Goal: Transaction & Acquisition: Purchase product/service

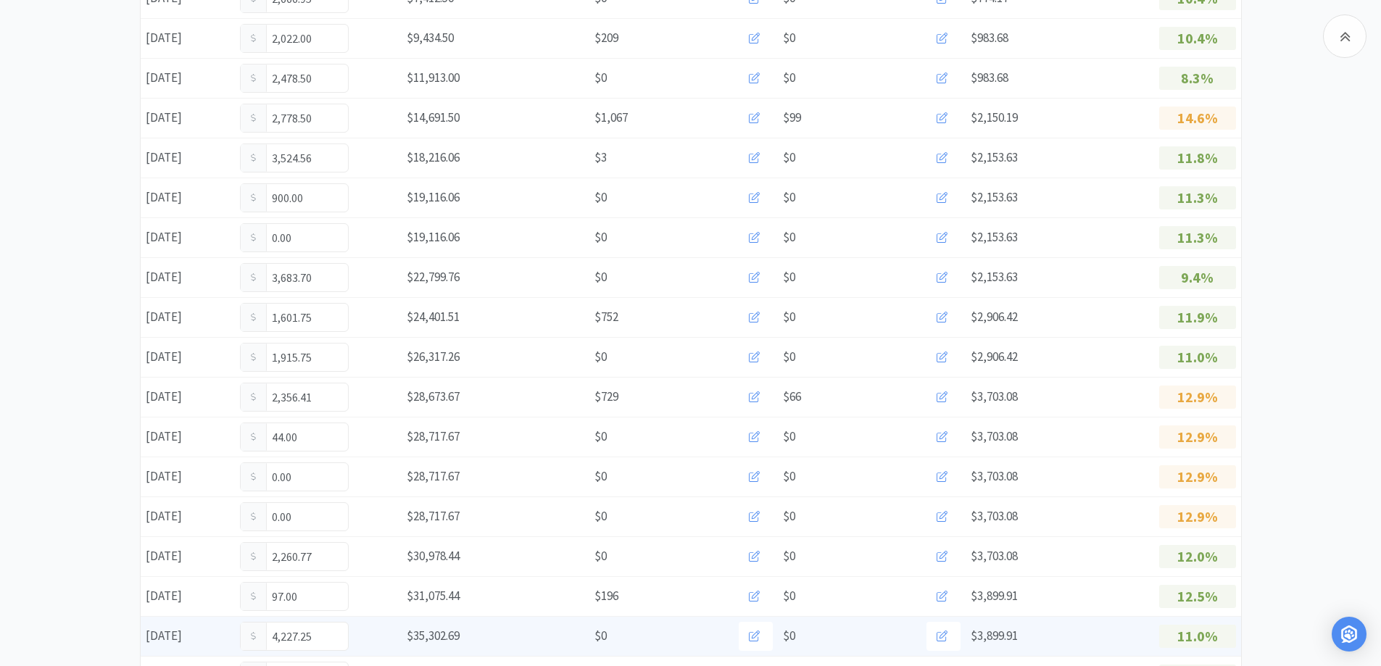
scroll to position [580, 0]
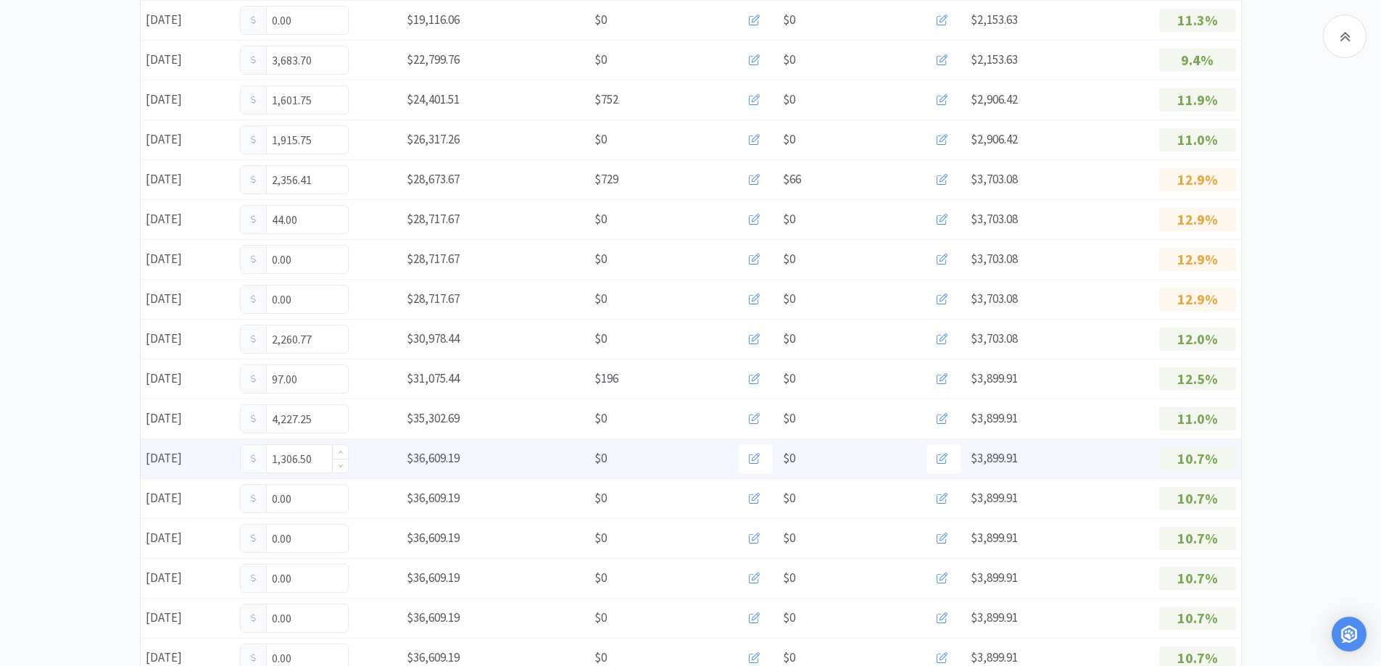
click at [317, 465] on input "1,306.50" at bounding box center [294, 459] width 107 height 28
type input "1"
type input "1,730.25"
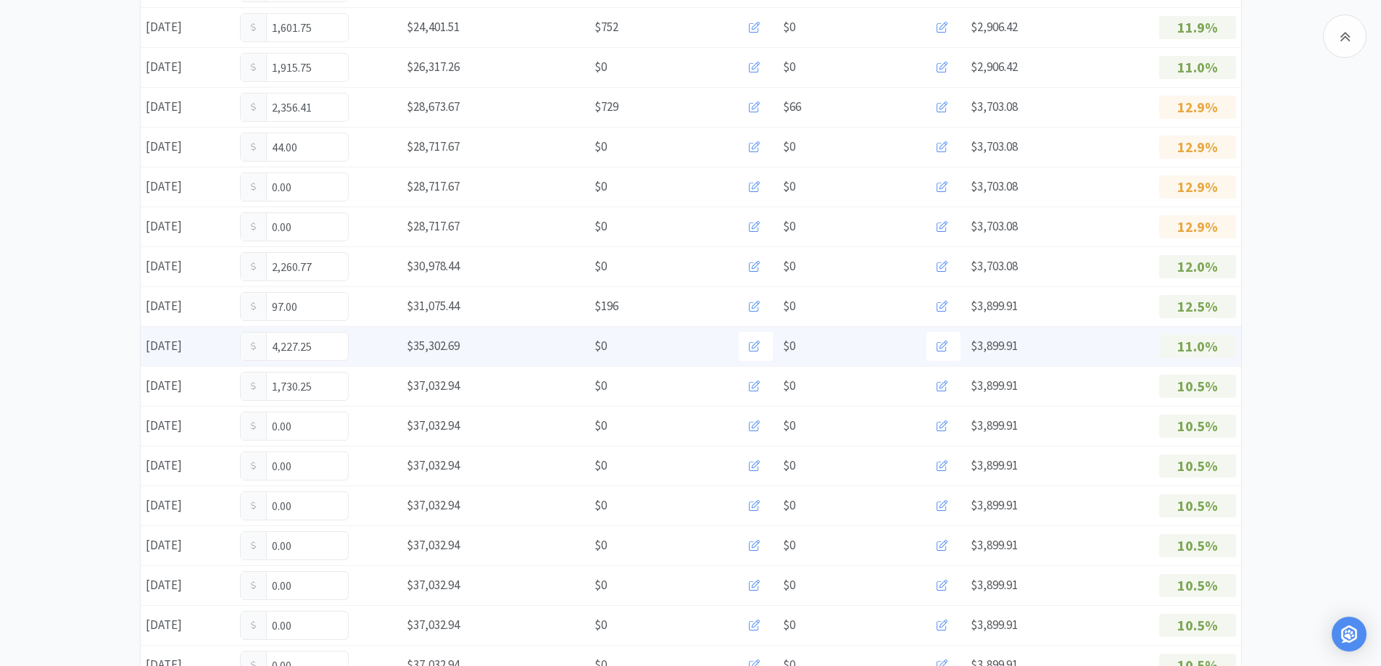
scroll to position [725, 0]
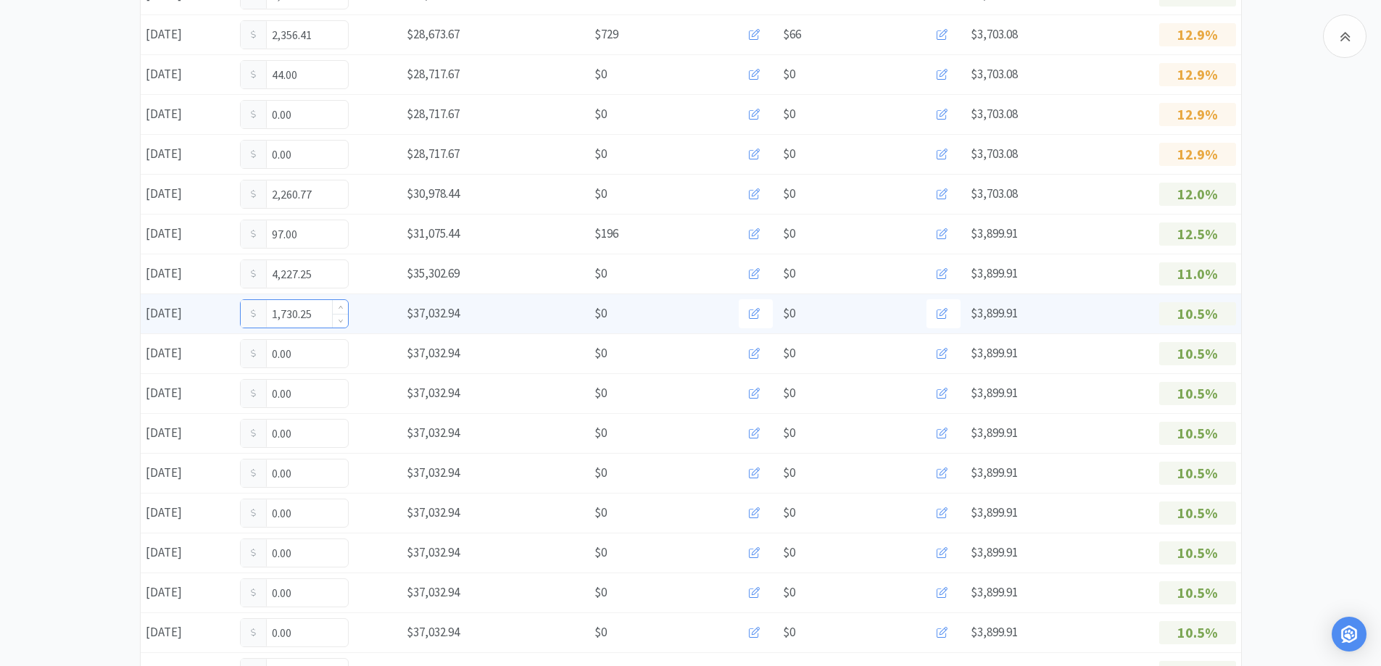
click at [320, 319] on input "1,730.25" at bounding box center [294, 314] width 107 height 28
type input "1"
type input "1,877.75"
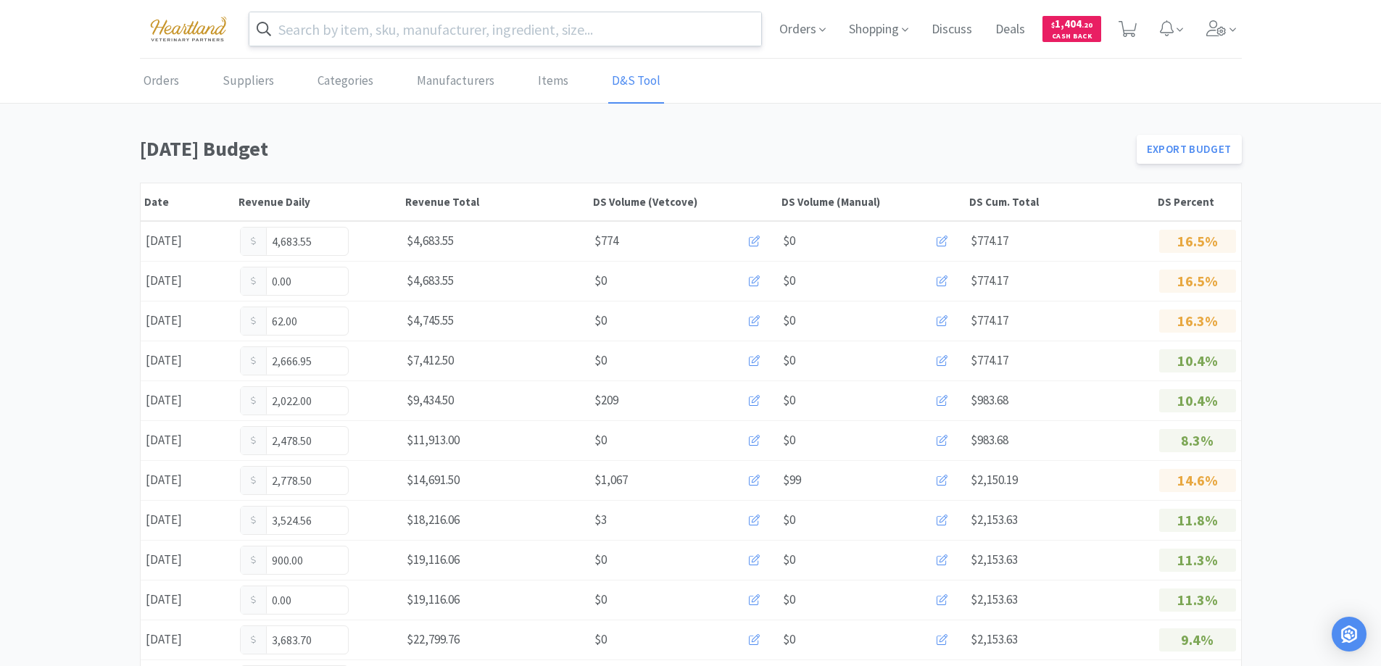
click at [352, 38] on input "text" at bounding box center [505, 28] width 513 height 33
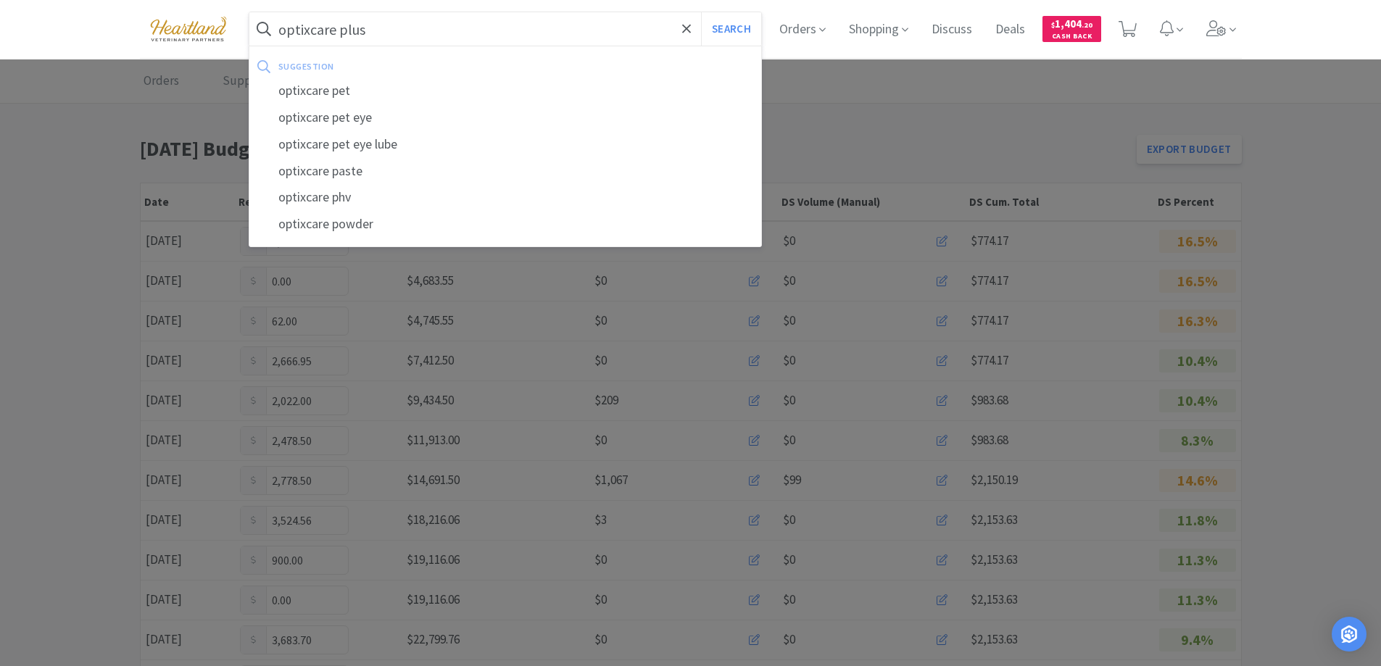
type input "optixcare plus"
click at [701, 12] on button "Search" at bounding box center [731, 28] width 60 height 33
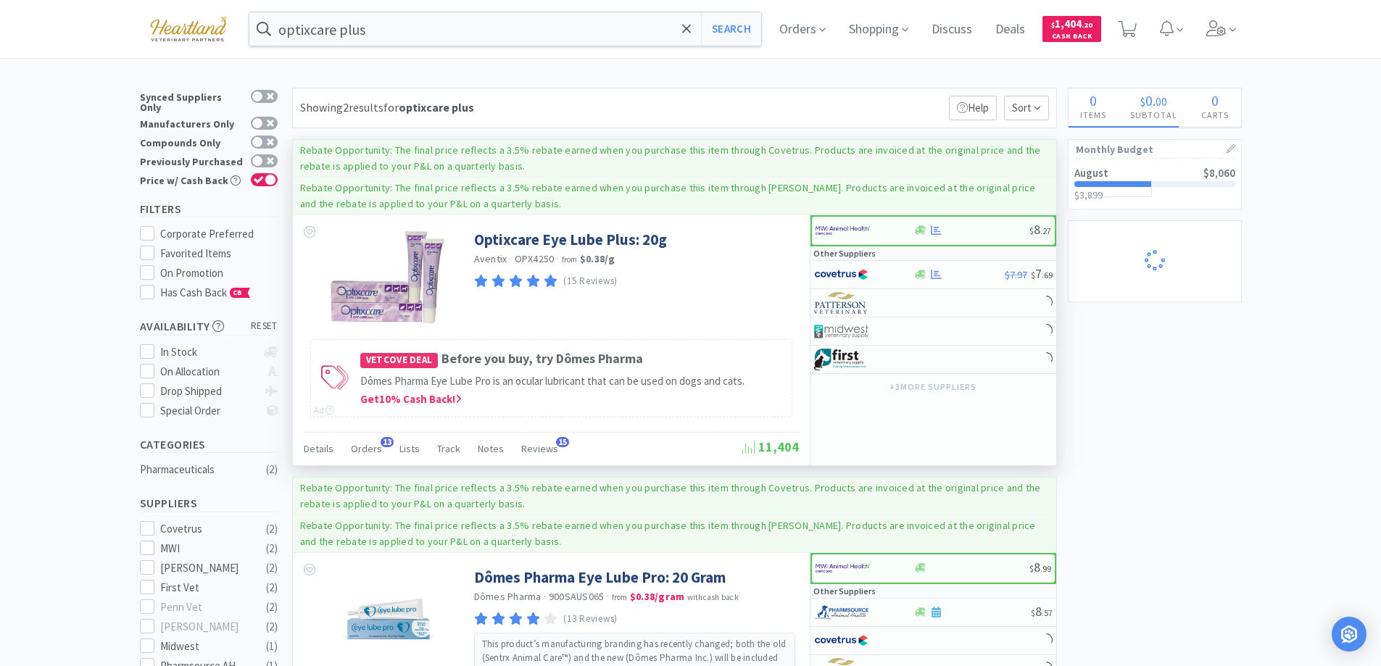
select select "1"
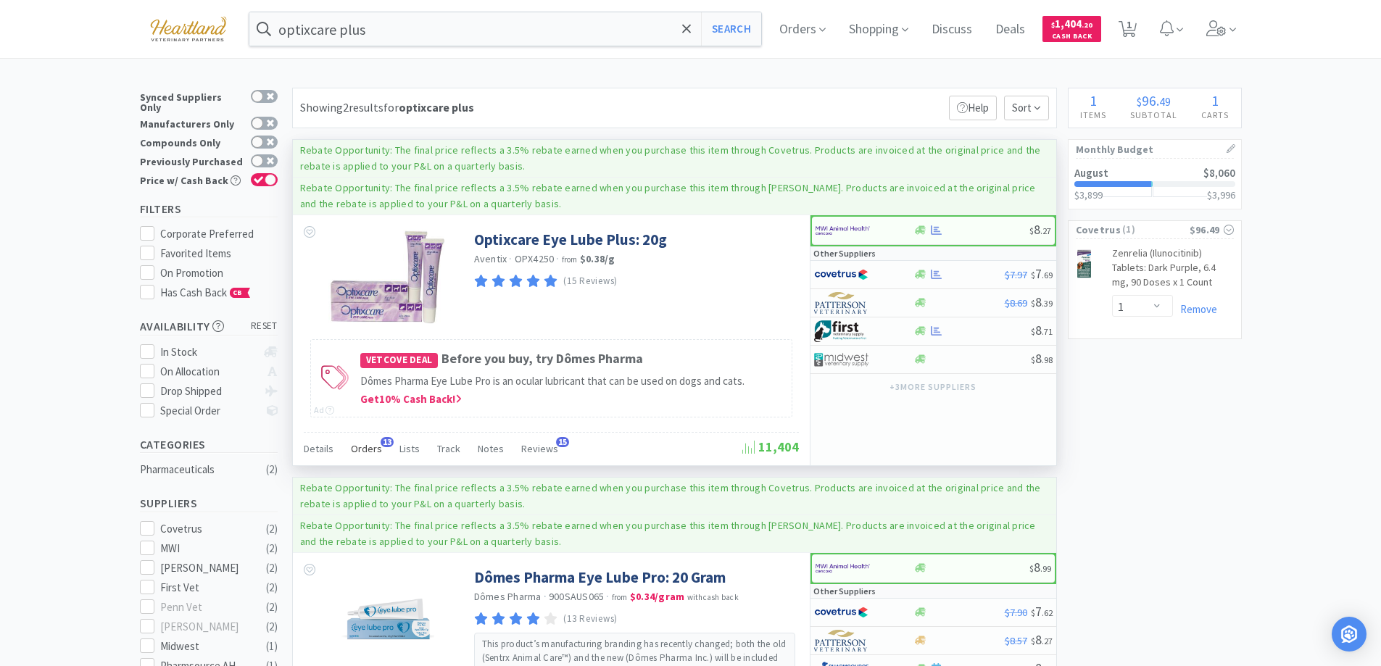
click at [357, 446] on span "Orders" at bounding box center [366, 448] width 31 height 13
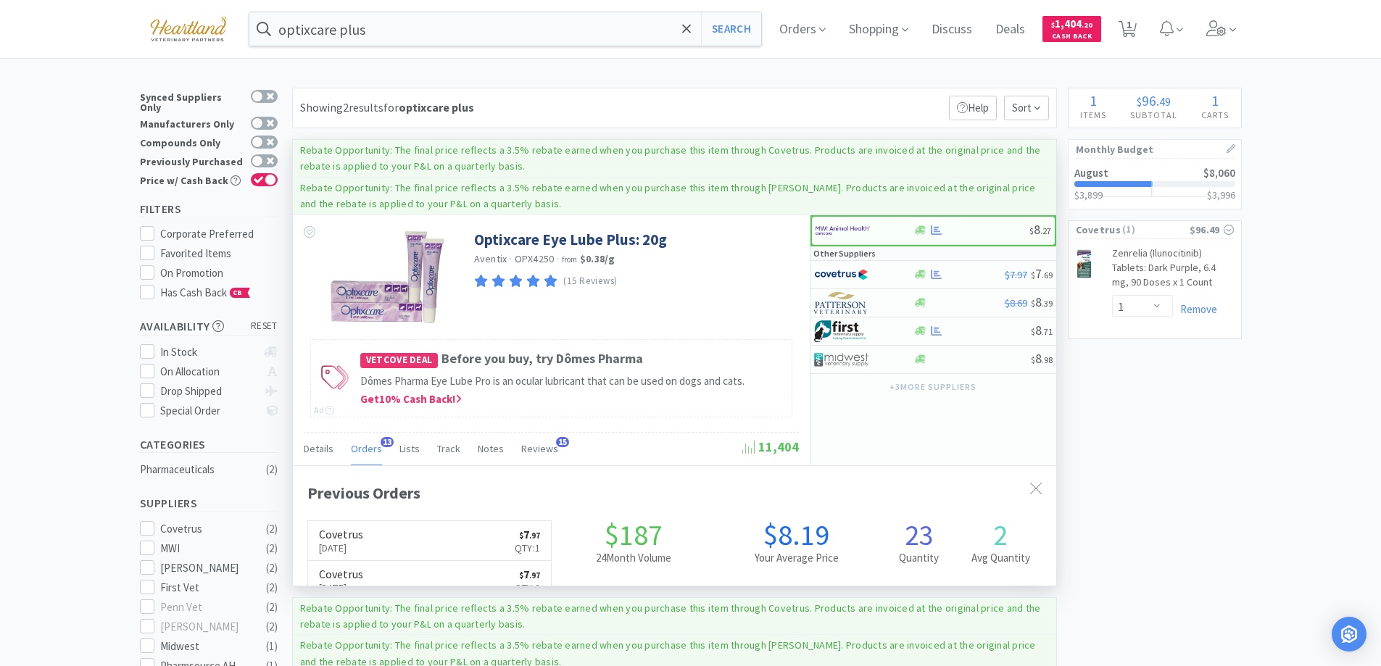
scroll to position [389, 763]
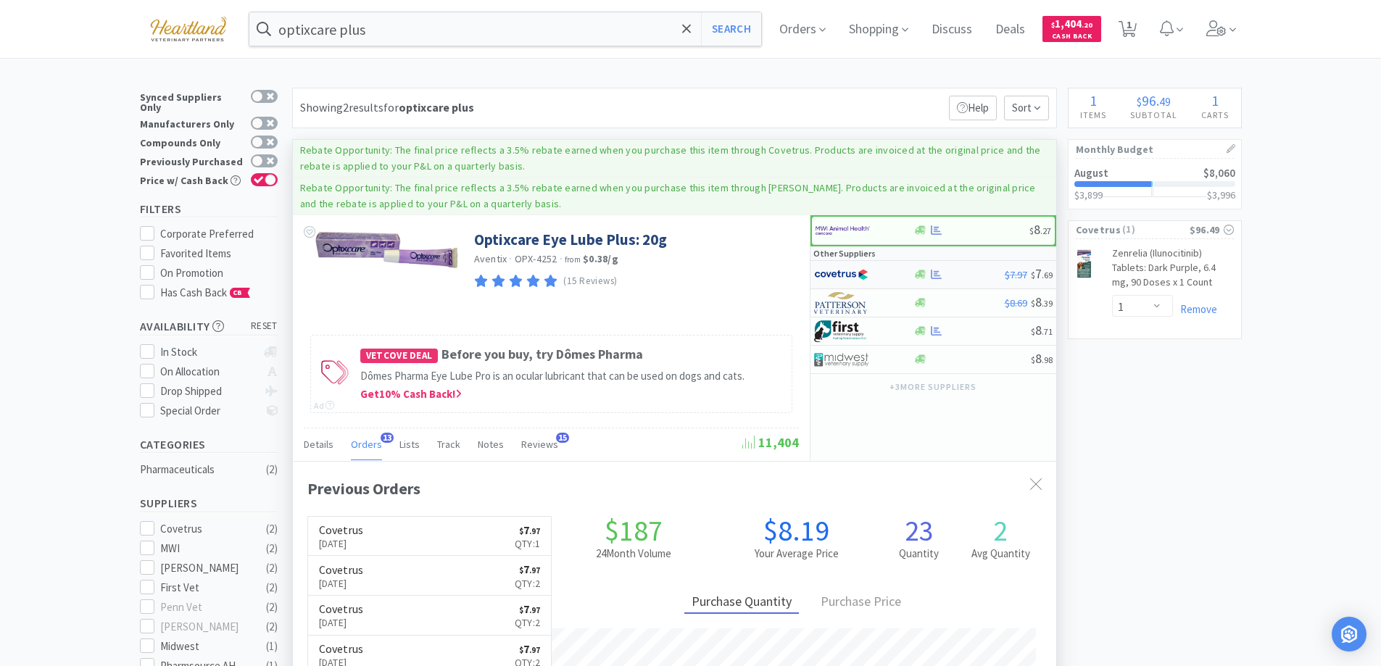
click at [880, 270] on div at bounding box center [854, 274] width 80 height 25
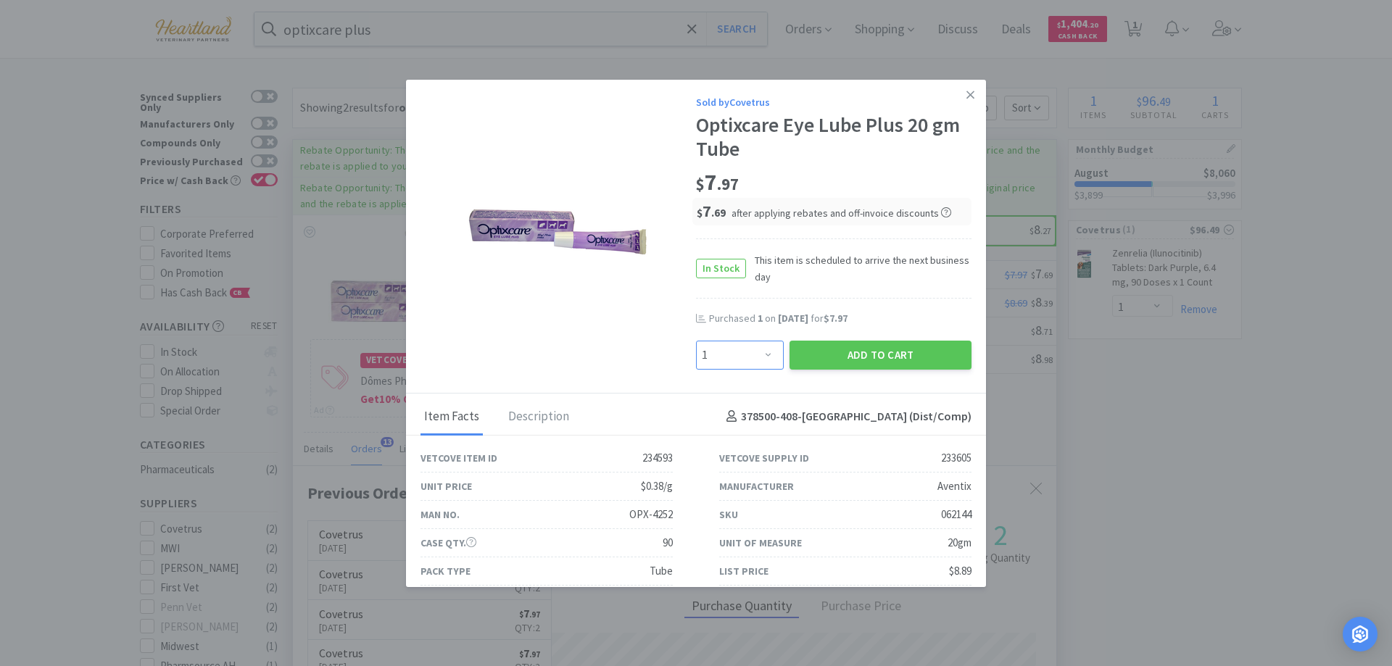
click at [763, 351] on select "Enter Quantity 1 2 3 4 5 6 7 8 9 10 11 12 13 14 15 16 17 18 19 20 Enter Quantity" at bounding box center [740, 355] width 88 height 29
select select "2"
click at [696, 341] on select "Enter Quantity 1 2 3 4 5 6 7 8 9 10 11 12 13 14 15 16 17 18 19 20 Enter Quantity" at bounding box center [740, 355] width 88 height 29
click at [903, 352] on button "Add to Cart" at bounding box center [881, 355] width 182 height 29
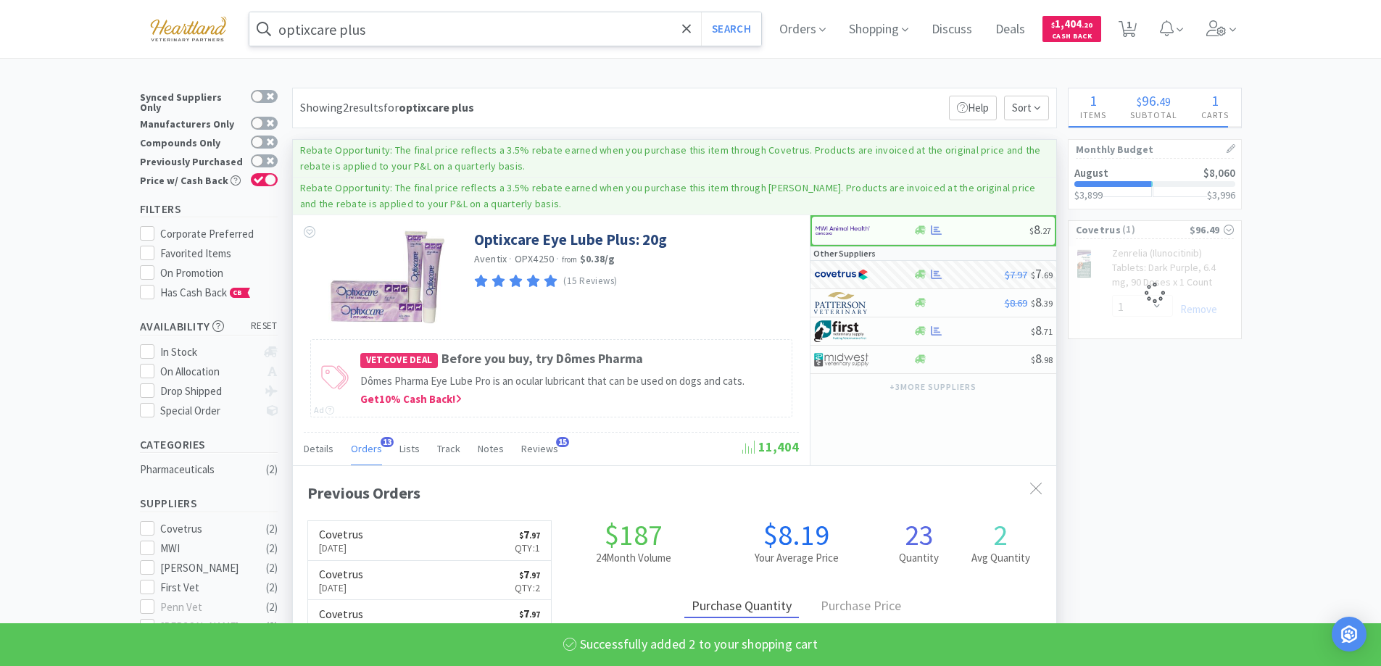
select select "2"
select select "1"
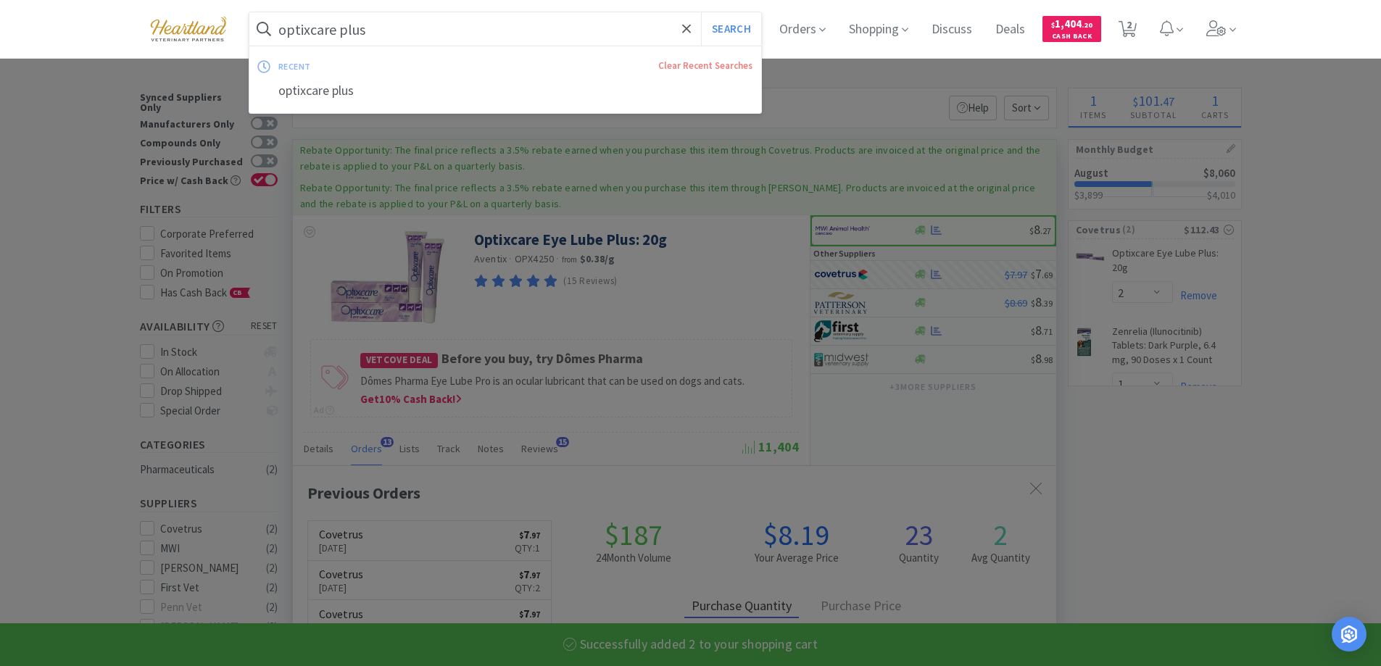
click at [519, 33] on input "optixcare plus" at bounding box center [505, 28] width 513 height 33
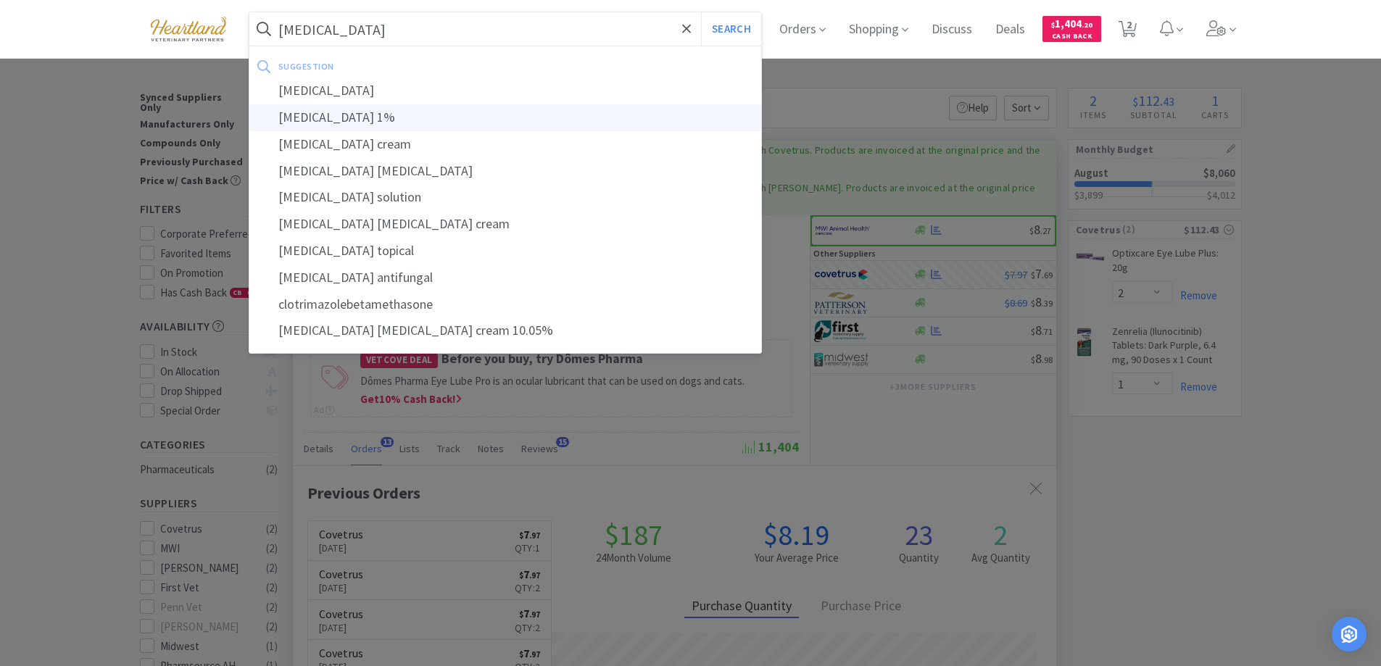
click at [313, 109] on div "clotrimazole 1%" at bounding box center [505, 117] width 513 height 27
type input "clotrimazole 1%"
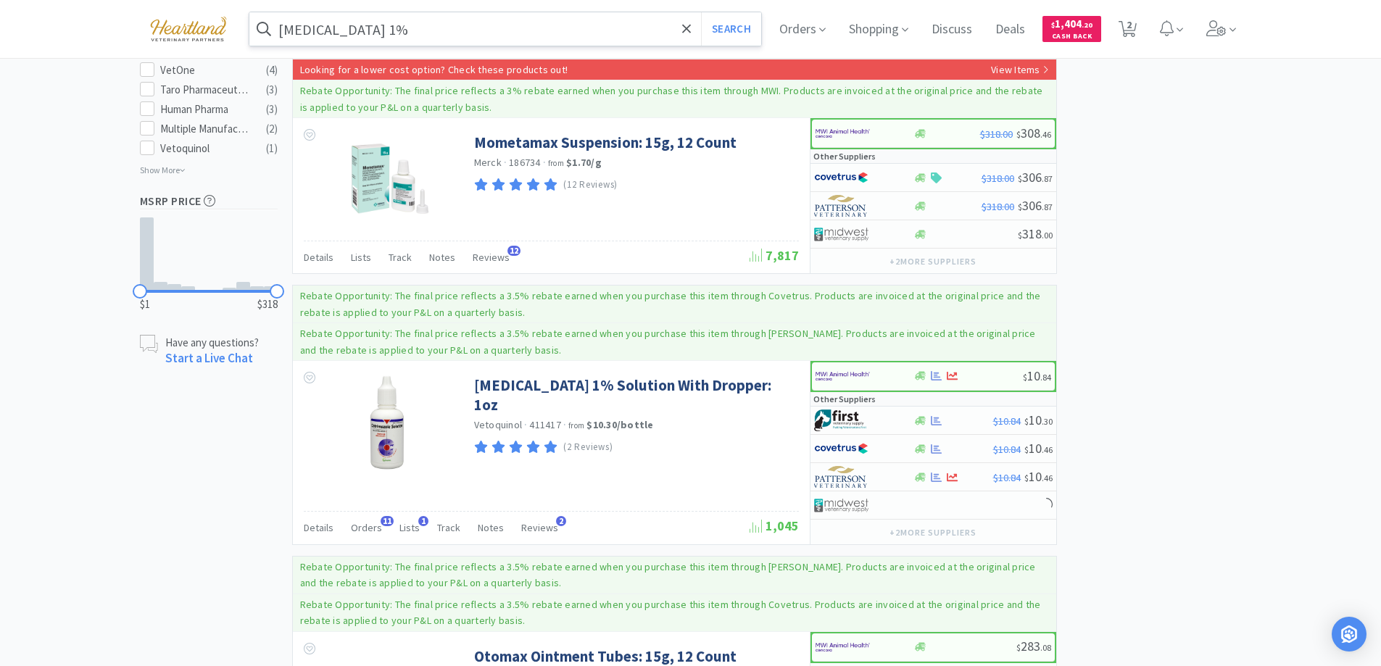
scroll to position [943, 0]
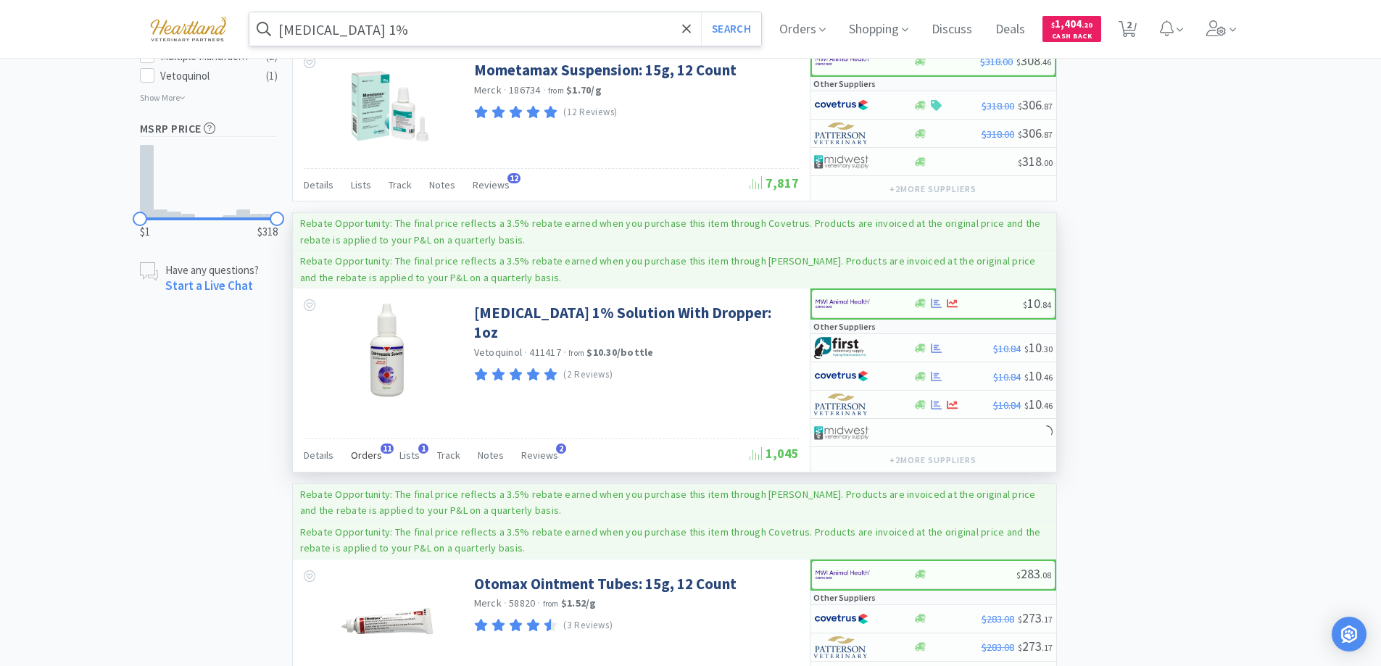
click at [371, 450] on span "Orders" at bounding box center [366, 455] width 31 height 13
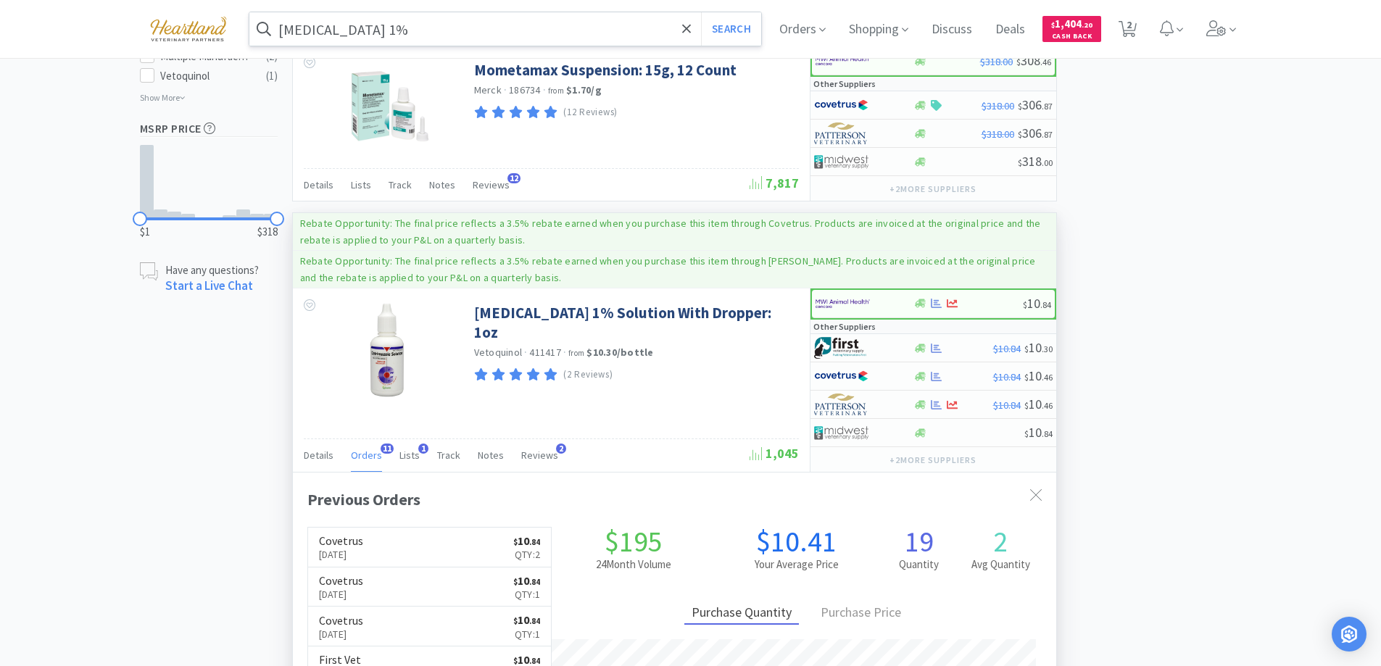
scroll to position [389, 763]
click at [898, 347] on div at bounding box center [863, 348] width 99 height 25
select select "1"
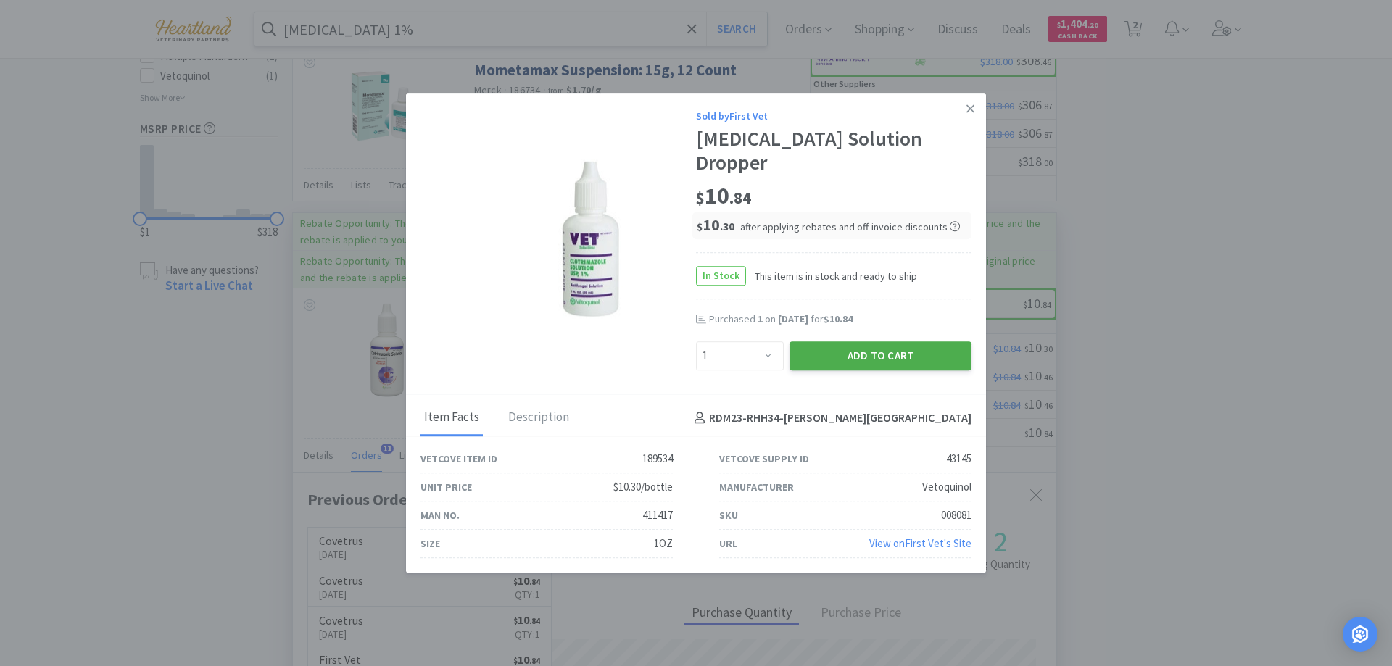
click at [879, 349] on button "Add to Cart" at bounding box center [881, 355] width 182 height 29
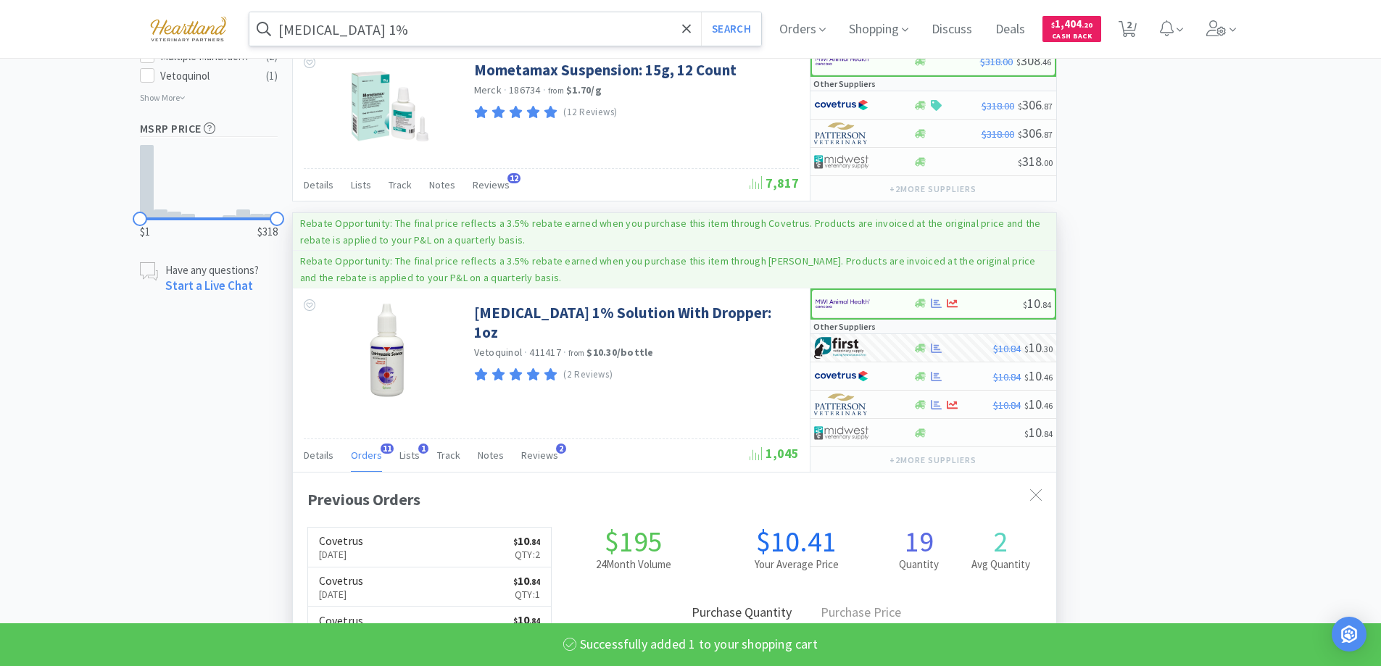
select select "1"
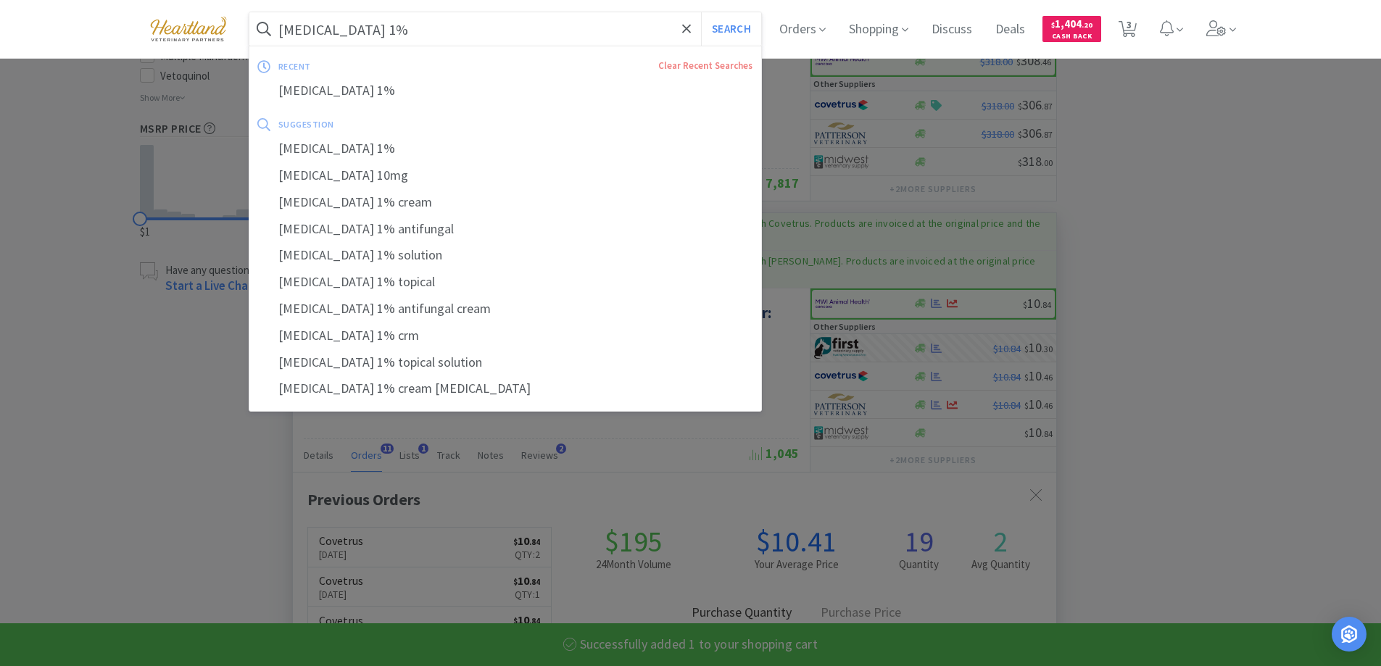
click at [448, 26] on input "clotrimazole 1%" at bounding box center [505, 28] width 513 height 33
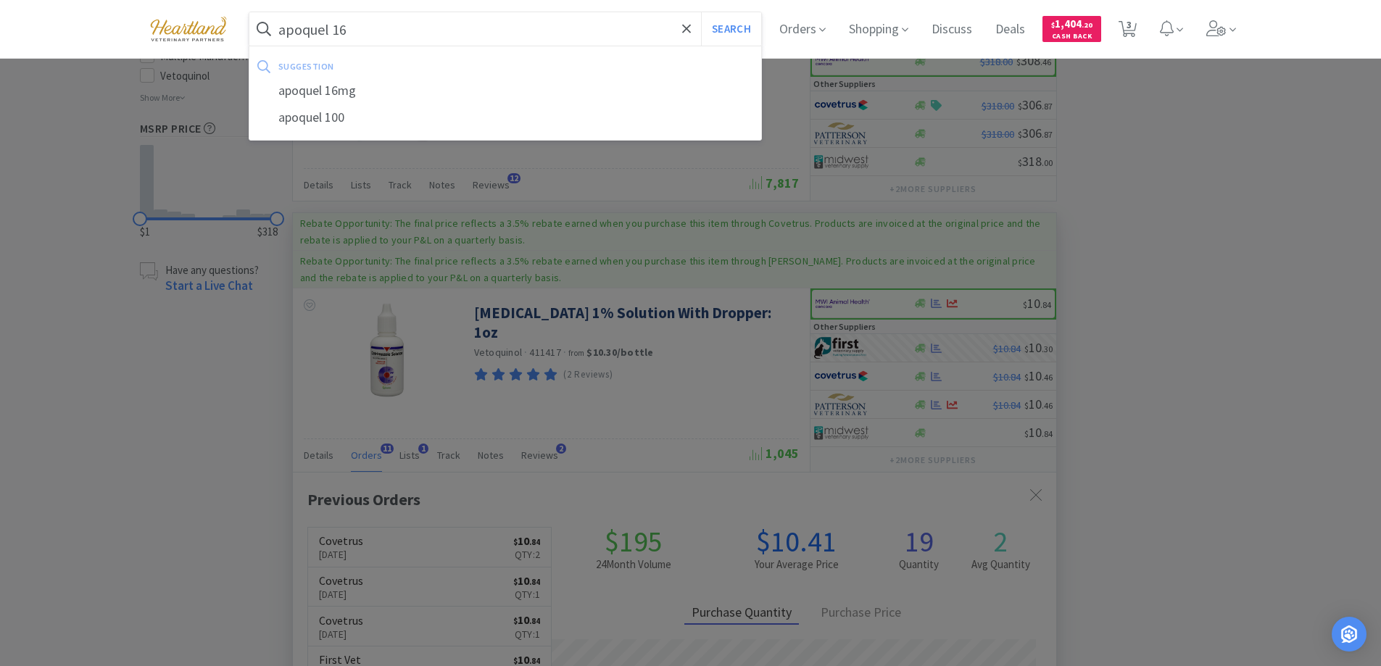
type input "apoquel 16"
click at [701, 12] on button "Search" at bounding box center [731, 28] width 60 height 33
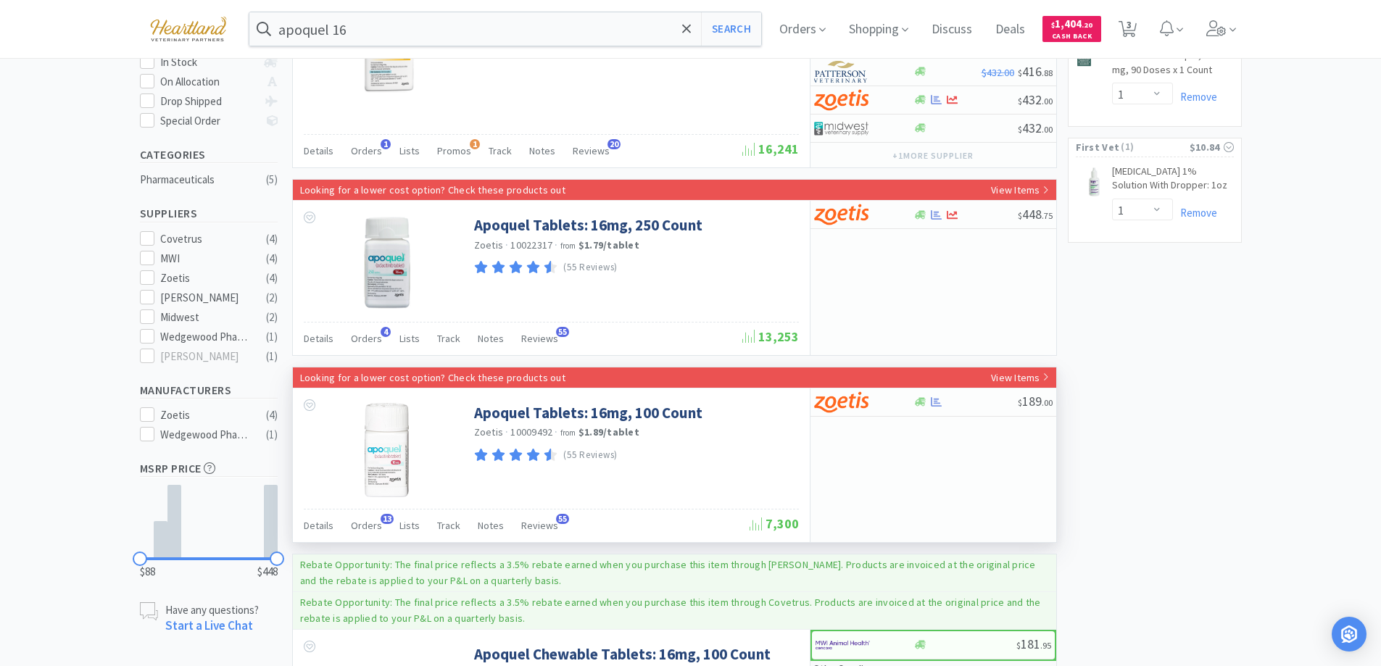
scroll to position [435, 0]
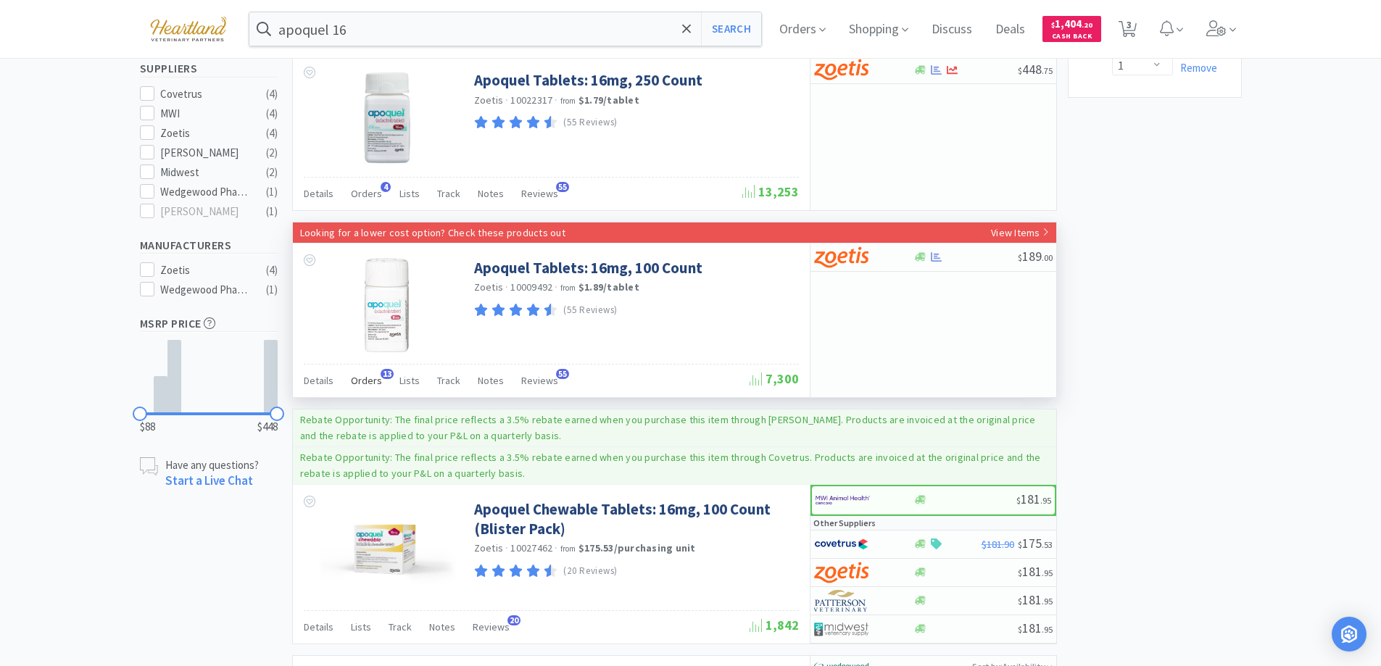
click at [361, 381] on span "Orders" at bounding box center [366, 380] width 31 height 13
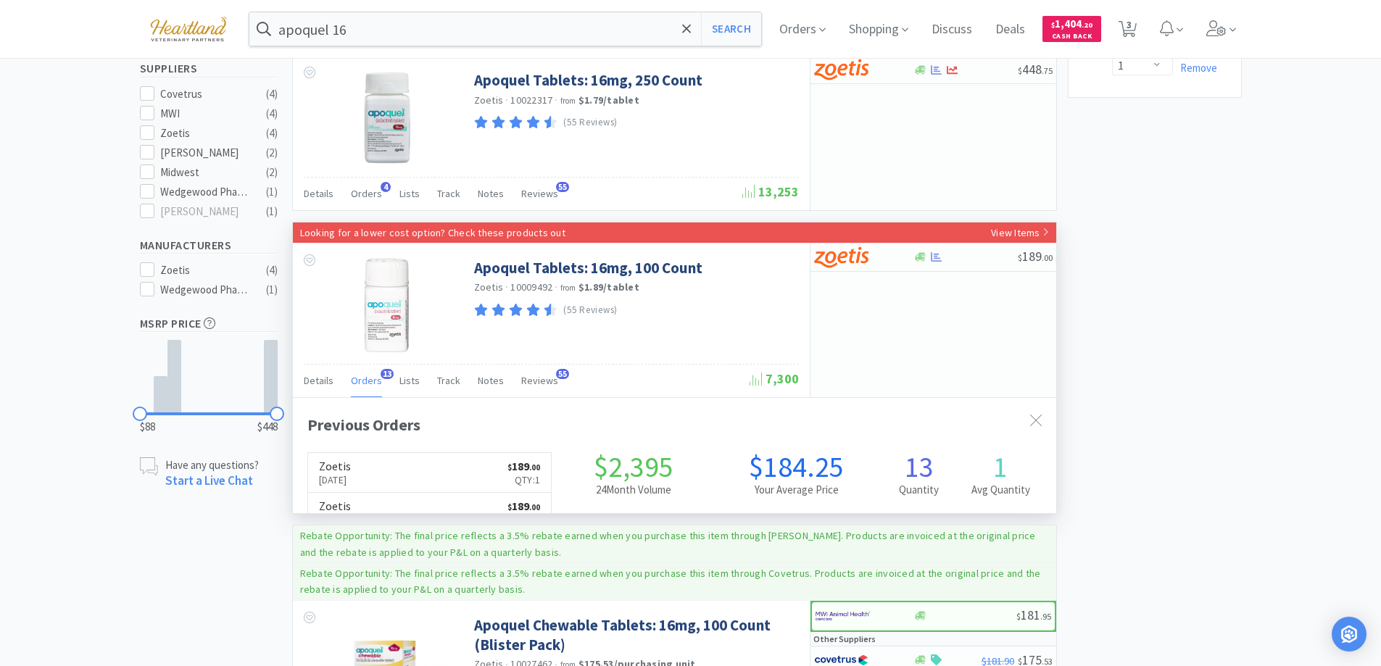
scroll to position [389, 763]
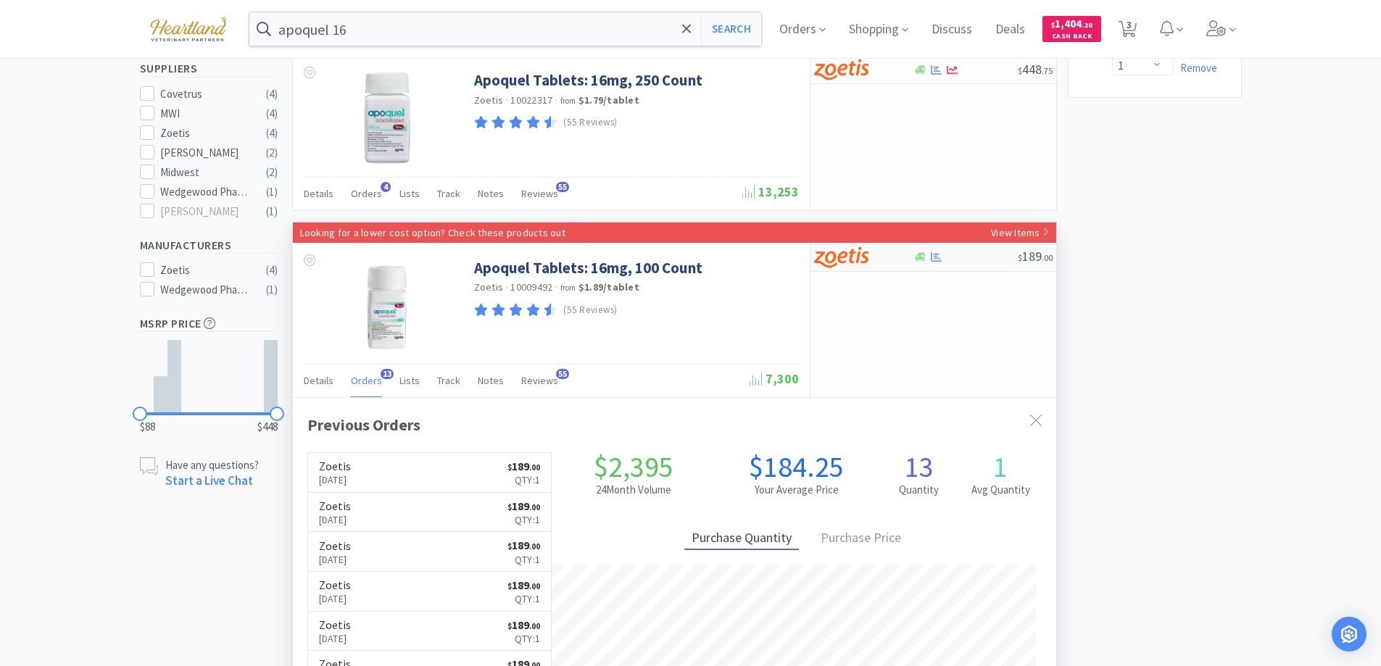
click at [896, 255] on div at bounding box center [863, 257] width 99 height 25
select select "1"
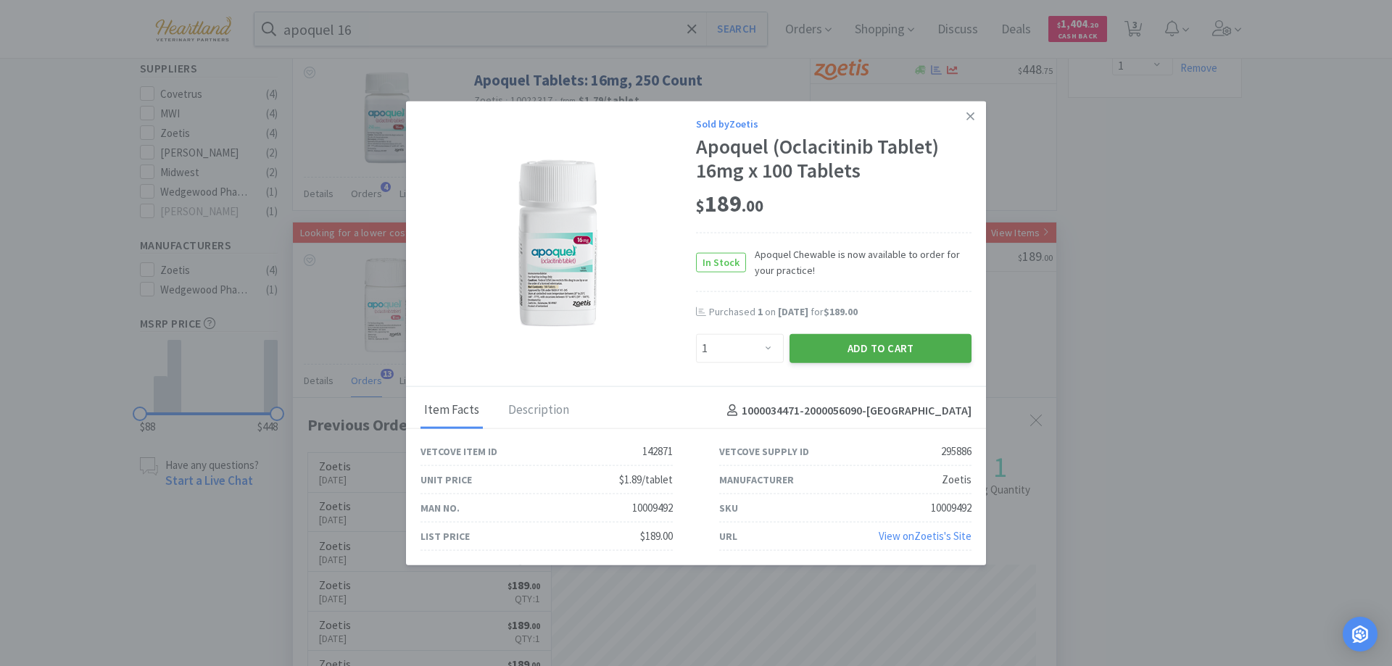
click at [890, 348] on button "Add to Cart" at bounding box center [881, 348] width 182 height 29
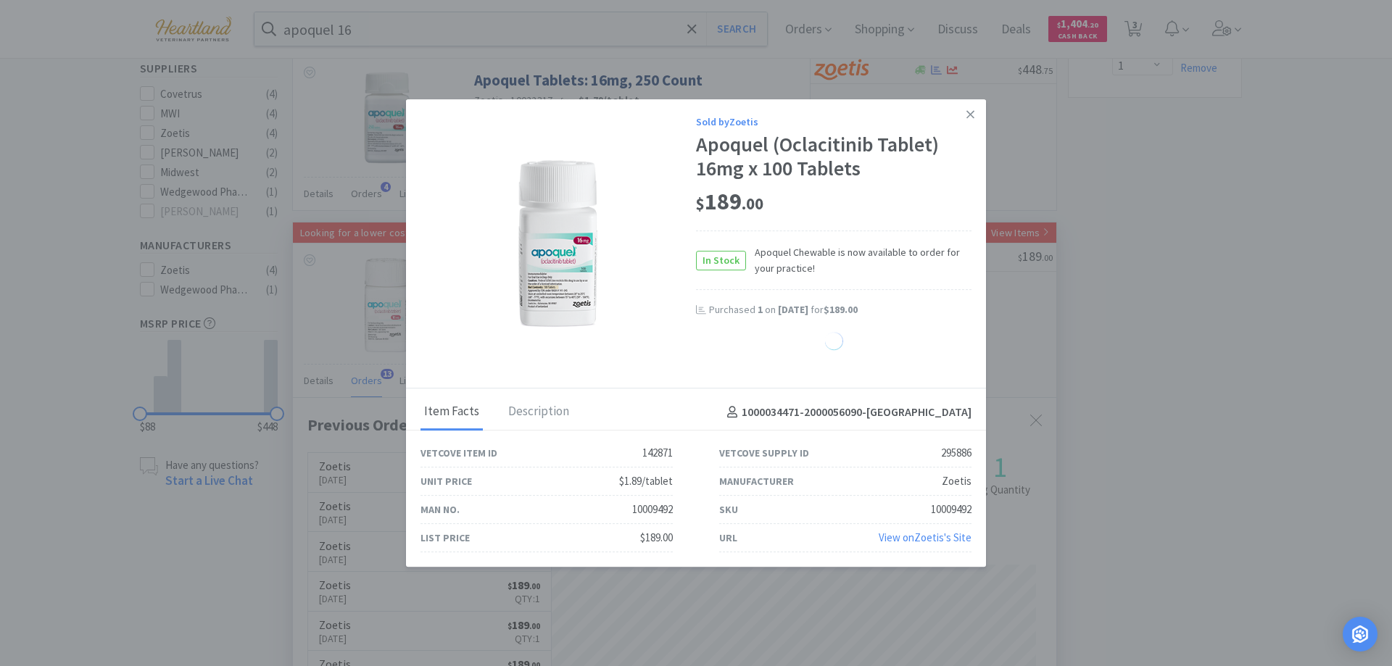
select select "1"
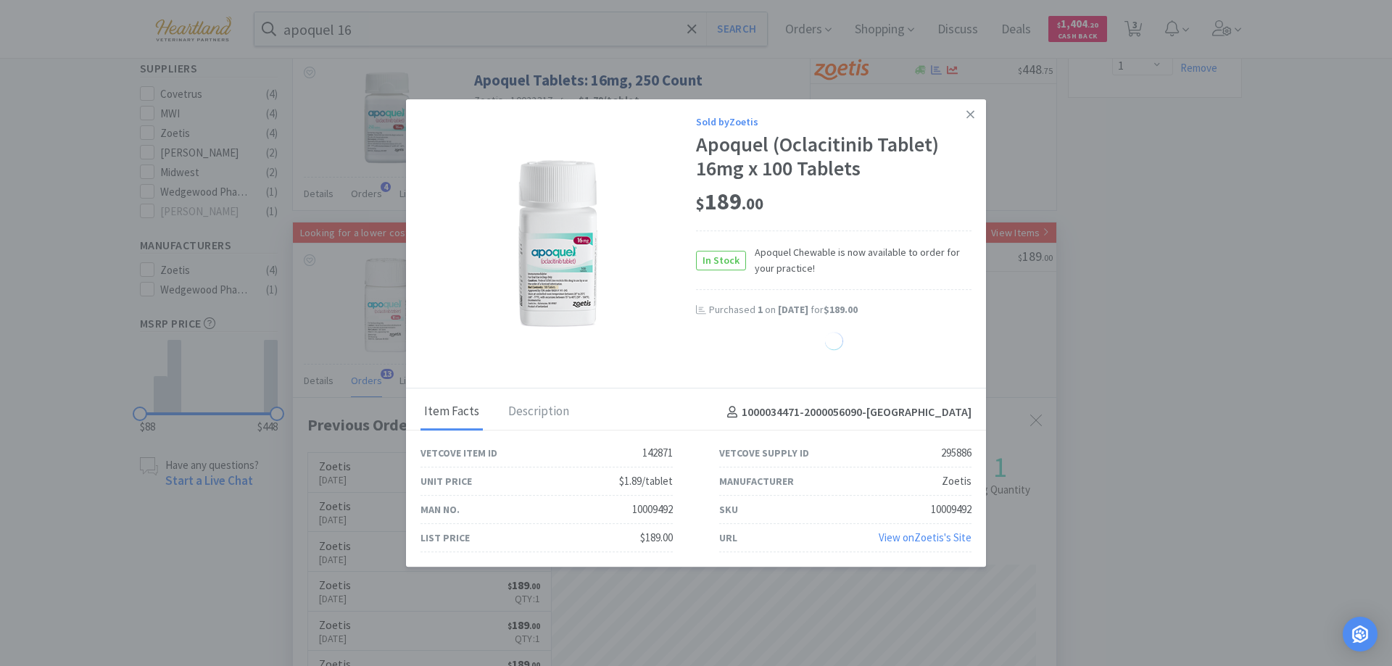
select select "1"
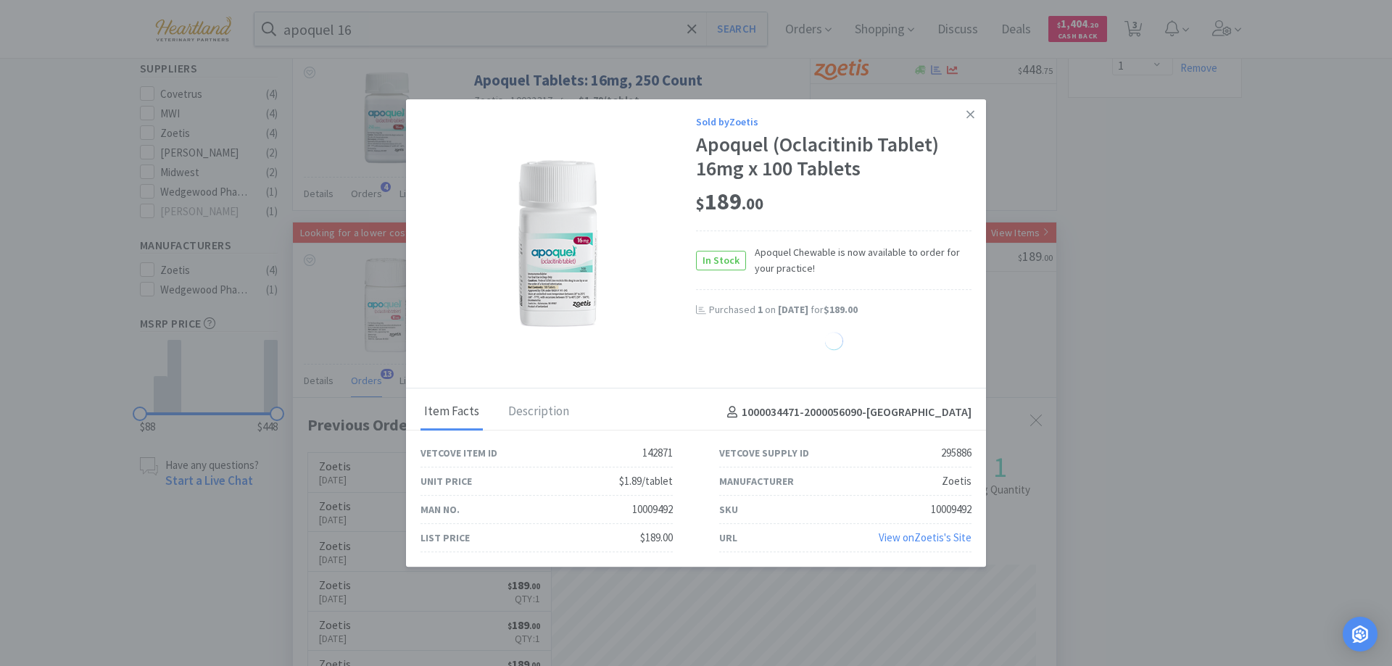
select select "1"
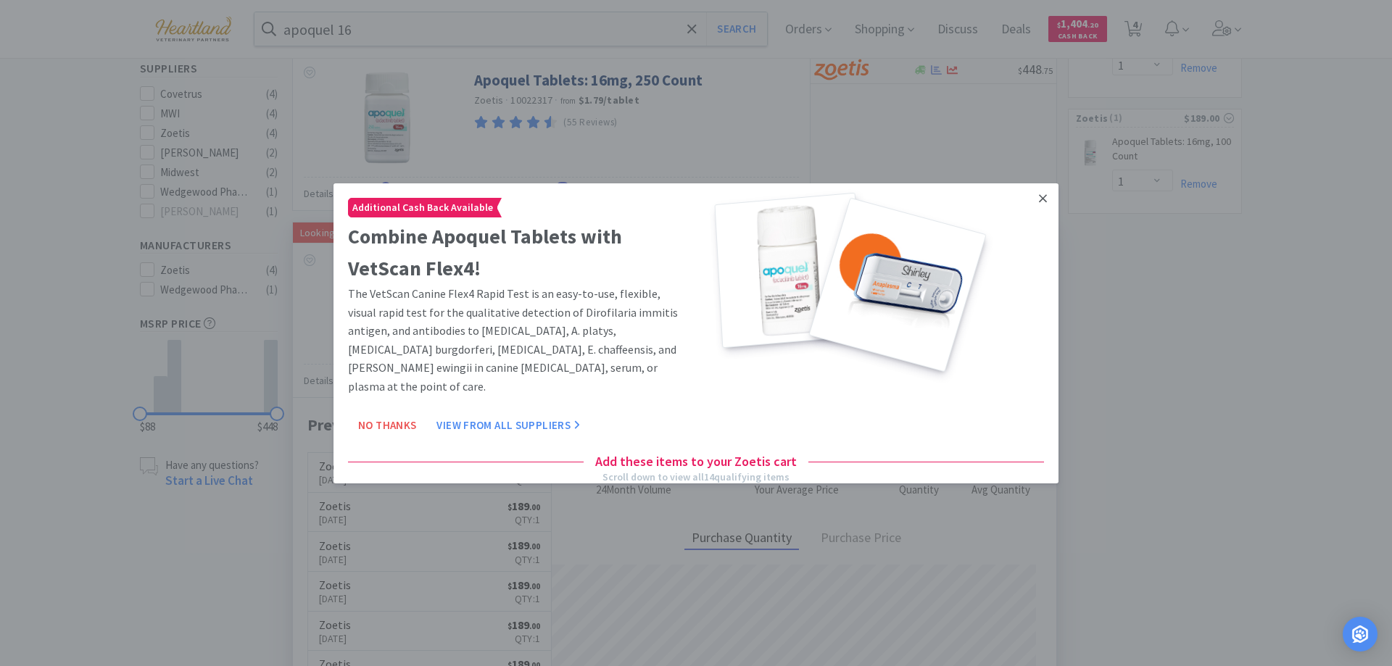
click at [1039, 202] on icon at bounding box center [1043, 197] width 8 height 13
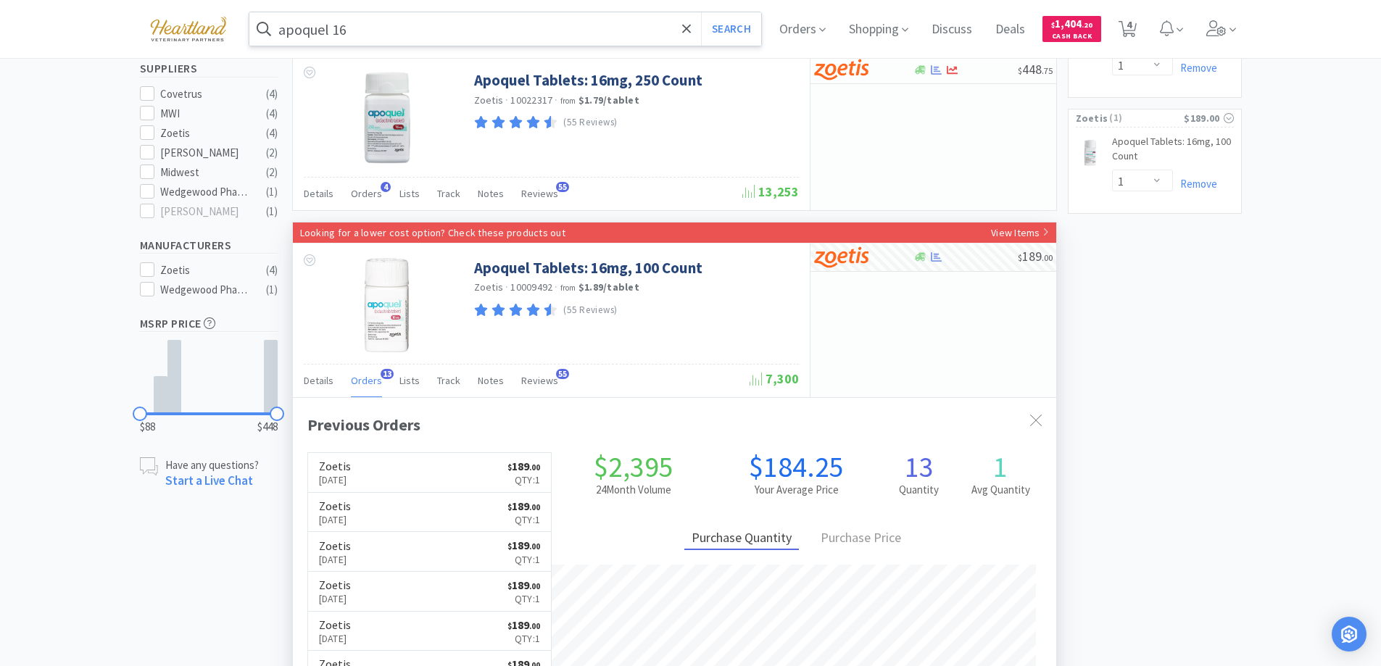
click at [418, 37] on input "apoquel 16" at bounding box center [505, 28] width 513 height 33
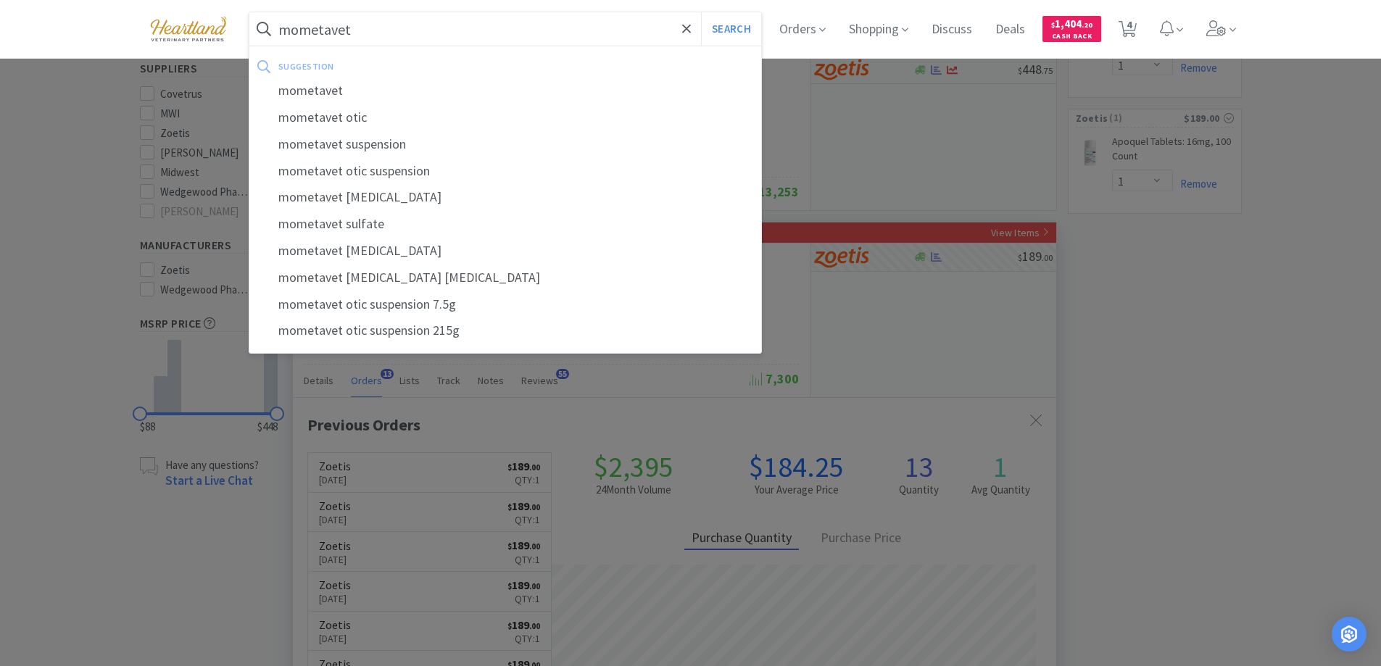
type input "mometavet"
click at [701, 12] on button "Search" at bounding box center [731, 28] width 60 height 33
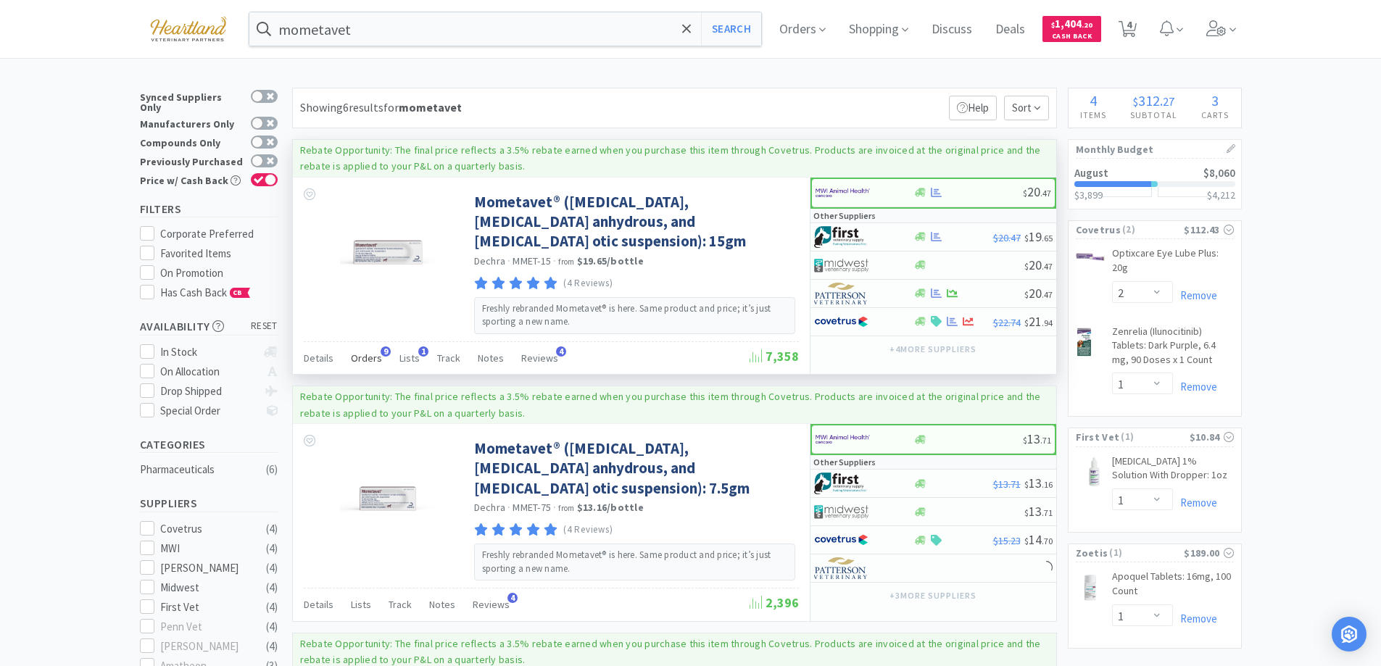
click at [360, 354] on span "Orders" at bounding box center [366, 358] width 31 height 13
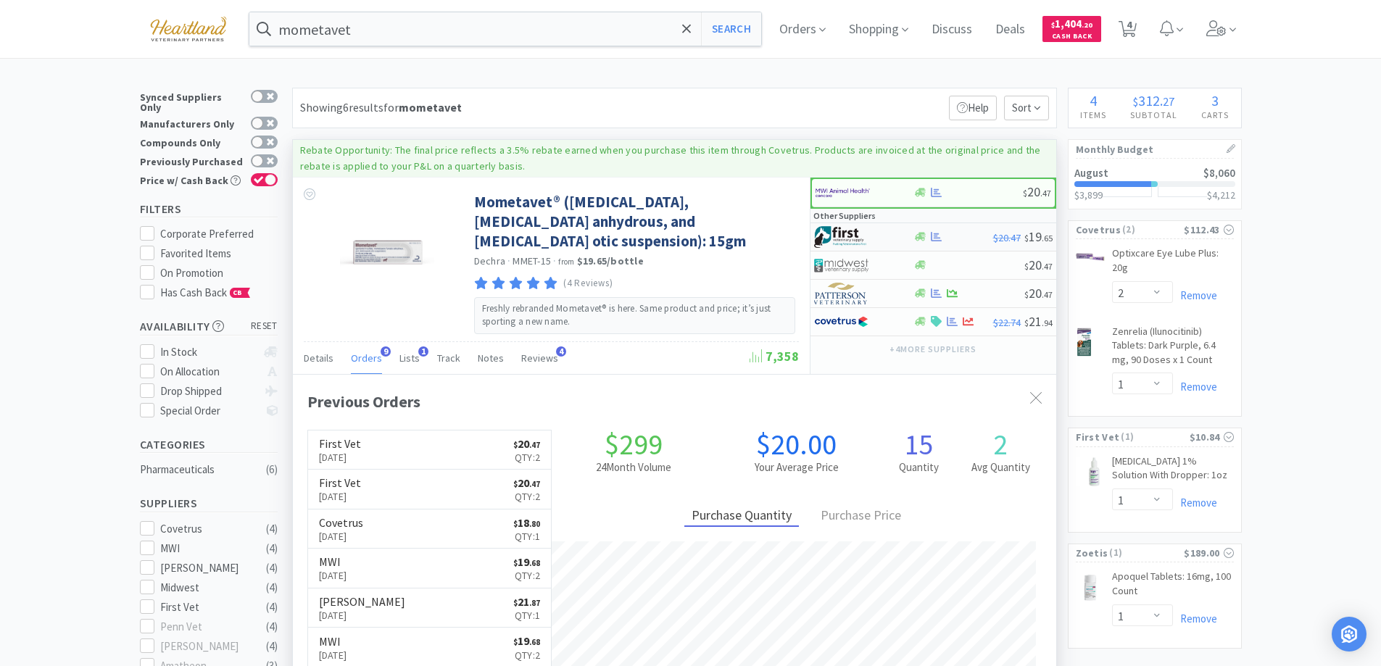
scroll to position [389, 763]
click at [898, 234] on div at bounding box center [863, 237] width 99 height 25
select select "1"
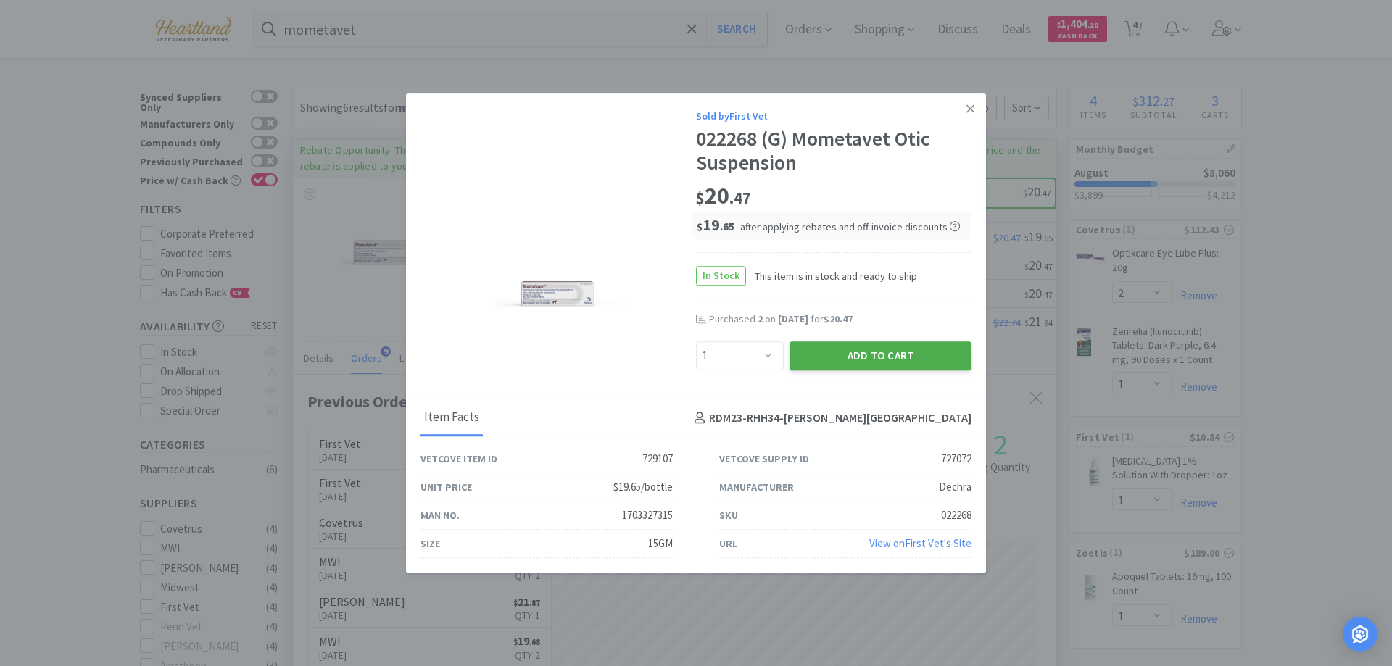
click at [887, 354] on button "Add to Cart" at bounding box center [881, 355] width 182 height 29
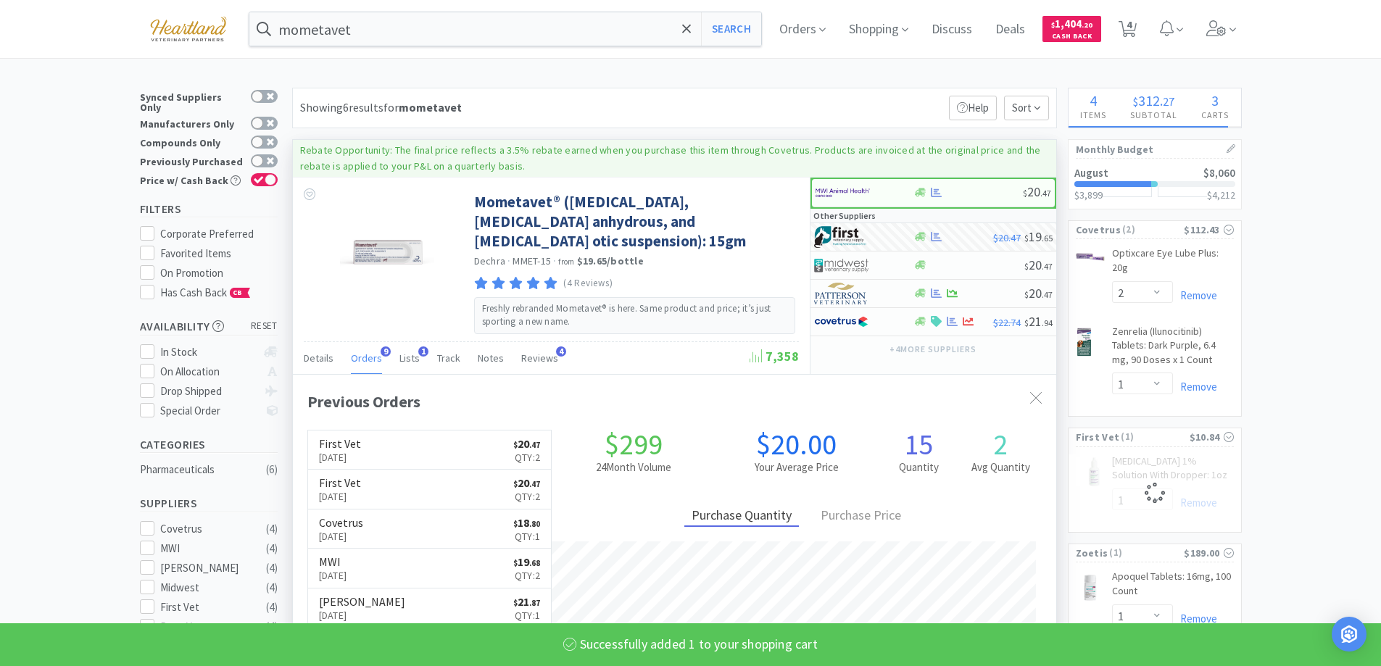
select select "1"
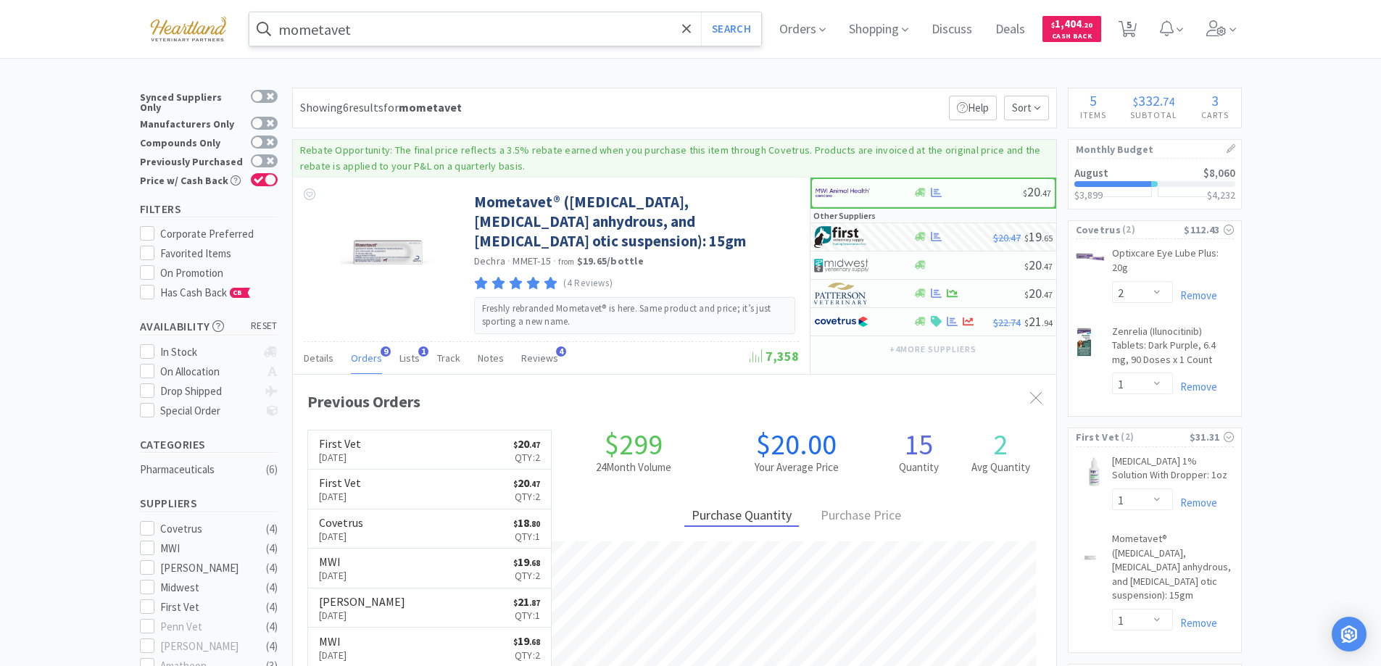
click at [439, 29] on input "mometavet" at bounding box center [505, 28] width 513 height 33
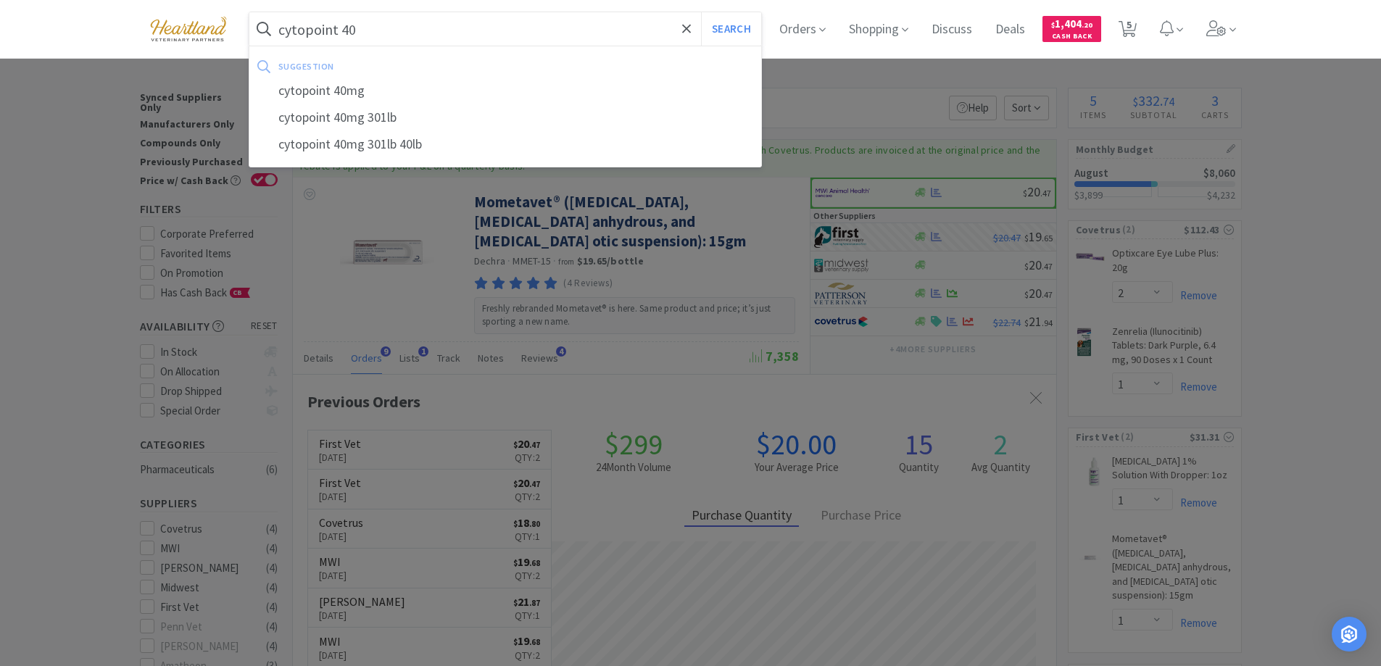
type input "cytopoint 40"
click at [701, 12] on button "Search" at bounding box center [731, 28] width 60 height 33
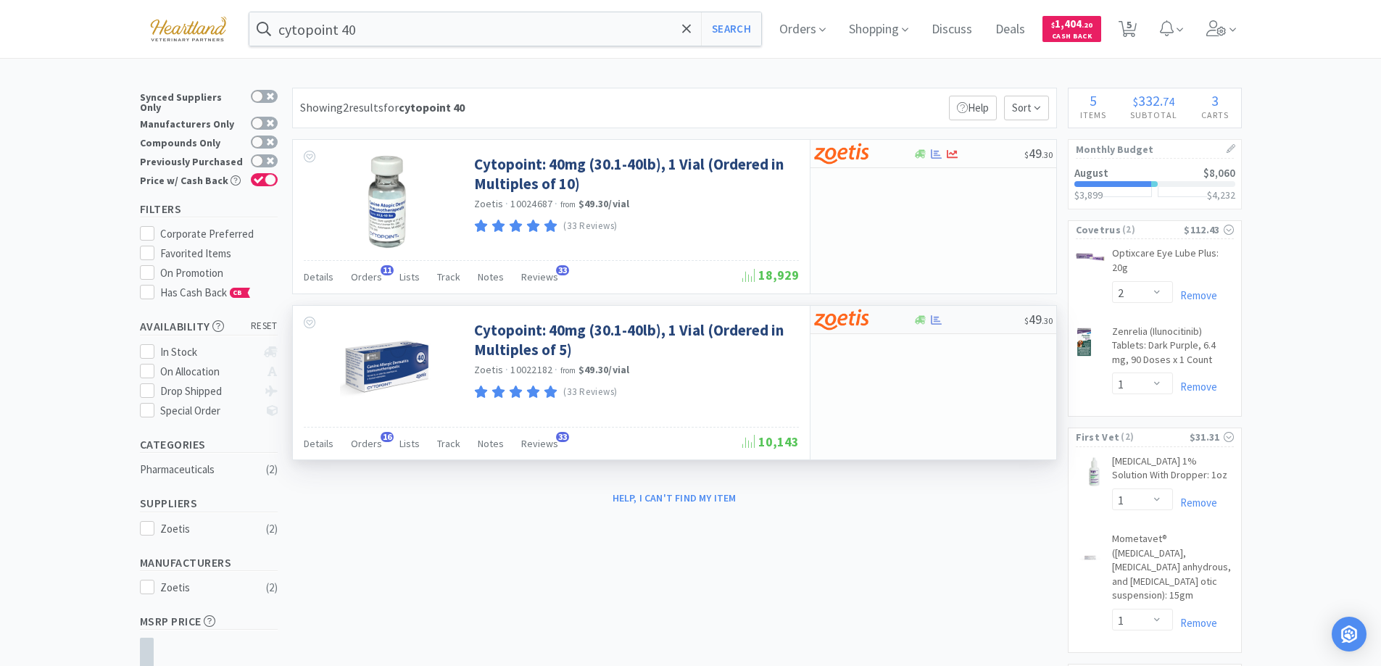
click at [888, 318] on div at bounding box center [854, 319] width 80 height 25
select select "5"
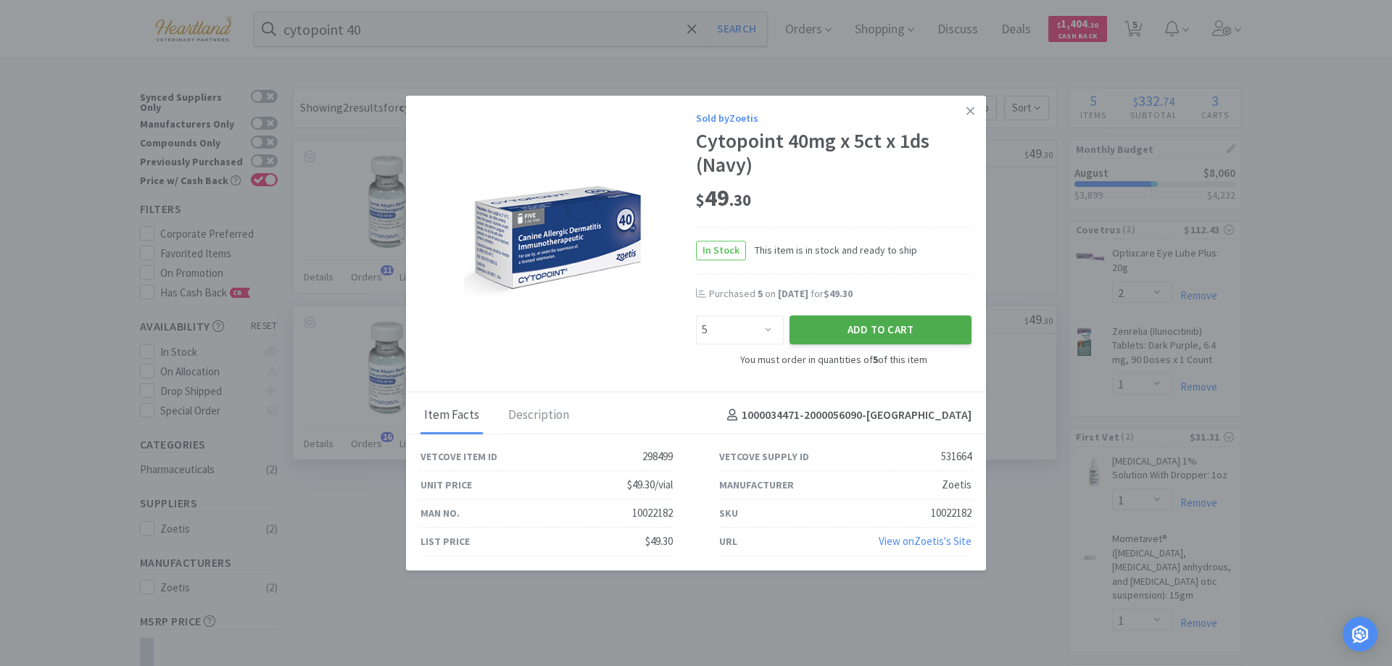
click at [889, 328] on button "Add to Cart" at bounding box center [881, 330] width 182 height 29
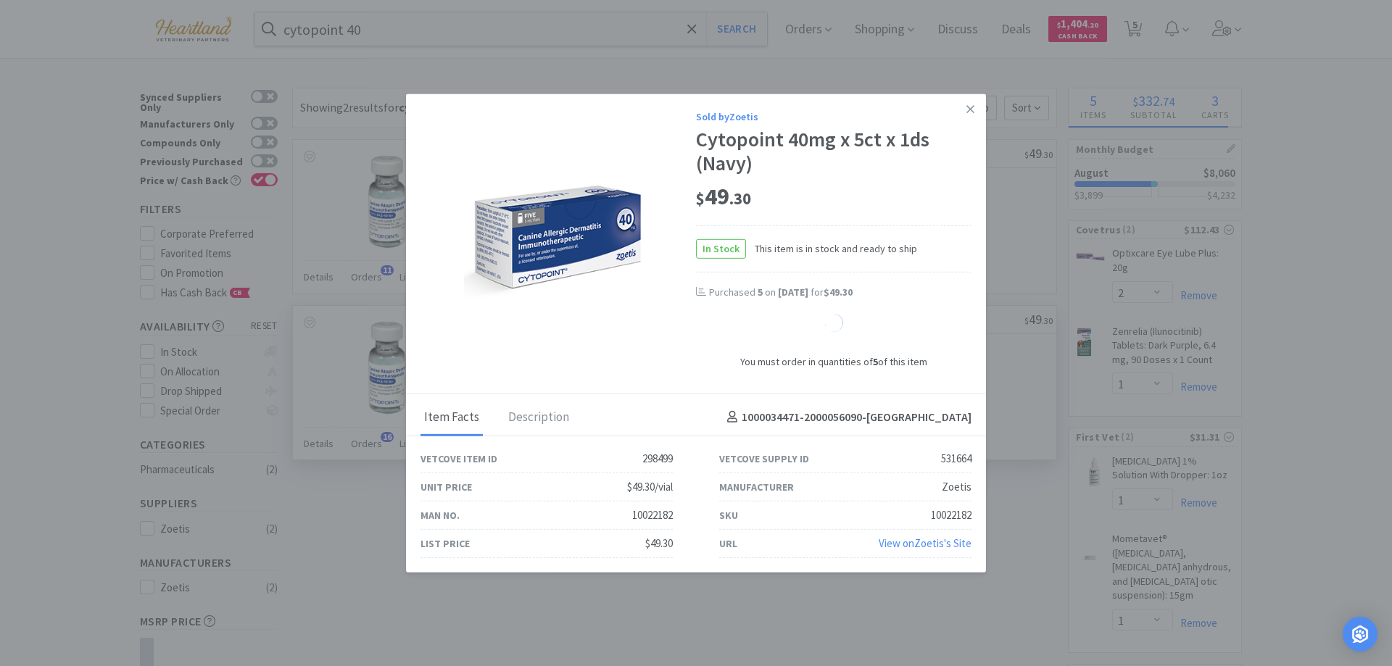
select select "5"
select select "10"
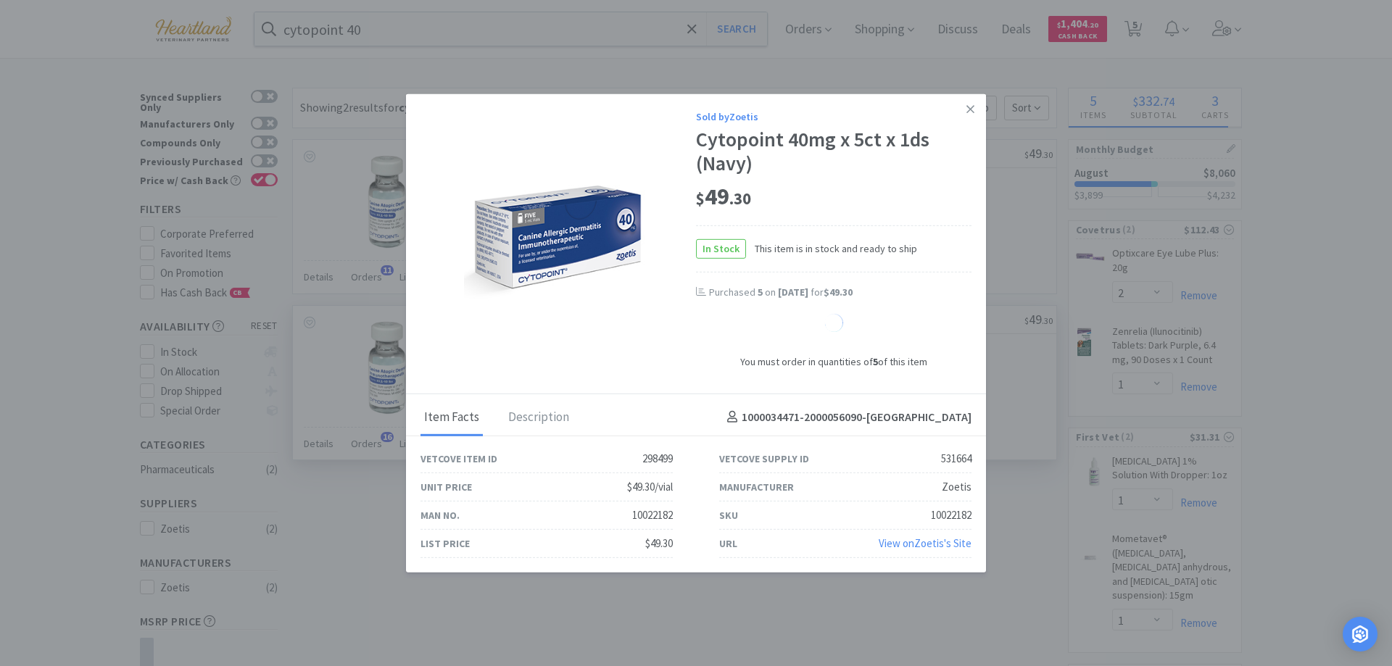
select select "10"
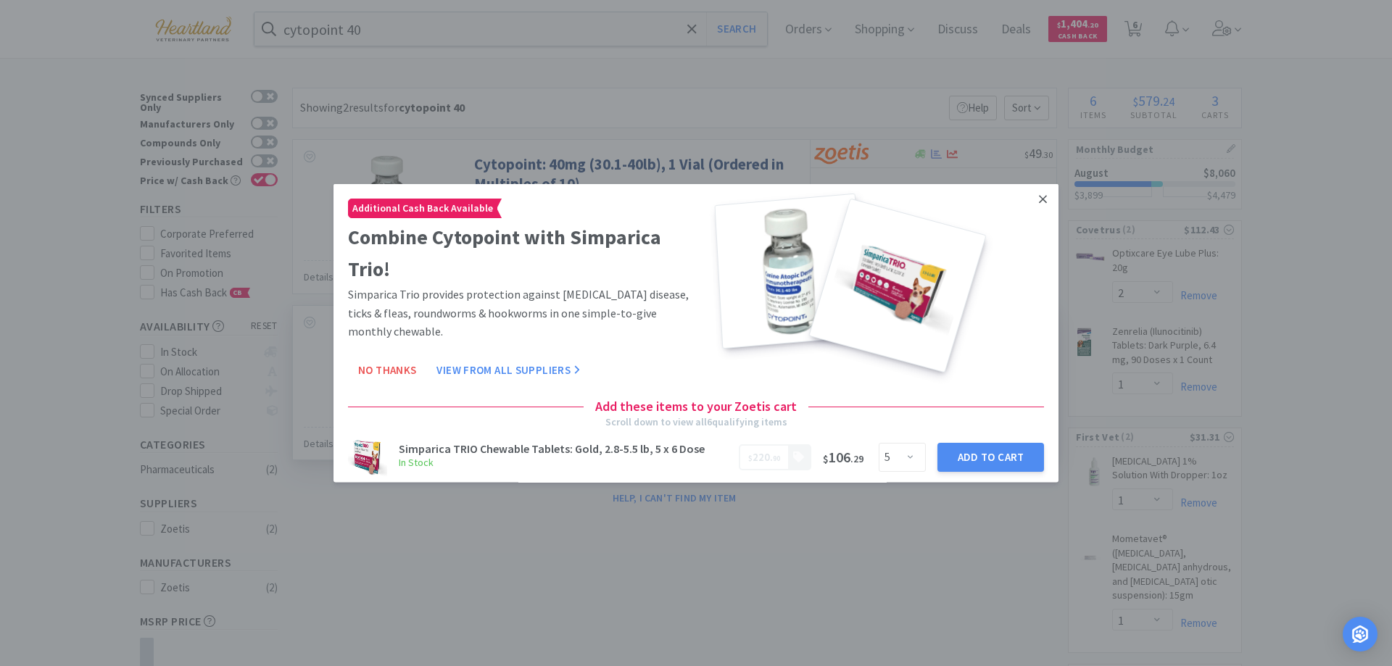
click at [1030, 203] on link at bounding box center [1042, 198] width 25 height 31
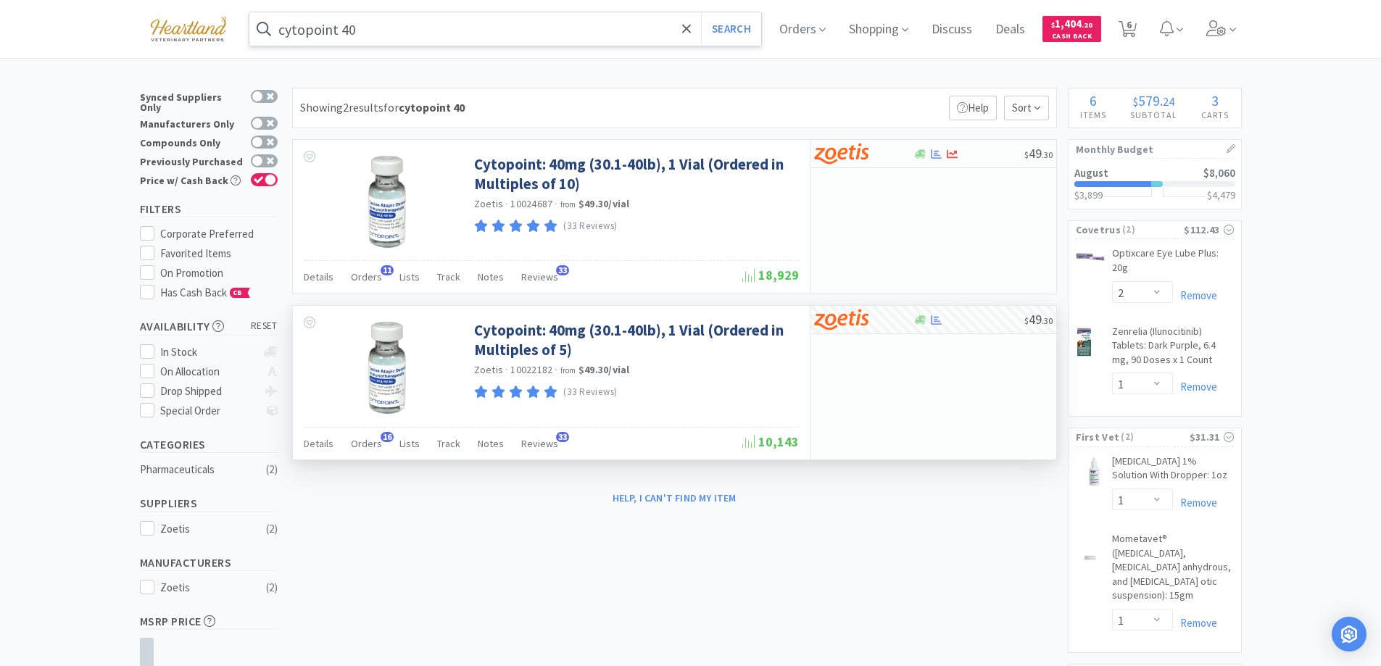
click at [423, 28] on input "cytopoint 40" at bounding box center [505, 28] width 513 height 33
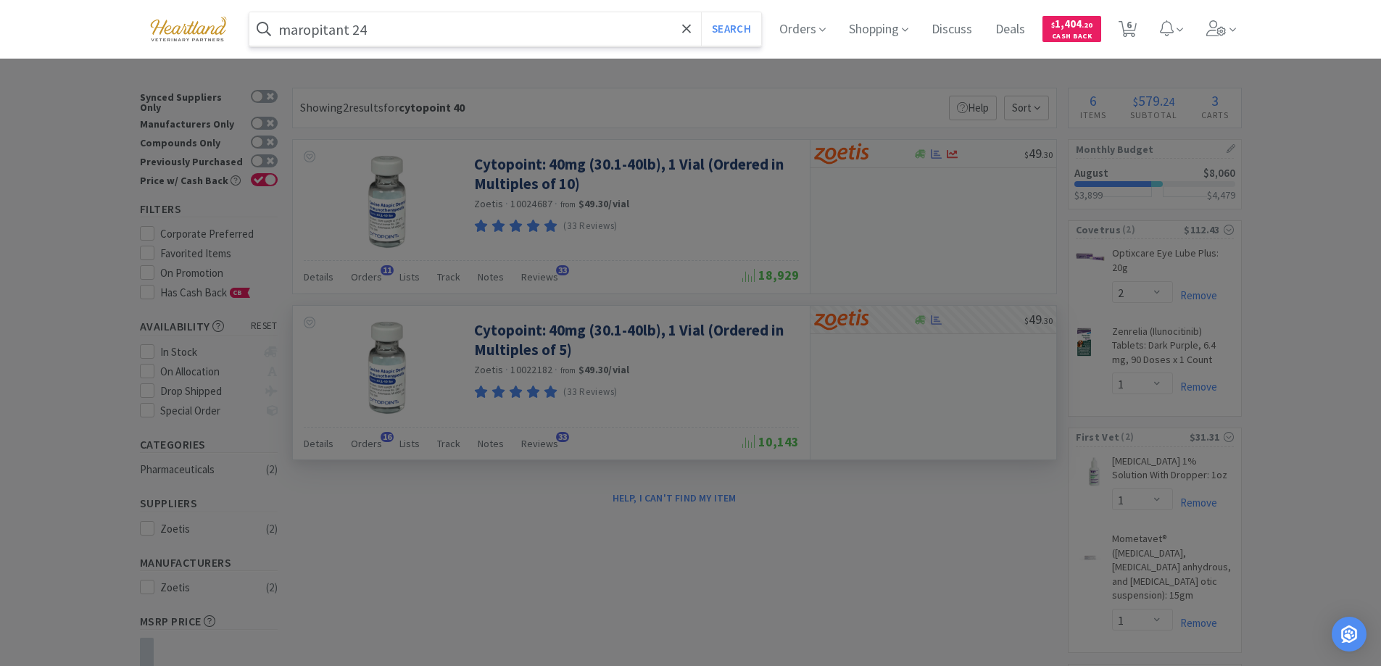
type input "maropitant 24"
click at [701, 12] on button "Search" at bounding box center [731, 28] width 60 height 33
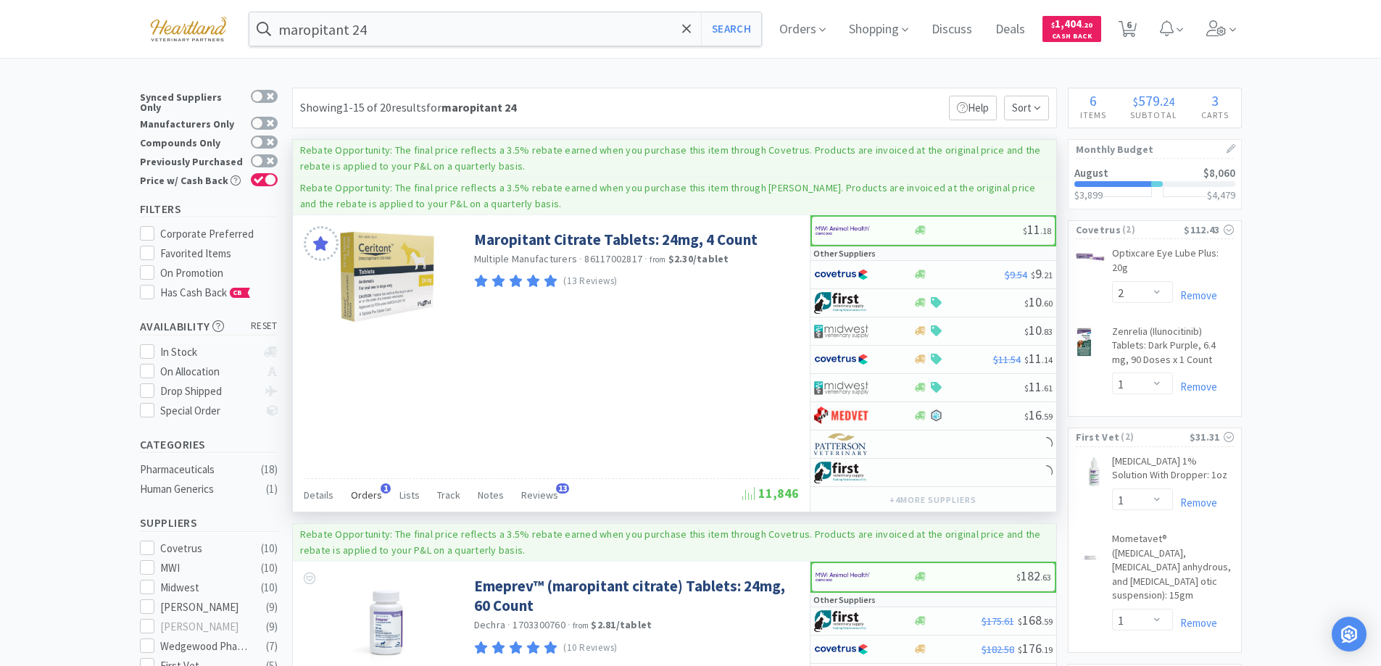
click at [355, 492] on span "Orders" at bounding box center [366, 495] width 31 height 13
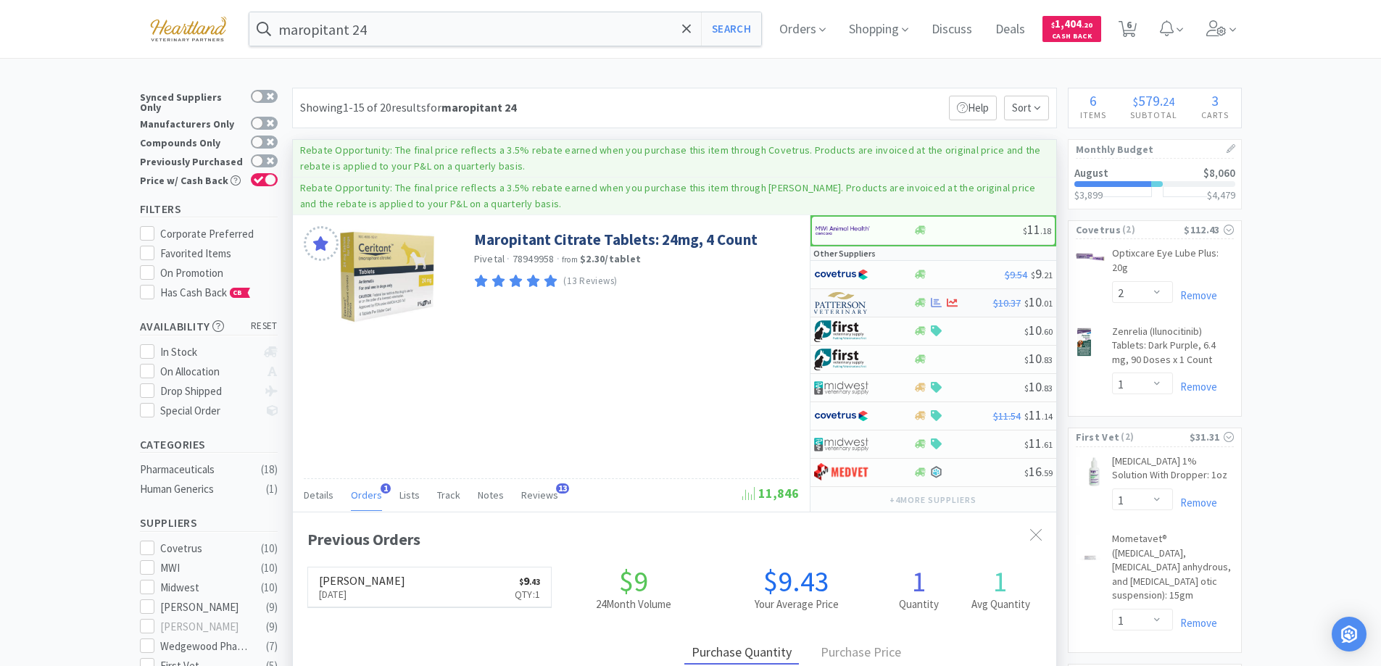
scroll to position [376, 763]
click at [893, 270] on div at bounding box center [854, 274] width 80 height 25
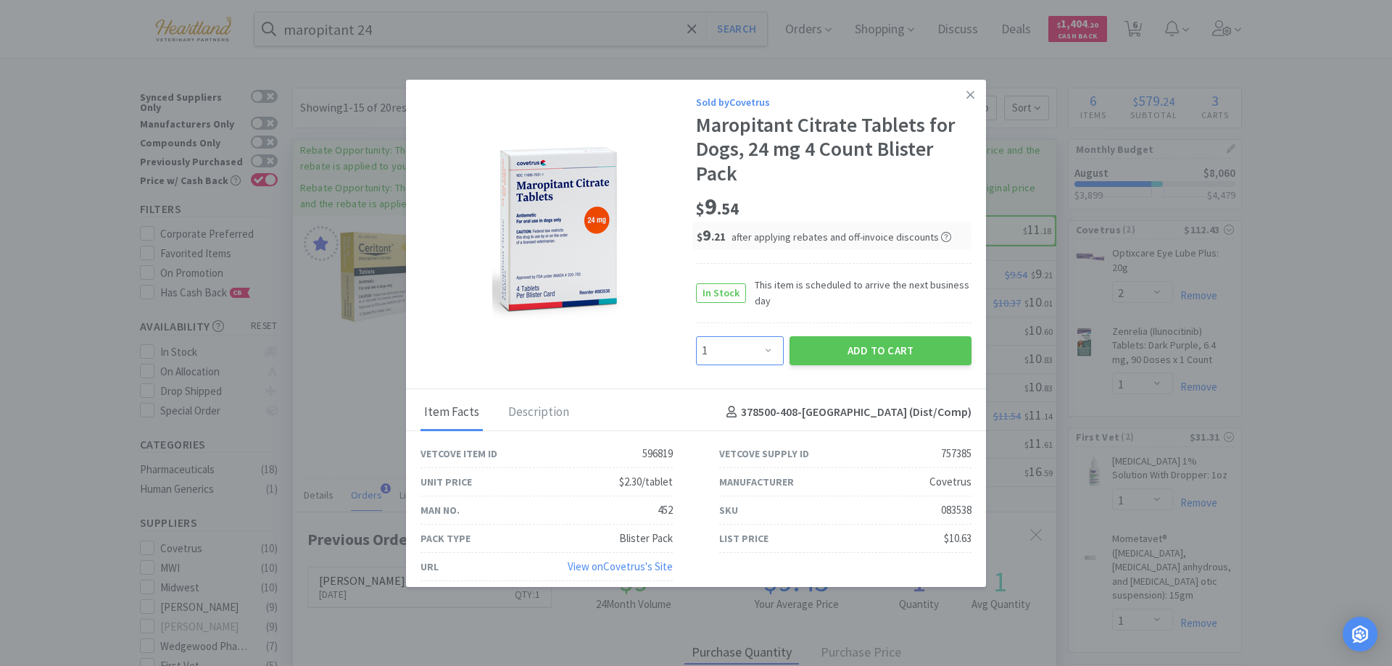
click at [760, 355] on select "Enter Quantity 1 2 3 4 5 6 7 8 9 10 11 12 13 14 15 16 17 18 19 20 Enter Quantity" at bounding box center [740, 350] width 88 height 29
select select "3"
click at [696, 336] on select "Enter Quantity 1 2 3 4 5 6 7 8 9 10 11 12 13 14 15 16 17 18 19 20 Enter Quantity" at bounding box center [740, 350] width 88 height 29
click at [857, 360] on button "Add to Cart" at bounding box center [881, 350] width 182 height 29
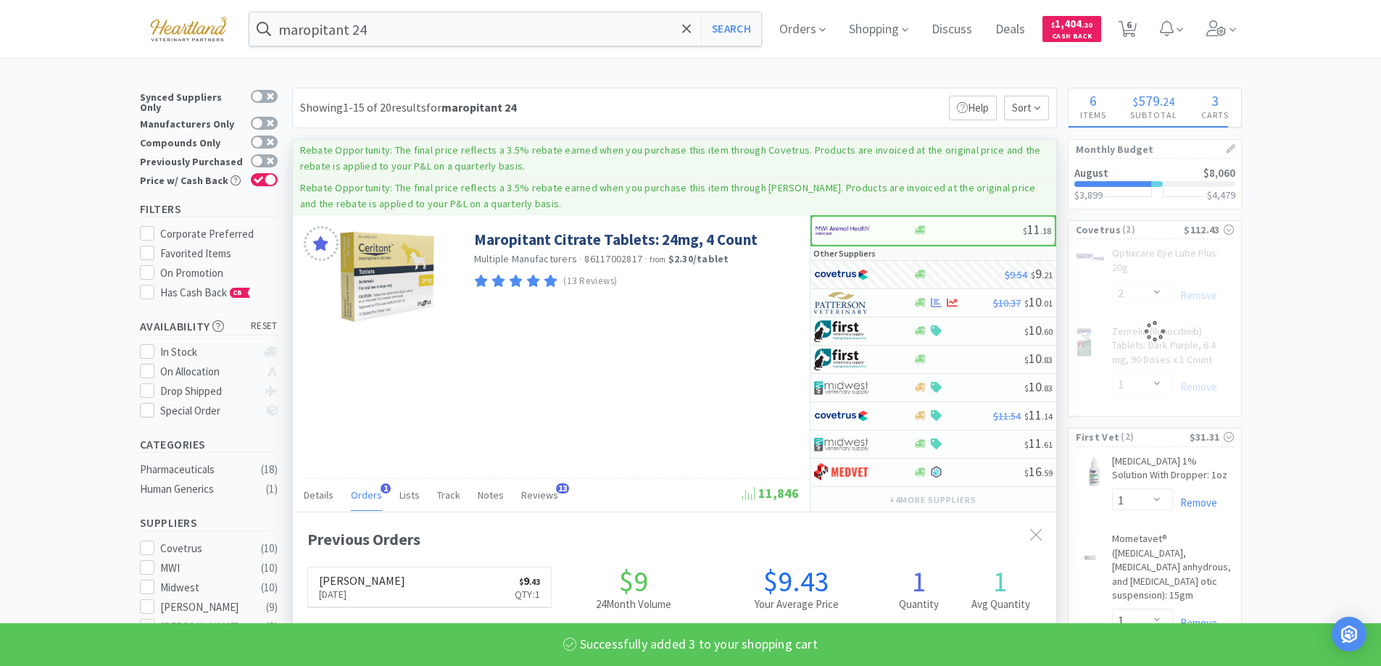
select select "3"
select select "2"
select select "1"
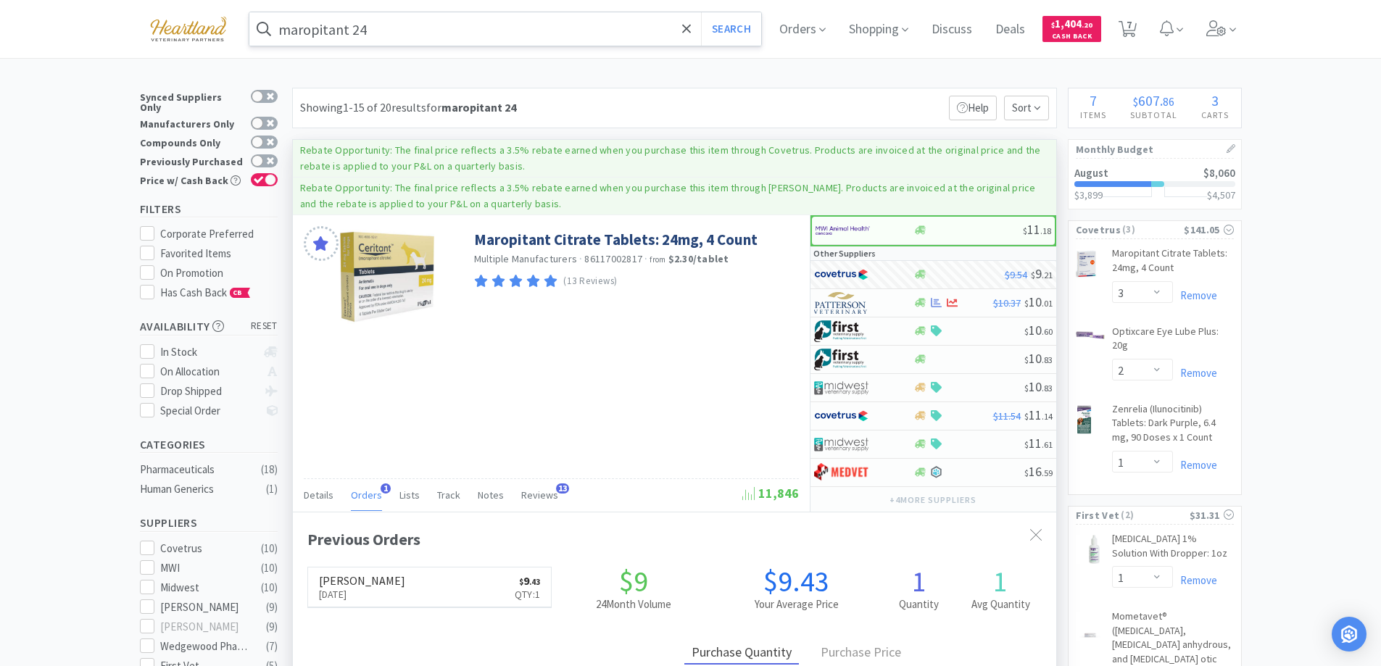
click at [491, 25] on input "maropitant 24" at bounding box center [505, 28] width 513 height 33
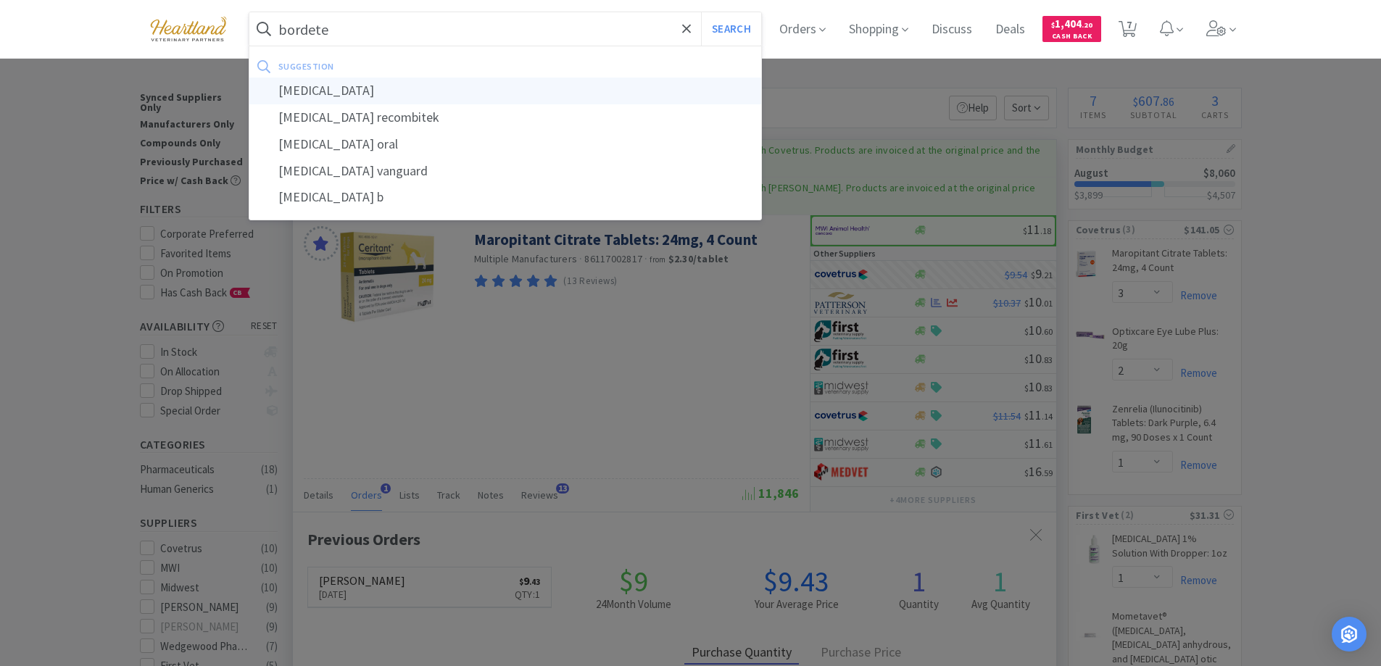
click at [342, 80] on div "bordetella" at bounding box center [505, 91] width 513 height 27
type input "bordetella"
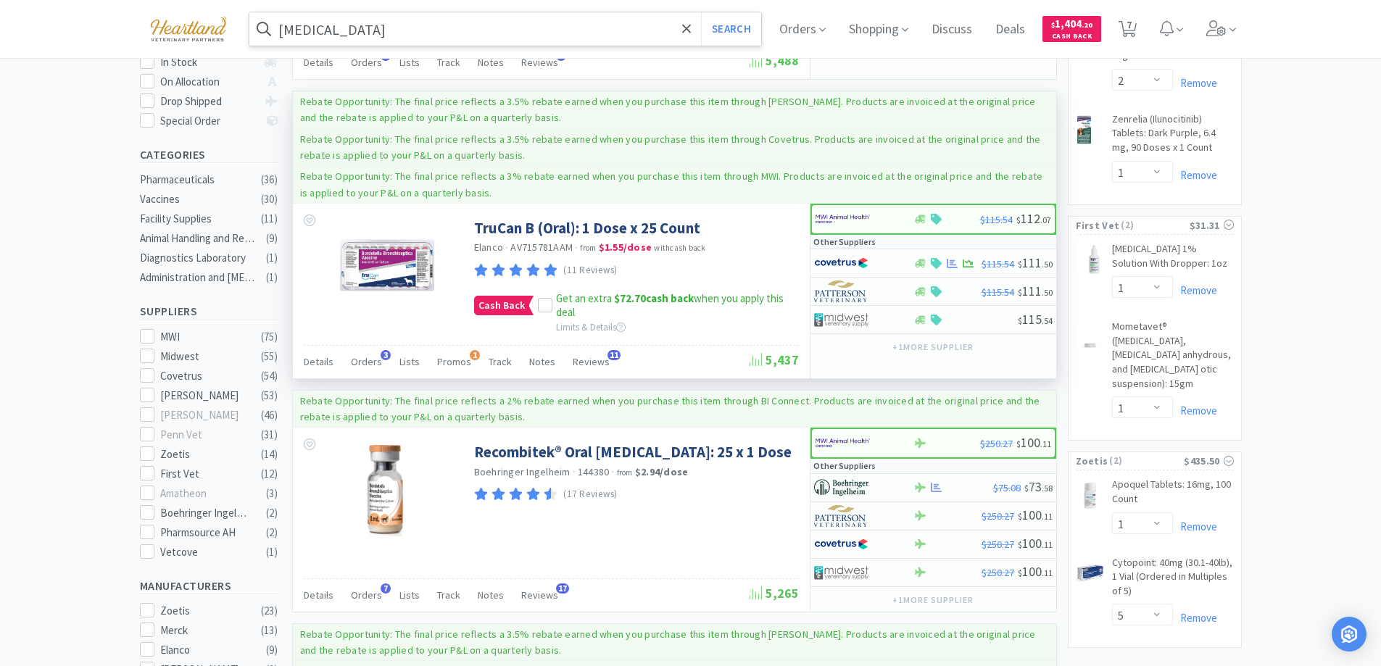
scroll to position [435, 0]
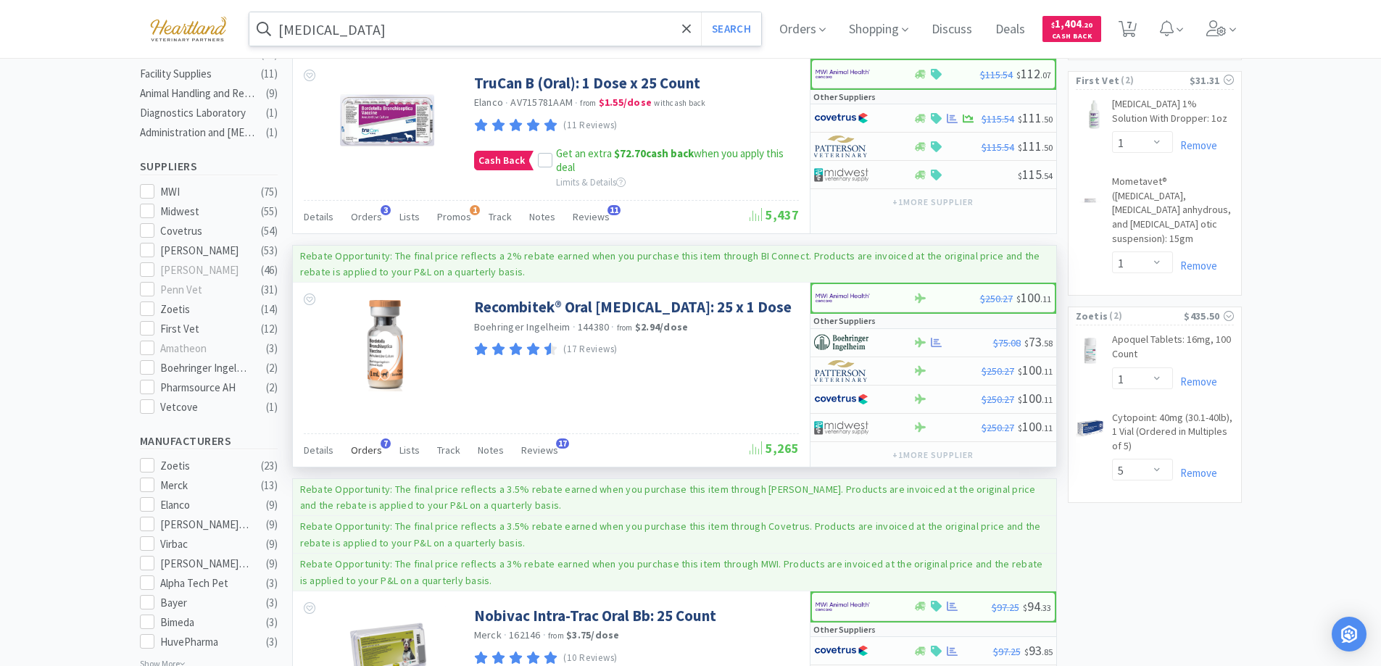
click at [359, 448] on span "Orders" at bounding box center [366, 450] width 31 height 13
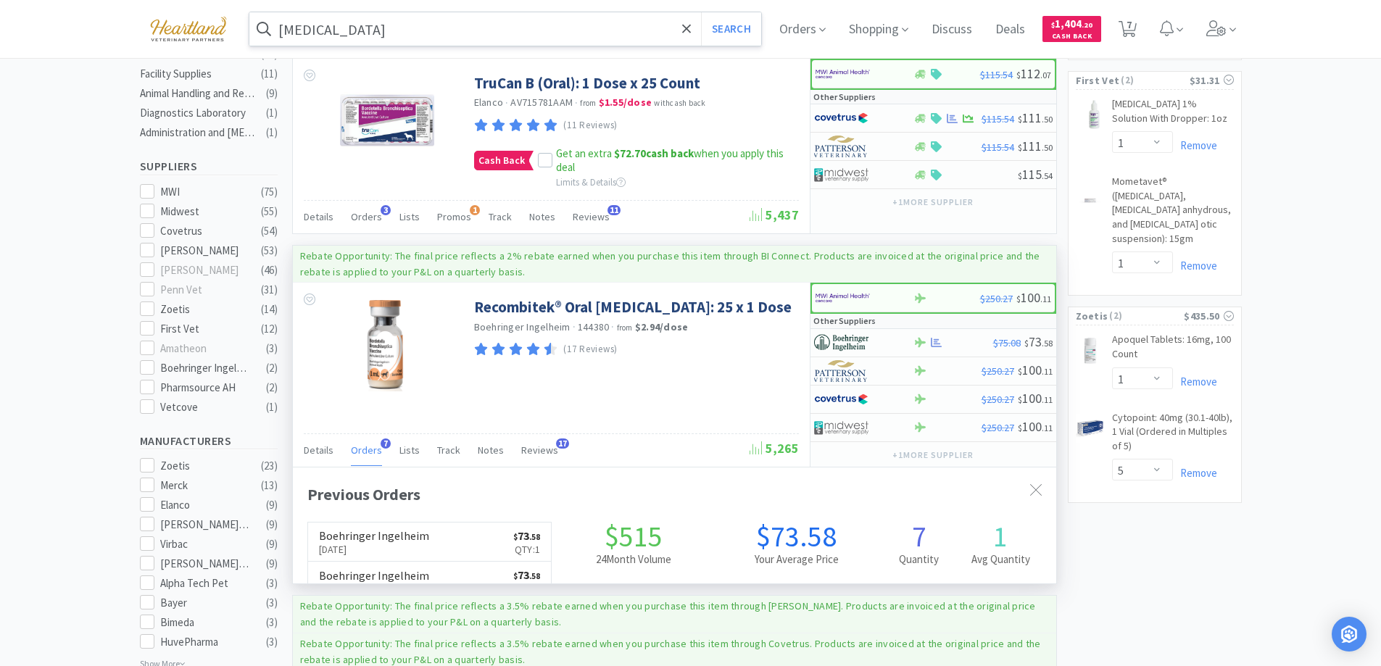
scroll to position [376, 763]
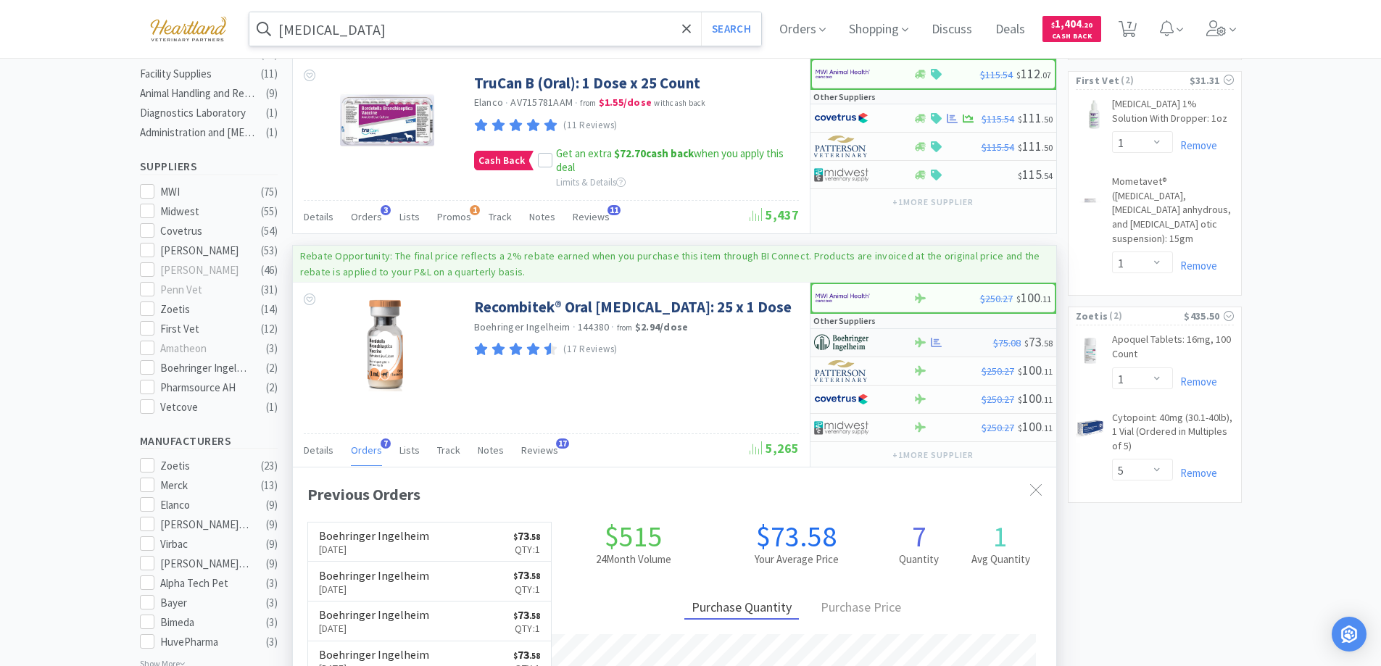
click at [892, 343] on div at bounding box center [854, 343] width 80 height 25
select select "1"
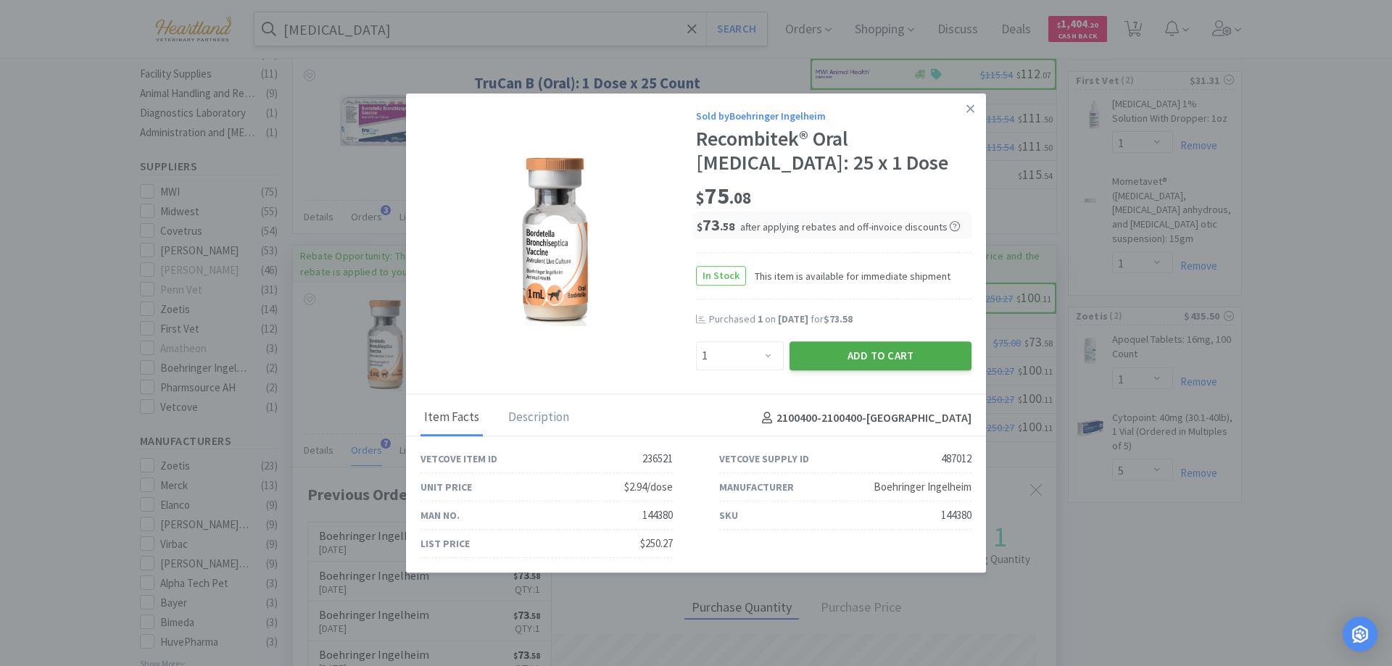
click at [923, 360] on button "Add to Cart" at bounding box center [881, 355] width 182 height 29
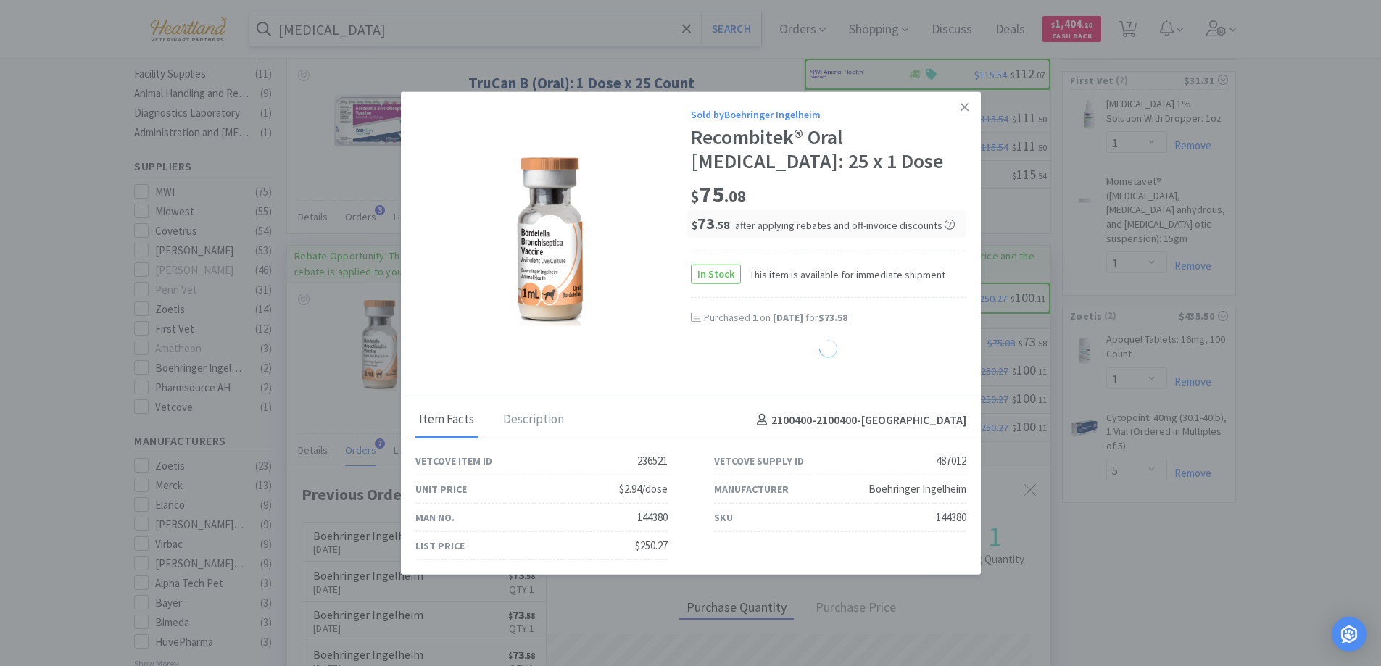
select select "1"
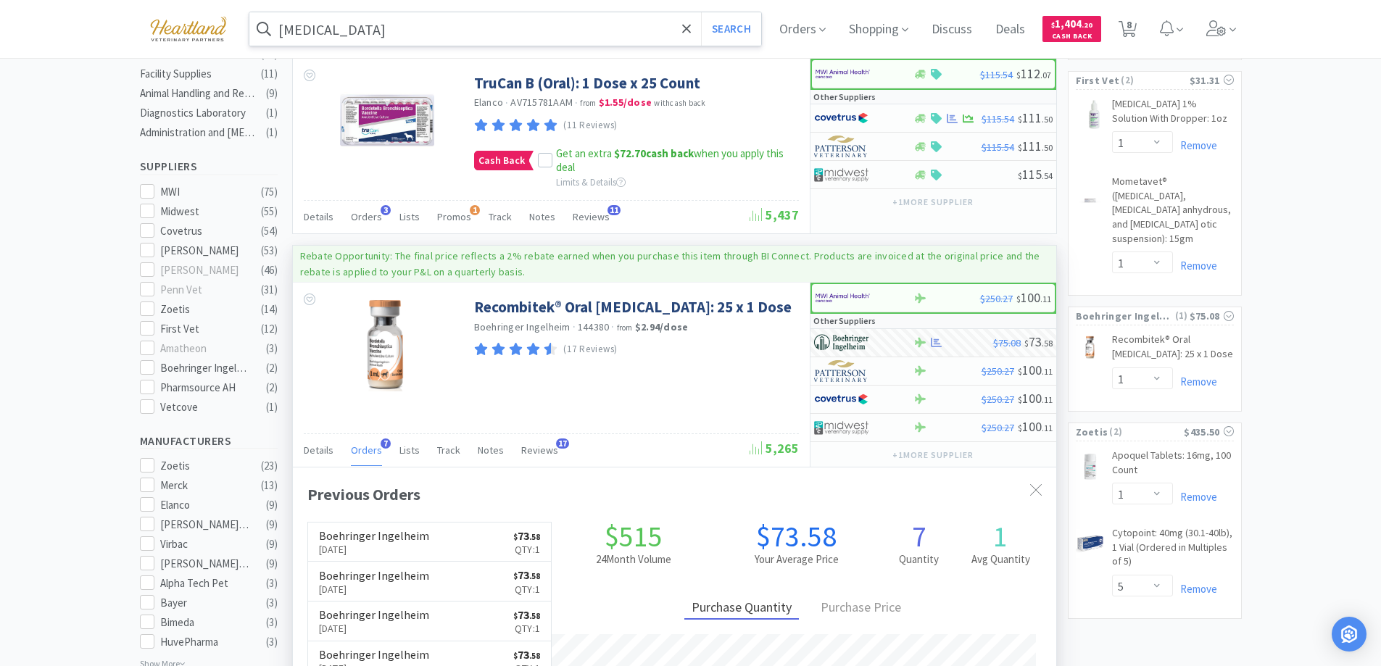
click at [489, 26] on input "bordetella" at bounding box center [505, 28] width 513 height 33
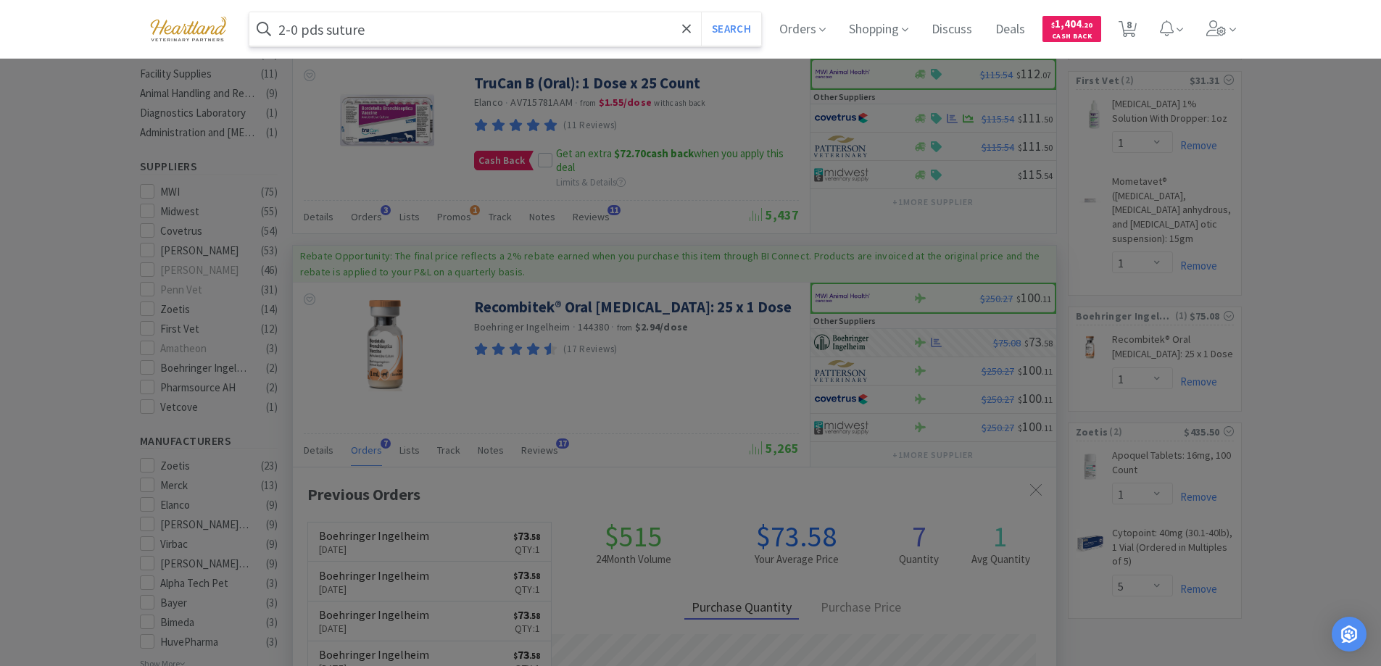
type input "2-0 pds suture"
click at [701, 12] on button "Search" at bounding box center [731, 28] width 60 height 33
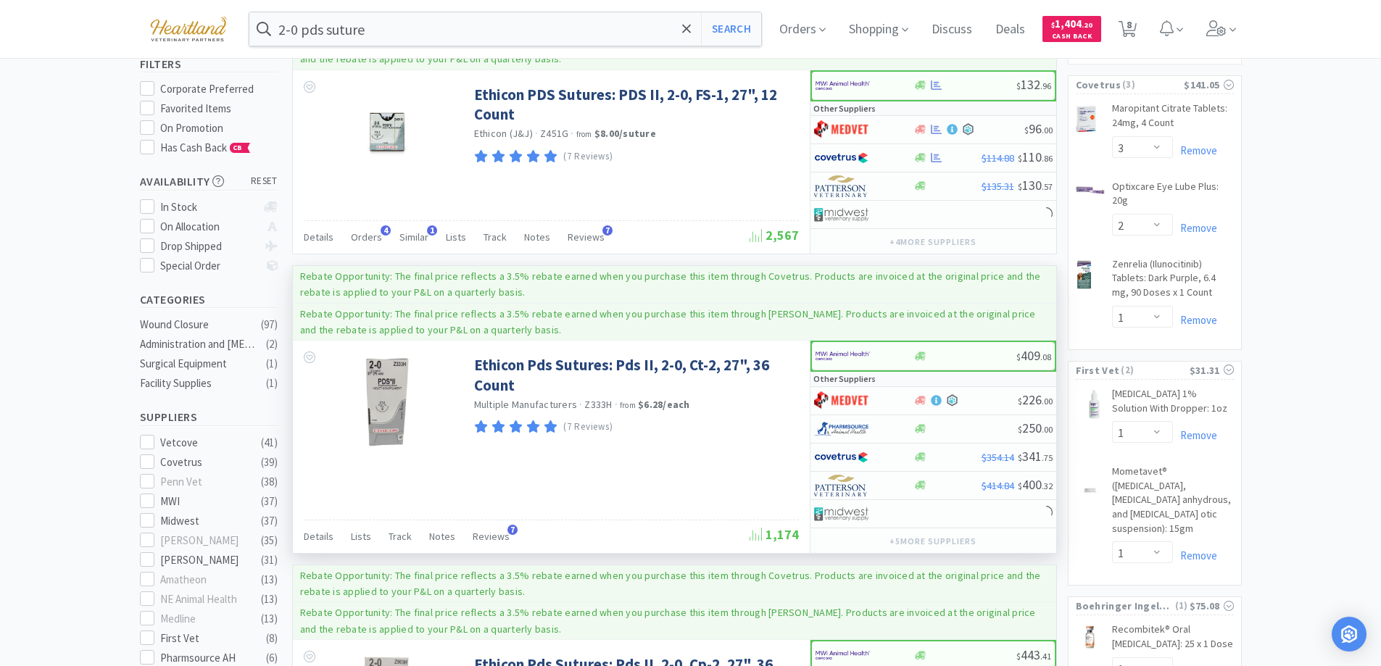
scroll to position [73, 0]
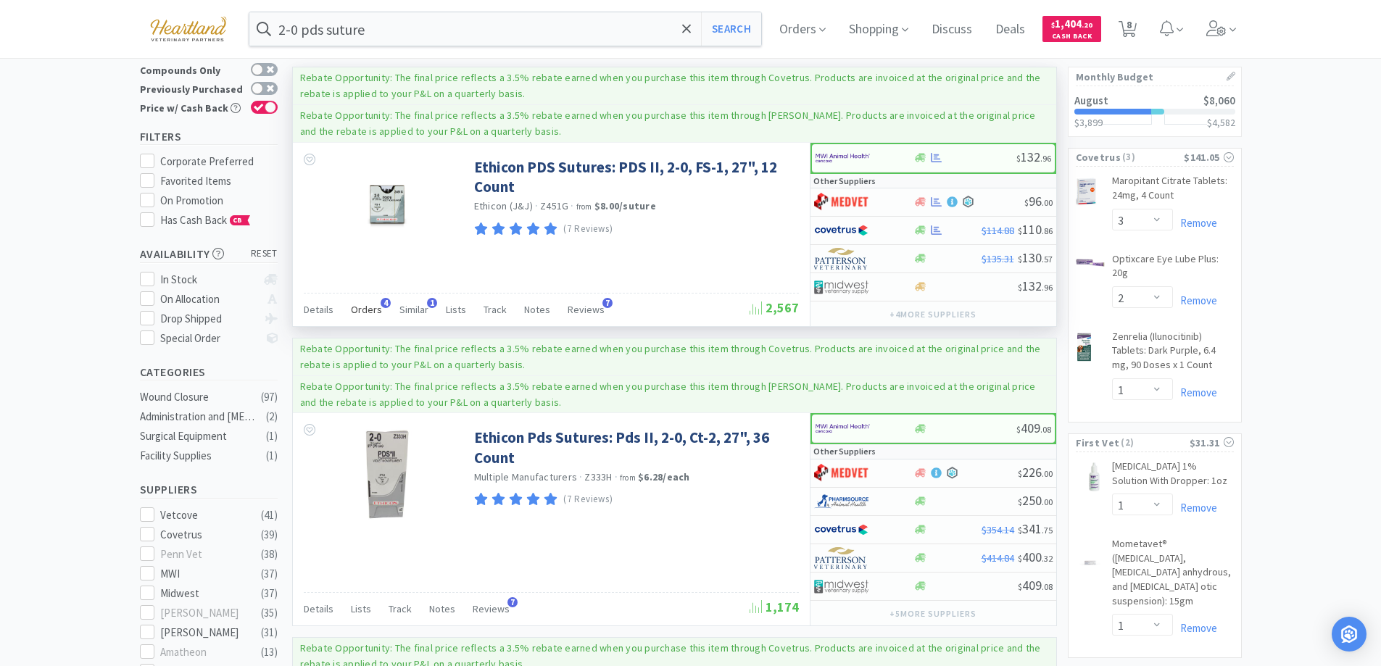
click at [367, 310] on span "Orders" at bounding box center [366, 309] width 31 height 13
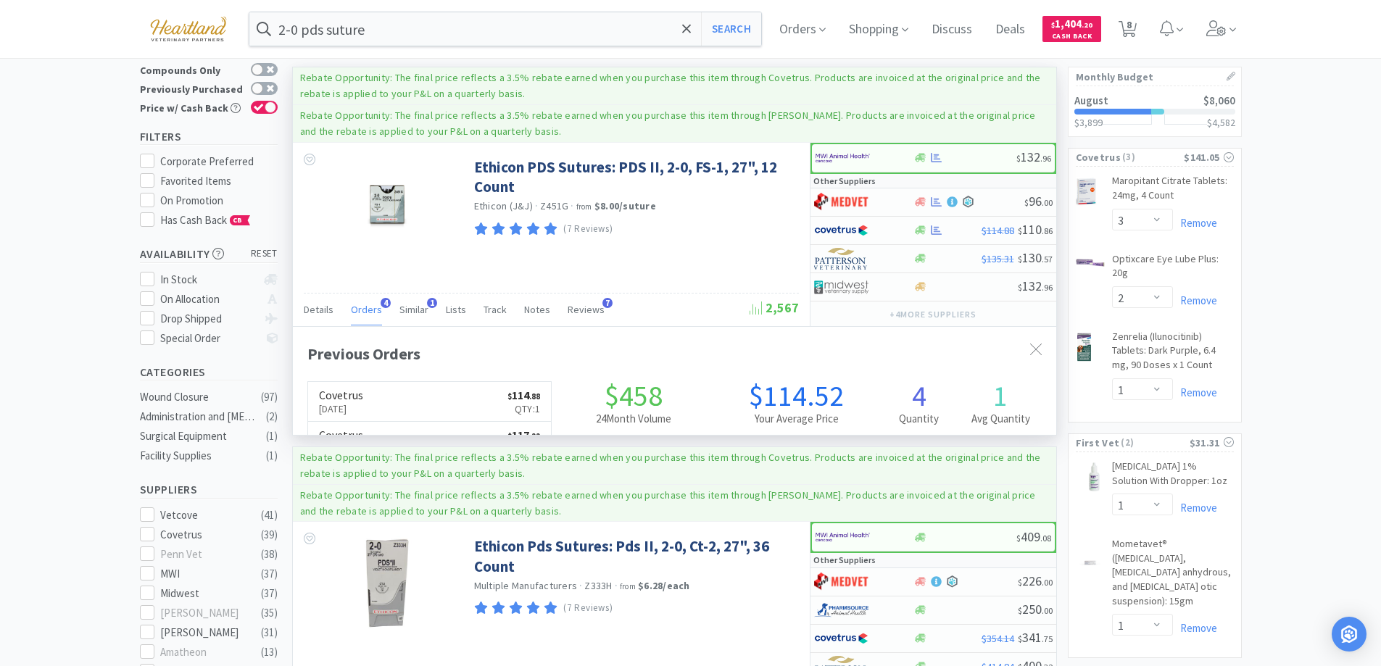
scroll to position [376, 763]
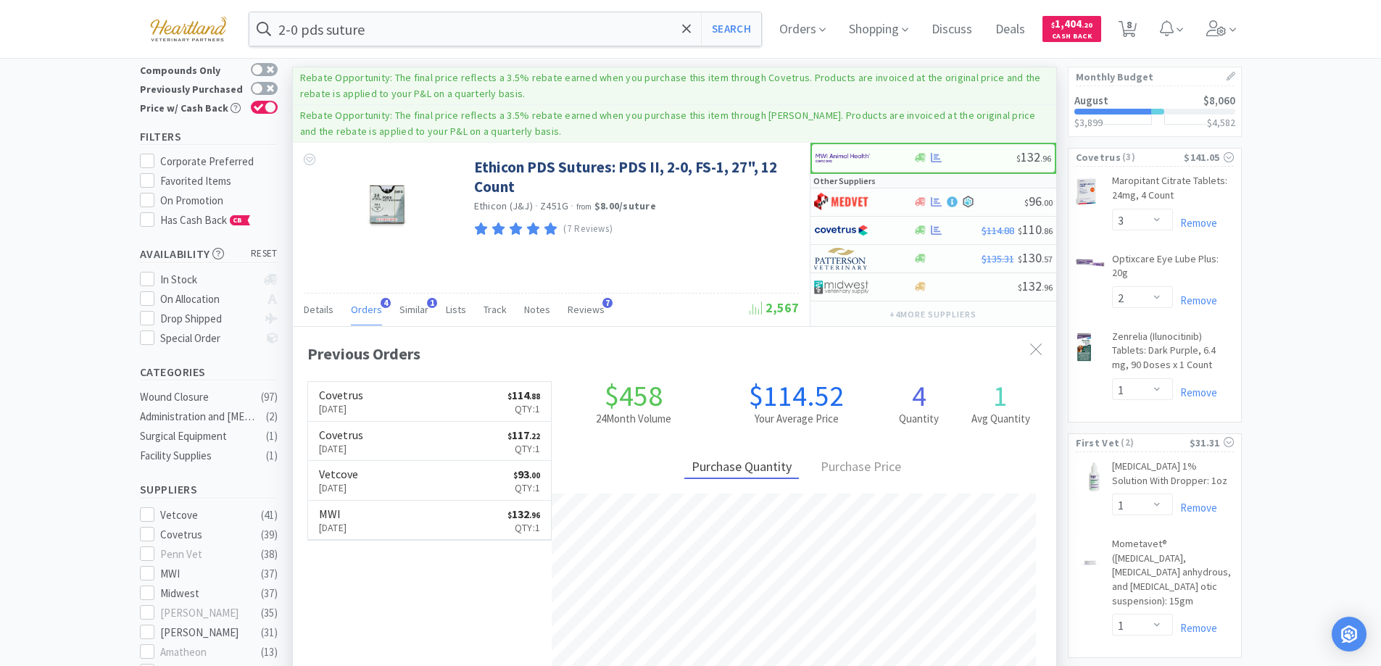
click at [367, 310] on span "Orders" at bounding box center [366, 309] width 31 height 13
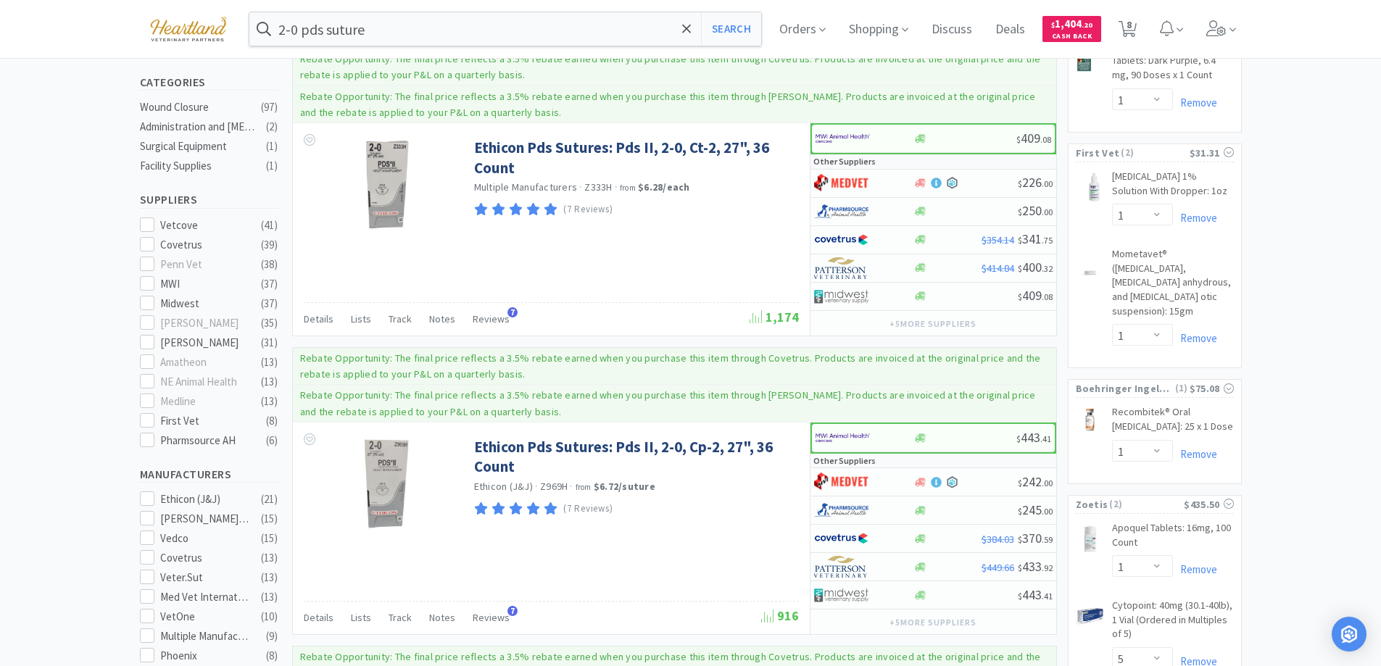
scroll to position [0, 0]
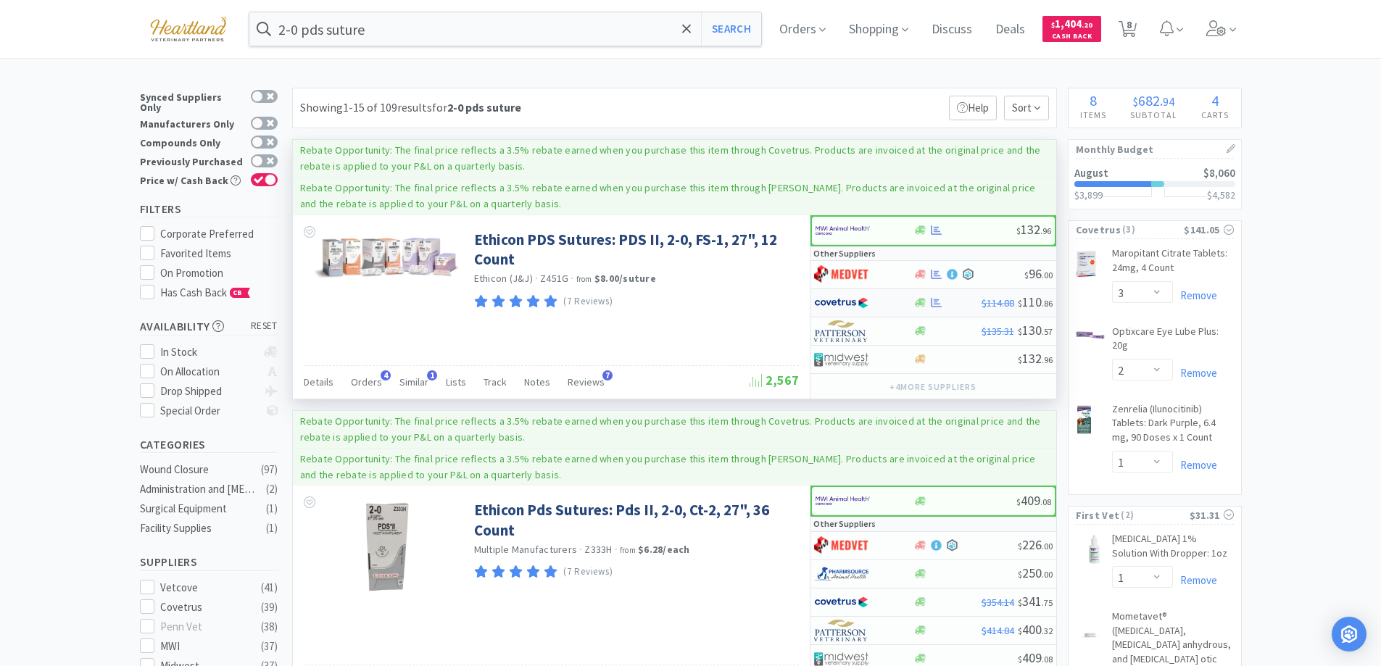
click at [884, 298] on div at bounding box center [854, 303] width 80 height 25
select select "1"
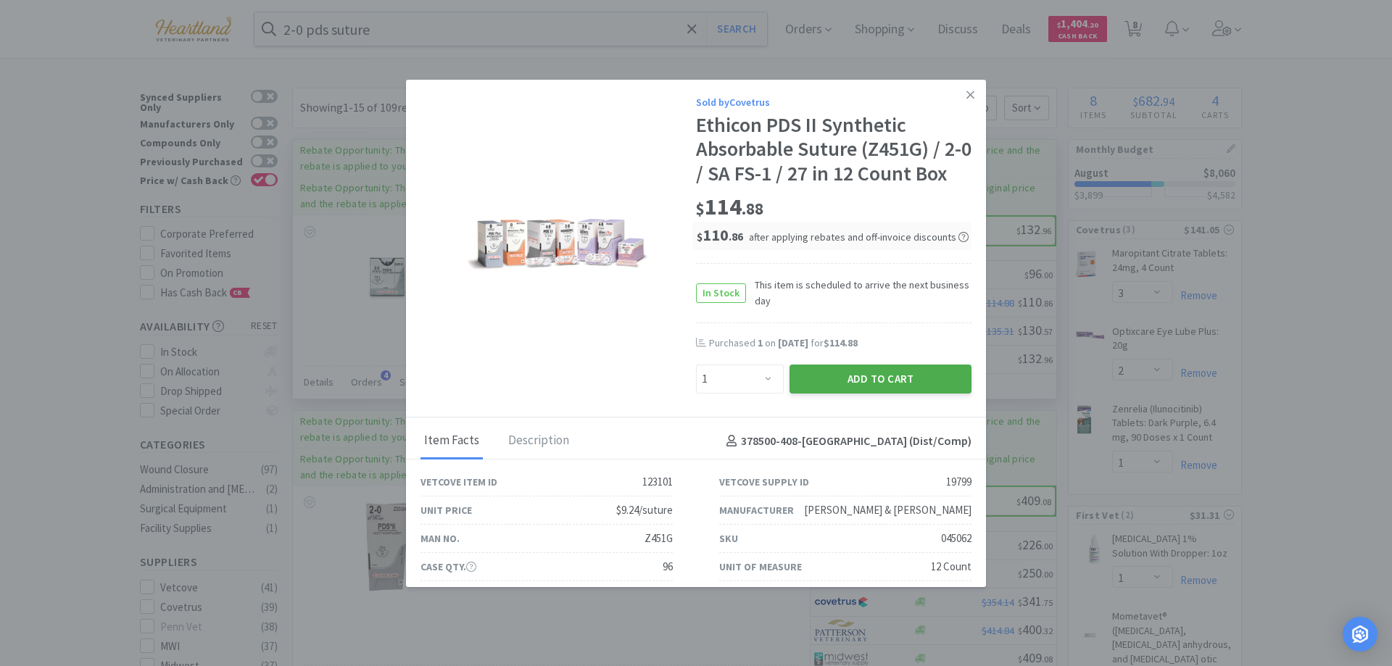
click at [856, 374] on button "Add to Cart" at bounding box center [881, 379] width 182 height 29
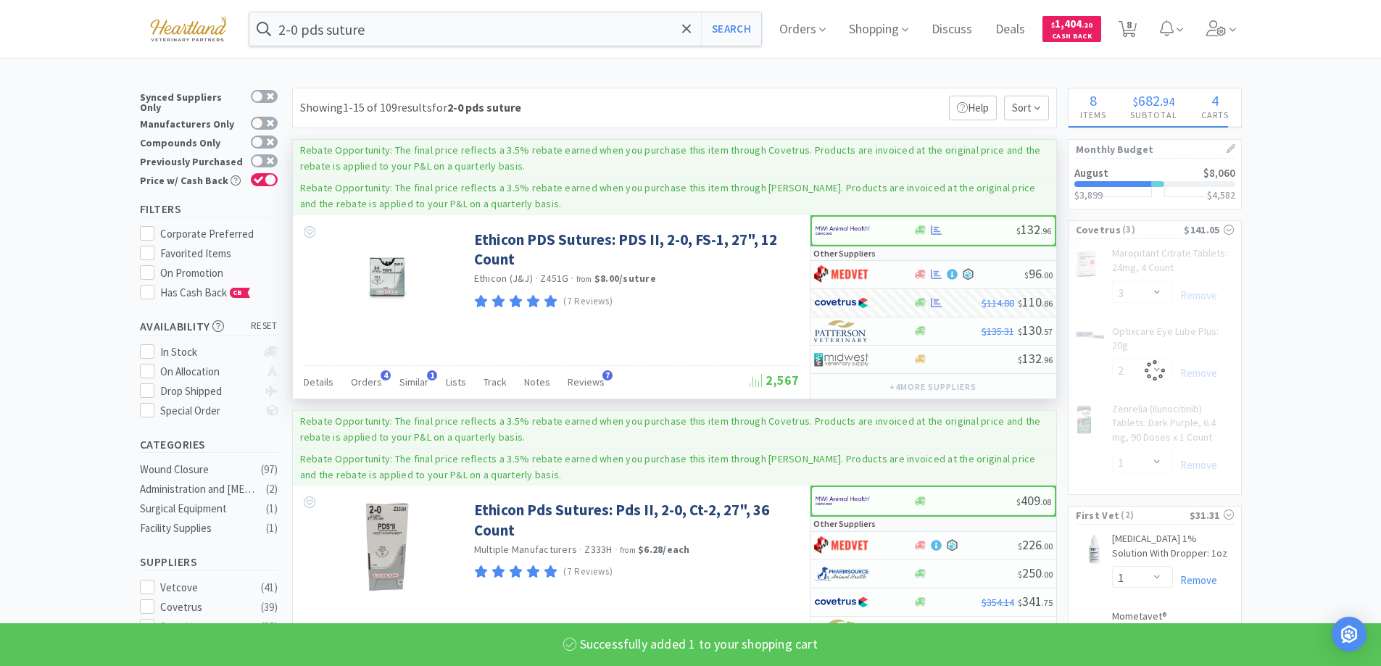
select select "1"
select select "3"
select select "2"
select select "1"
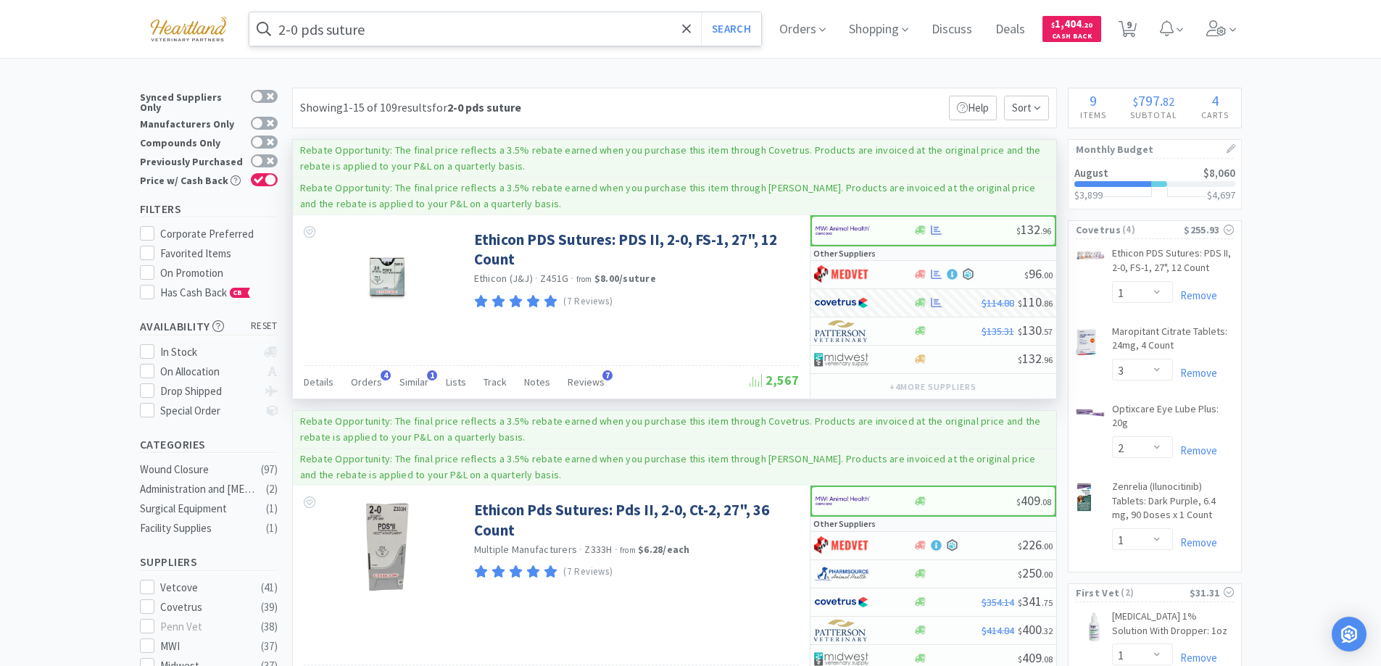
click at [413, 40] on input "2-0 pds suture" at bounding box center [505, 28] width 513 height 33
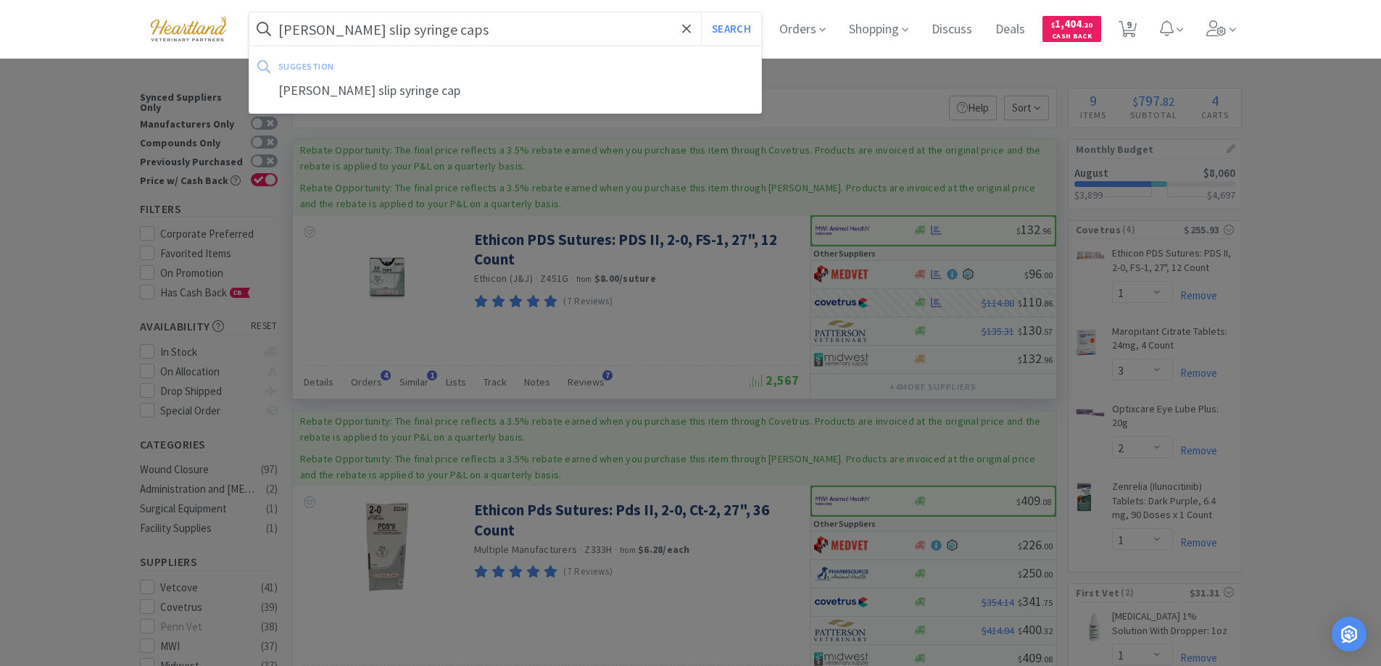
type input "luer slip syringe caps"
click at [701, 12] on button "Search" at bounding box center [731, 28] width 60 height 33
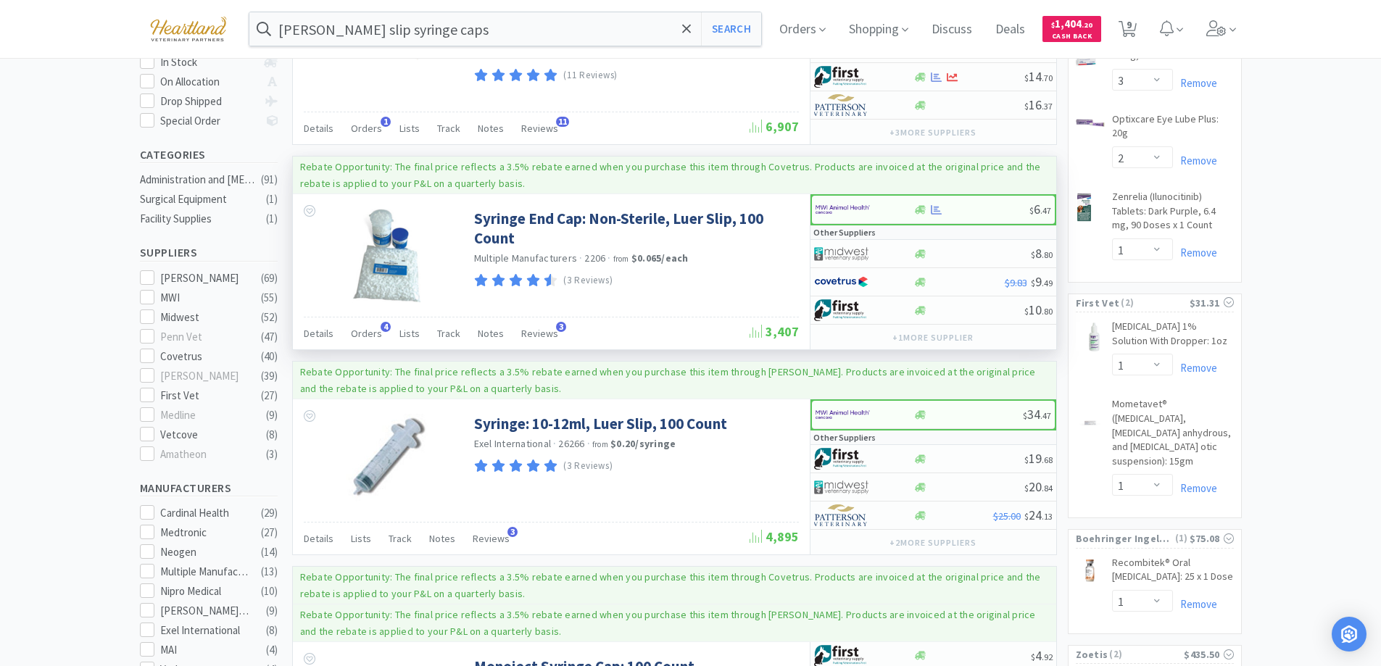
scroll to position [145, 0]
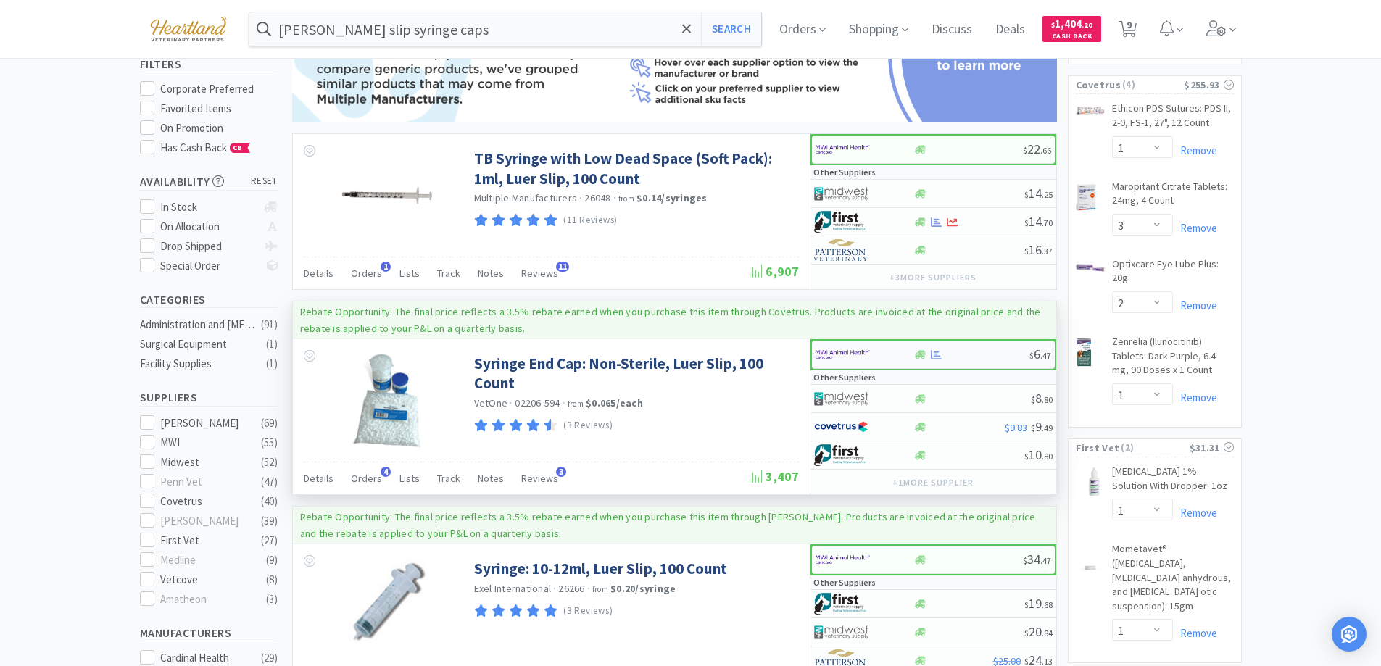
click at [899, 355] on div at bounding box center [865, 354] width 98 height 25
select select "1"
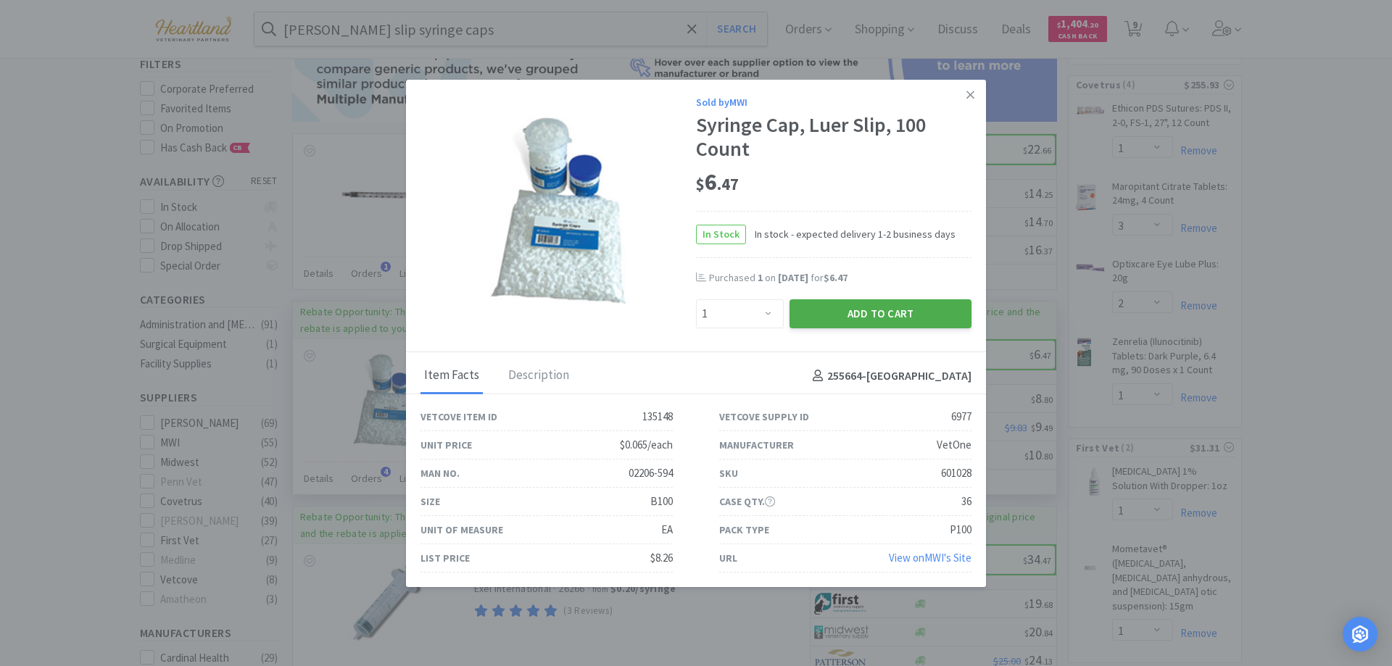
click at [894, 318] on button "Add to Cart" at bounding box center [881, 313] width 182 height 29
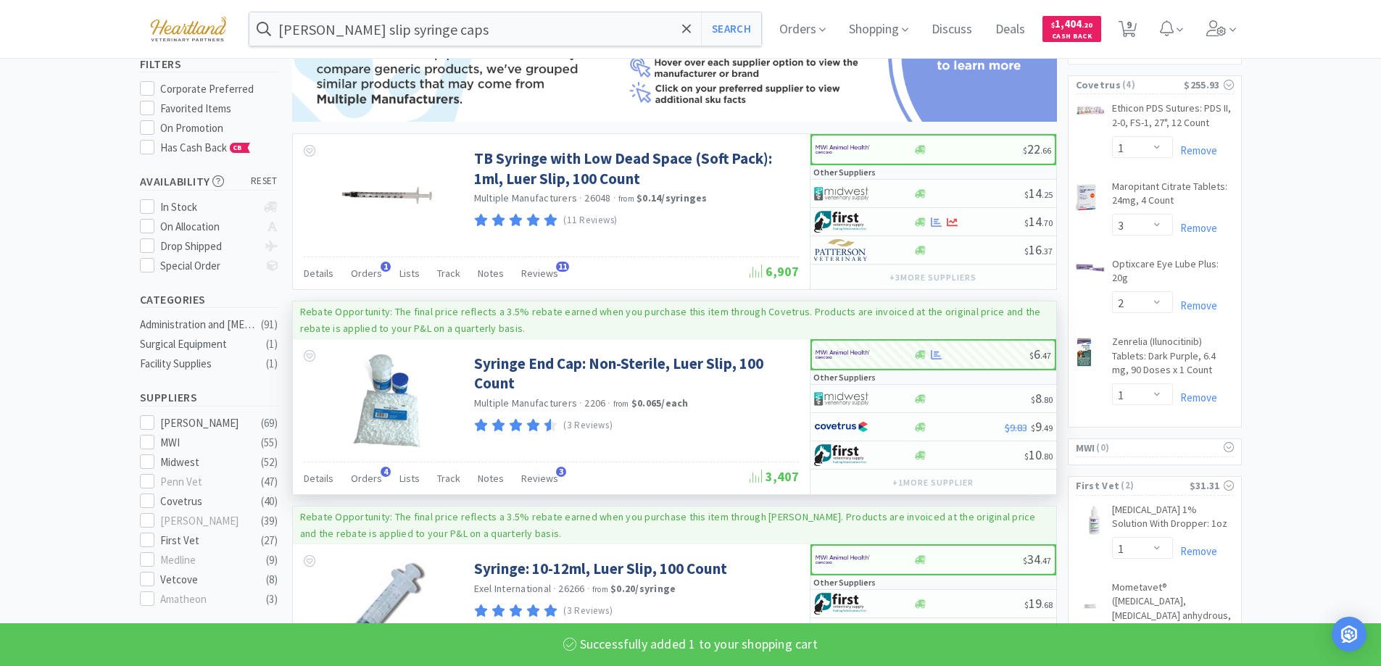
select select "1"
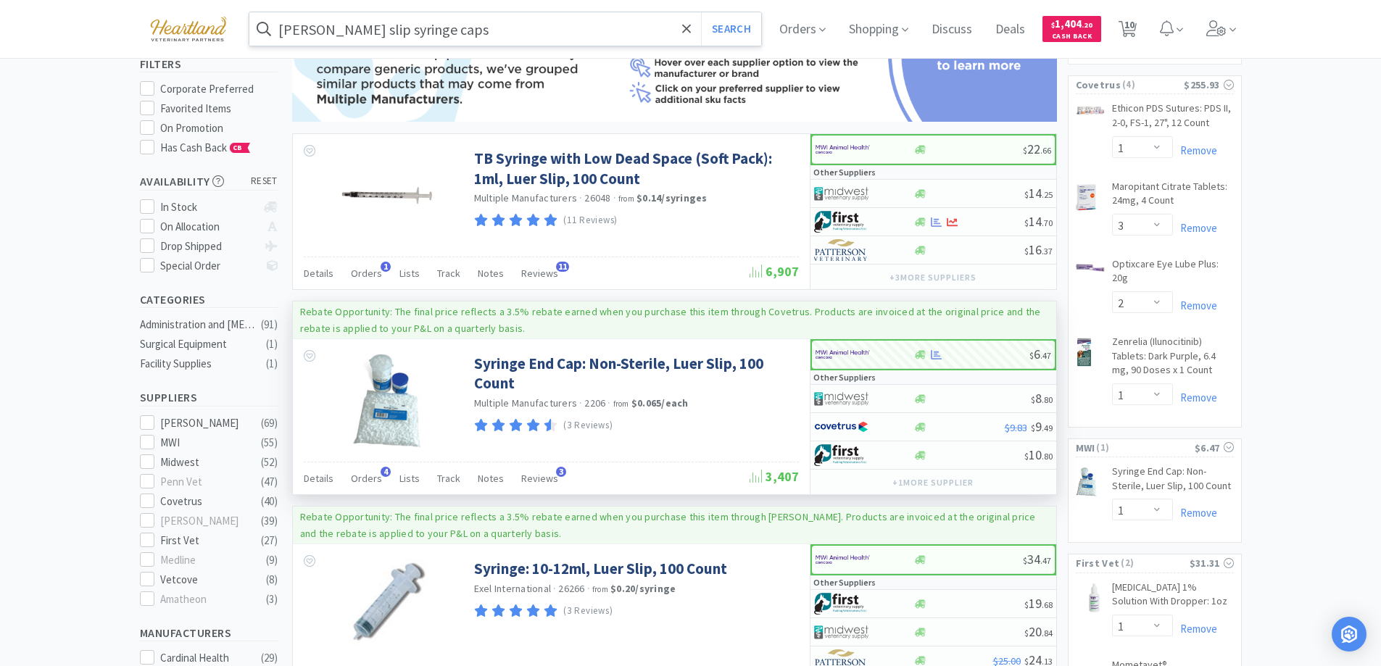
click at [497, 36] on input "luer slip syringe caps" at bounding box center [505, 28] width 513 height 33
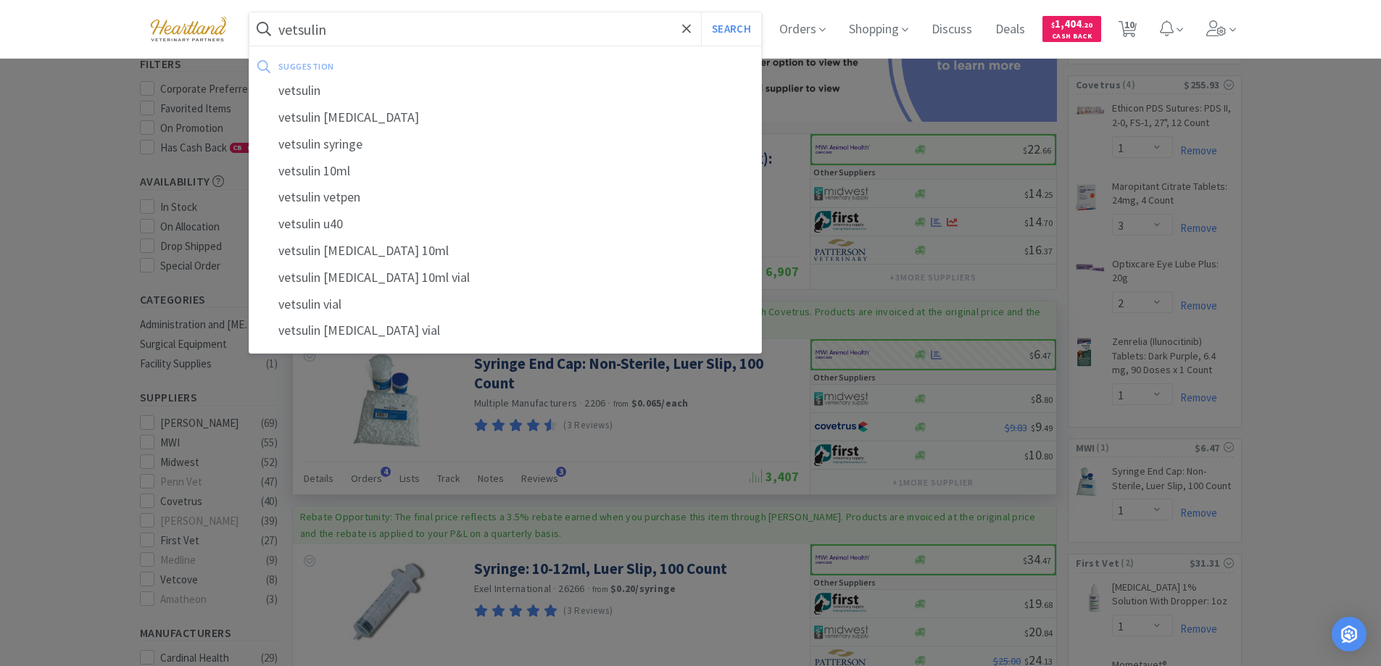
type input "vetsulin"
click at [701, 12] on button "Search" at bounding box center [731, 28] width 60 height 33
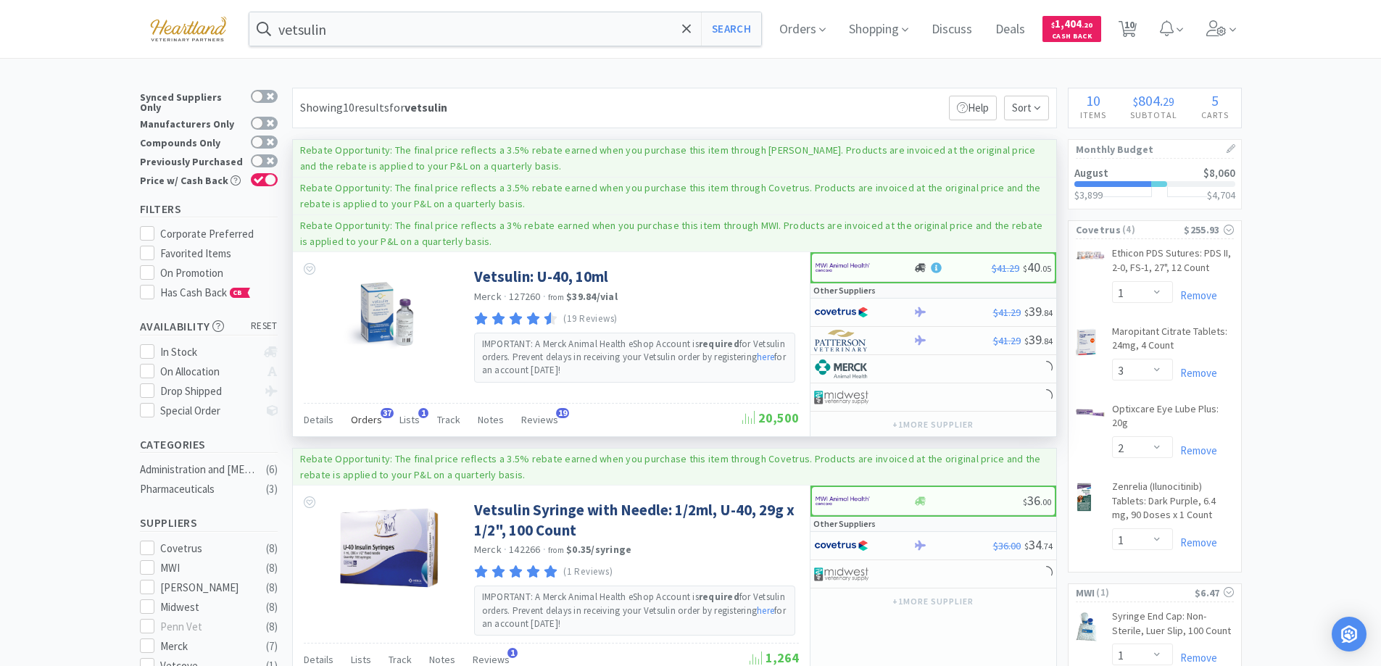
click at [370, 416] on span "Orders" at bounding box center [366, 419] width 31 height 13
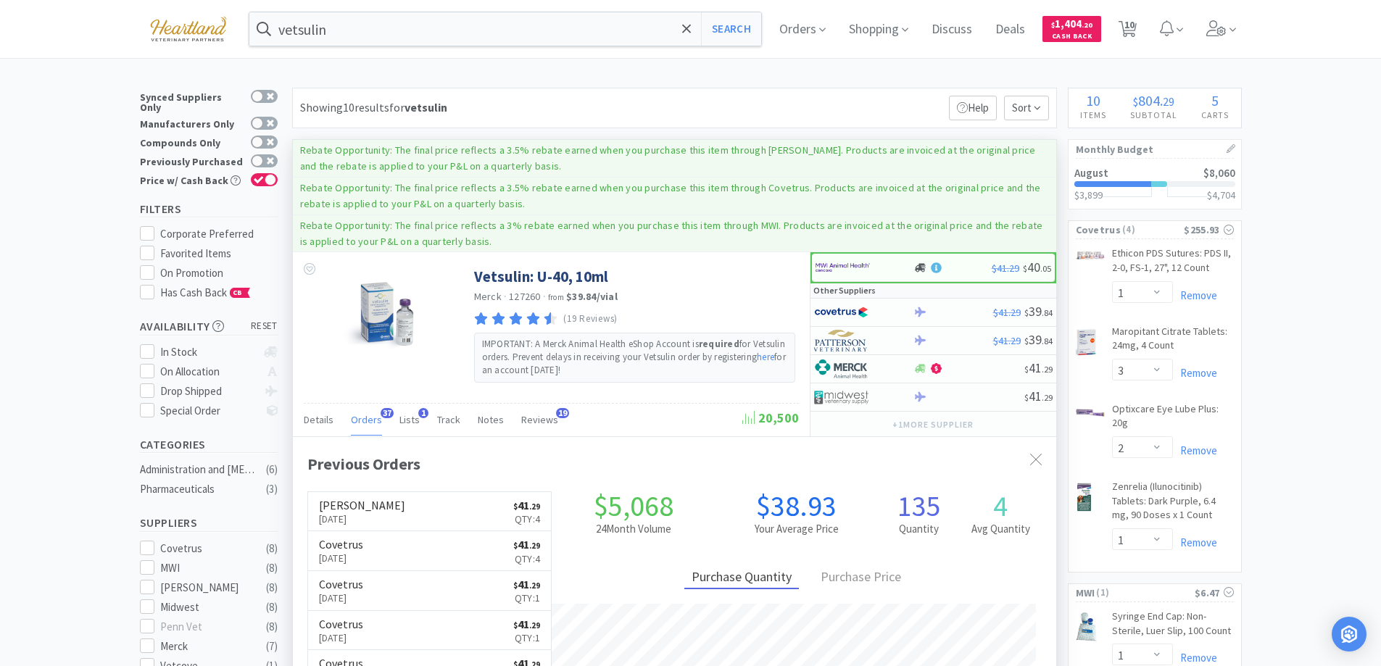
scroll to position [389, 763]
click at [890, 312] on div at bounding box center [854, 312] width 80 height 25
select select "2"
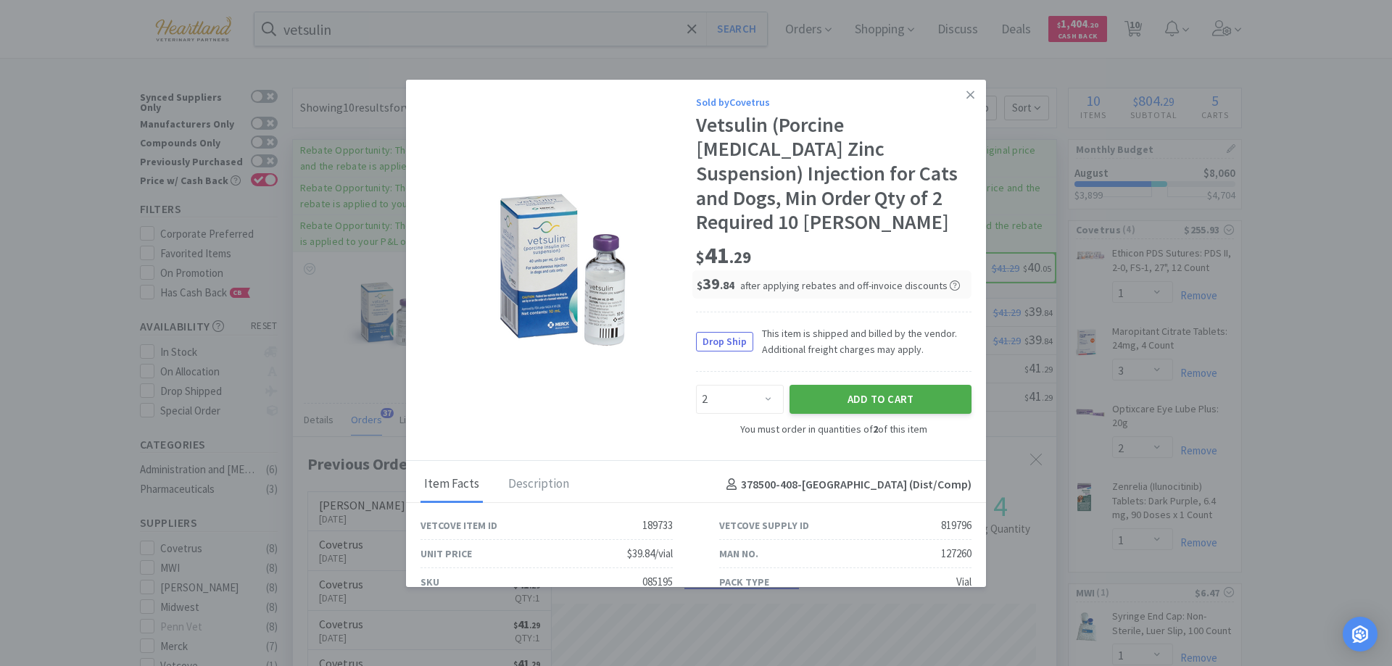
click at [895, 385] on button "Add to Cart" at bounding box center [881, 399] width 182 height 29
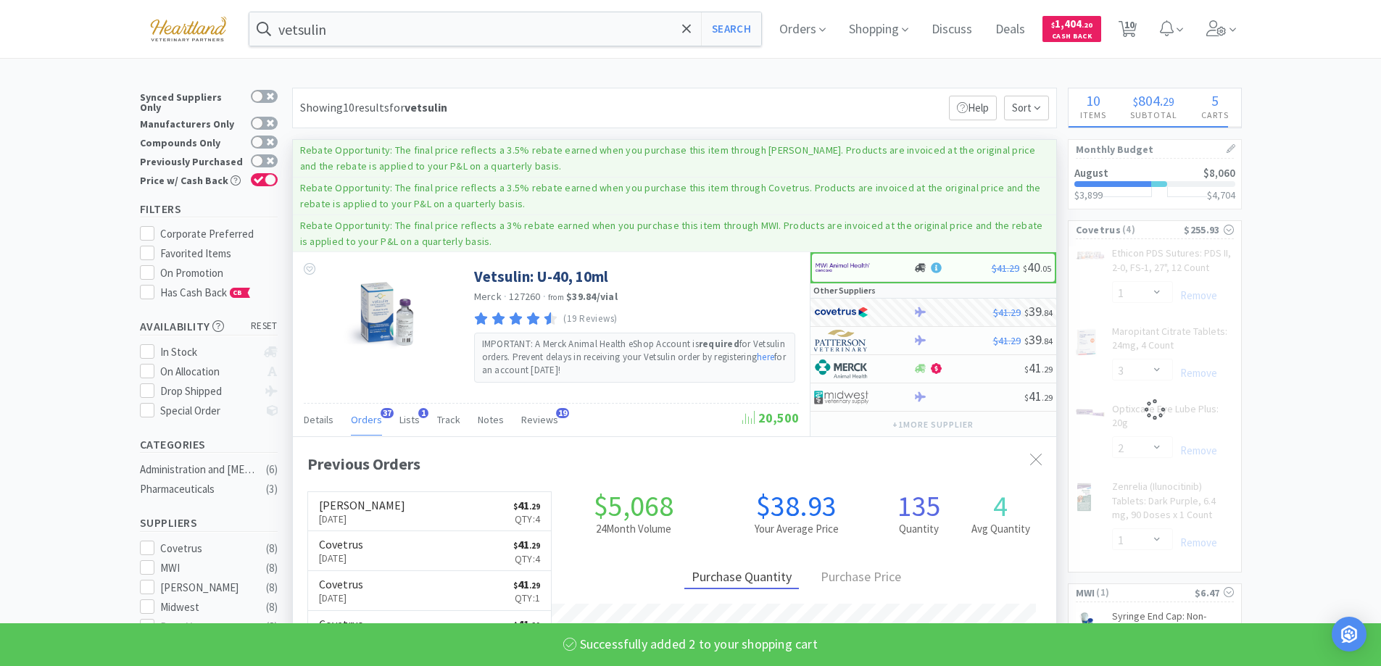
select select "2"
select select "1"
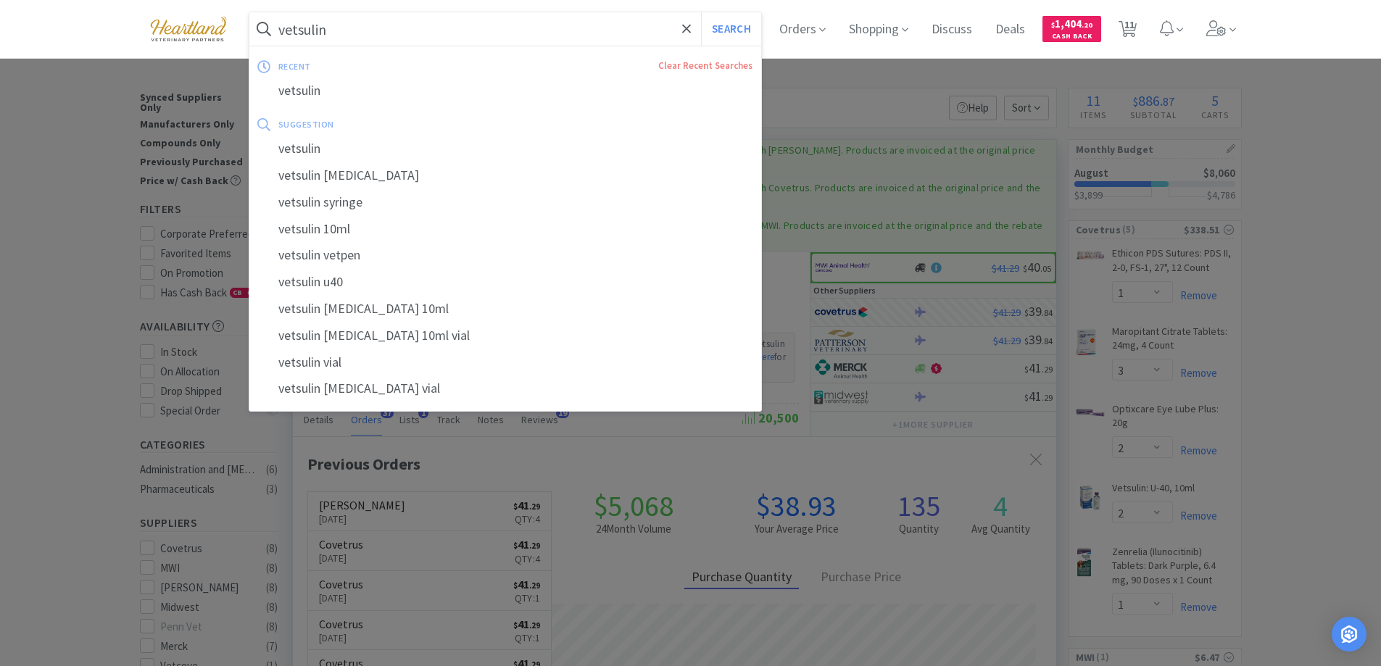
click at [394, 38] on input "vetsulin" at bounding box center [505, 28] width 513 height 33
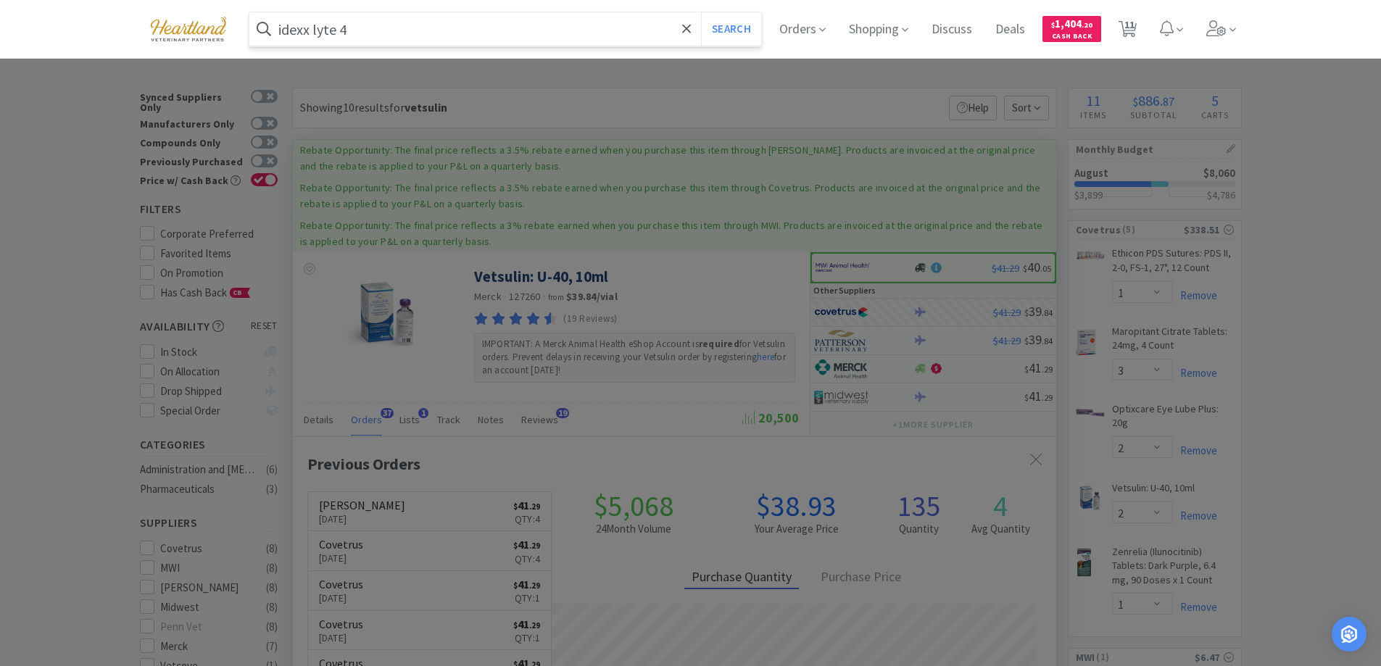
type input "idexx lyte 4"
click at [701, 12] on button "Search" at bounding box center [731, 28] width 60 height 33
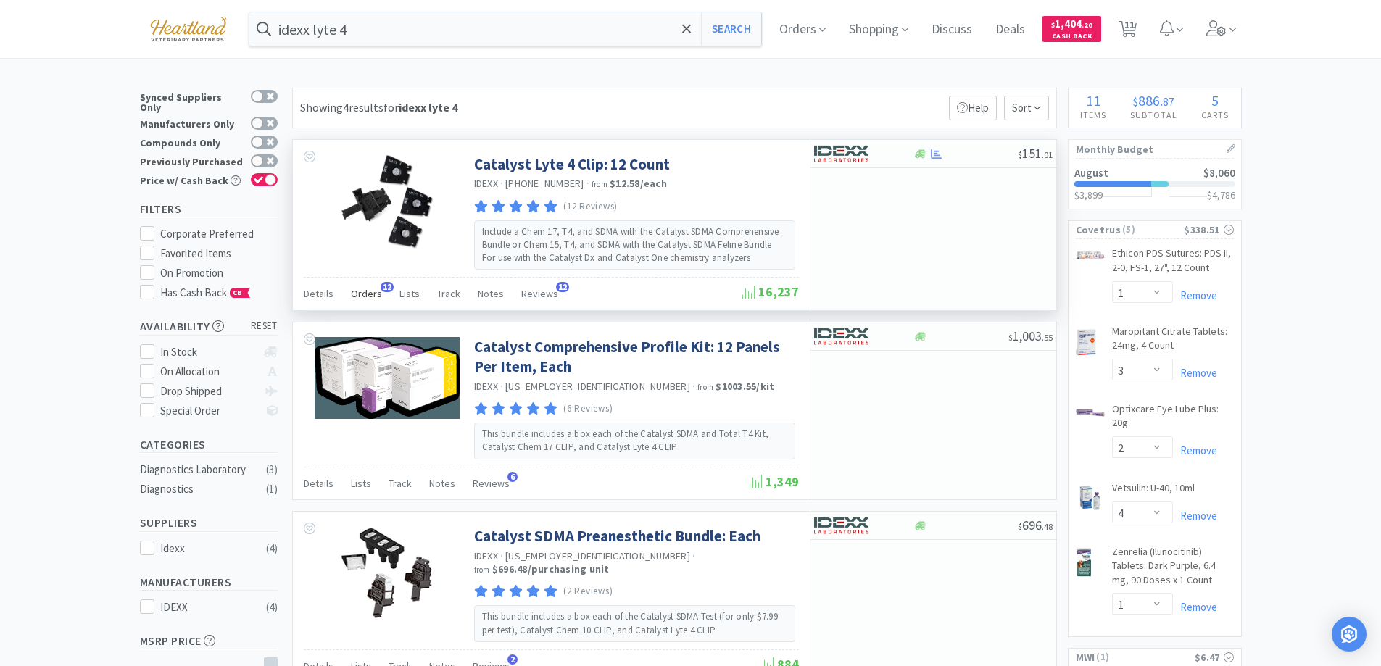
click at [373, 291] on span "Orders" at bounding box center [366, 293] width 31 height 13
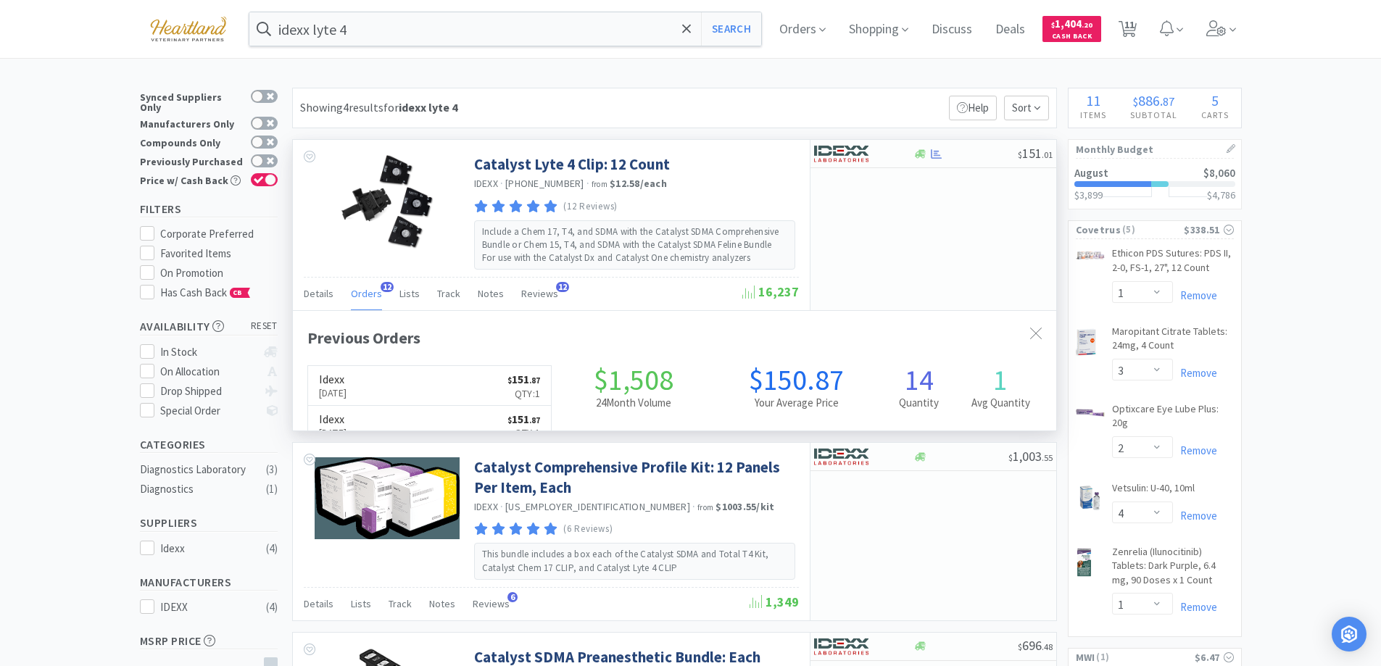
scroll to position [389, 763]
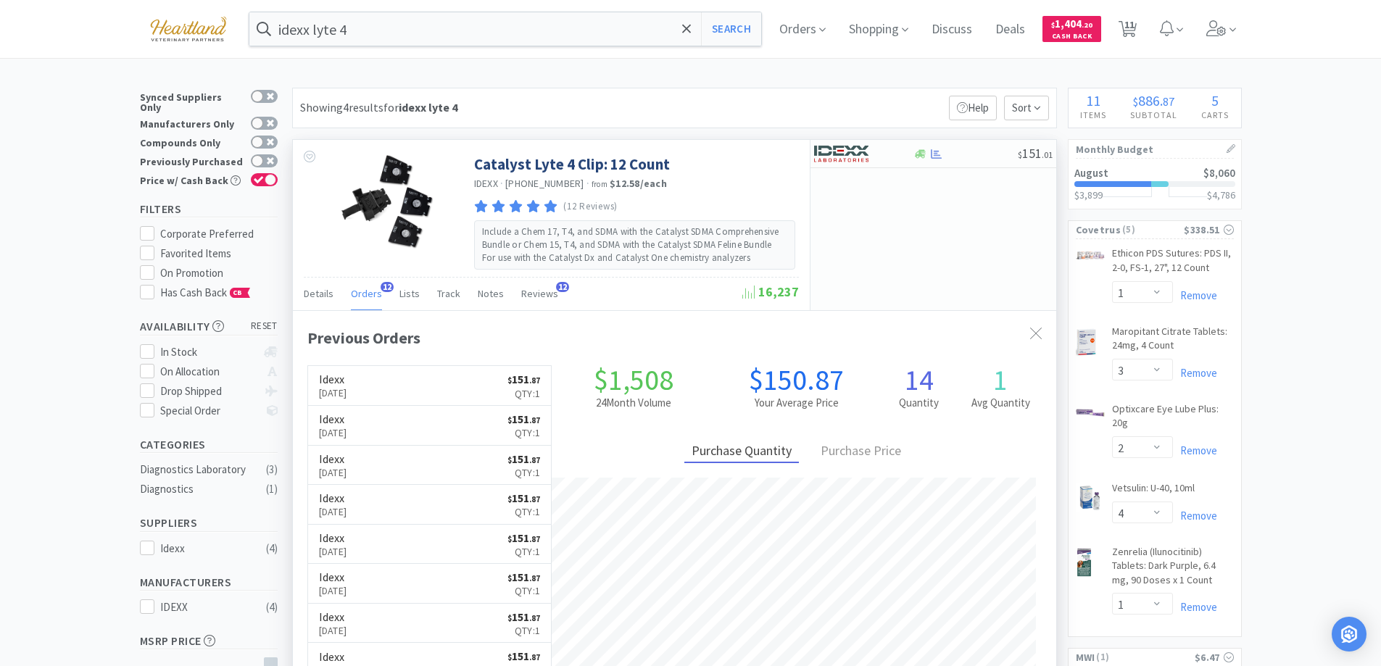
click at [373, 291] on span "Orders" at bounding box center [366, 293] width 31 height 13
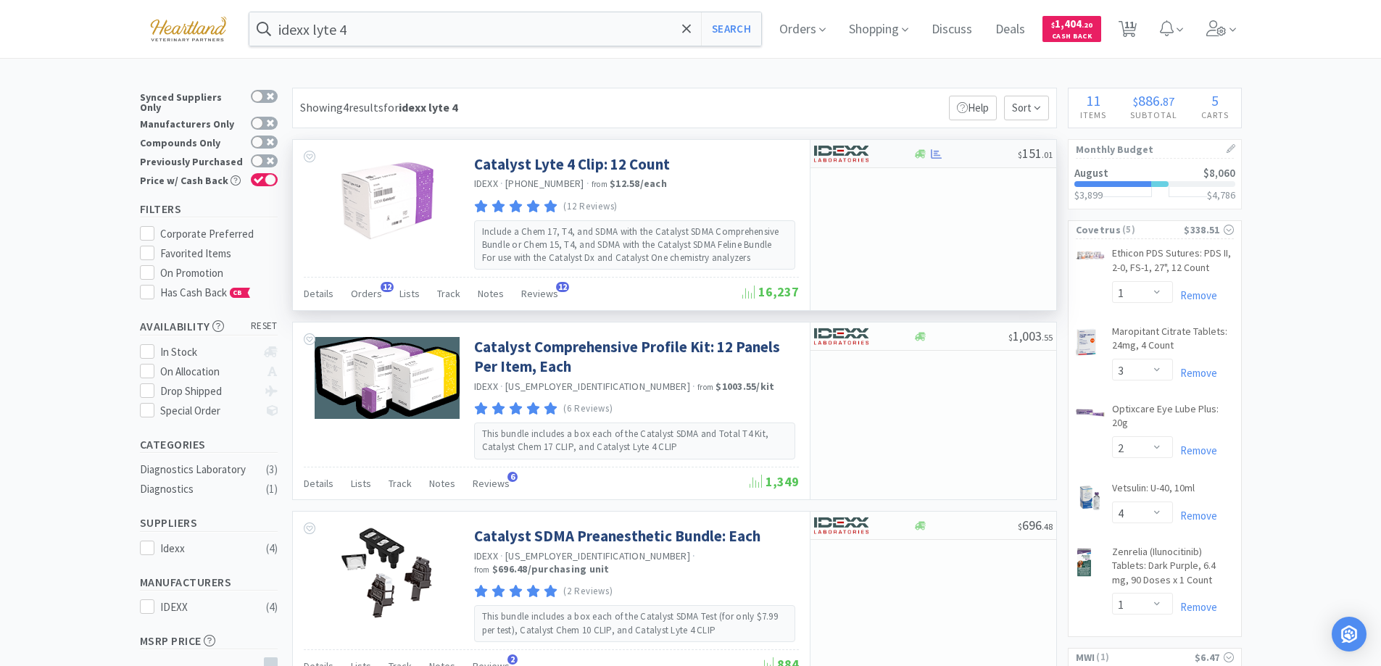
click at [885, 149] on div at bounding box center [854, 153] width 80 height 25
select select "1"
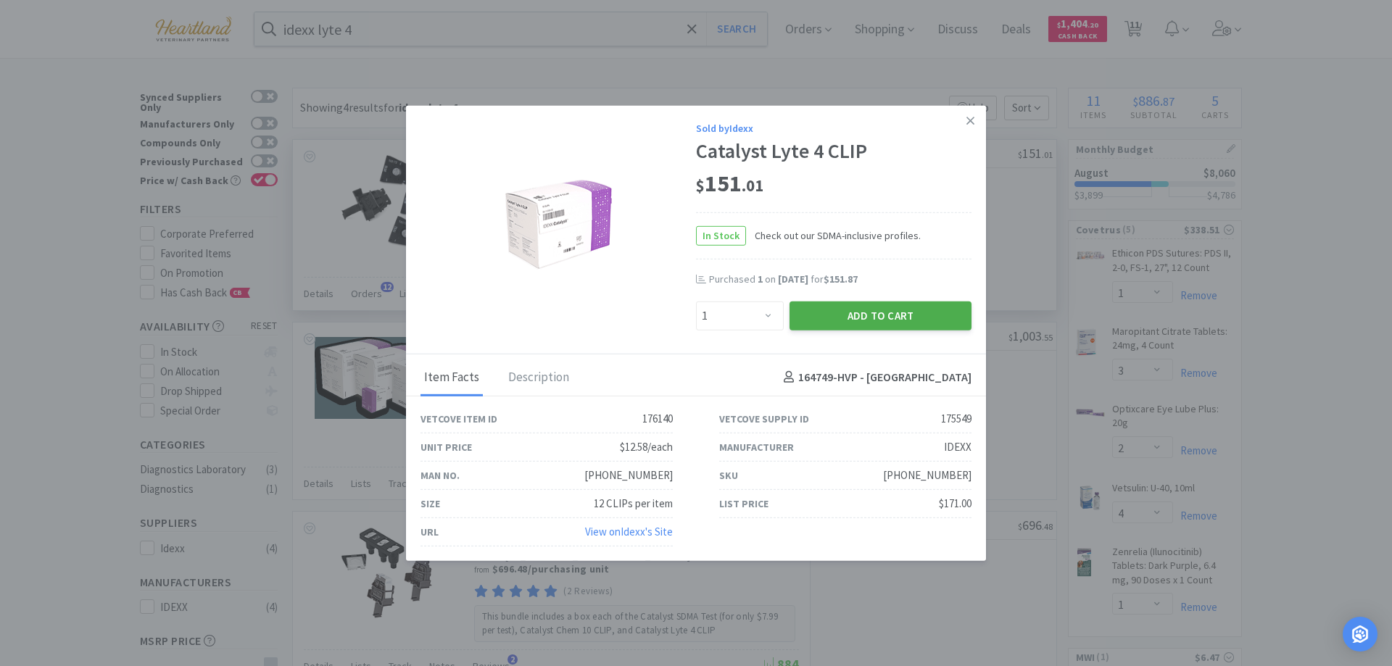
click at [889, 319] on button "Add to Cart" at bounding box center [881, 315] width 182 height 29
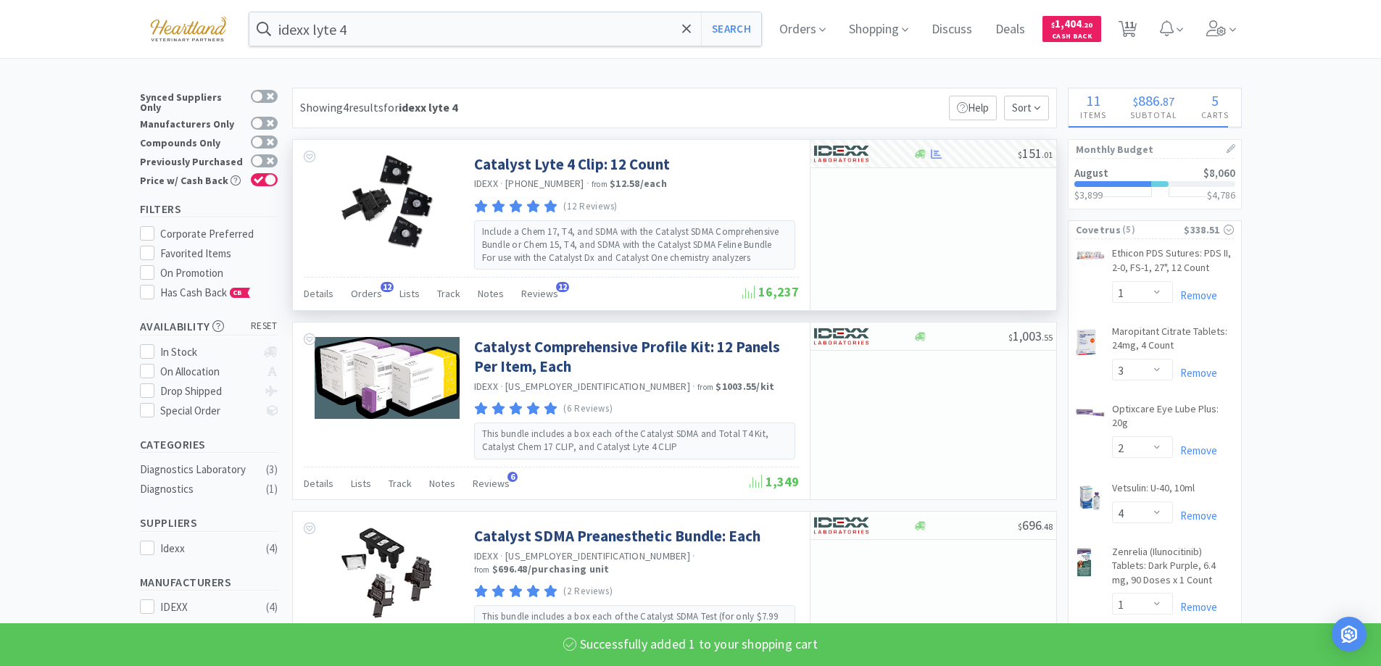
select select "1"
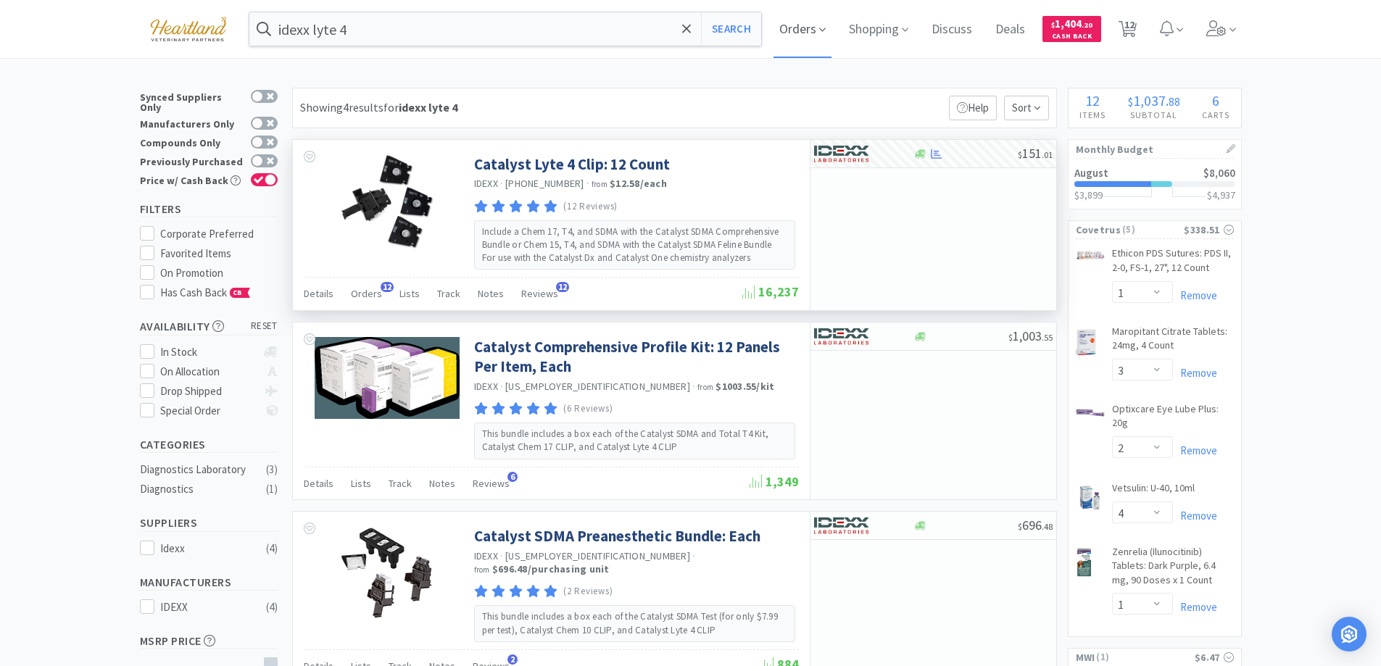
click at [832, 31] on span "Orders" at bounding box center [803, 29] width 58 height 58
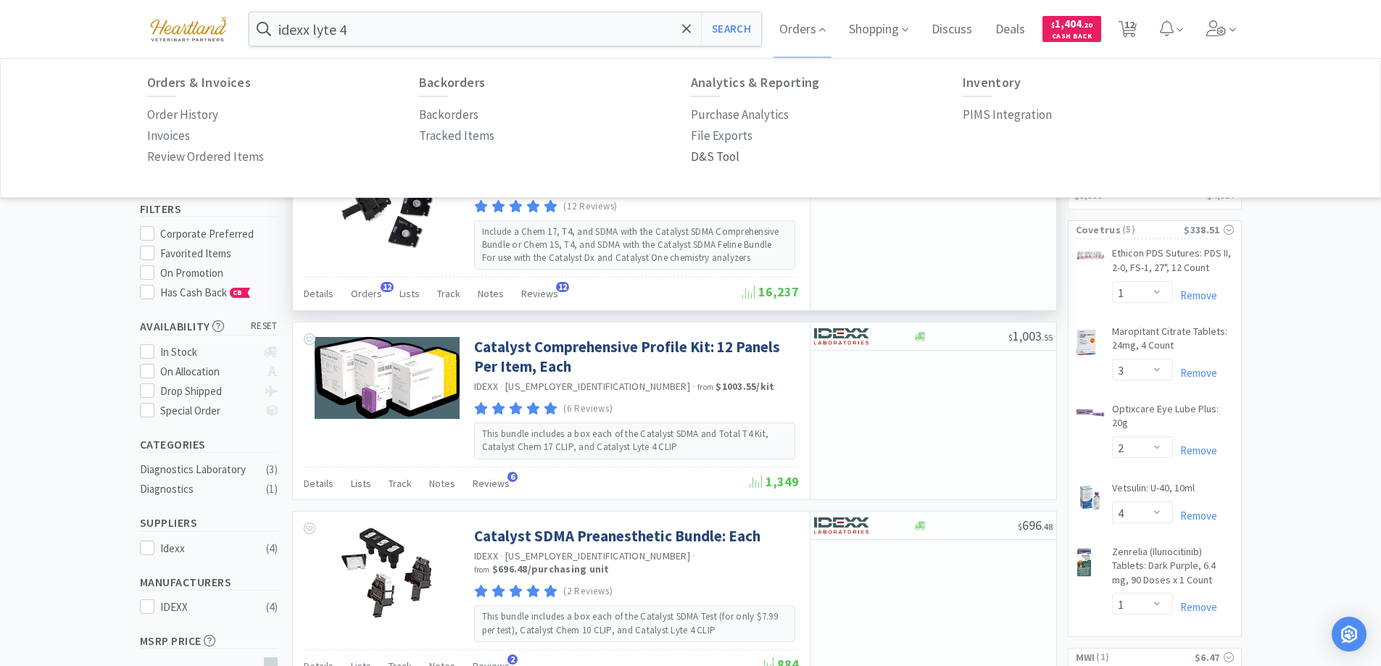
click at [706, 162] on p "D&S Tool" at bounding box center [715, 157] width 49 height 20
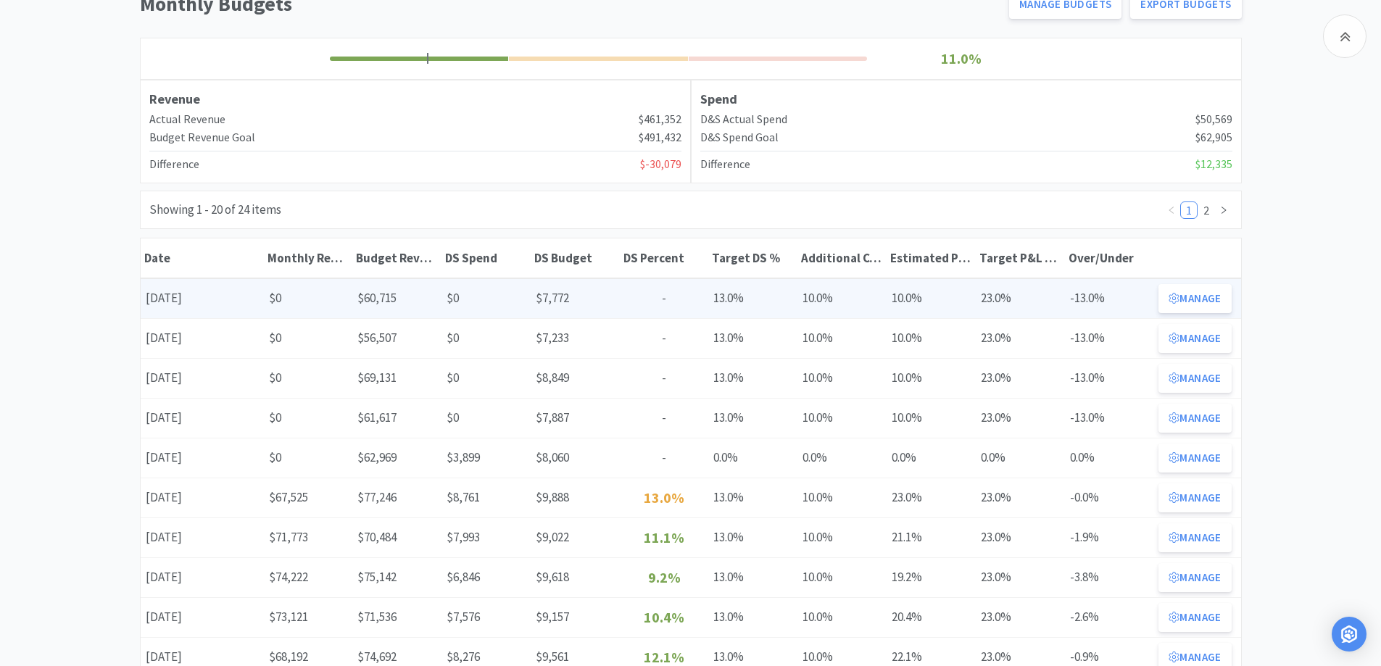
scroll to position [218, 0]
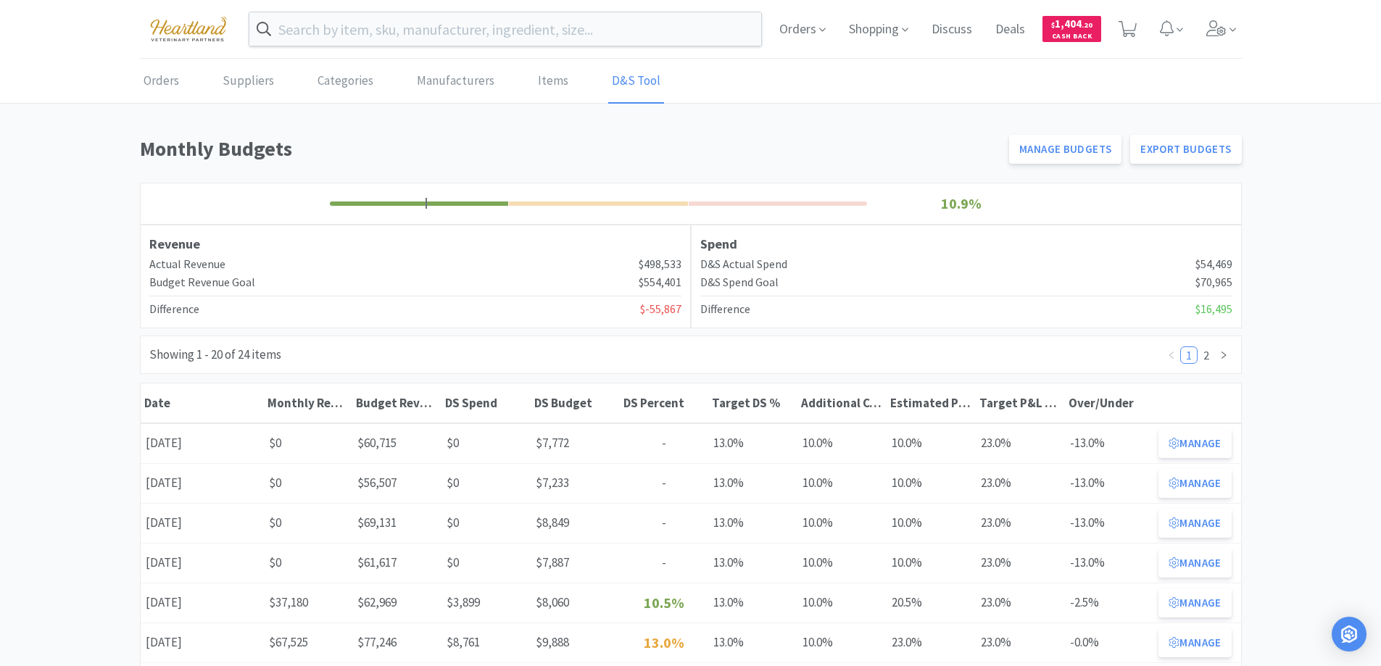
scroll to position [145, 0]
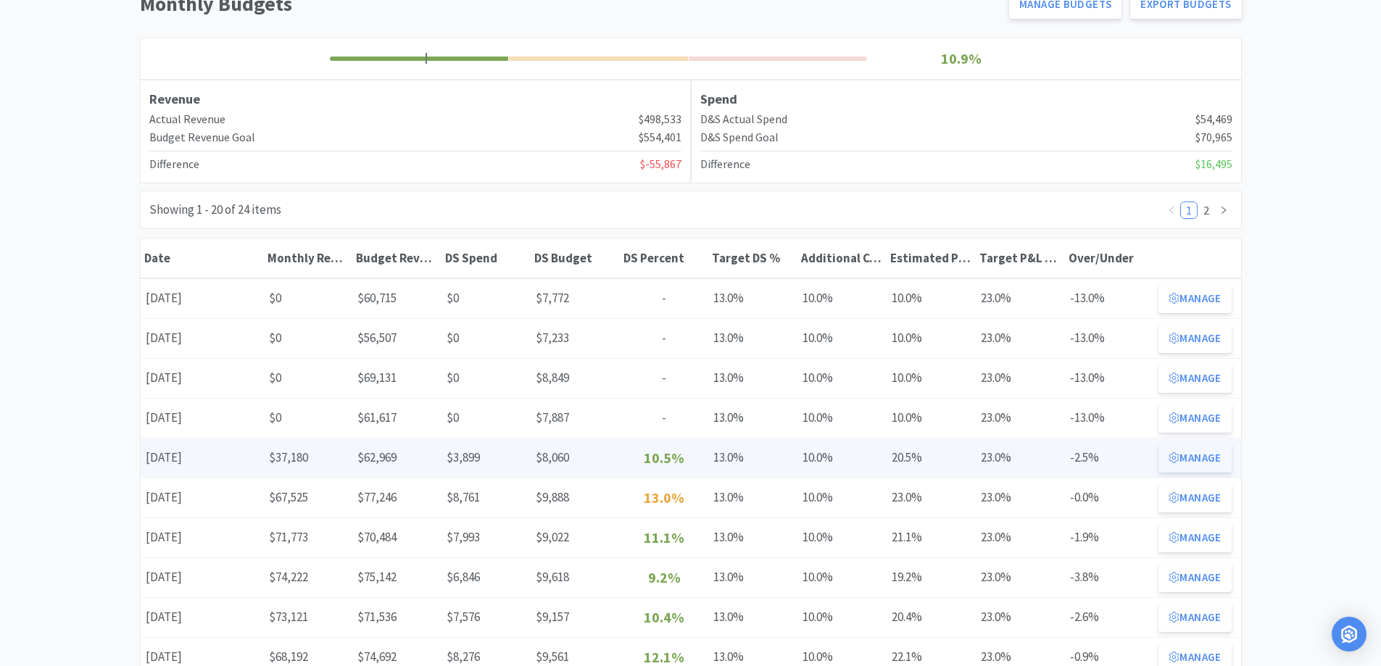
click at [1196, 464] on button "Manage" at bounding box center [1195, 458] width 73 height 29
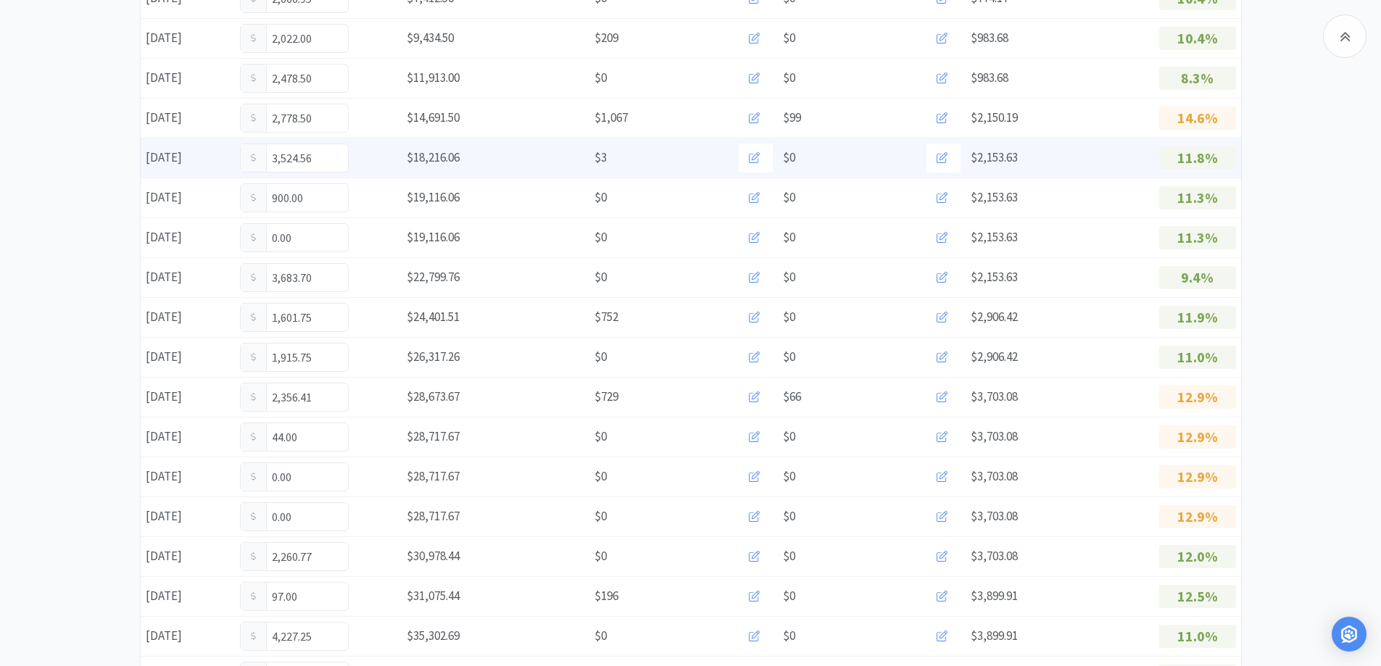
scroll to position [580, 0]
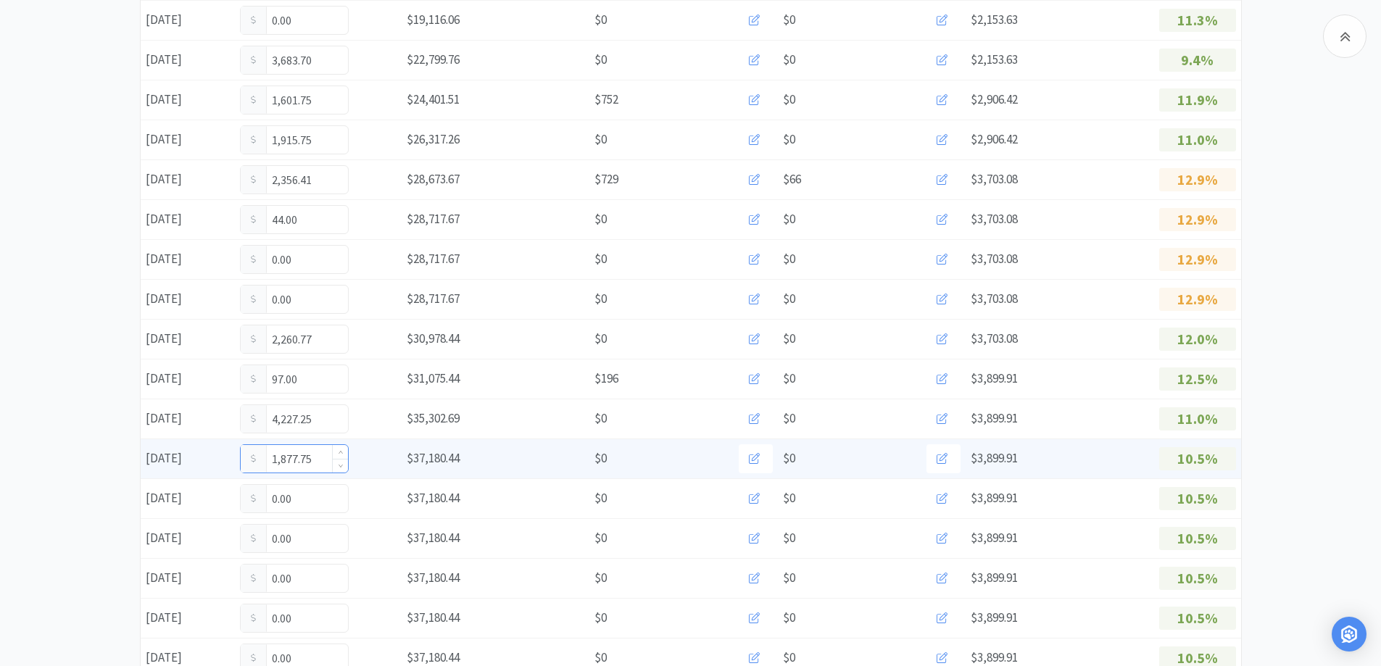
click at [318, 467] on input "1,877.75" at bounding box center [294, 459] width 107 height 28
type input "1"
type input "2,057.75"
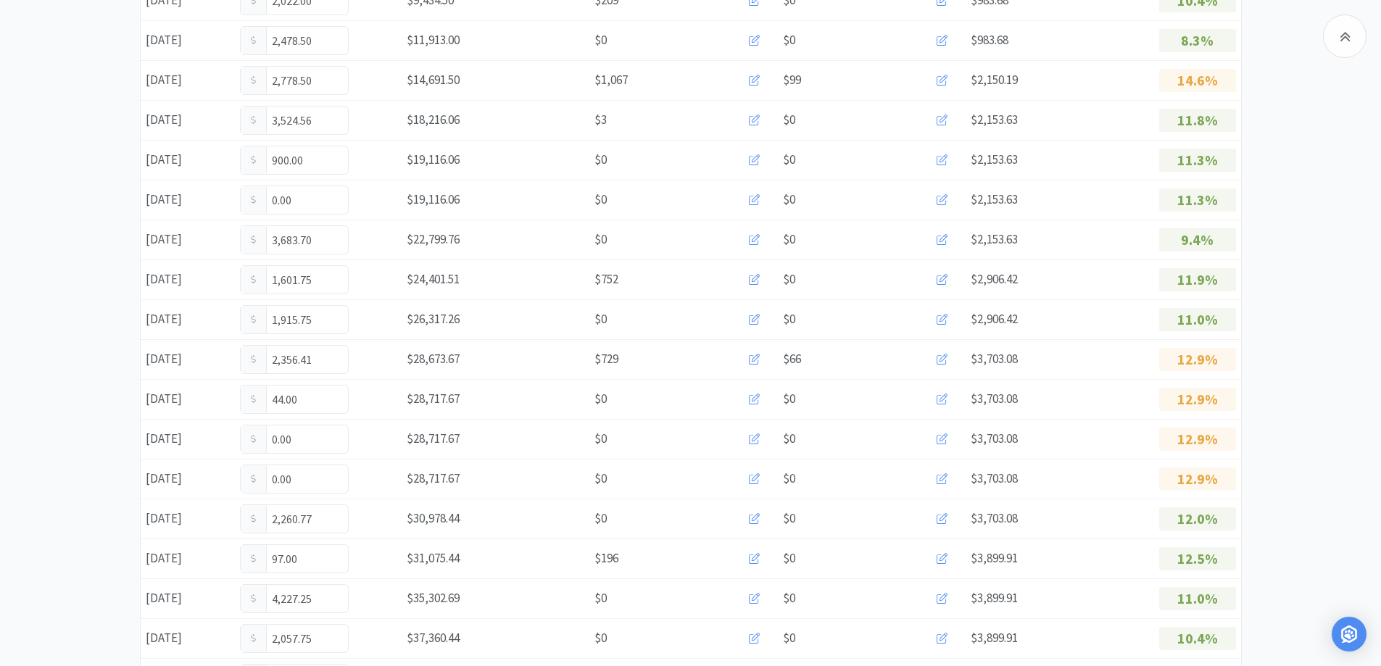
scroll to position [0, 0]
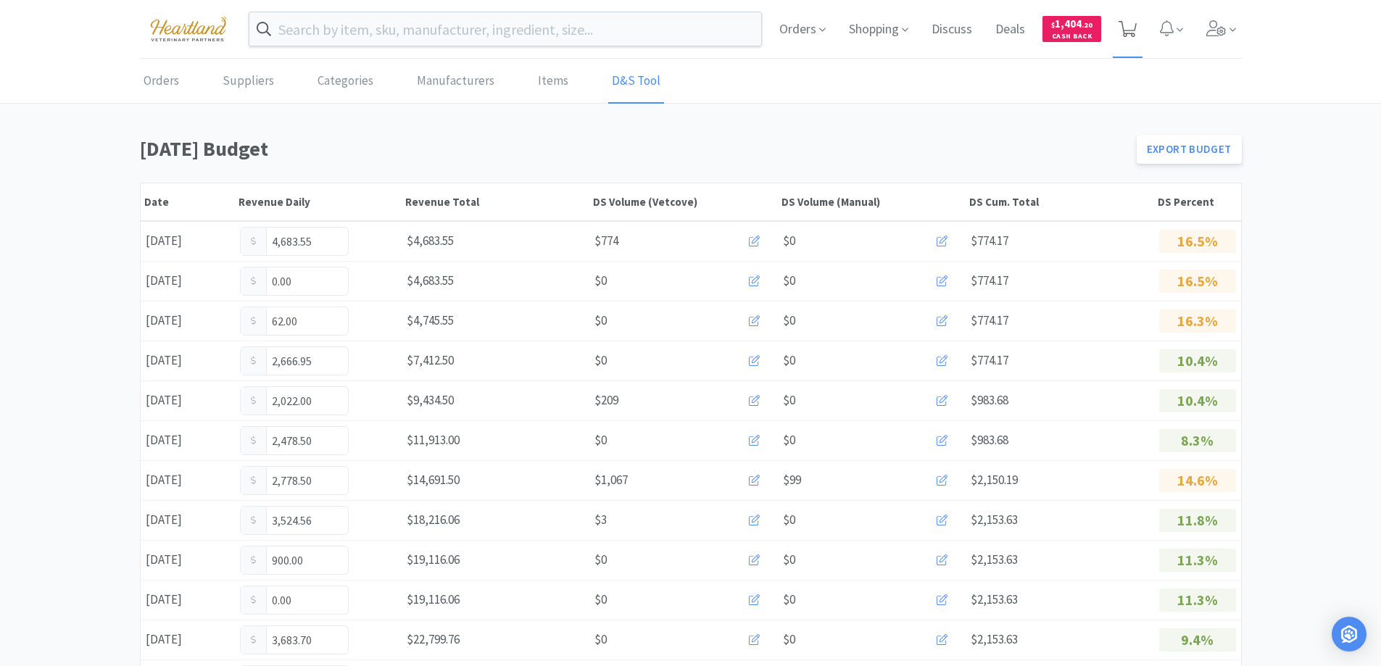
click at [1130, 28] on icon at bounding box center [1128, 29] width 18 height 16
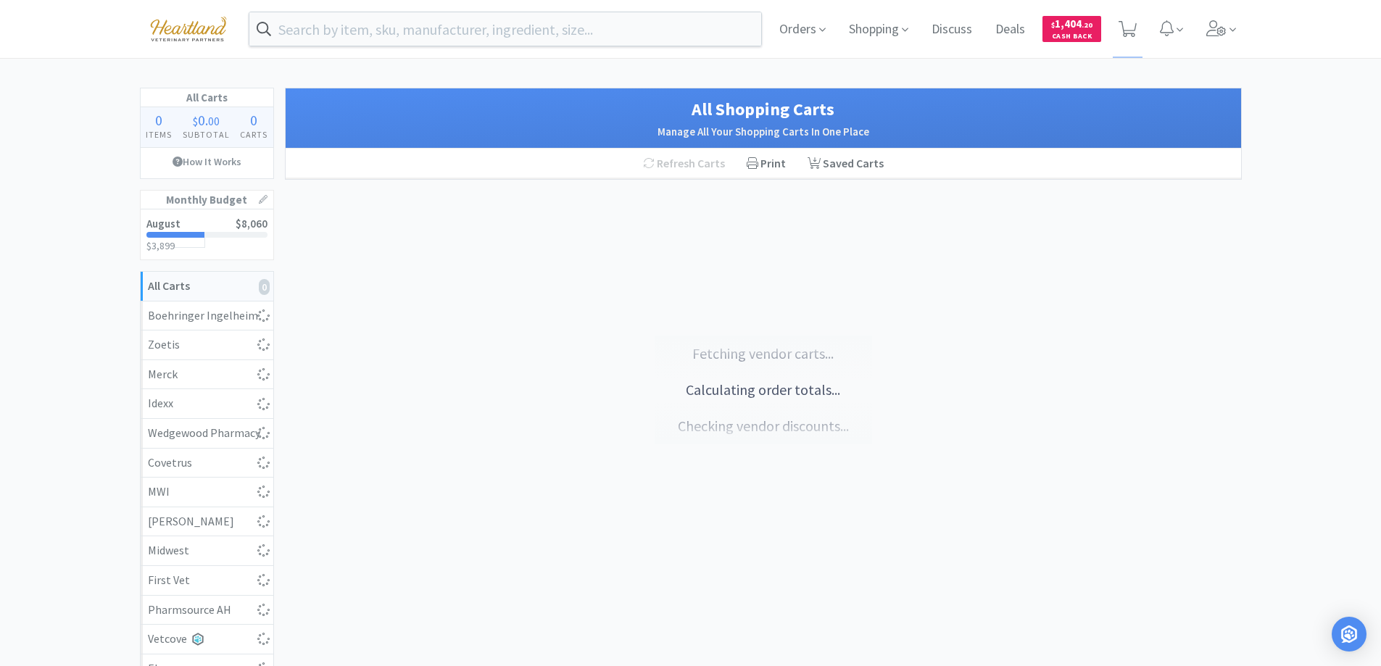
select select "1"
select select "5"
select select "1"
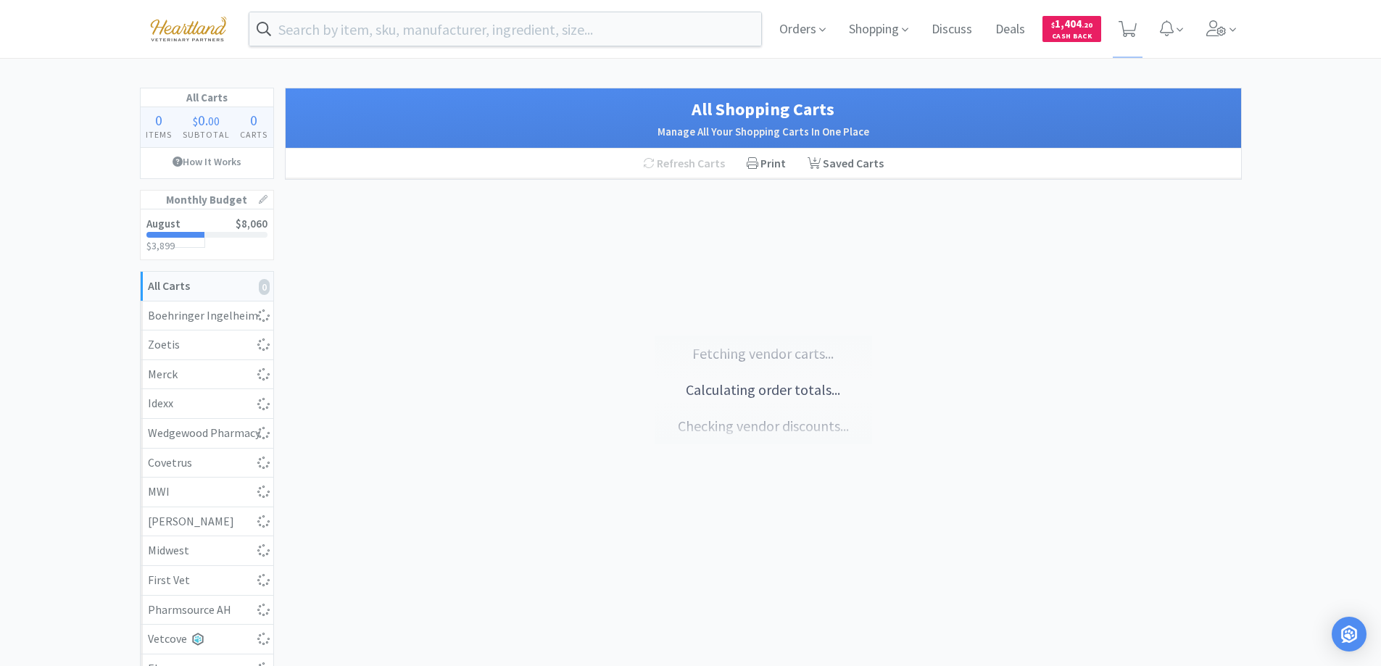
select select "3"
select select "2"
select select "1"
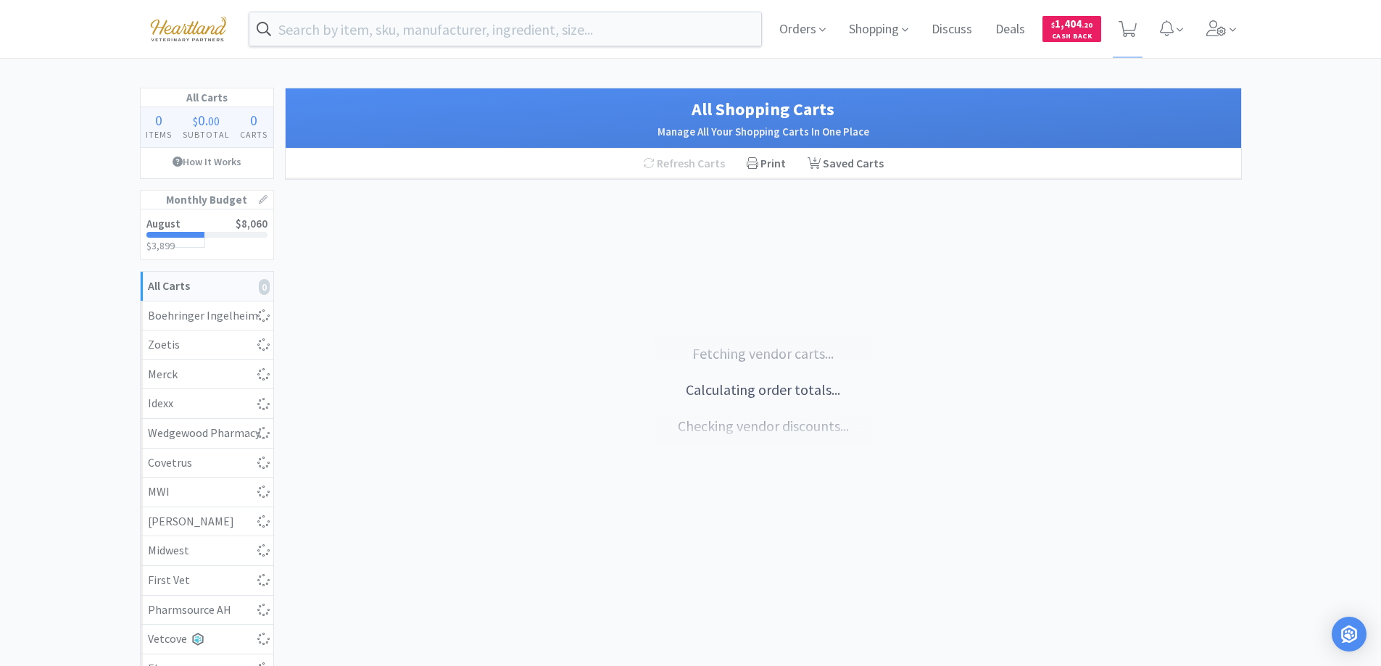
select select "1"
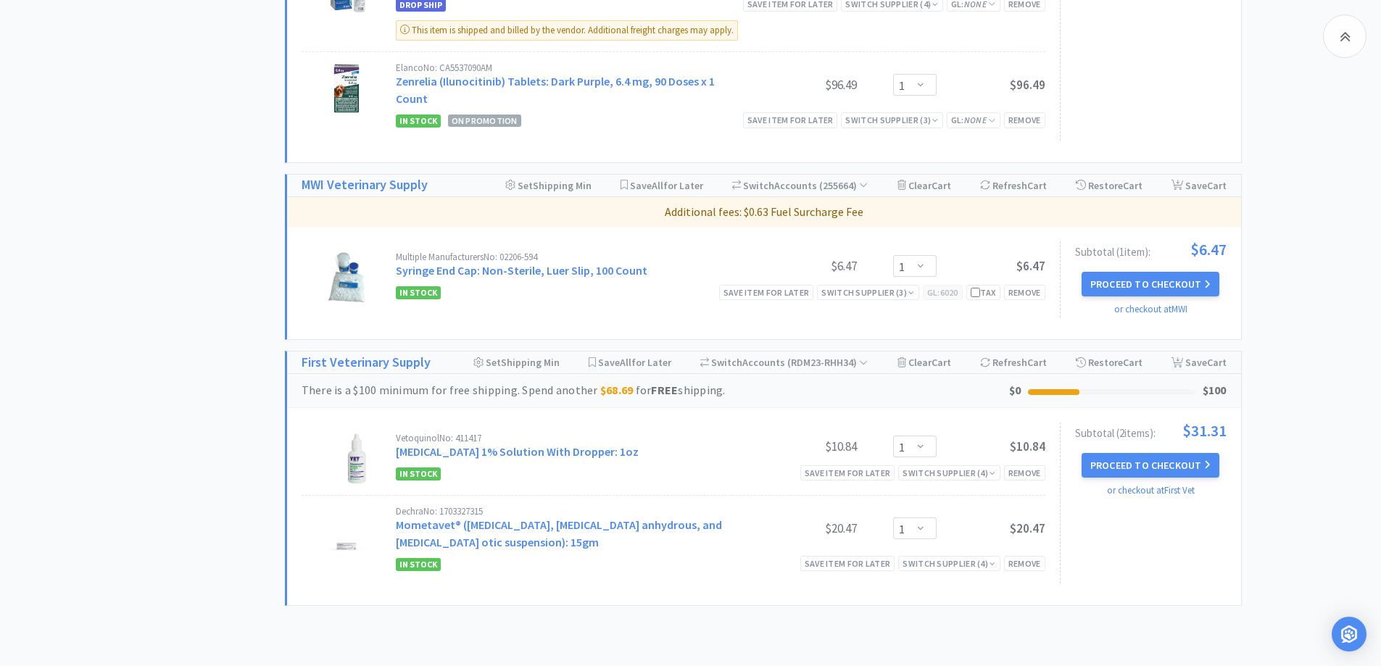
scroll to position [1122, 0]
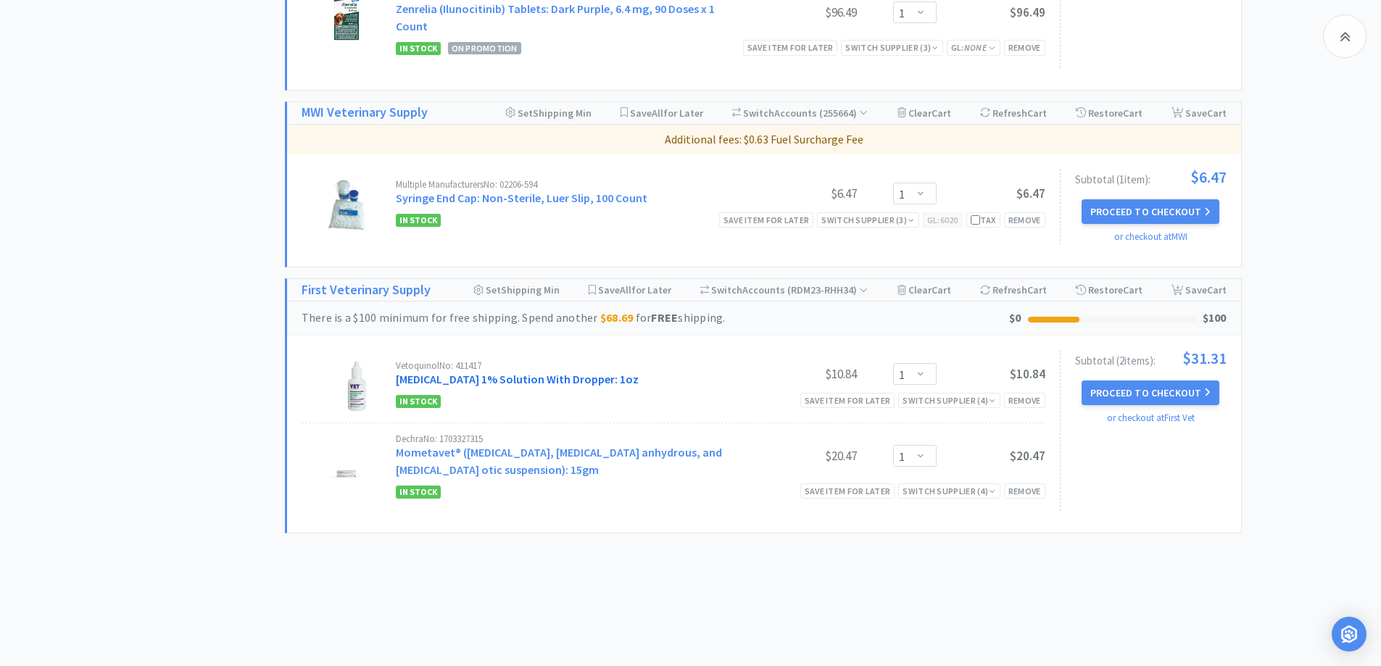
click at [540, 372] on link "Clotrimazole 1% Solution With Dropper: 1oz" at bounding box center [517, 379] width 243 height 15
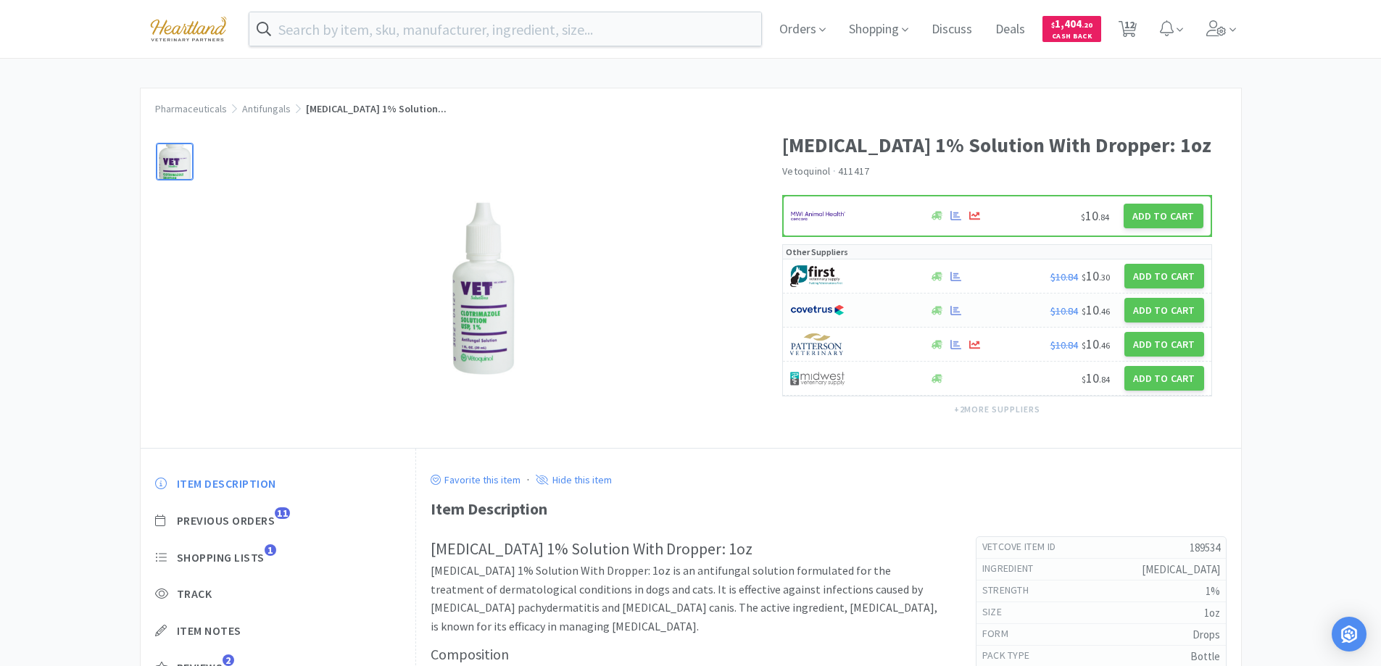
click at [877, 310] on div at bounding box center [851, 310] width 123 height 25
select select "1"
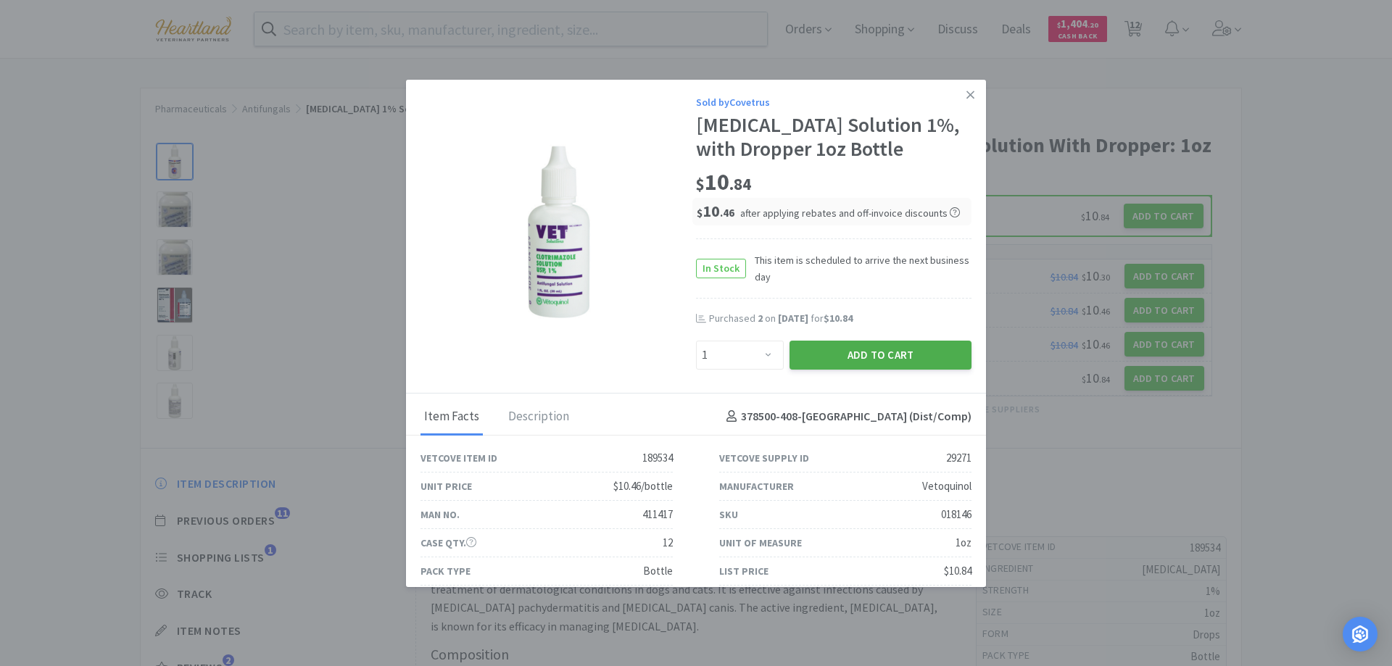
click at [858, 355] on button "Add to Cart" at bounding box center [881, 355] width 182 height 29
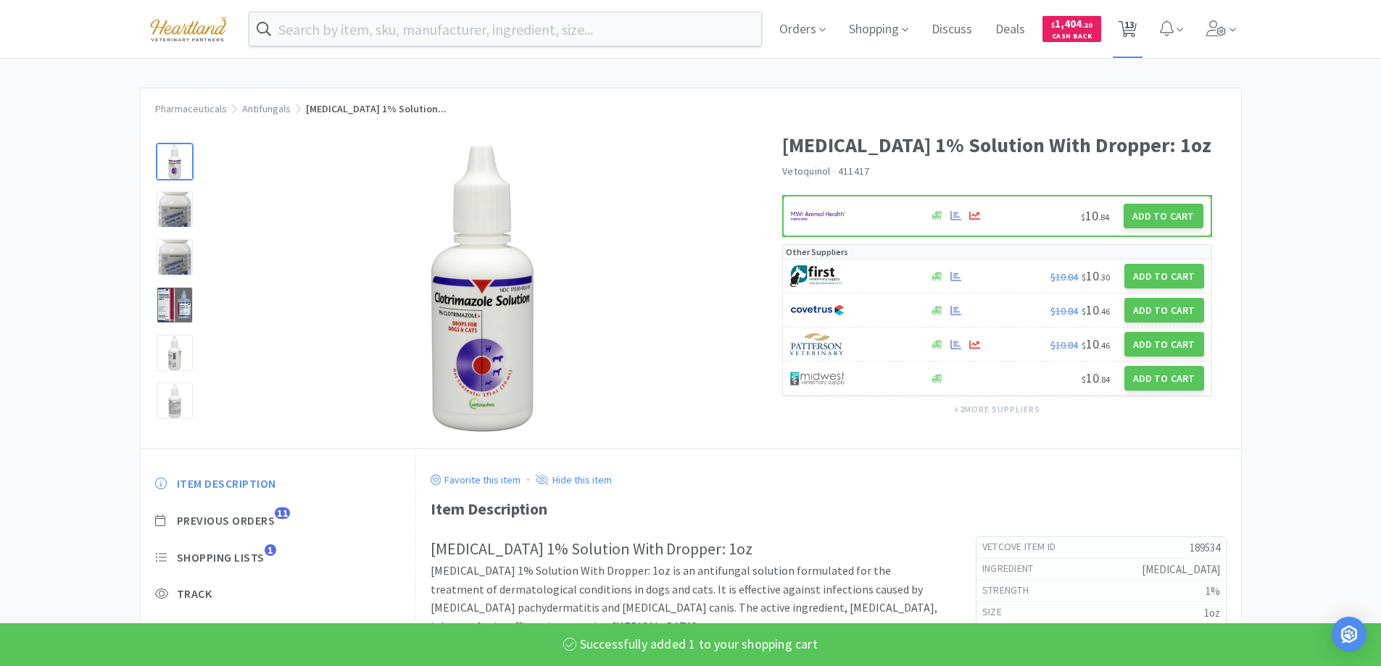
click at [1137, 20] on span "13" at bounding box center [1128, 29] width 18 height 20
select select "1"
select select "5"
select select "1"
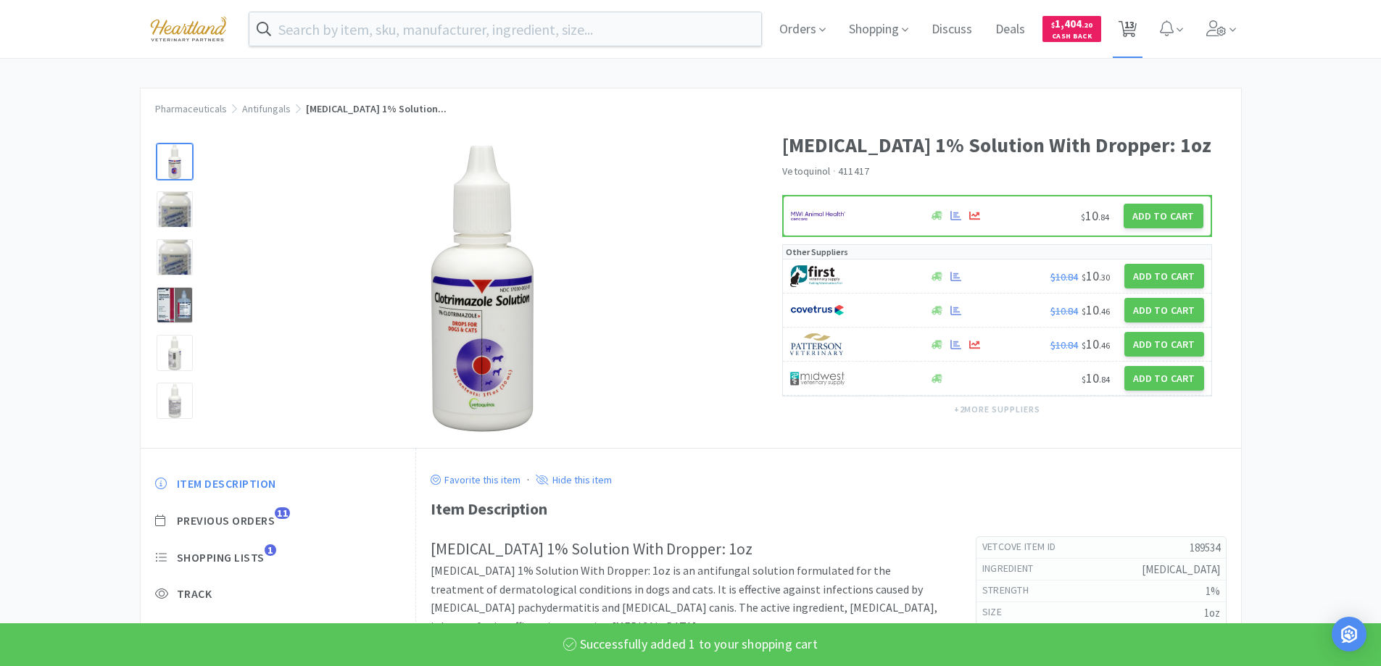
select select "1"
select select "3"
select select "2"
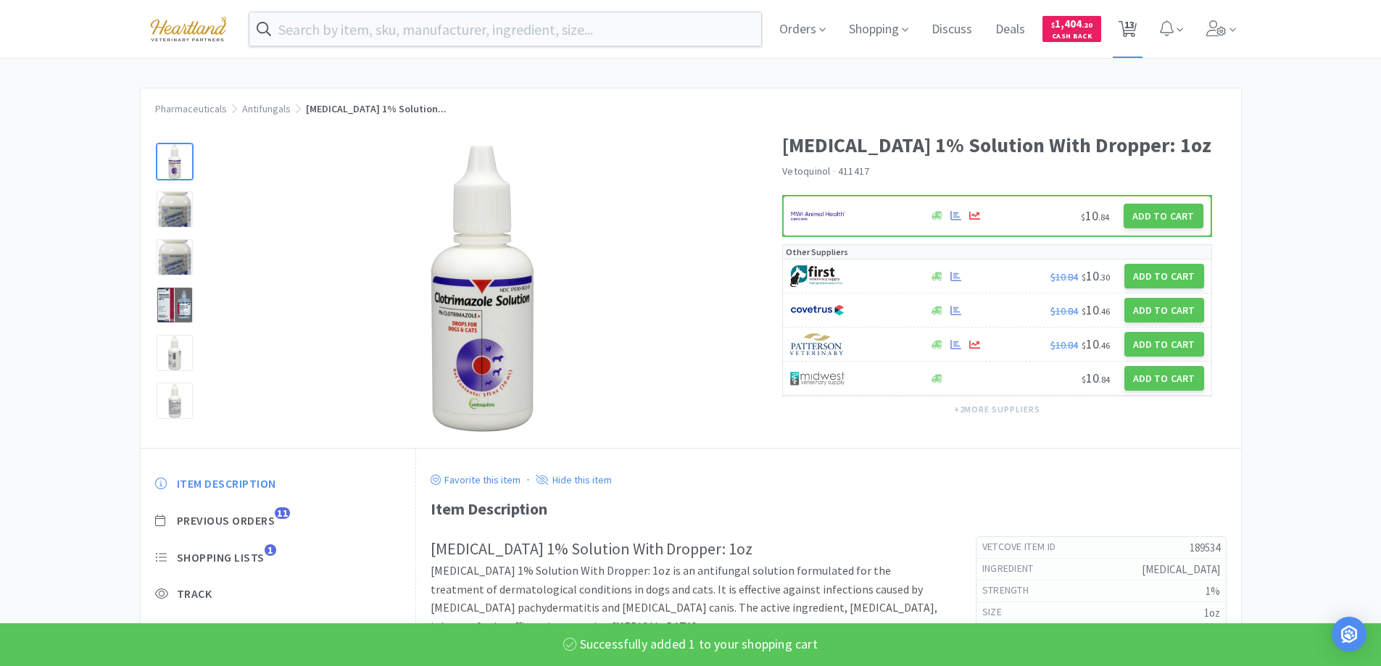
select select "1"
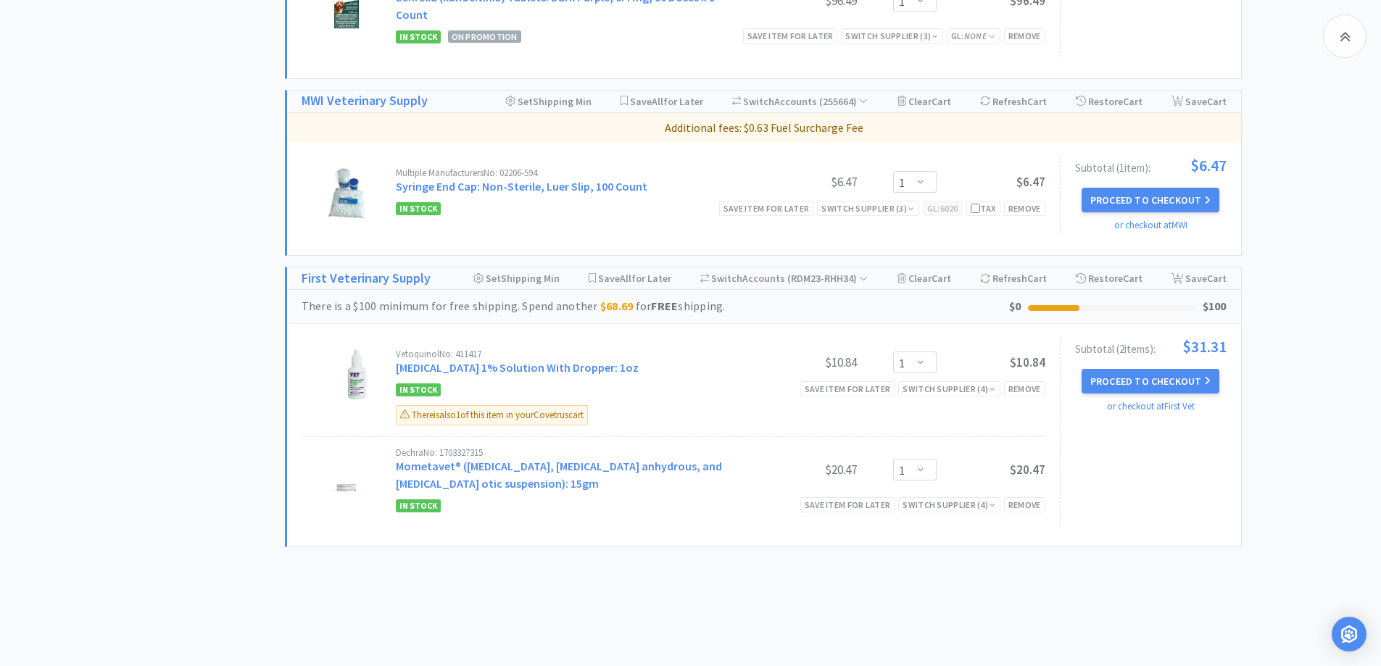
scroll to position [1246, 0]
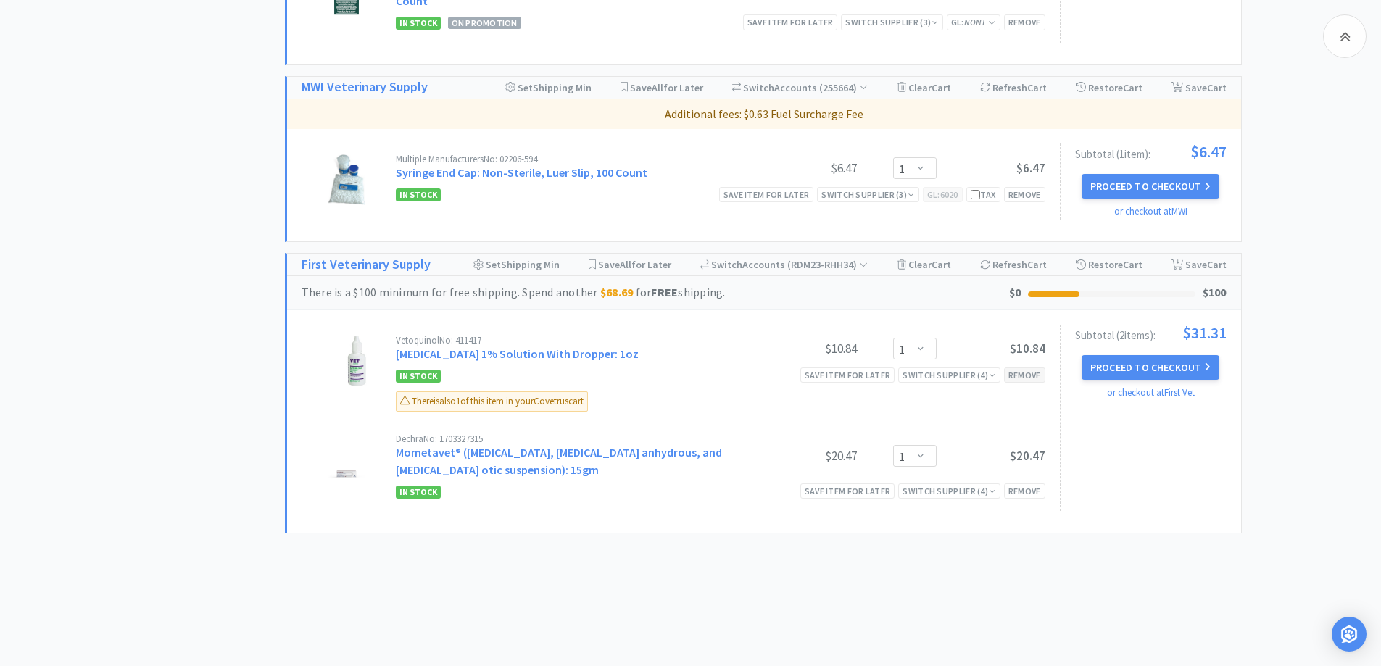
click at [1043, 368] on div "Remove" at bounding box center [1024, 375] width 41 height 15
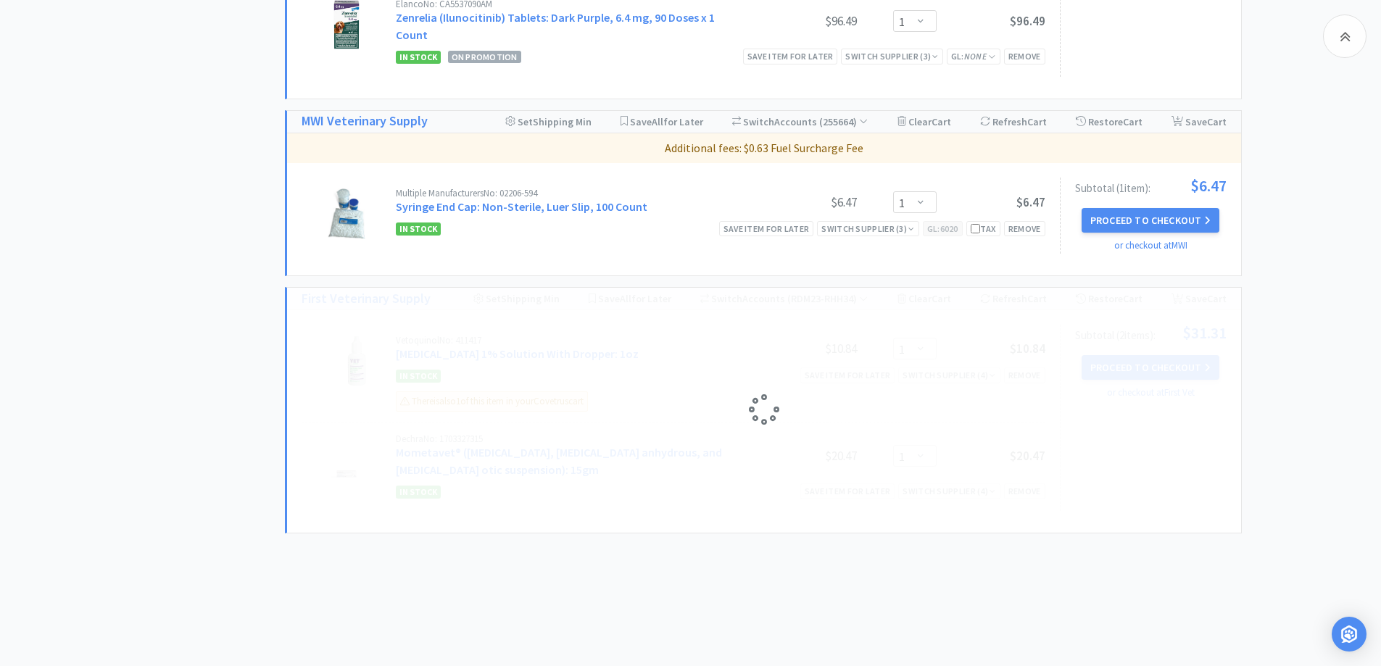
scroll to position [1146, 0]
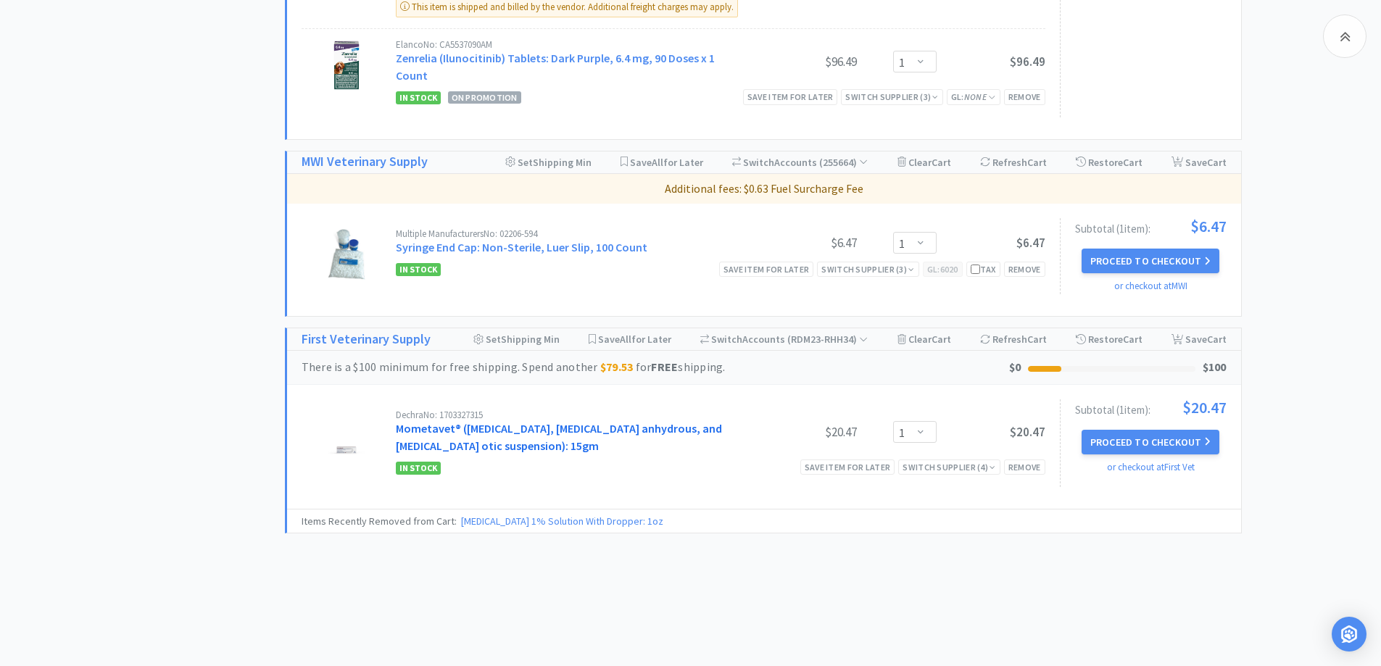
click at [500, 421] on link "Mometavet® (gentamicin sulfate, mometasone furoate anhydrous, and clotrimazole …" at bounding box center [559, 437] width 326 height 32
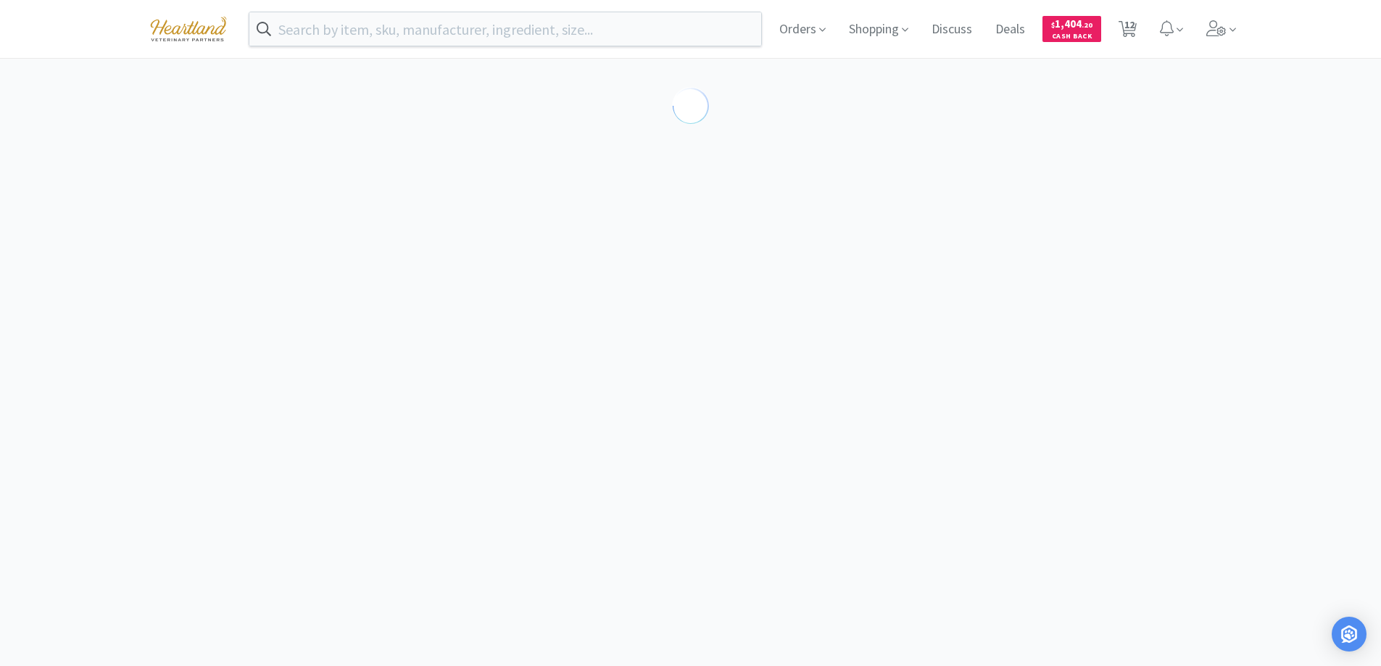
select select "729107"
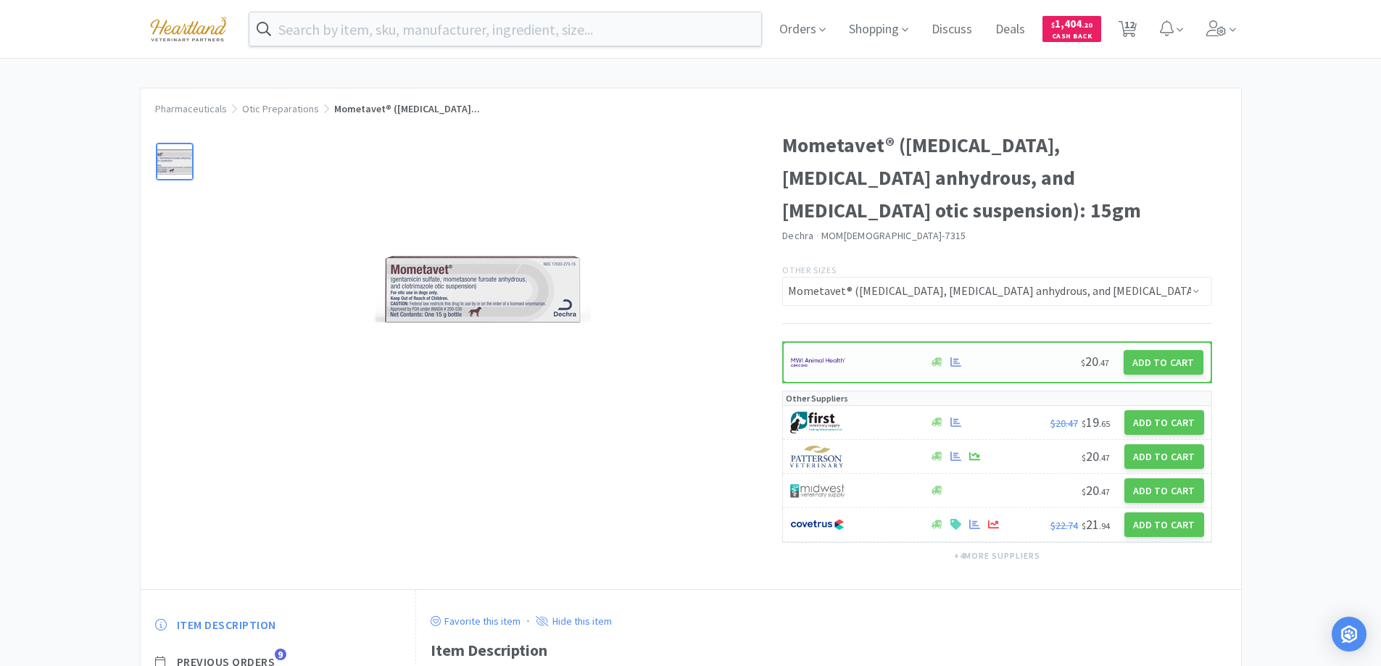
click at [898, 366] on div at bounding box center [852, 362] width 123 height 25
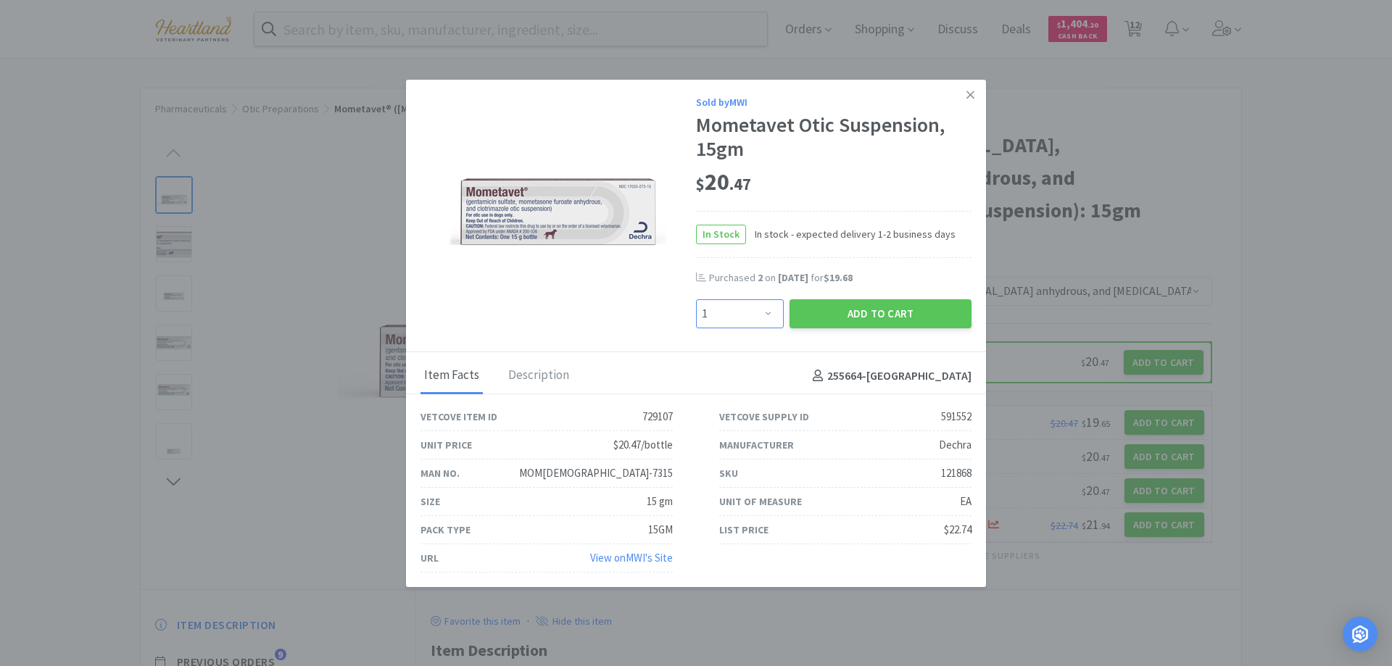
click at [760, 318] on select "Enter Quantity 1 2 3 4 5 6 7 8 9 10 11 12 13 14 15 16 17 18 19 20 Enter Quantity" at bounding box center [740, 313] width 88 height 29
select select "2"
click at [696, 299] on select "Enter Quantity 1 2 3 4 5 6 7 8 9 10 11 12 13 14 15 16 17 18 19 20 Enter Quantity" at bounding box center [740, 313] width 88 height 29
click at [898, 311] on button "Add to Cart" at bounding box center [881, 313] width 182 height 29
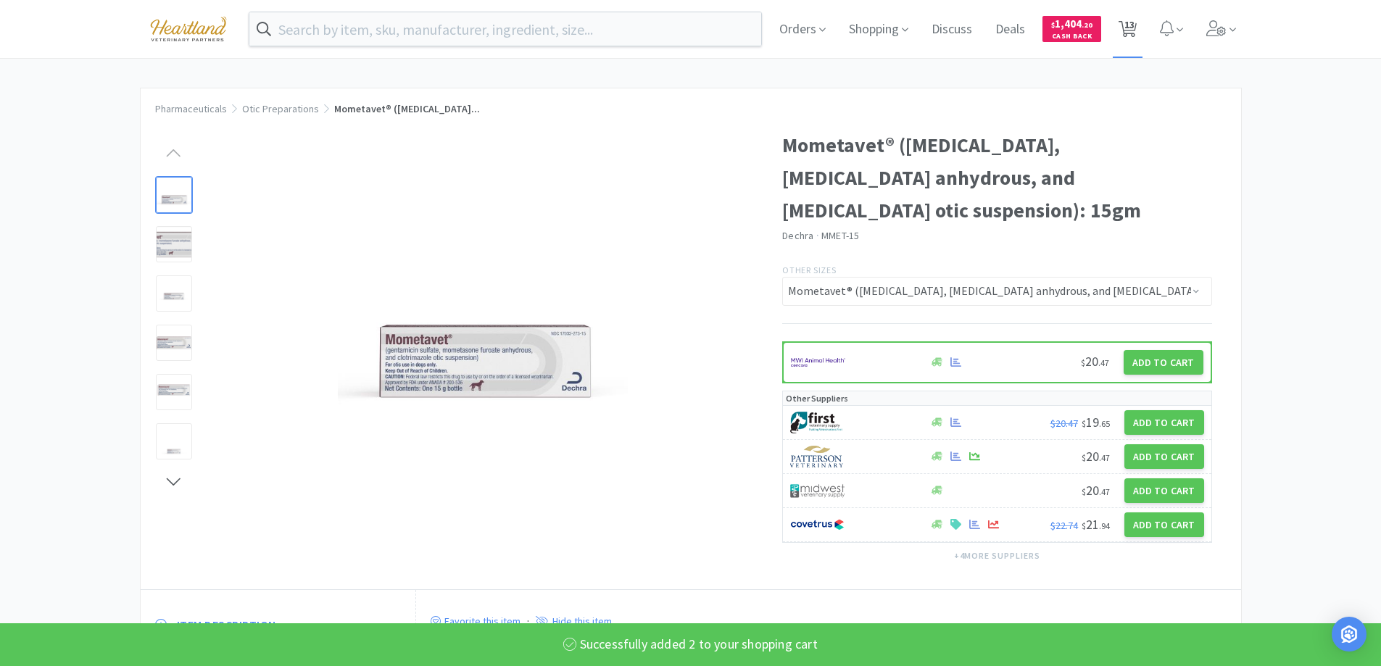
click at [1129, 28] on span "13" at bounding box center [1130, 25] width 10 height 58
select select "1"
select select "5"
select select "1"
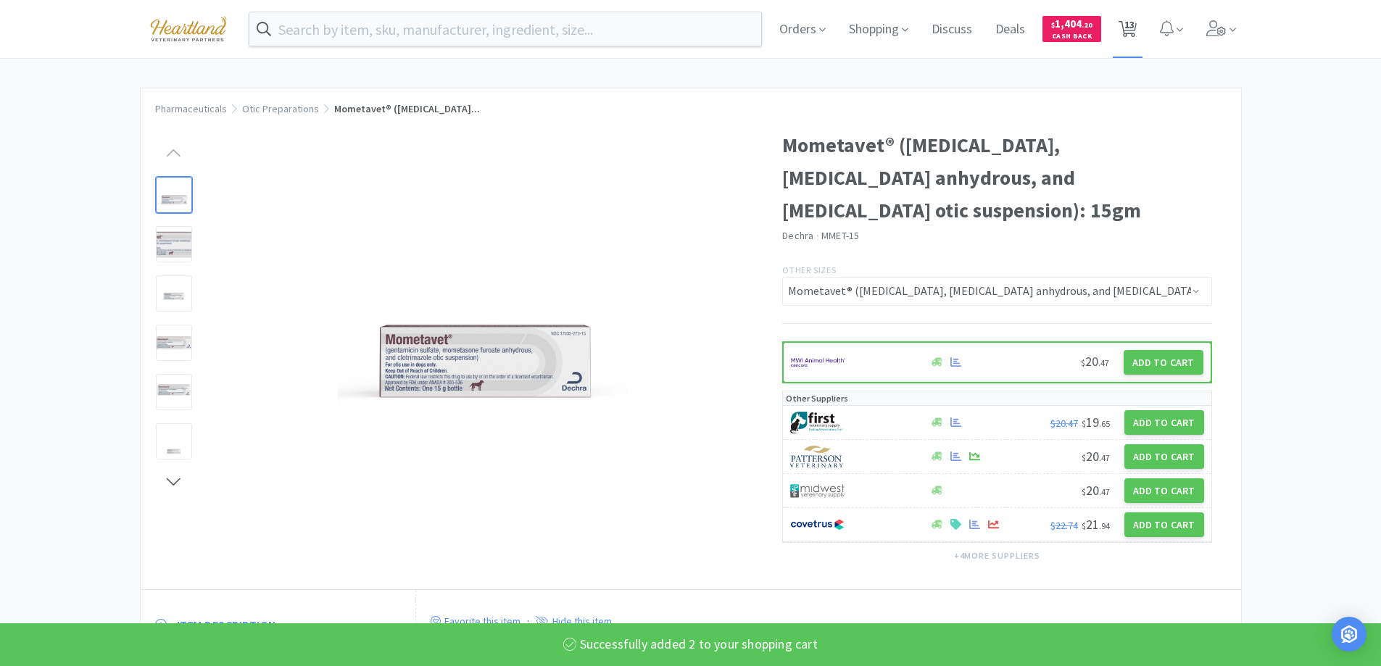
select select "1"
select select "3"
select select "2"
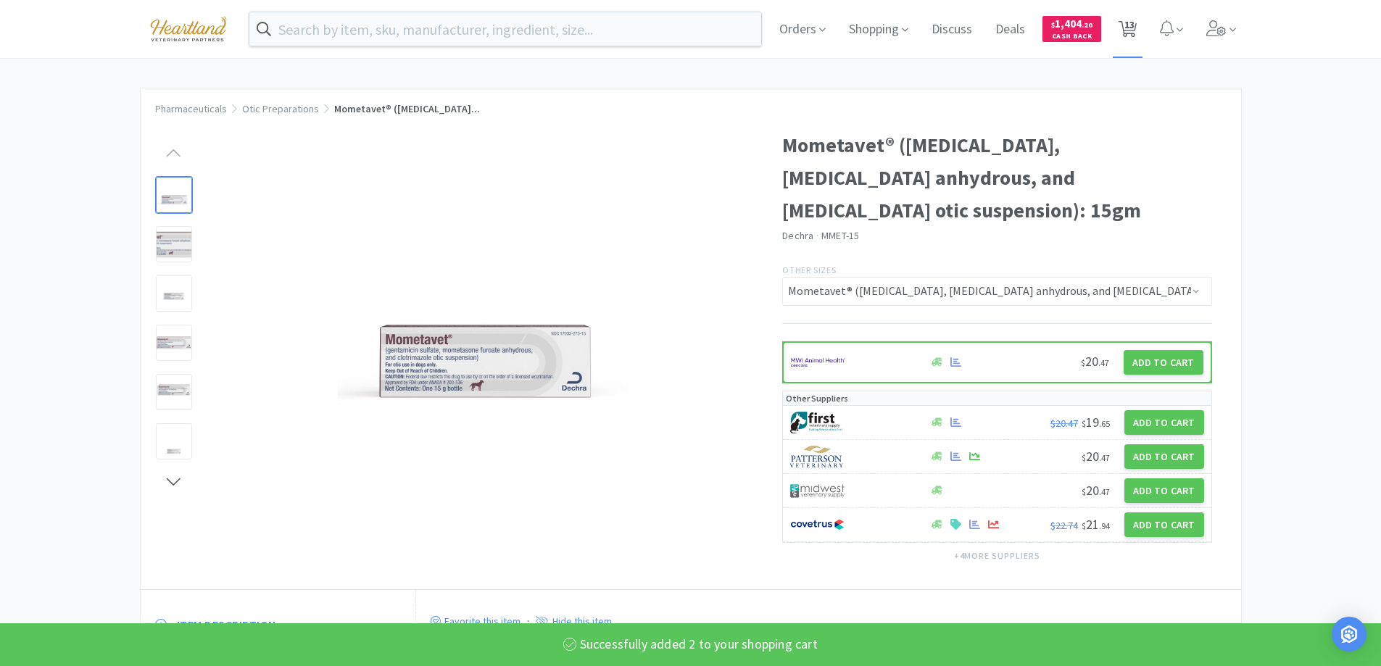
select select "1"
select select "2"
select select "1"
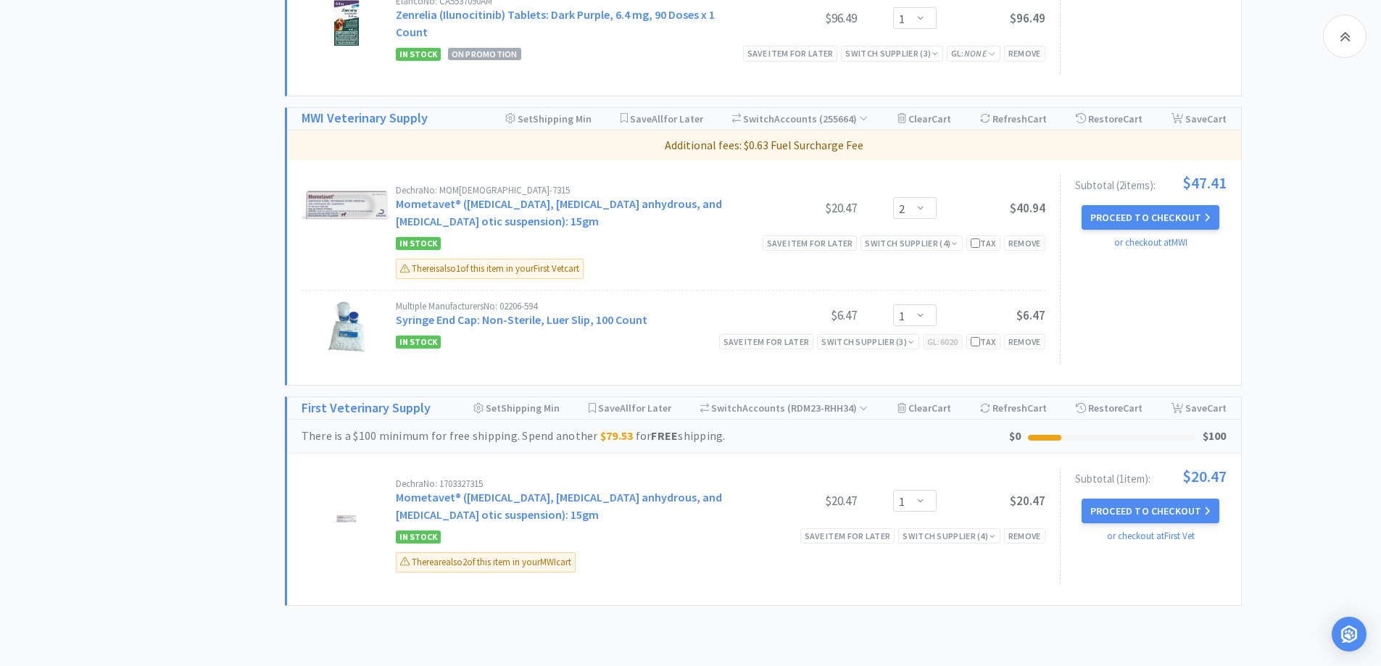
scroll to position [1117, 0]
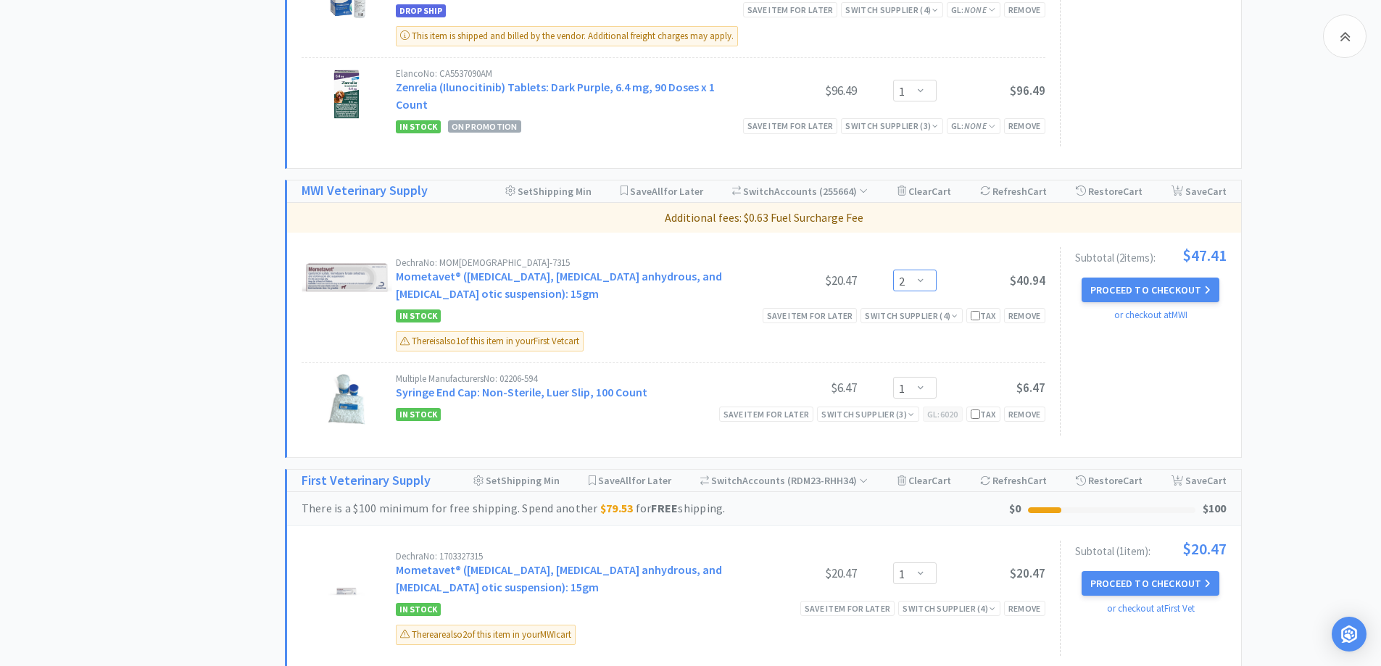
click at [922, 270] on select "Enter Quantity 1 2 3 4 5 6 7 8 9 10 11 12 13 14 15 16 17 18 19 20 Enter Quantity" at bounding box center [915, 281] width 44 height 22
click at [893, 270] on select "Enter Quantity 1 2 3 4 5 6 7 8 9 10 11 12 13 14 15 16 17 18 19 20 Enter Quantity" at bounding box center [915, 281] width 44 height 22
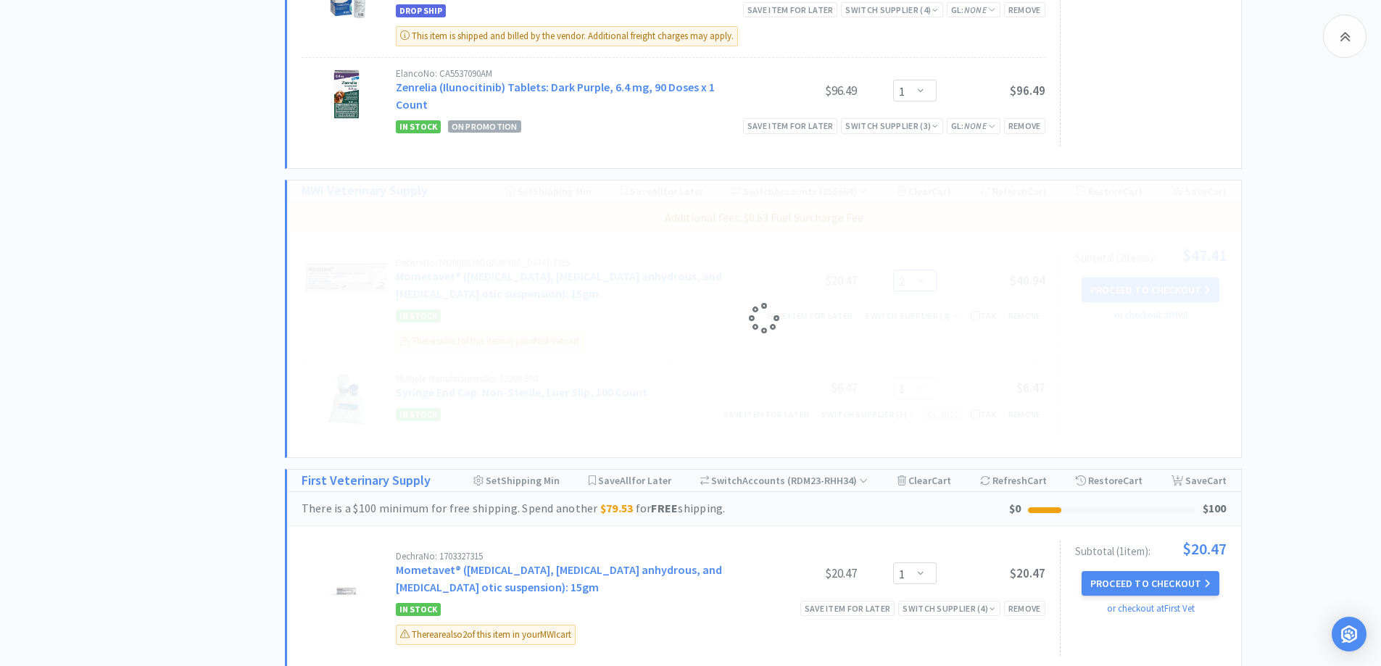
select select "1"
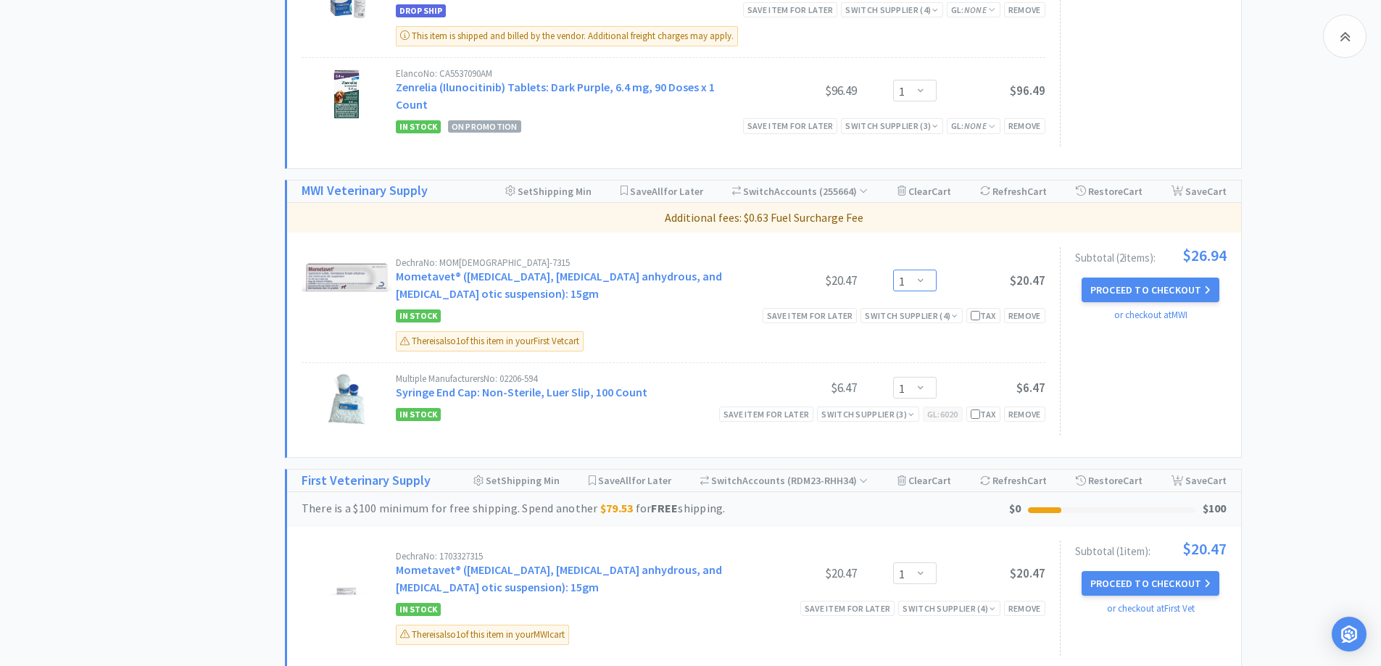
scroll to position [1262, 0]
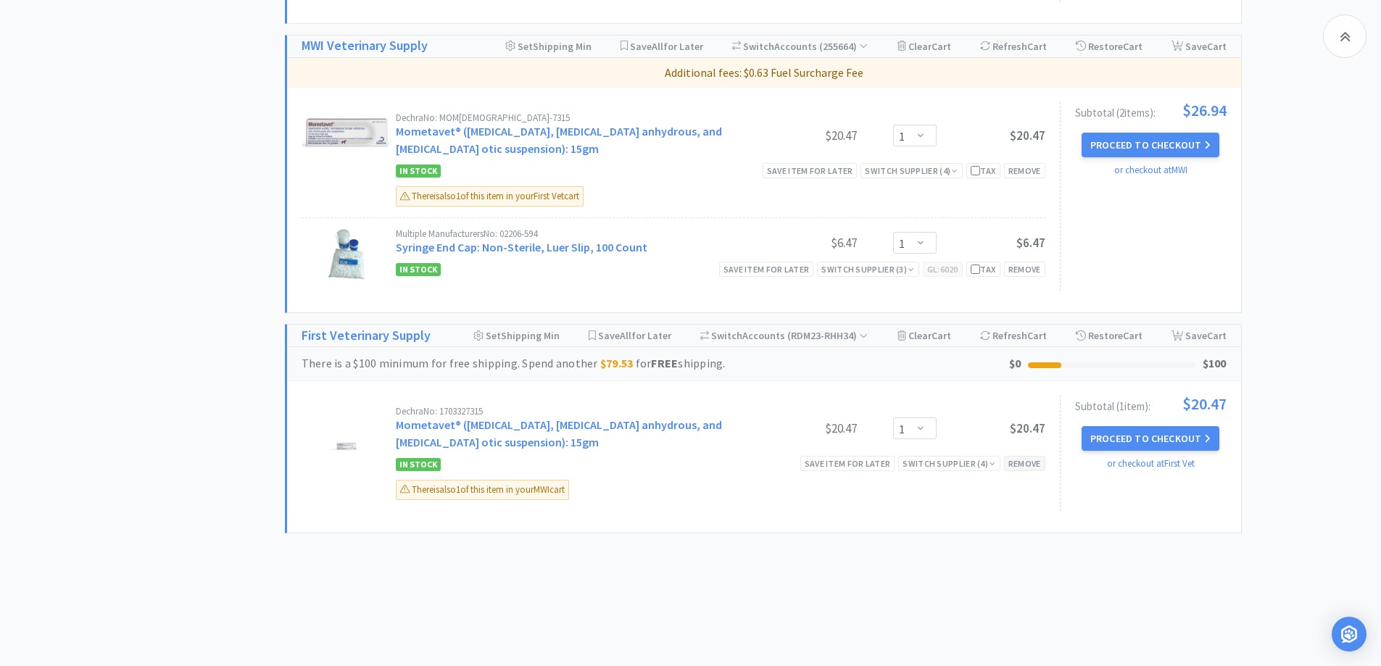
click at [1028, 456] on div "Remove" at bounding box center [1024, 463] width 41 height 15
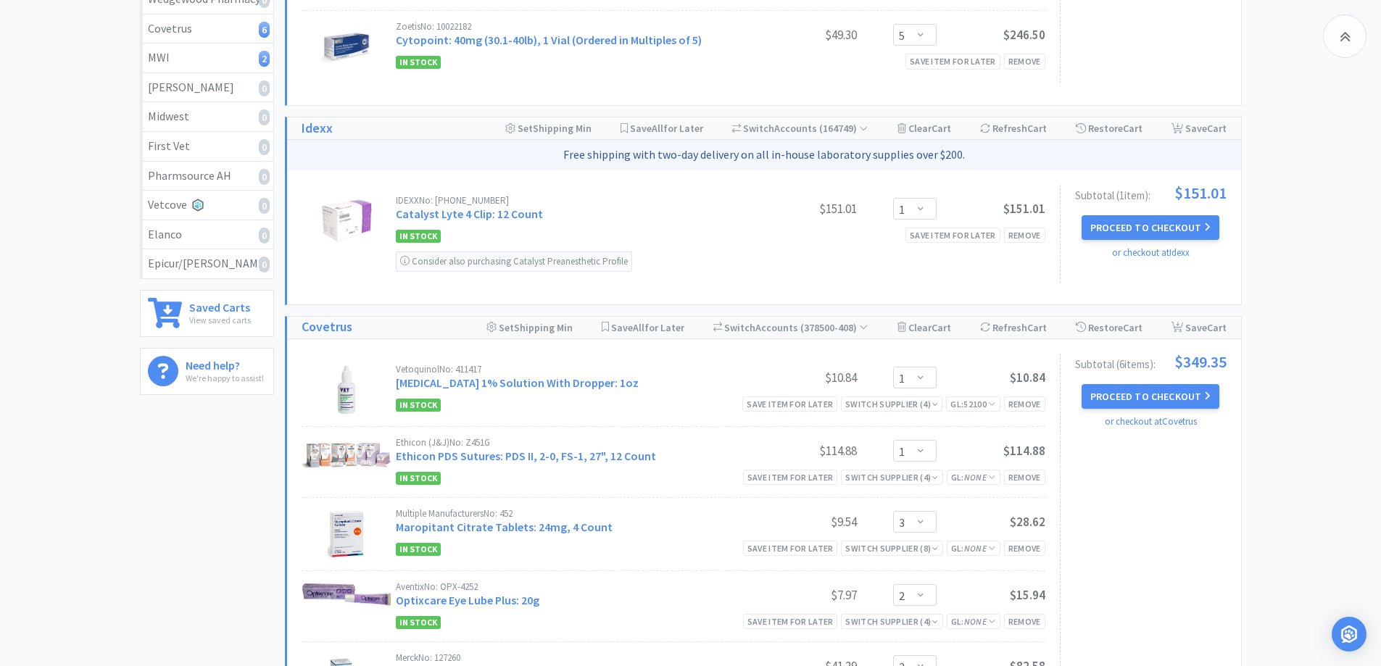
scroll to position [0, 0]
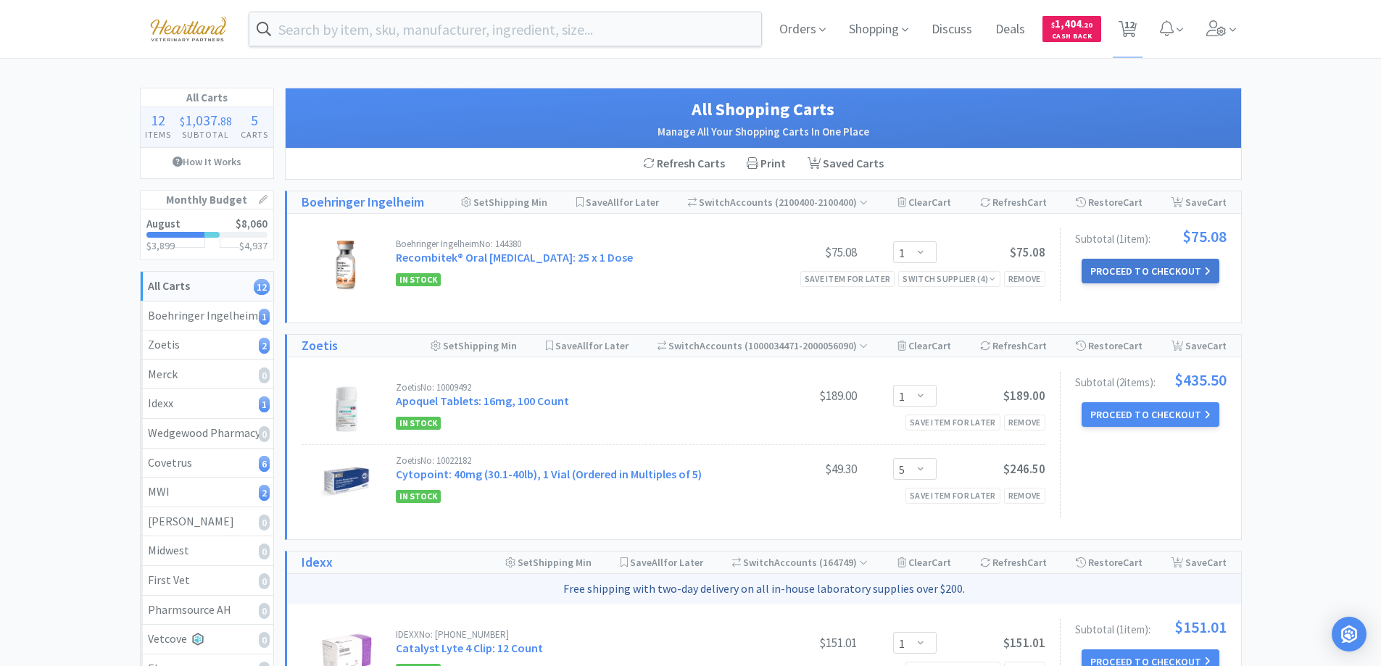
click at [1154, 265] on button "Proceed to Checkout" at bounding box center [1151, 271] width 138 height 25
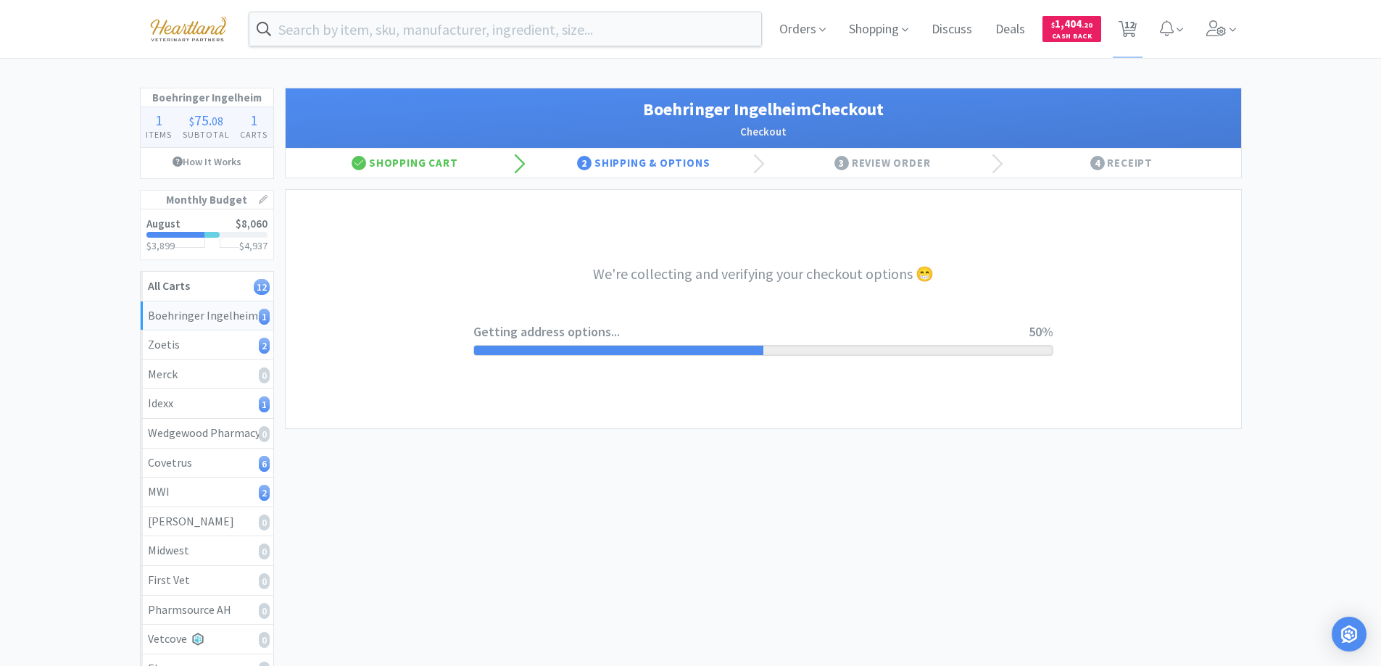
select select "invoice"
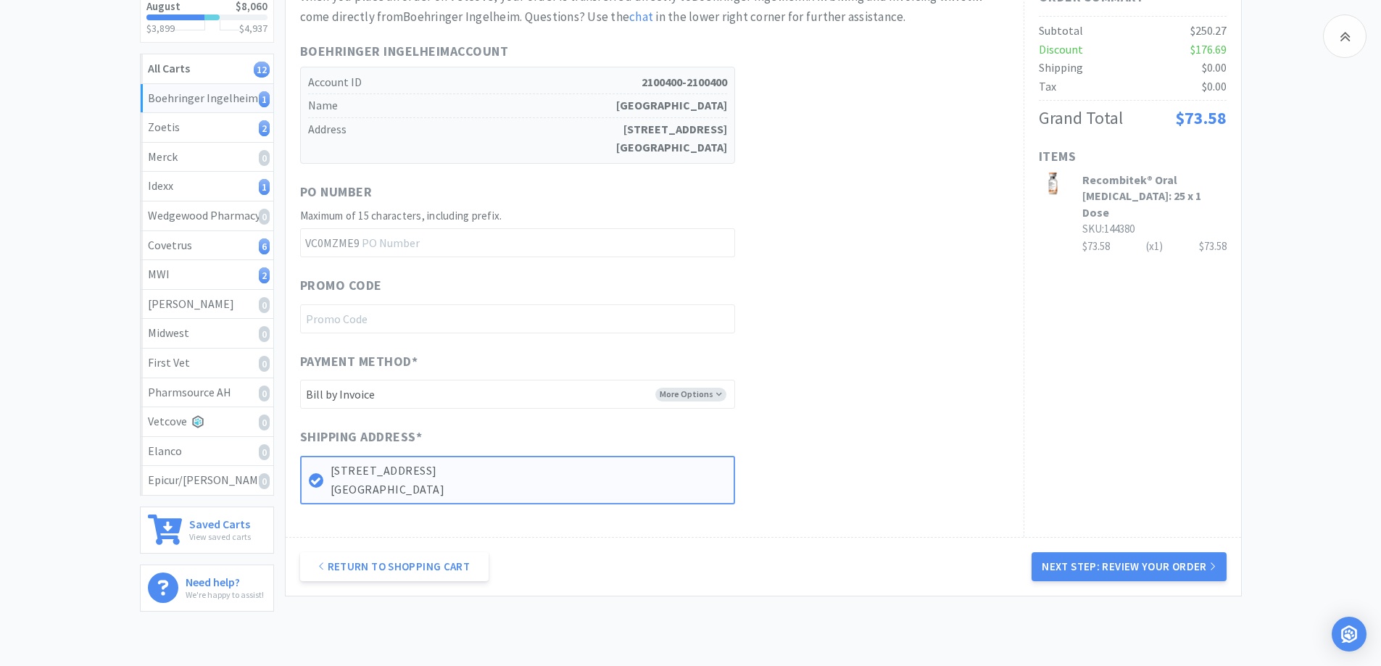
scroll to position [290, 0]
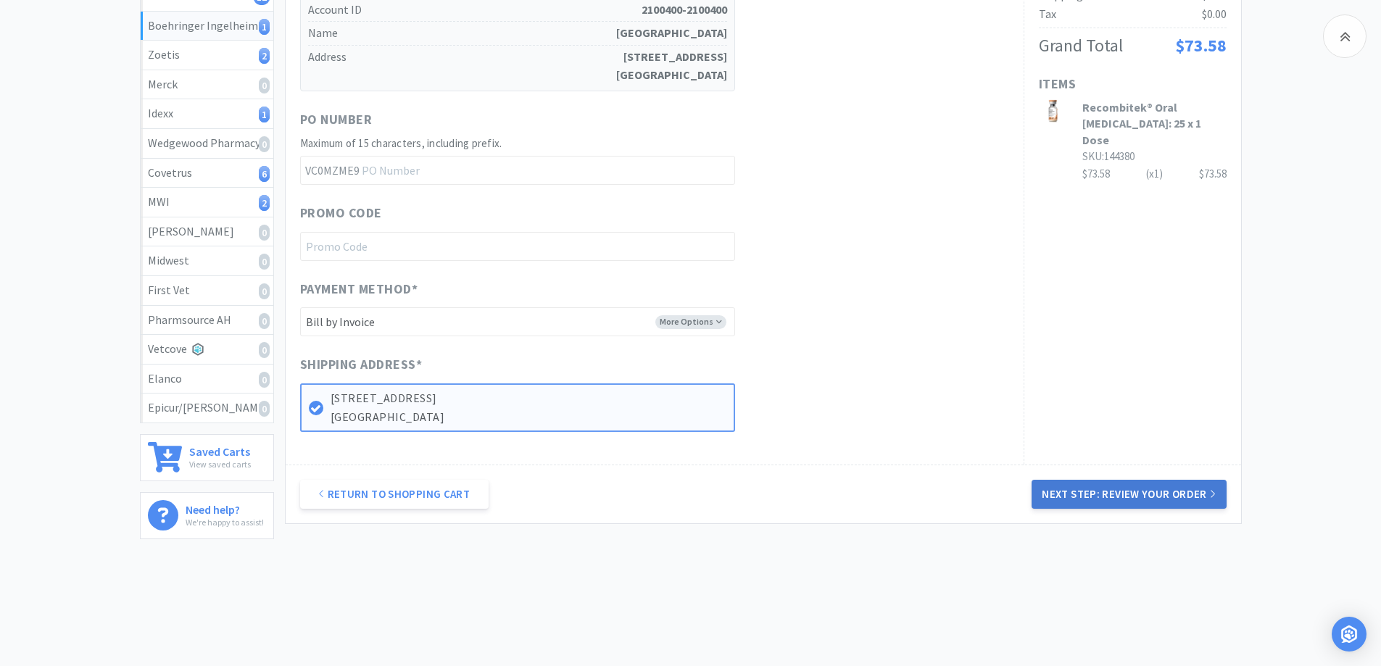
click at [1165, 487] on button "Next Step: Review Your Order" at bounding box center [1129, 494] width 194 height 29
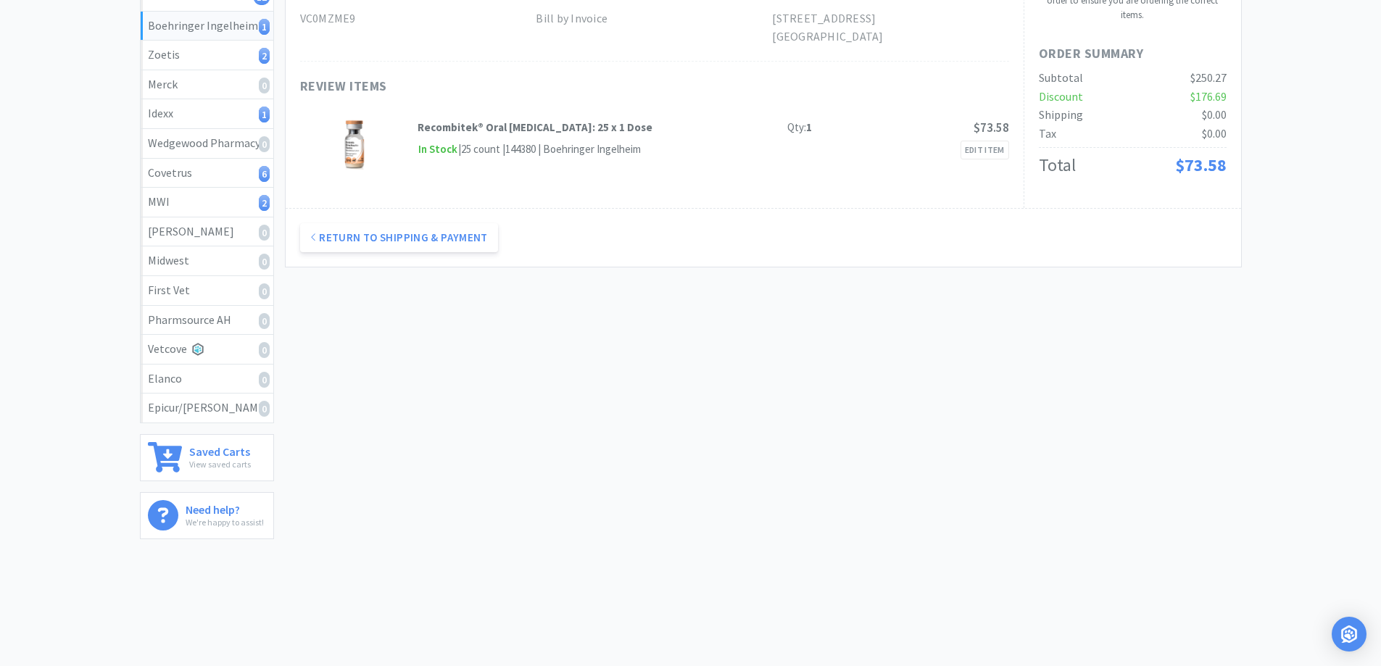
scroll to position [0, 0]
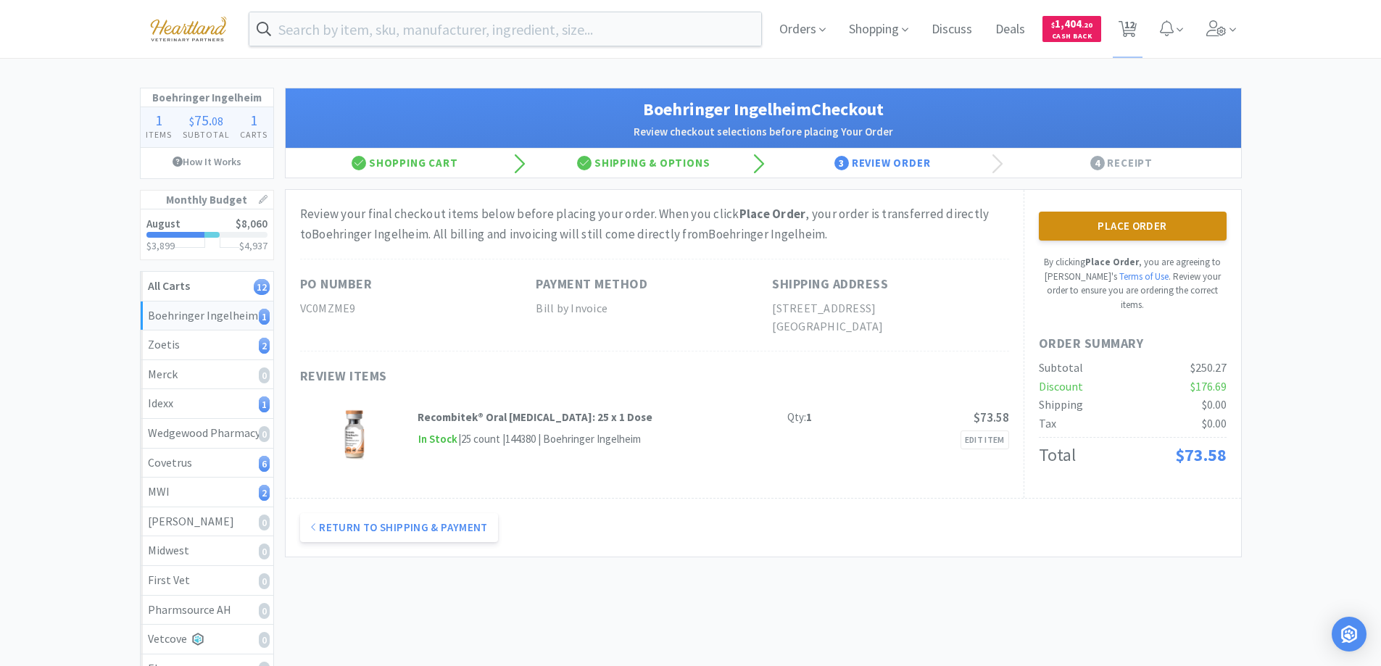
click at [1135, 228] on button "Place Order" at bounding box center [1133, 226] width 188 height 29
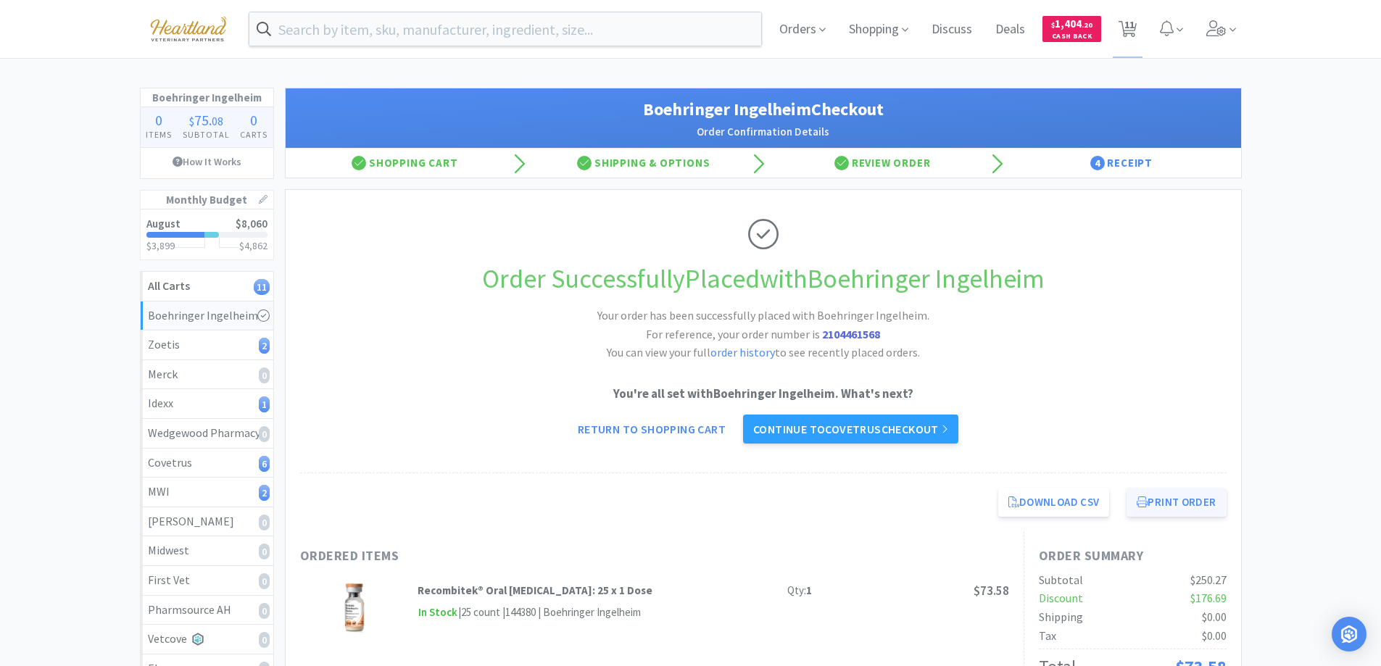
click at [1193, 503] on button "Print Order" at bounding box center [1176, 502] width 99 height 29
click at [824, 440] on link "Continue to Covetrus checkout" at bounding box center [850, 429] width 215 height 29
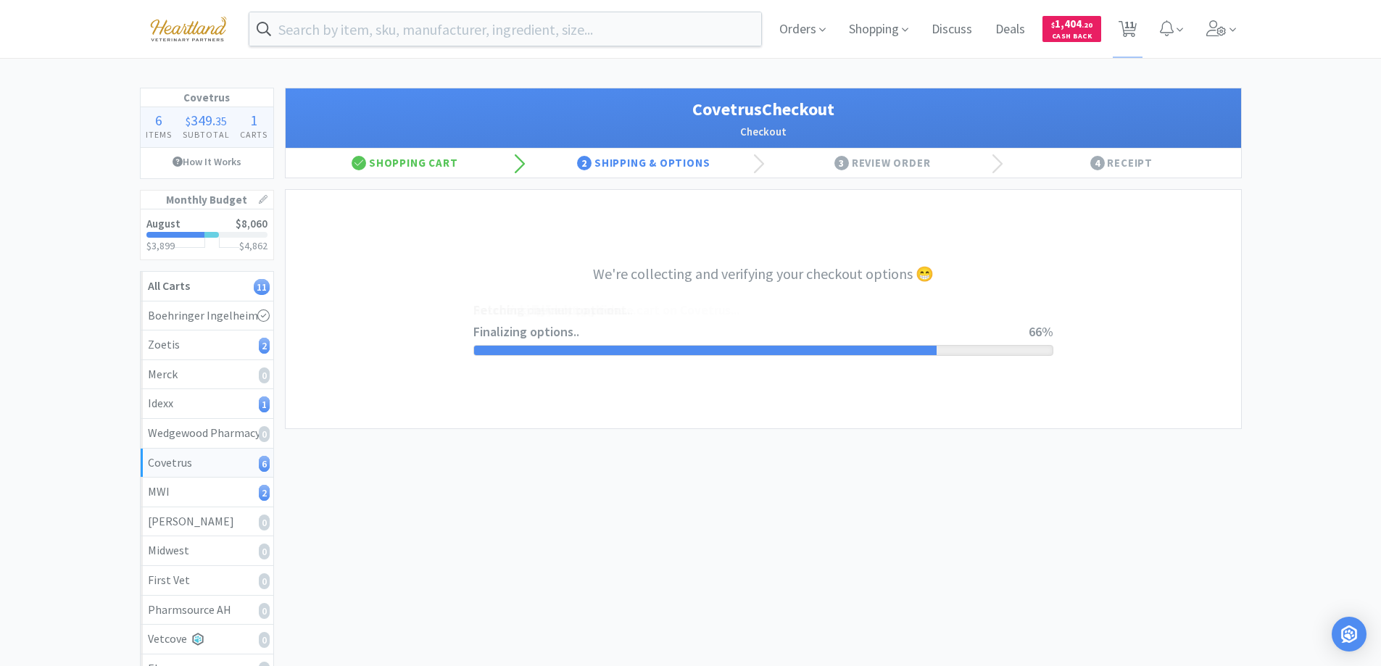
select select "ACCOUNT"
select select "cvt-standard-net"
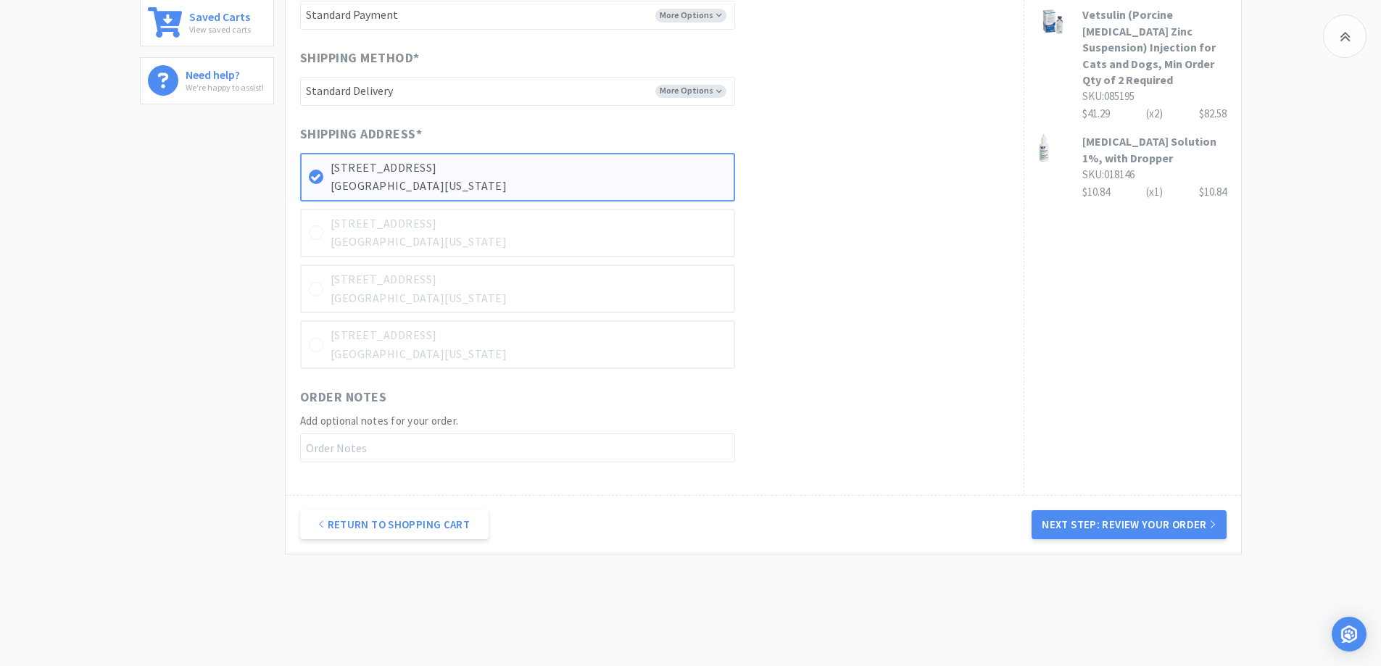
scroll to position [762, 0]
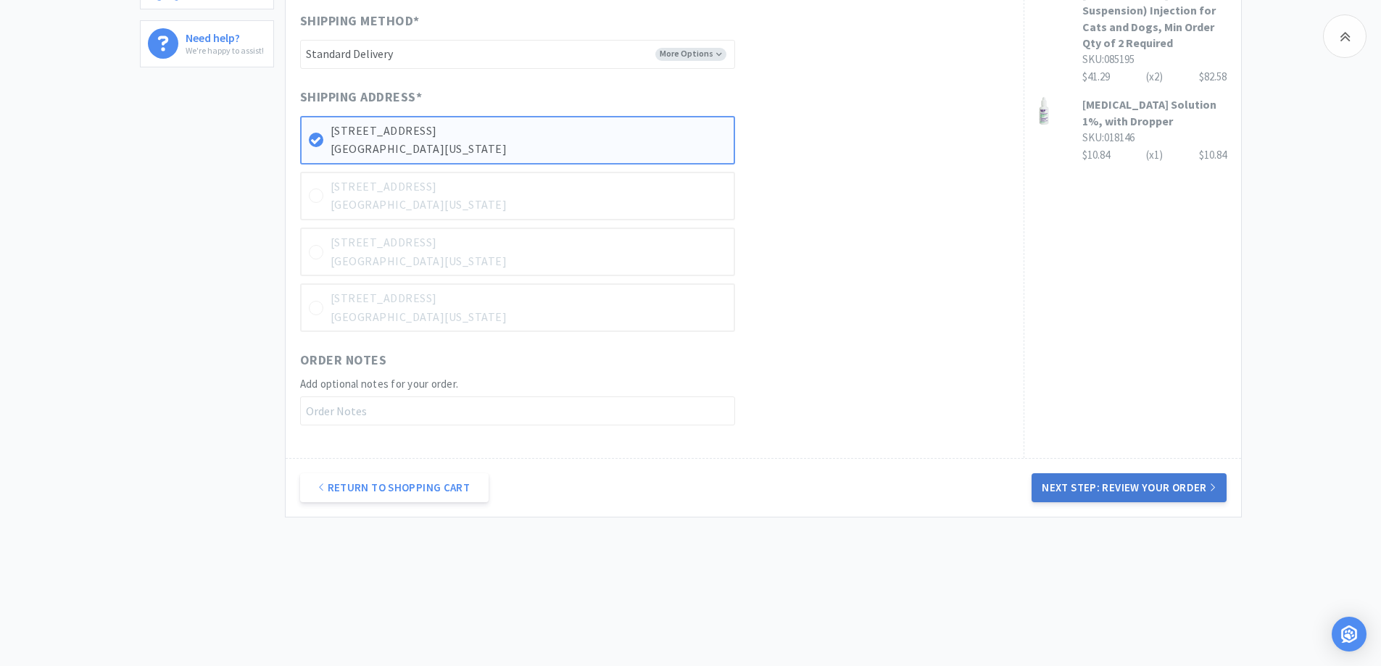
click at [1133, 487] on button "Next Step: Review Your Order" at bounding box center [1129, 487] width 194 height 29
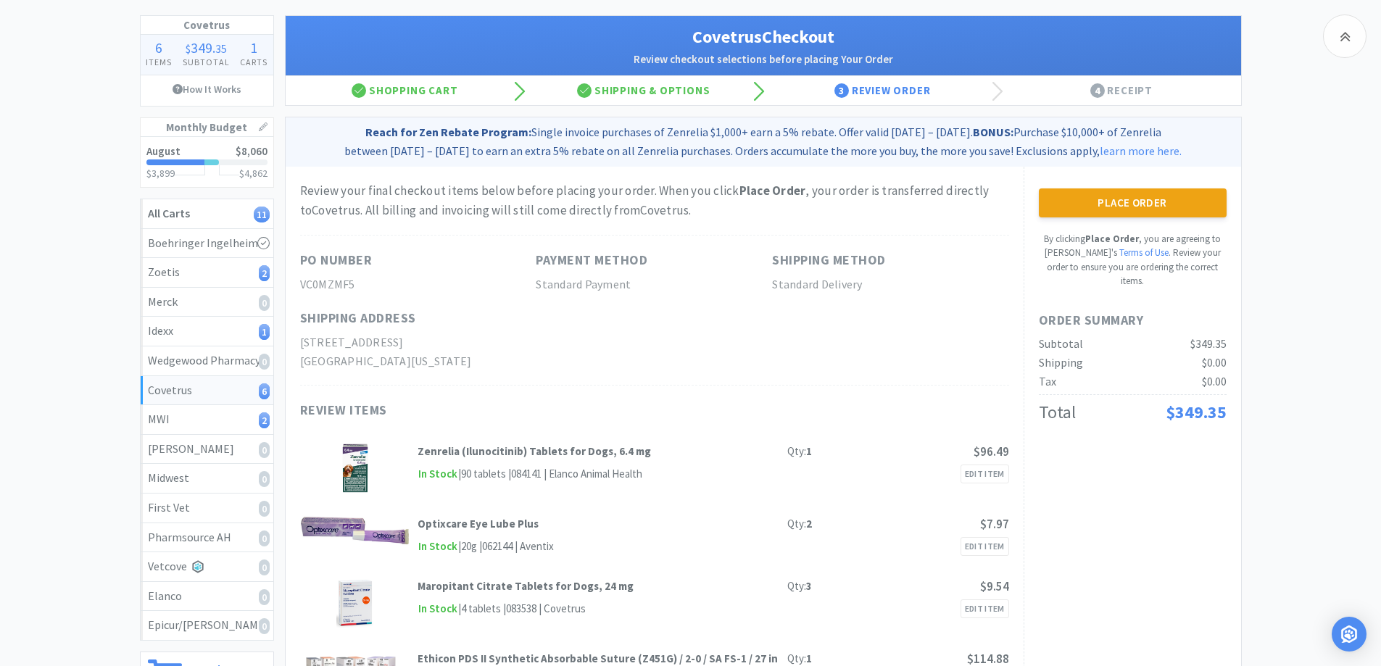
scroll to position [0, 0]
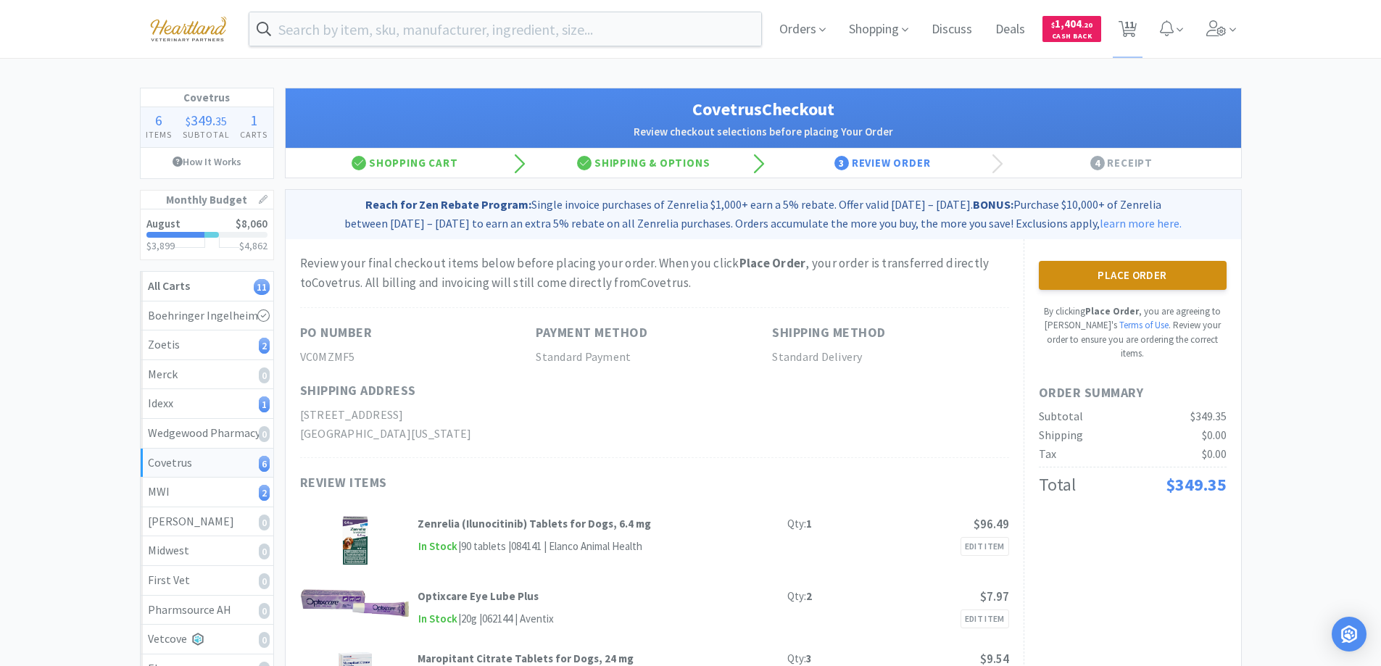
click at [1151, 278] on button "Place Order" at bounding box center [1133, 275] width 188 height 29
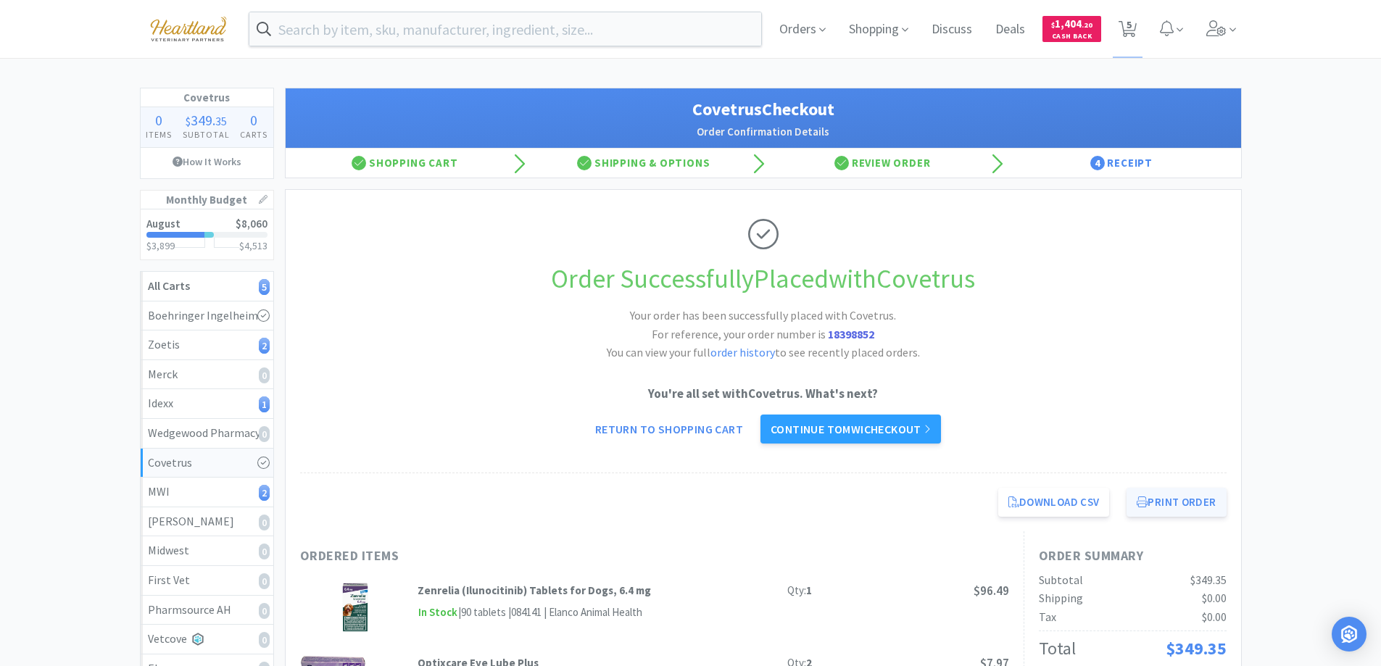
click at [1167, 510] on button "Print Order" at bounding box center [1176, 502] width 99 height 29
click at [853, 430] on link "Continue to MWI checkout" at bounding box center [851, 429] width 181 height 29
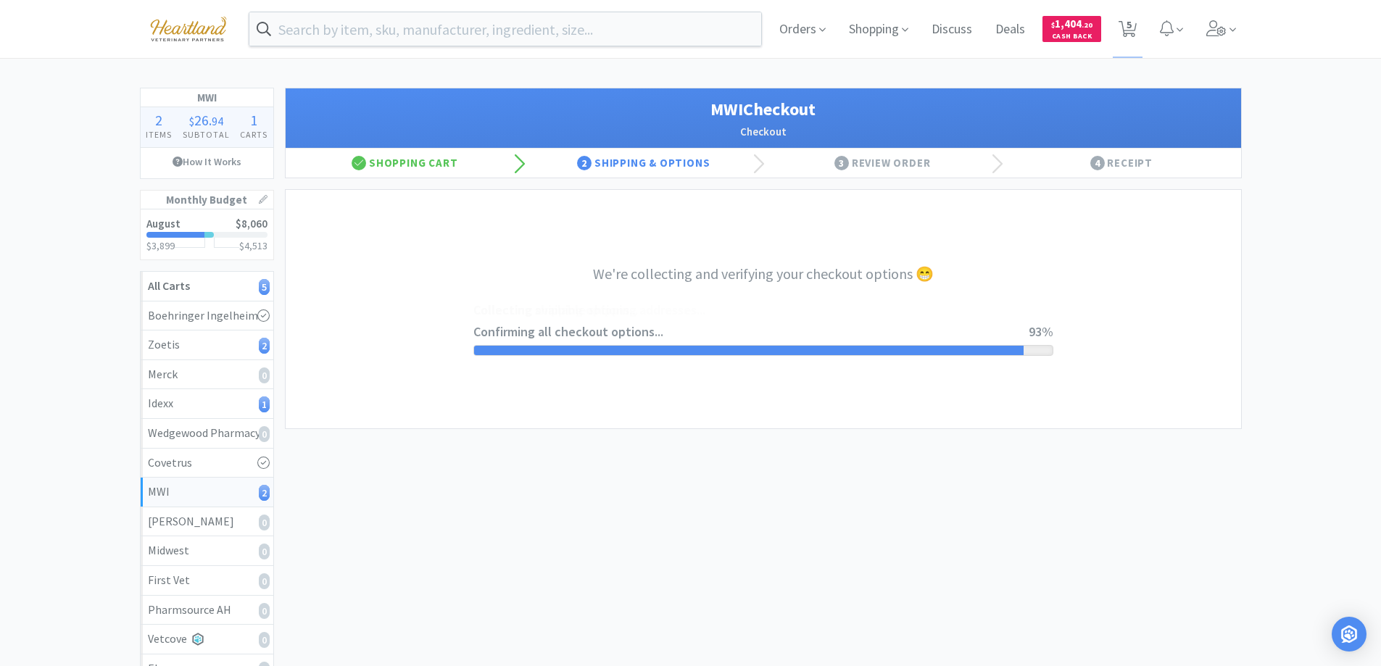
select select "STD_"
select select "FX9"
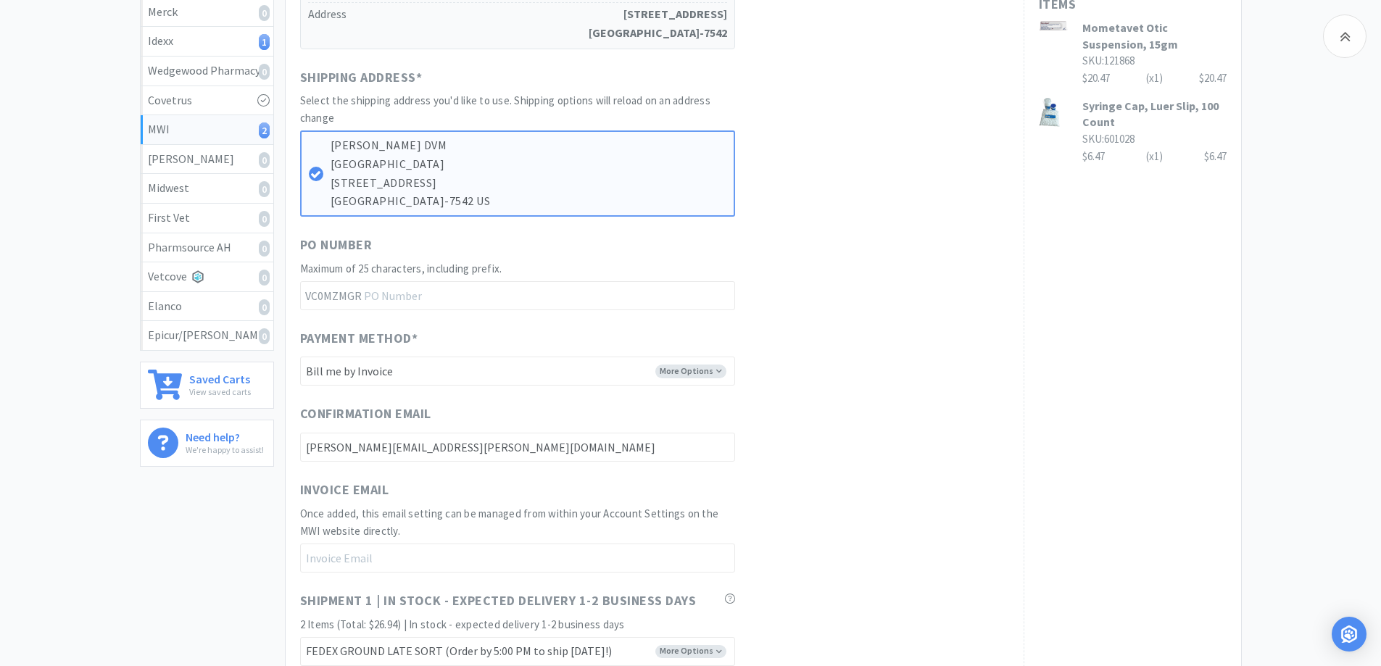
scroll to position [653, 0]
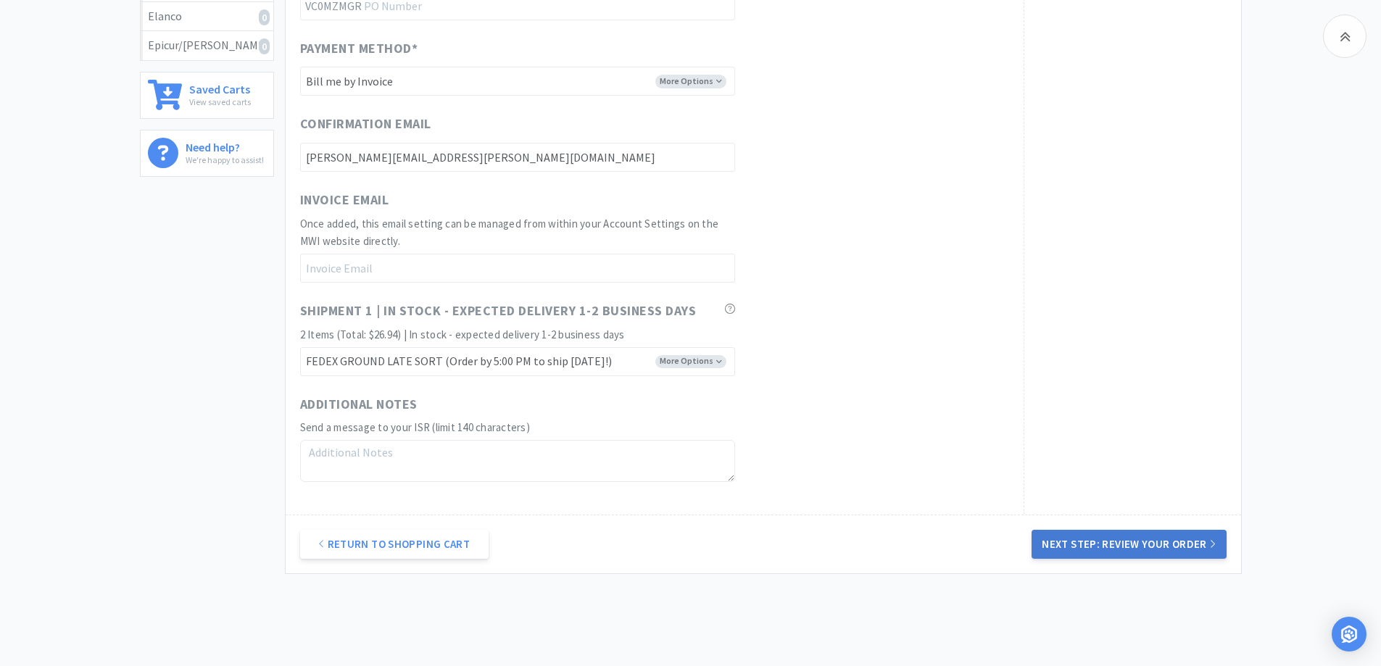
click at [1168, 545] on button "Next Step: Review Your Order" at bounding box center [1129, 544] width 194 height 29
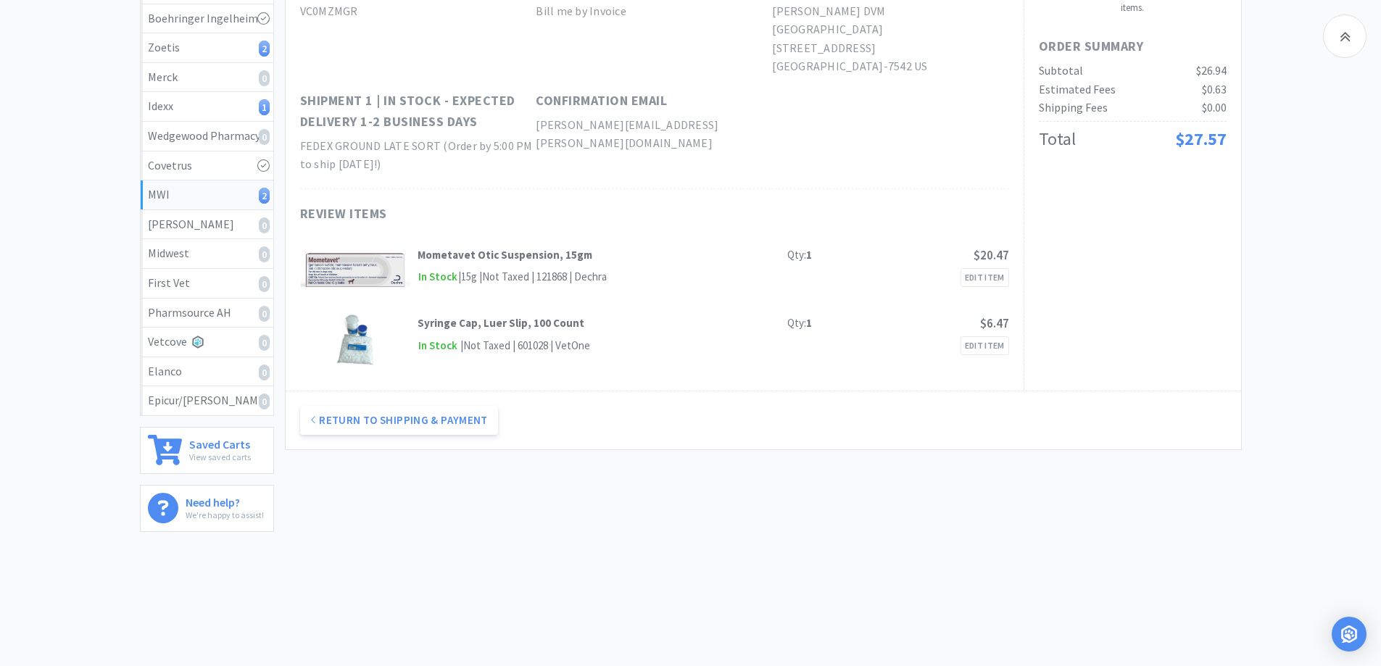
scroll to position [7, 0]
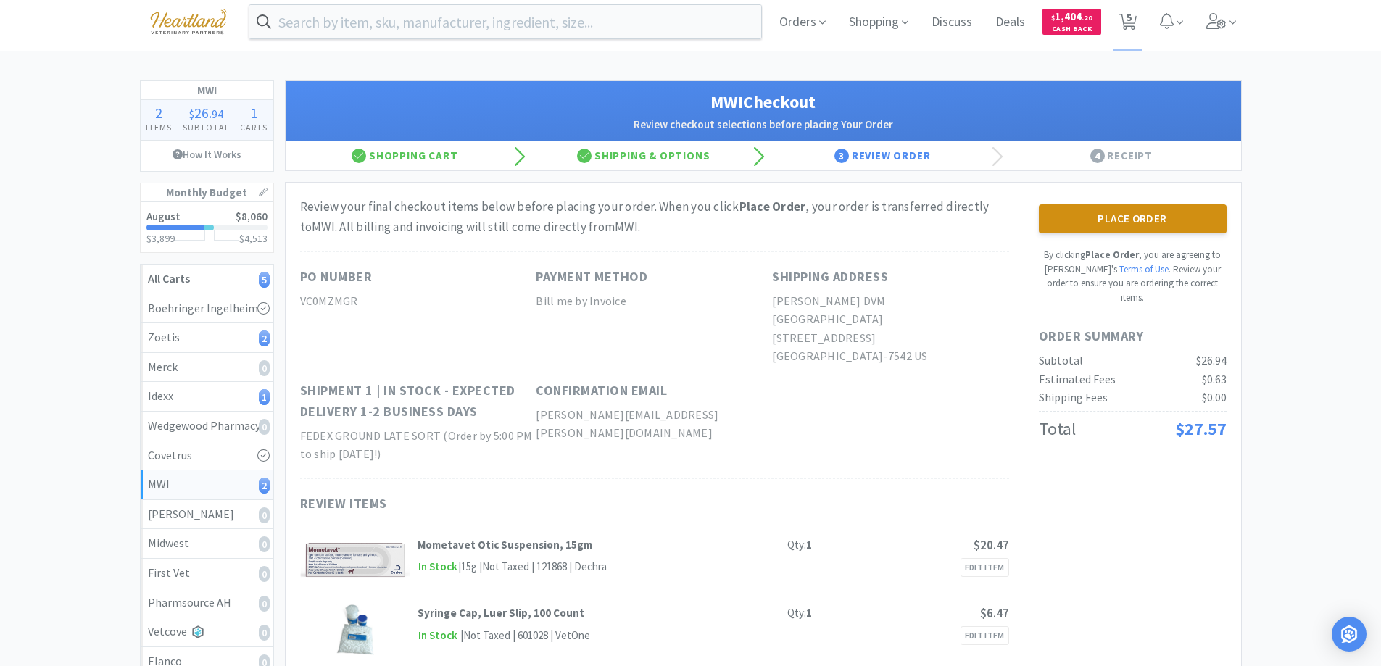
click at [1176, 220] on button "Place Order" at bounding box center [1133, 218] width 188 height 29
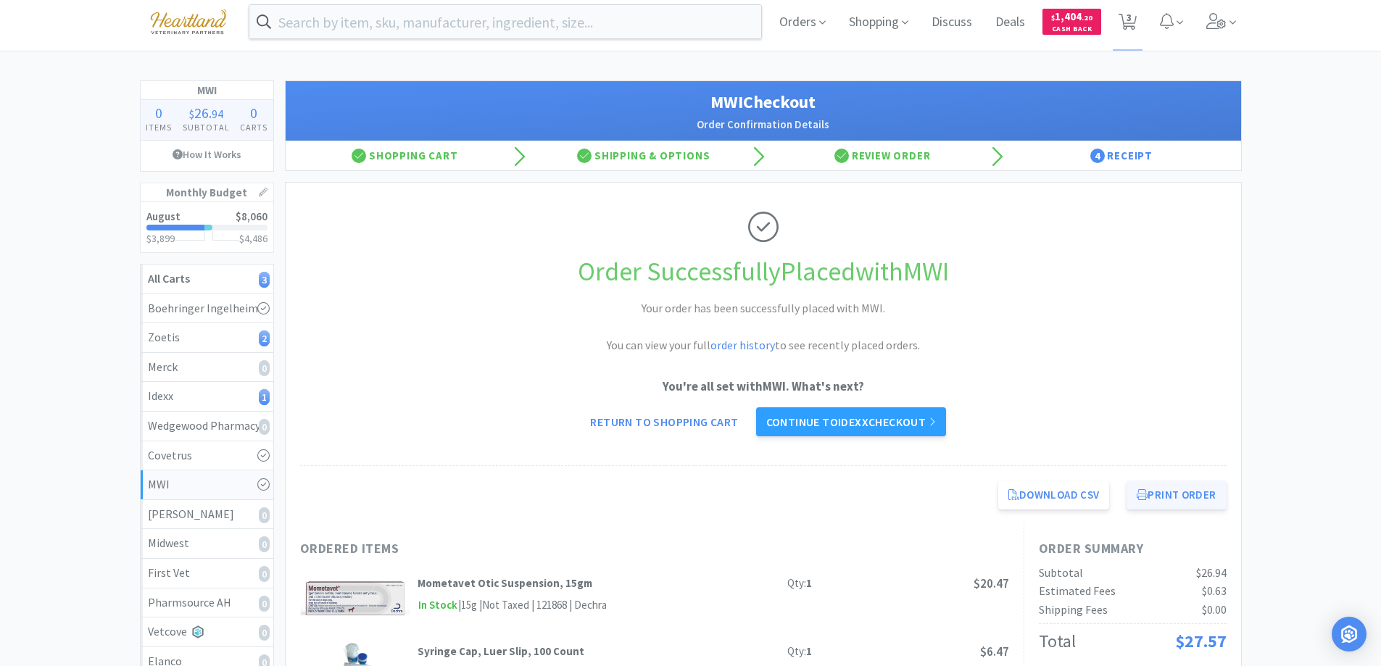
click at [1165, 501] on button "Print Order" at bounding box center [1176, 495] width 99 height 29
click at [632, 415] on link "Return to Shopping Cart" at bounding box center [664, 421] width 168 height 29
select select "1"
select select "5"
select select "1"
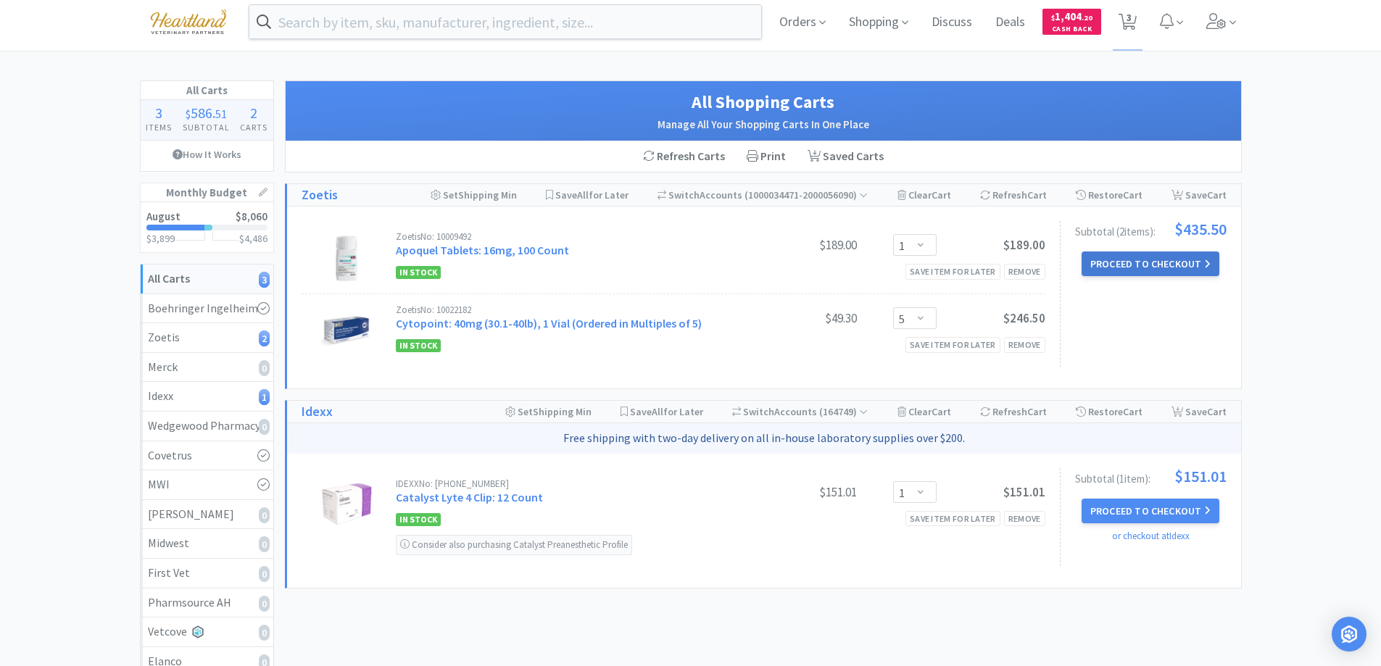
click at [1183, 260] on button "Proceed to Checkout" at bounding box center [1151, 264] width 138 height 25
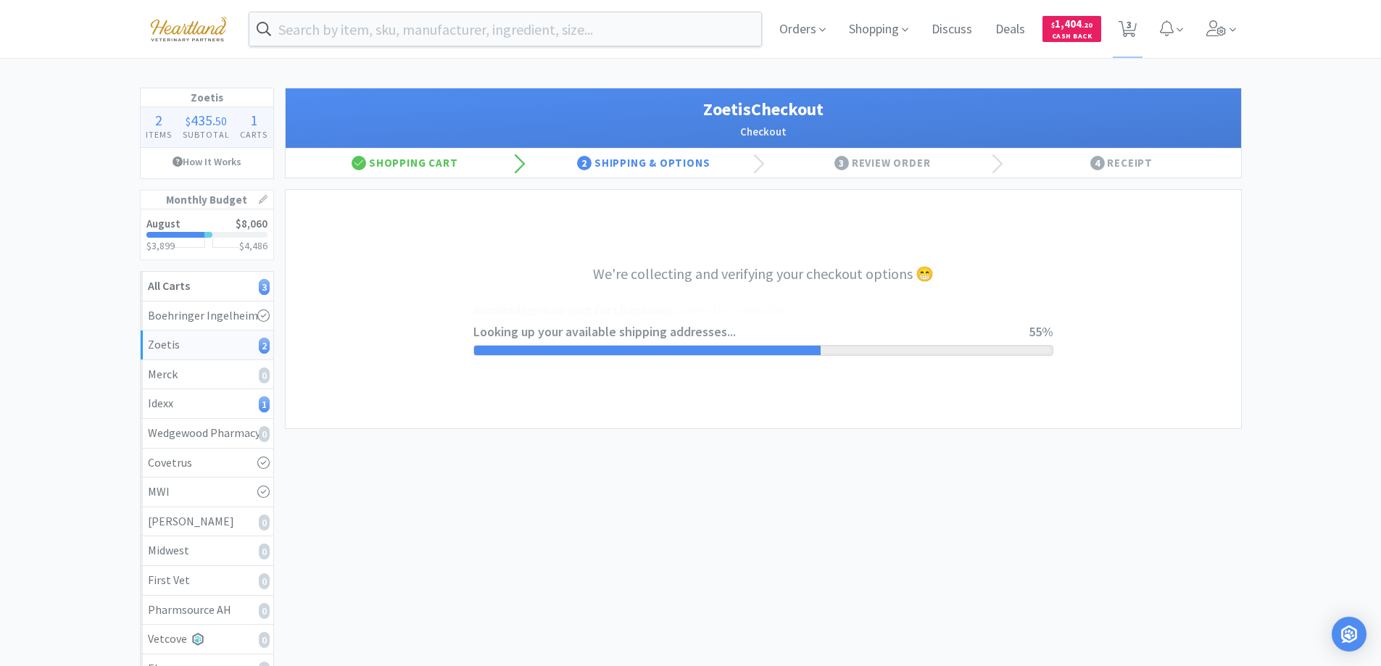
select select "invoice"
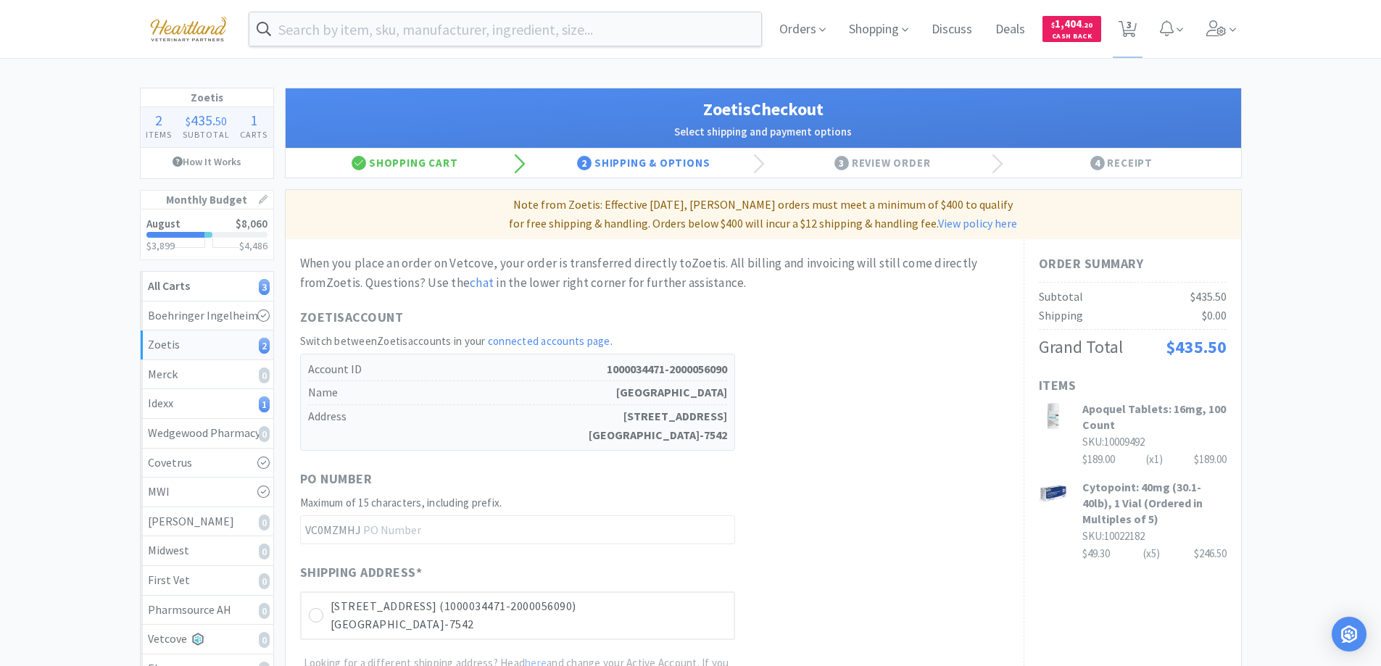
scroll to position [290, 0]
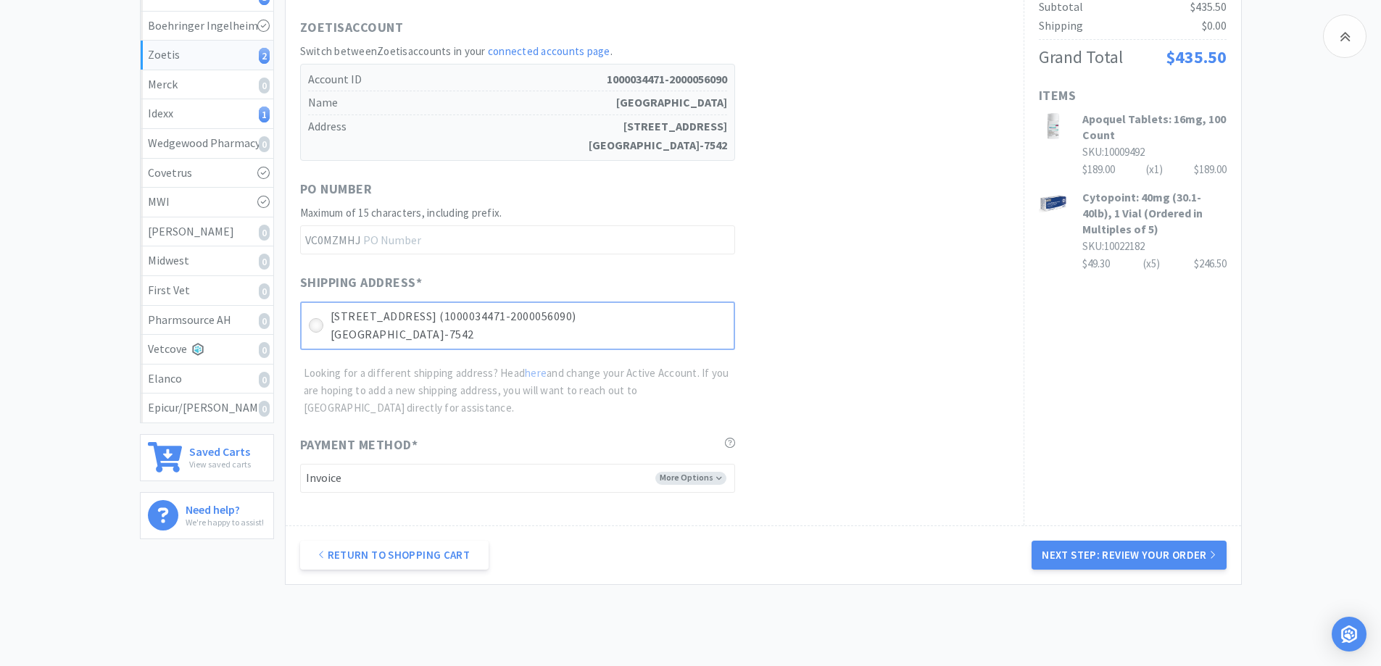
click at [317, 324] on icon at bounding box center [315, 325] width 11 height 11
click at [1138, 555] on button "Next Step: Review Your Order" at bounding box center [1129, 555] width 194 height 29
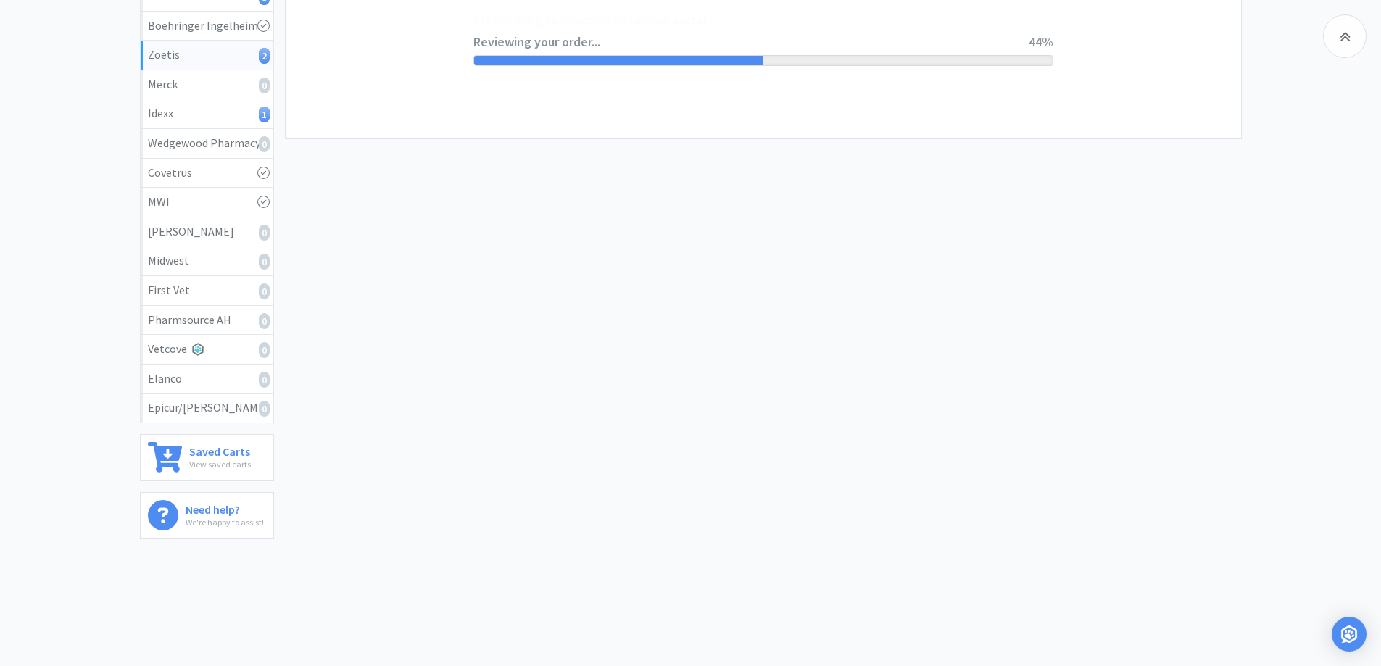
scroll to position [0, 0]
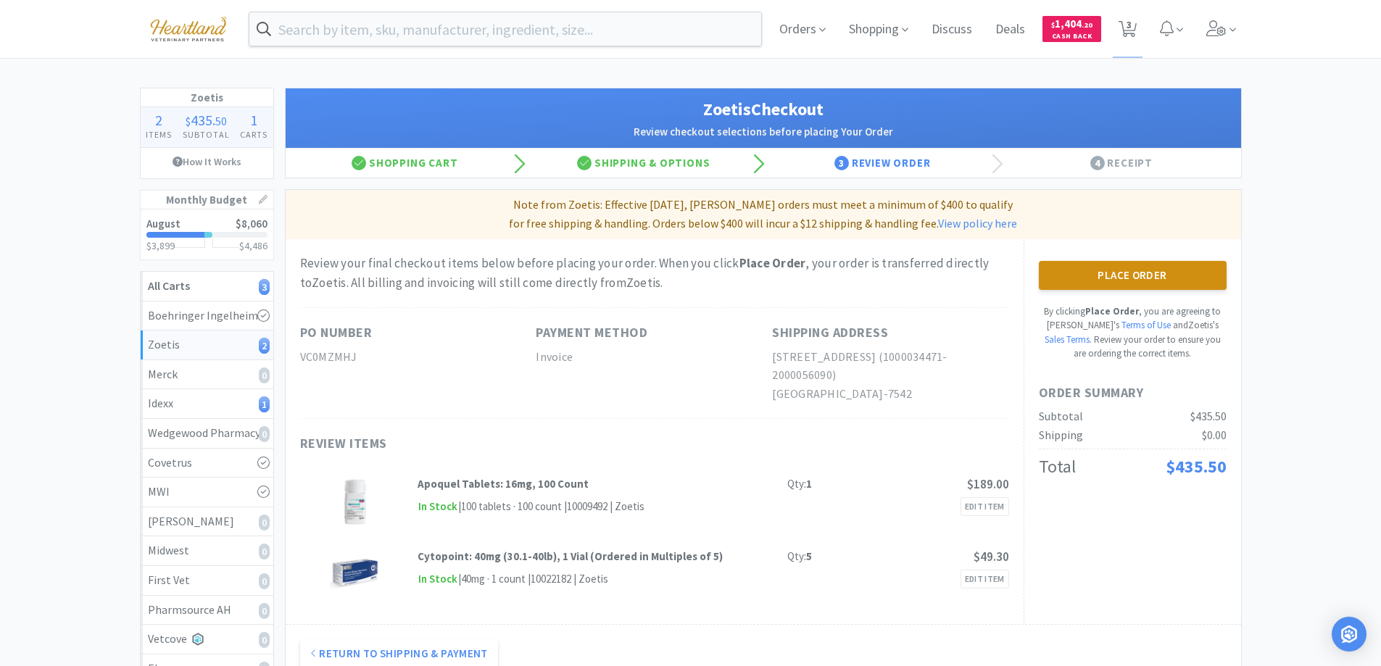
click at [1151, 276] on button "Place Order" at bounding box center [1133, 275] width 188 height 29
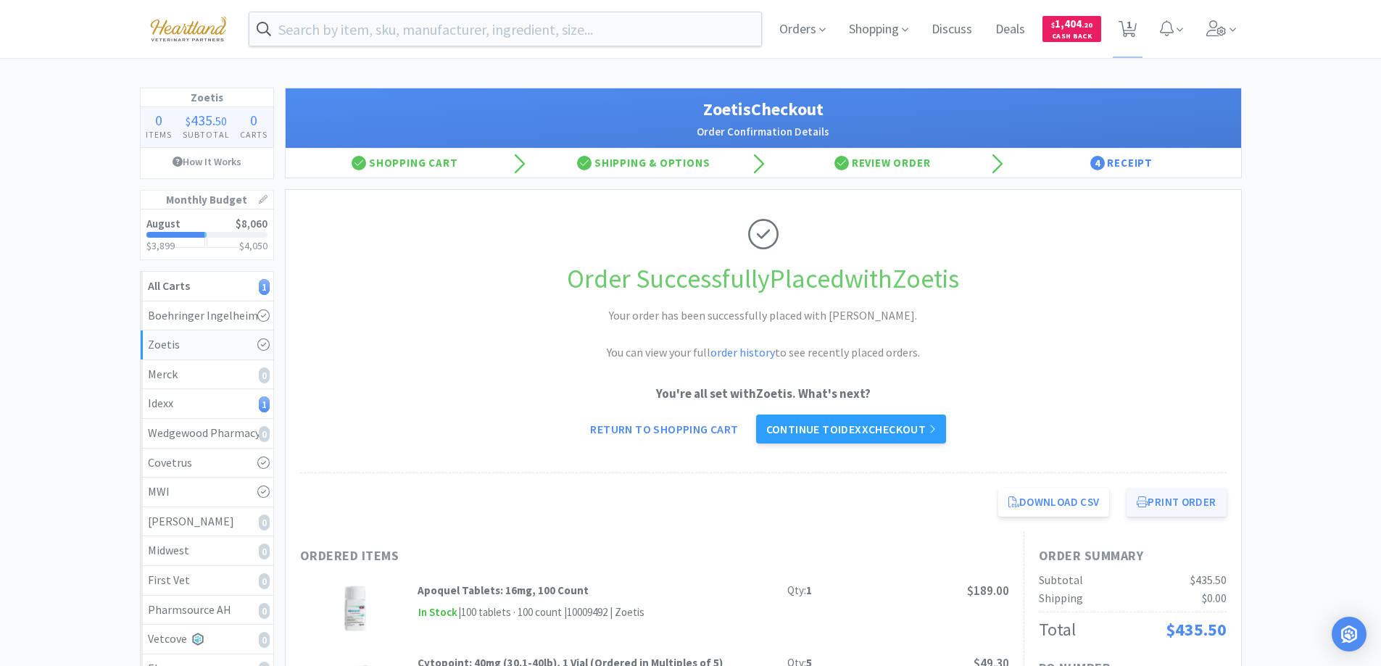
click at [1179, 506] on button "Print Order" at bounding box center [1176, 502] width 99 height 29
click at [1130, 34] on span "1" at bounding box center [1129, 25] width 5 height 58
select select "1"
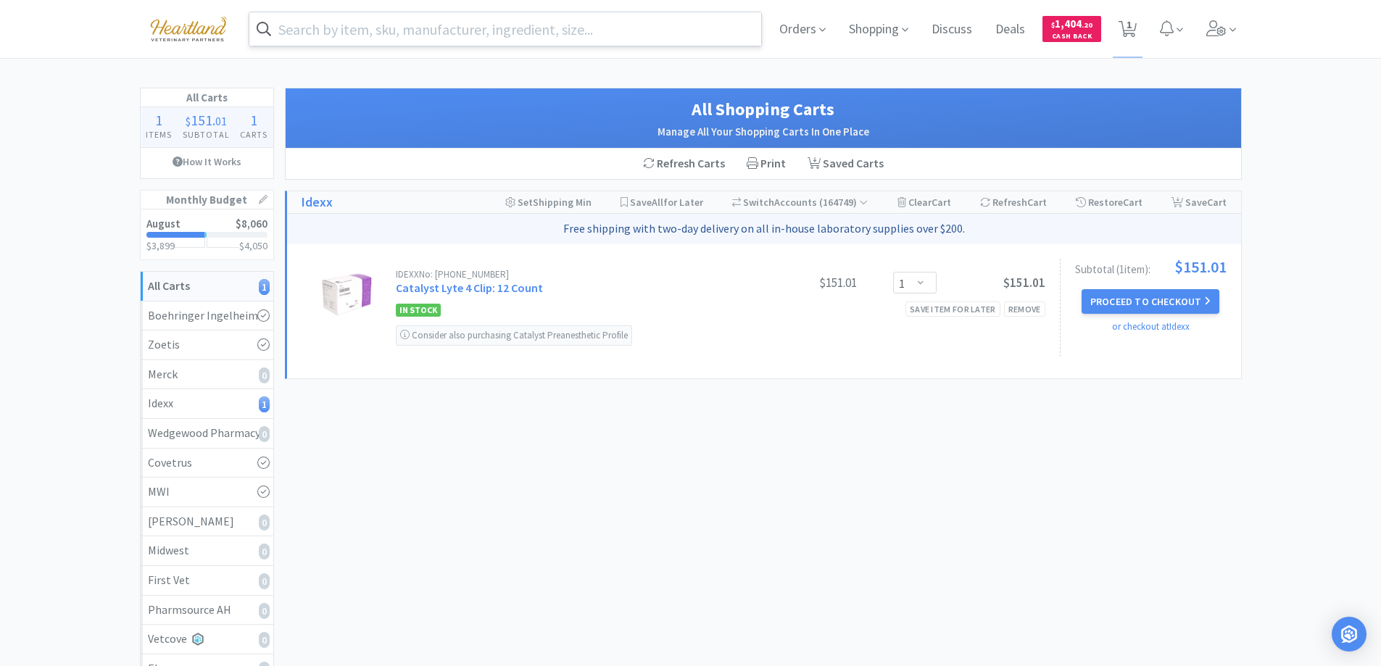
click at [409, 35] on input "text" at bounding box center [505, 28] width 513 height 33
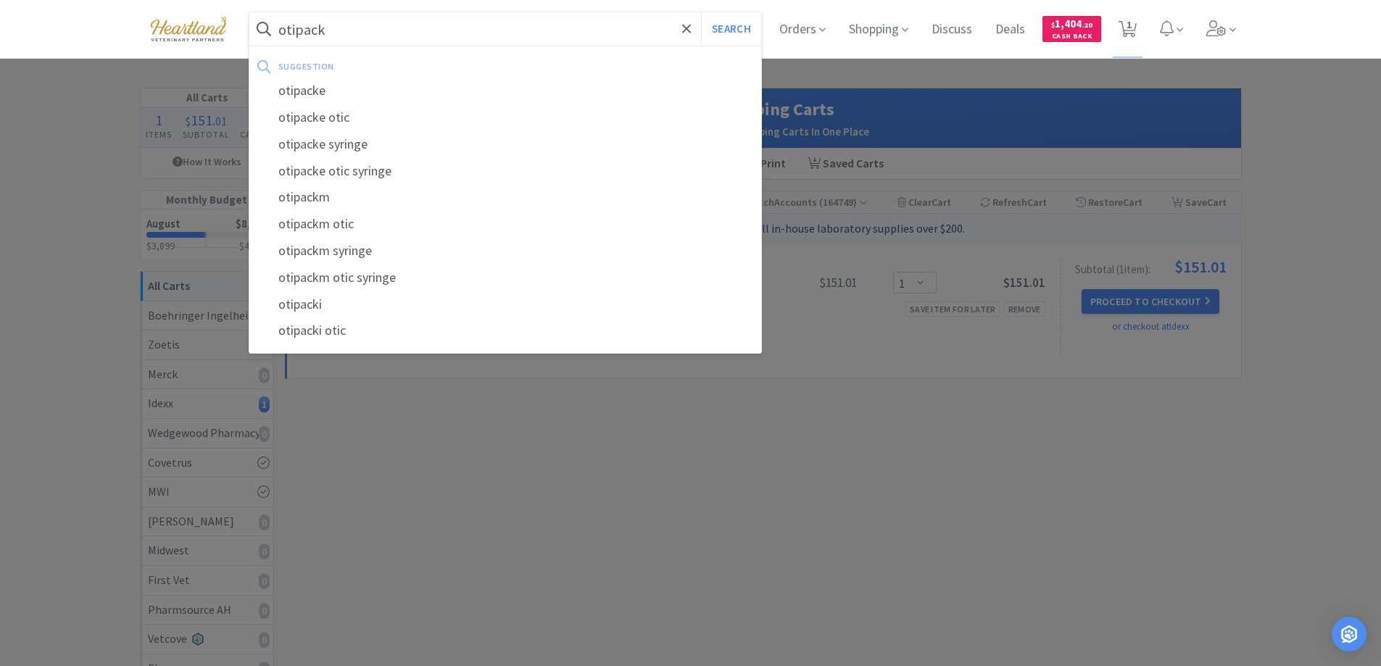
type input "otipack"
click at [701, 12] on button "Search" at bounding box center [731, 28] width 60 height 33
select select "1"
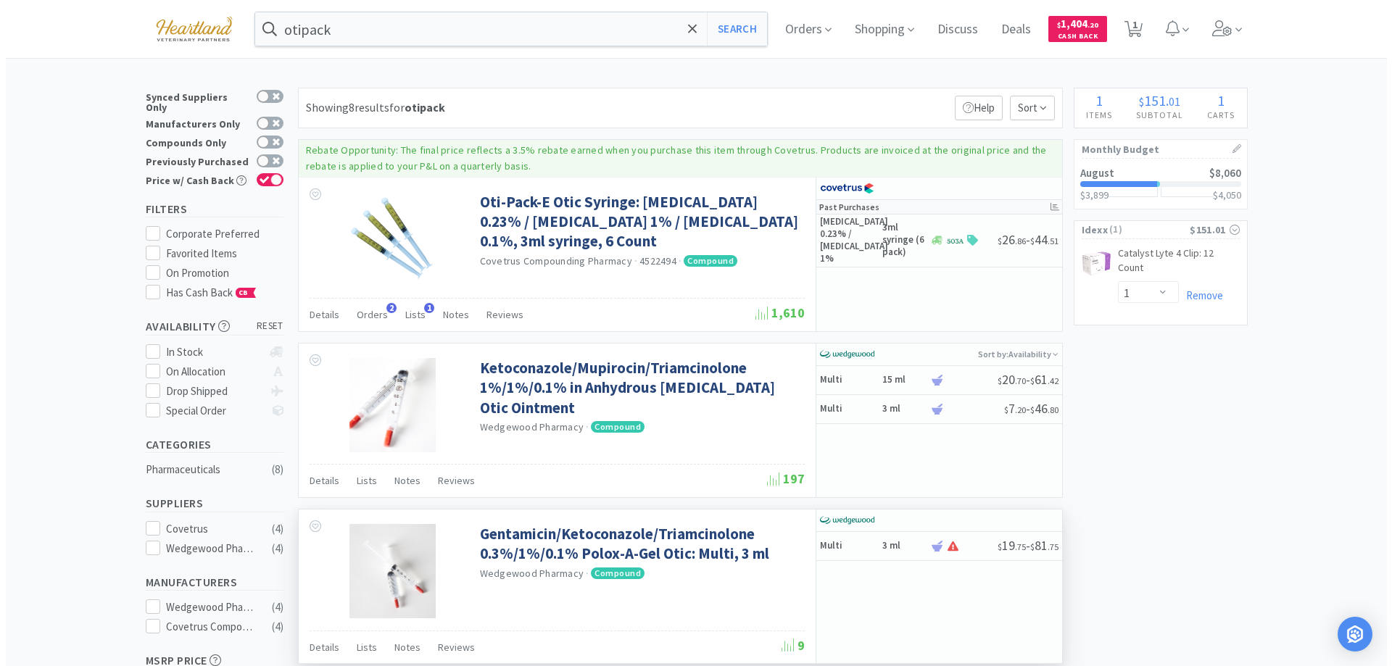
scroll to position [145, 0]
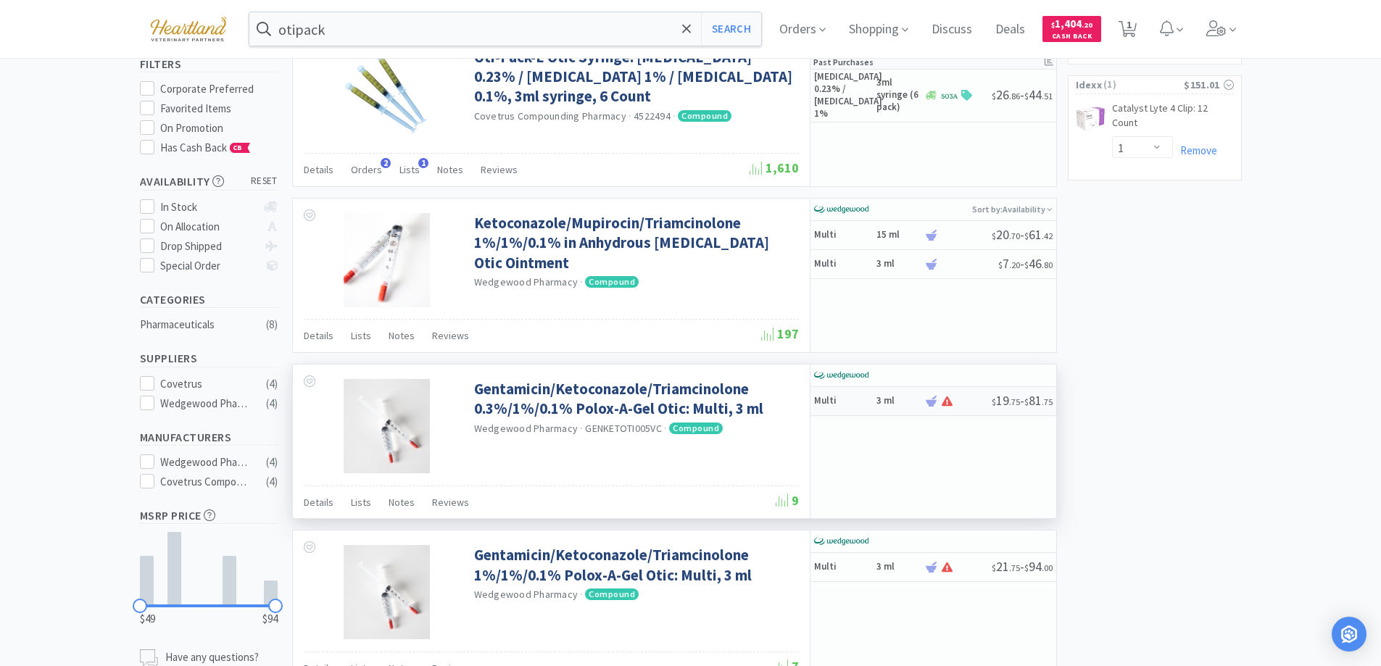
click at [850, 402] on h5 "Multi" at bounding box center [843, 401] width 58 height 12
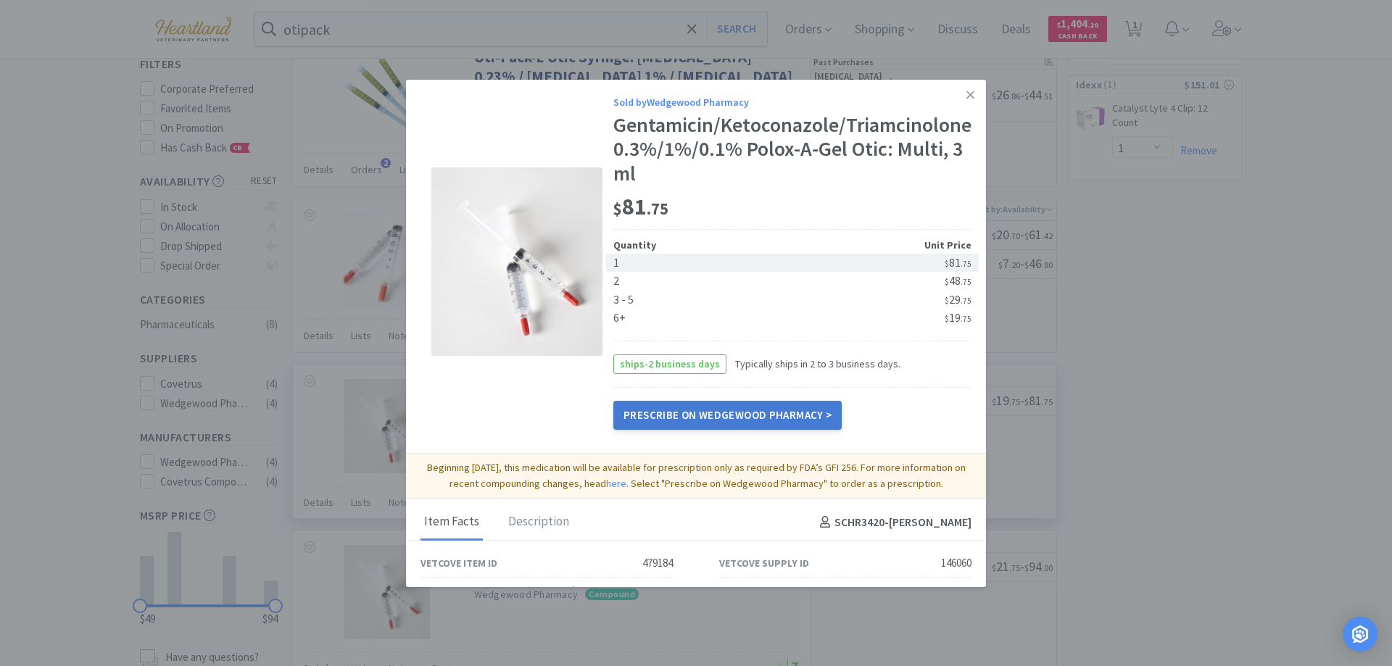
click at [739, 413] on link "Prescribe on Wedgewood Pharmacy >" at bounding box center [727, 415] width 228 height 29
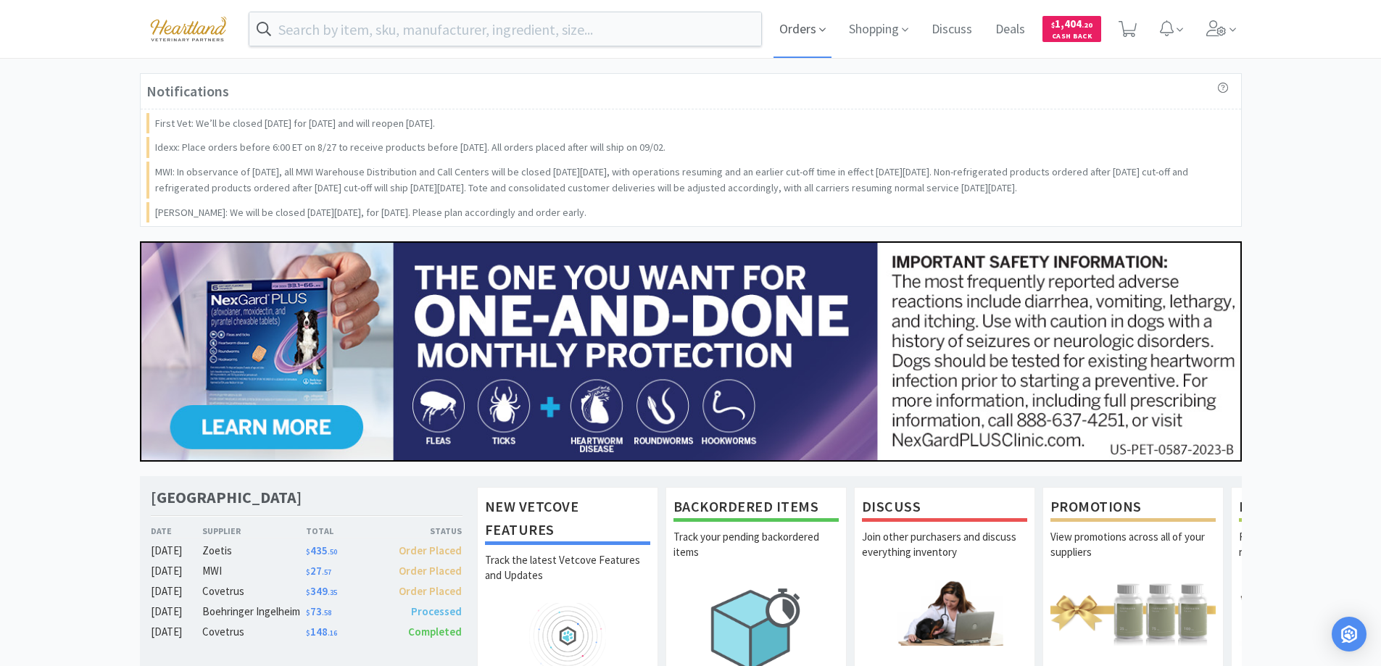
click at [822, 29] on icon at bounding box center [822, 29] width 7 height 13
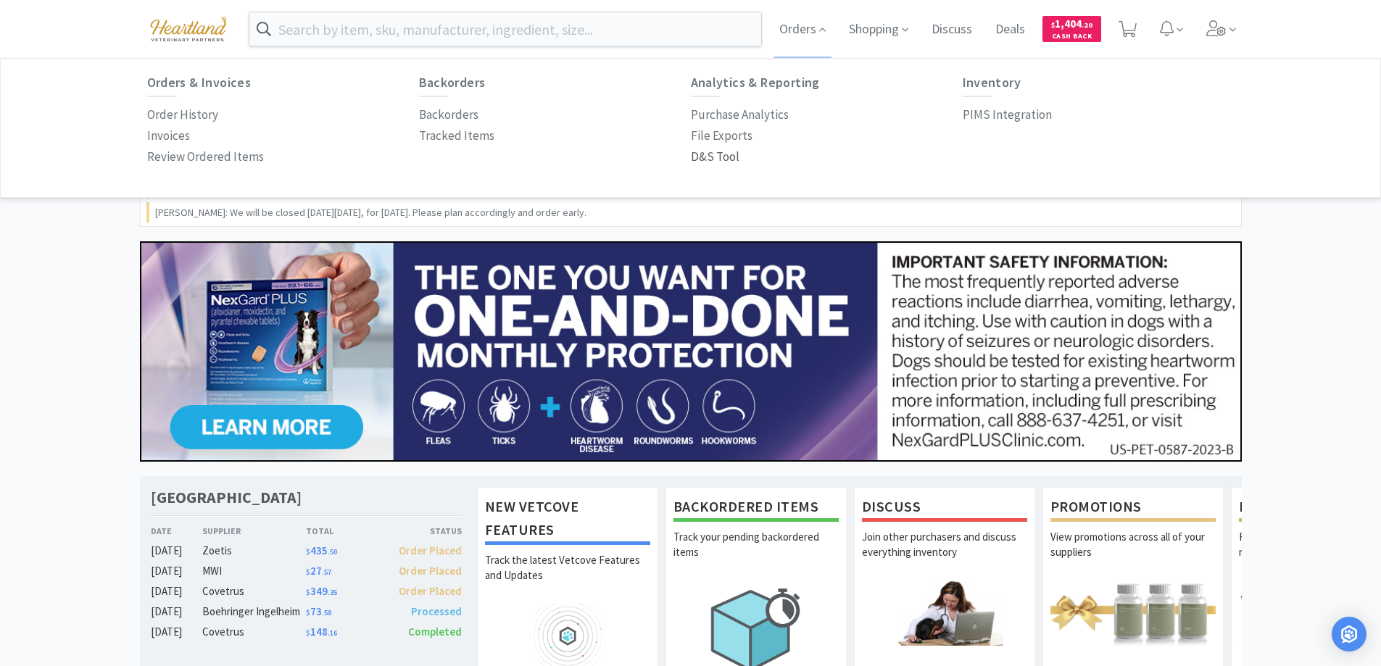
click at [719, 153] on p "D&S Tool" at bounding box center [715, 157] width 49 height 20
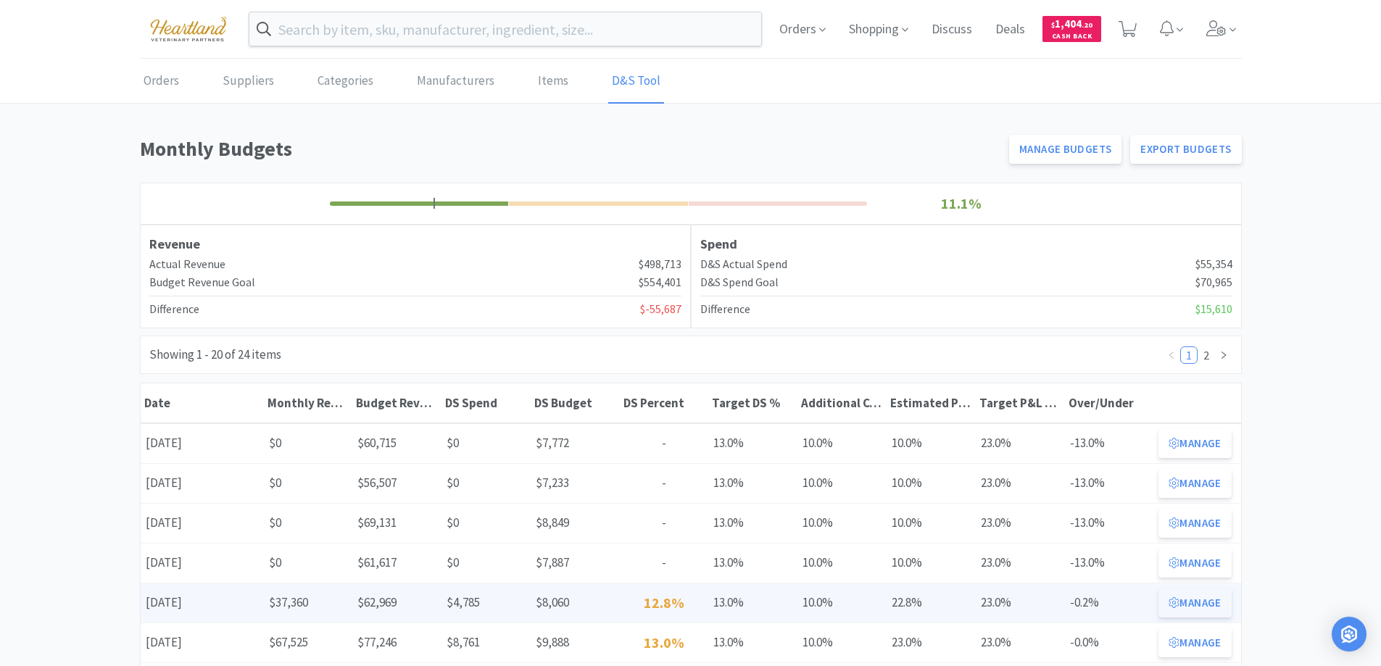
click at [1213, 602] on button "Manage" at bounding box center [1195, 603] width 73 height 29
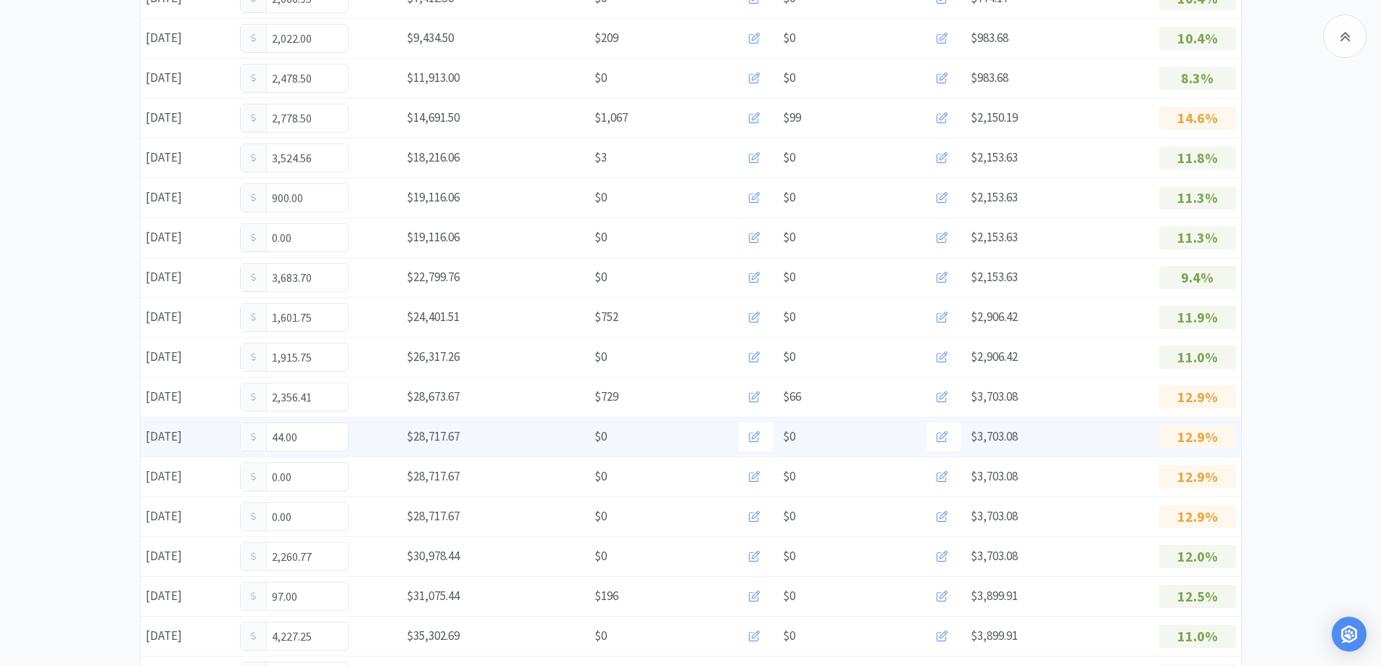
scroll to position [653, 0]
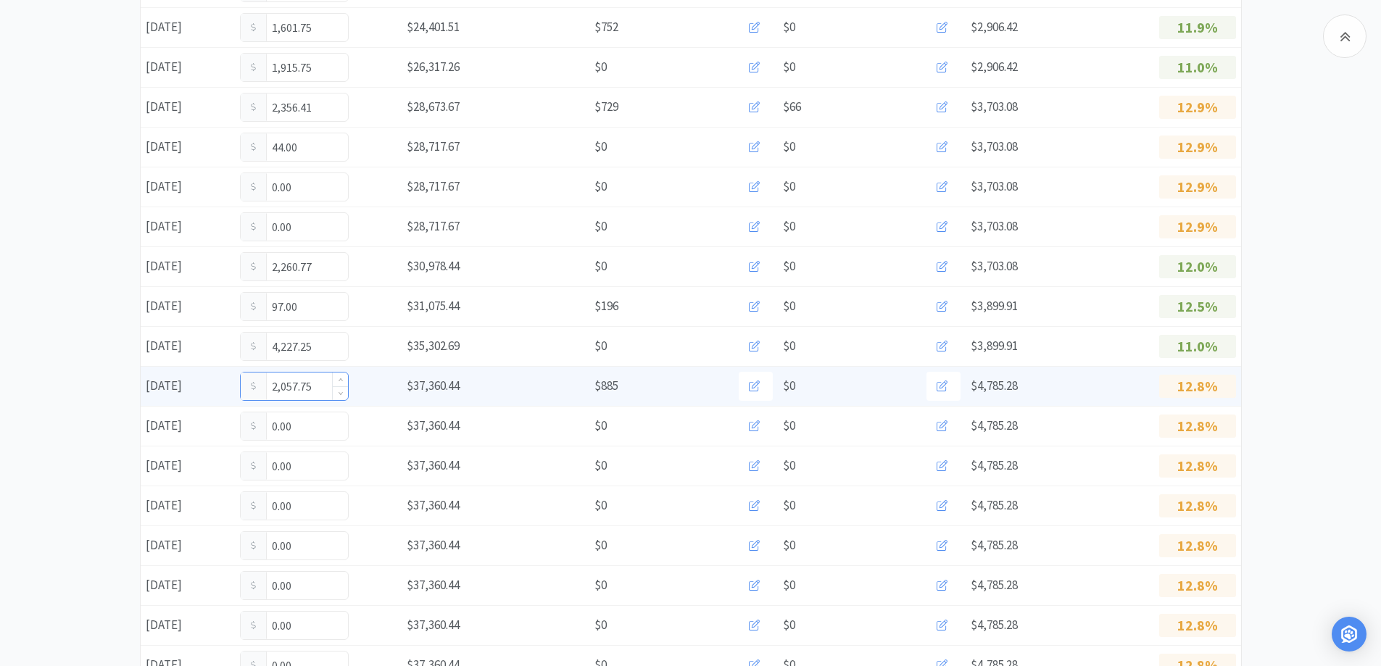
click at [323, 386] on input "2,057.75" at bounding box center [294, 387] width 107 height 28
type input "2"
type input "2,536.75"
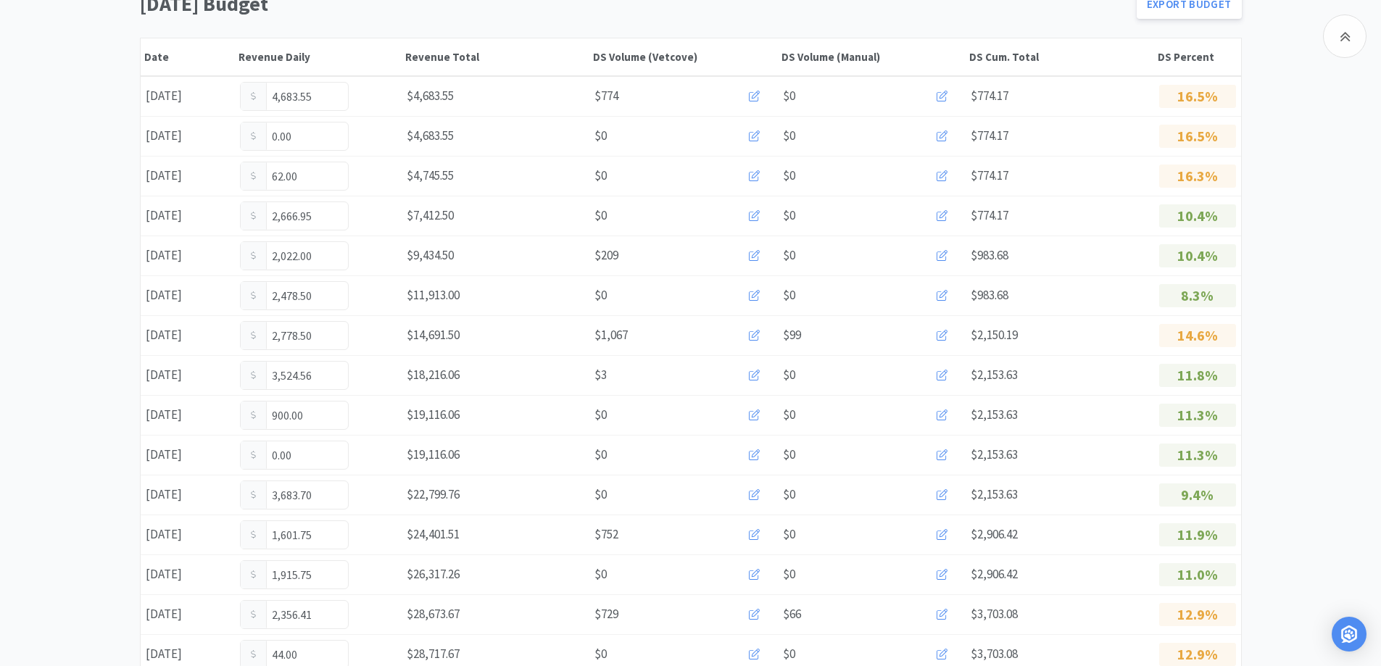
scroll to position [0, 0]
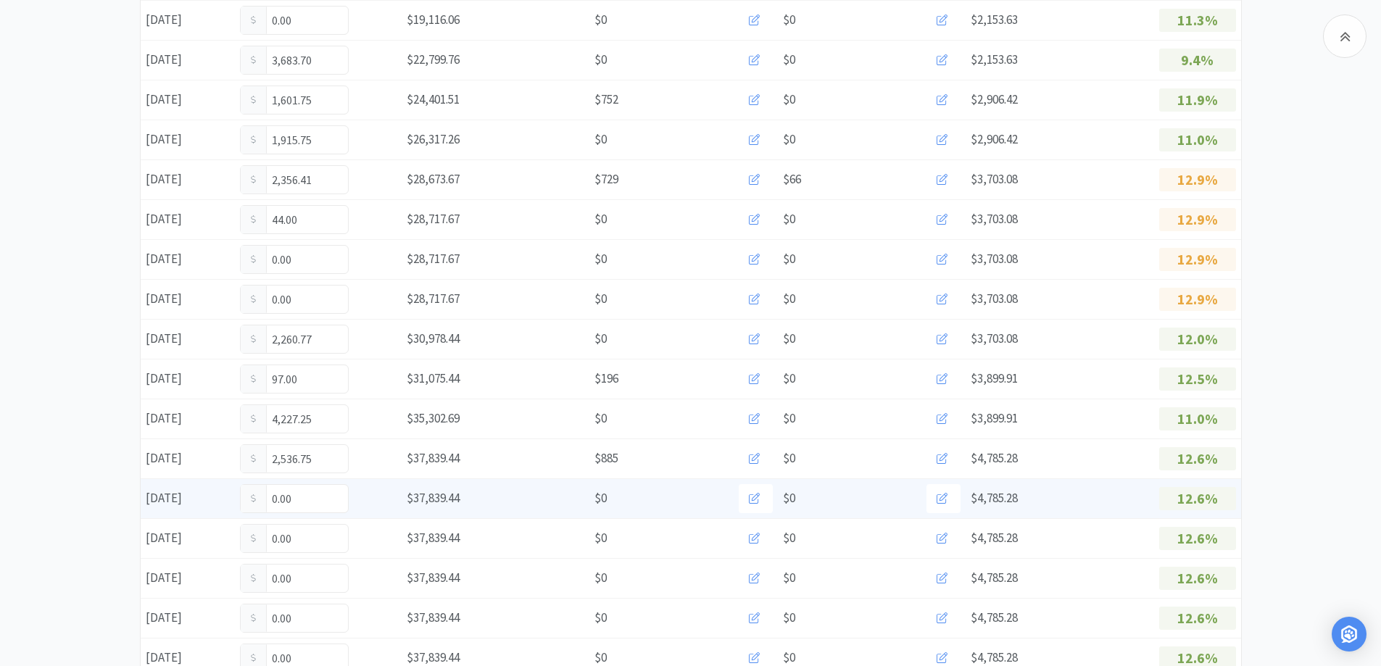
scroll to position [653, 0]
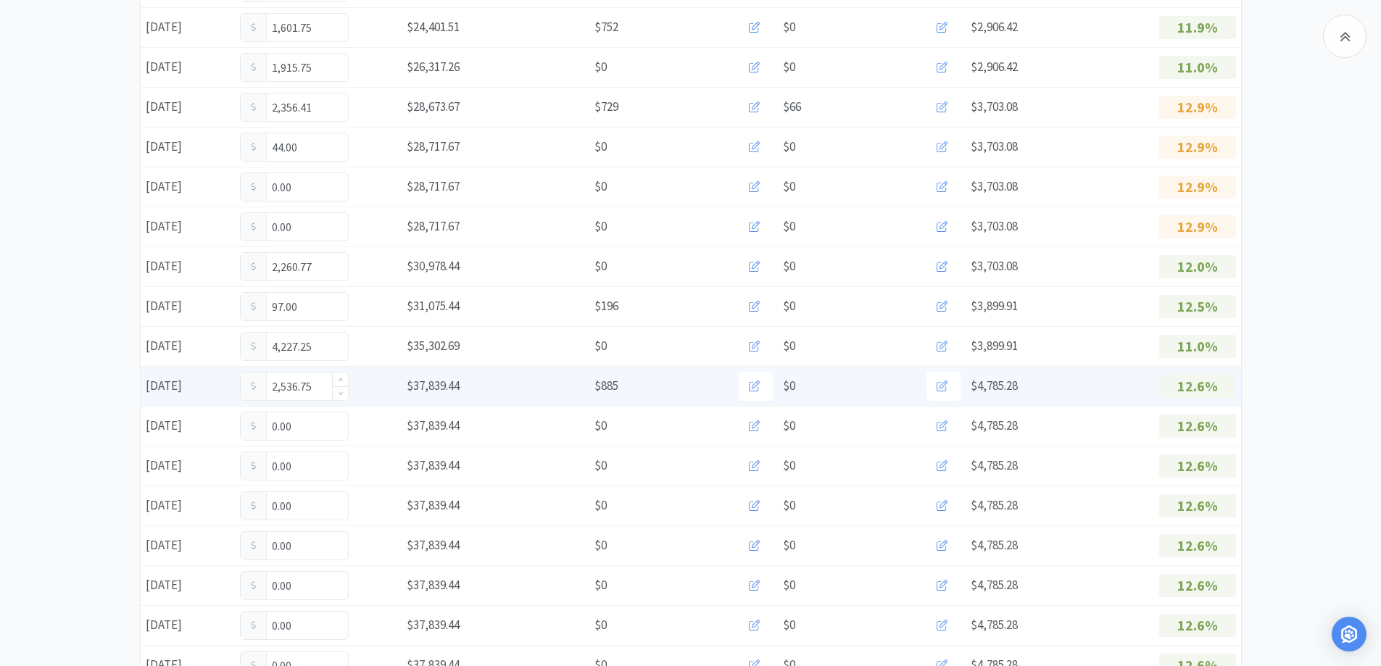
click at [321, 389] on input "2,536.75" at bounding box center [294, 387] width 107 height 28
type input "2,586.00"
click at [316, 386] on input "2,586.00" at bounding box center [294, 387] width 107 height 28
type input "2,623.12"
